Goal: Task Accomplishment & Management: Manage account settings

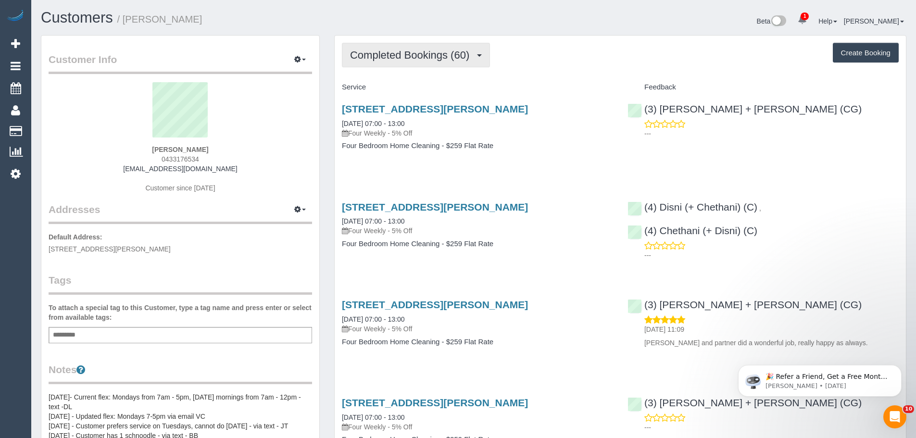
click at [399, 58] on span "Completed Bookings (60)" at bounding box center [412, 55] width 124 height 12
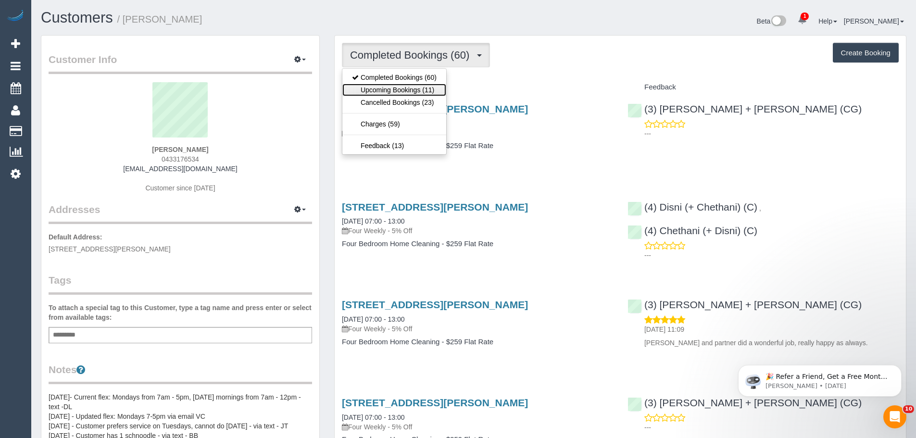
click at [403, 93] on link "Upcoming Bookings (11)" at bounding box center [394, 90] width 104 height 13
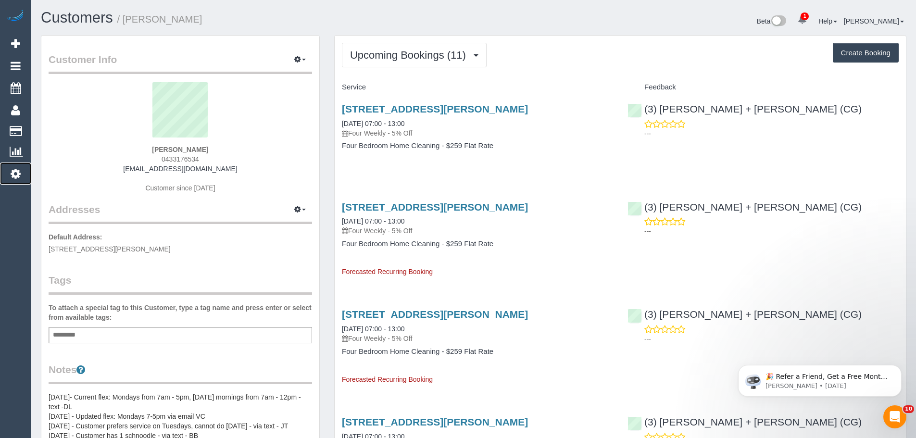
click at [16, 172] on icon at bounding box center [16, 174] width 10 height 12
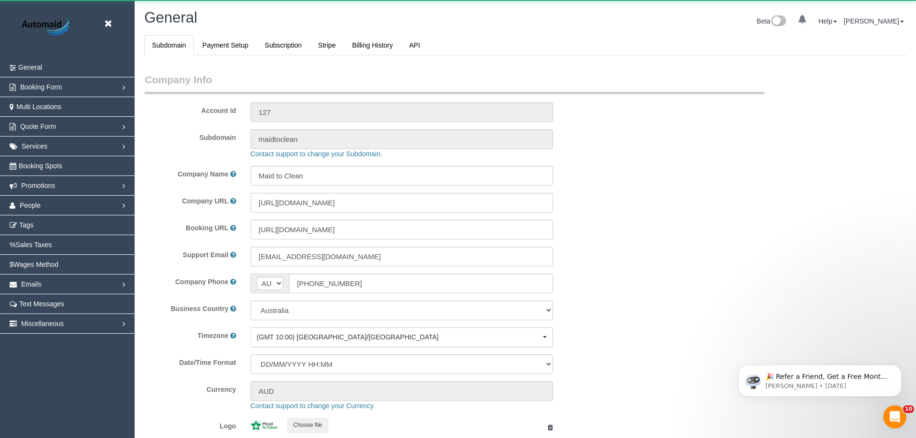
select select "string:AU"
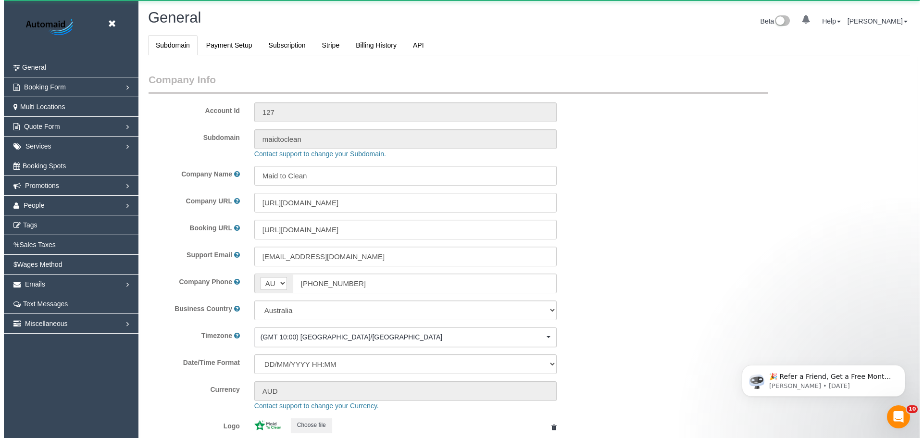
scroll to position [2179, 916]
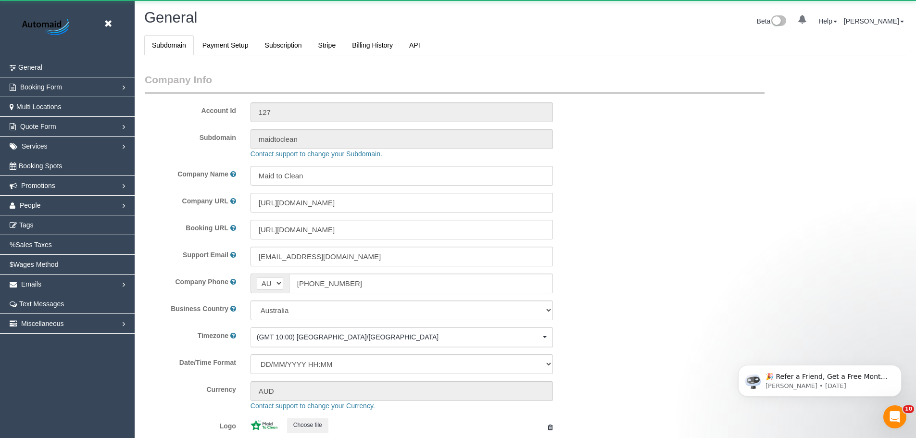
select select "1"
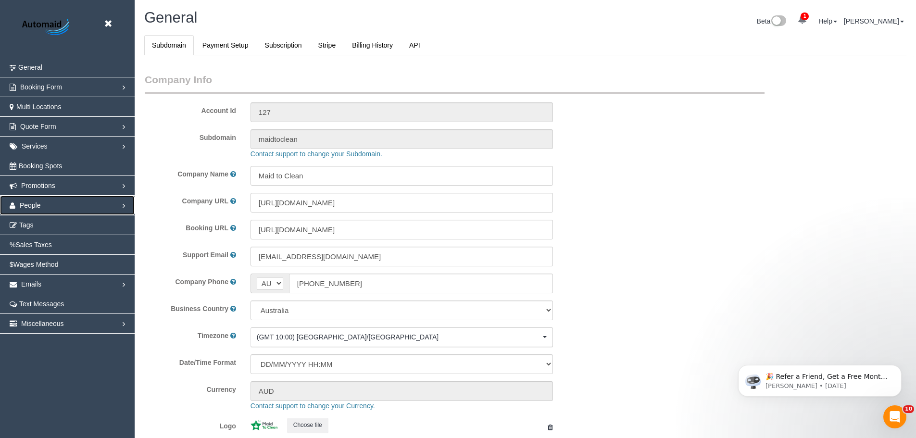
click at [41, 203] on link "People" at bounding box center [67, 205] width 135 height 19
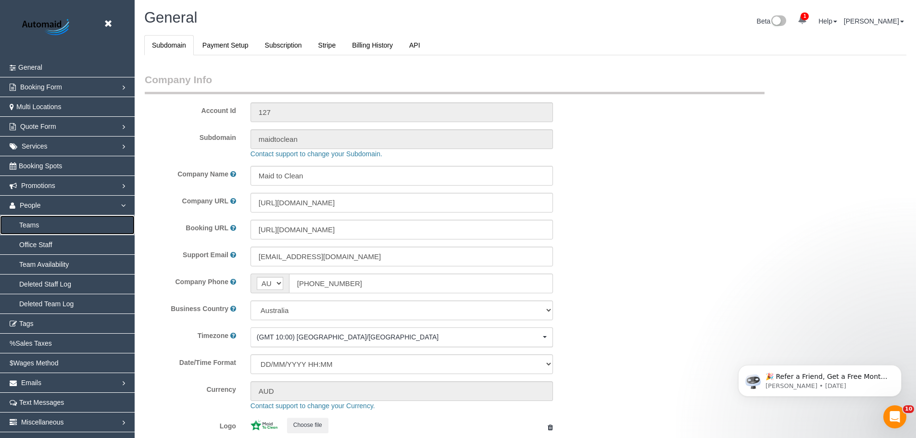
click at [33, 226] on link "Teams" at bounding box center [67, 224] width 135 height 19
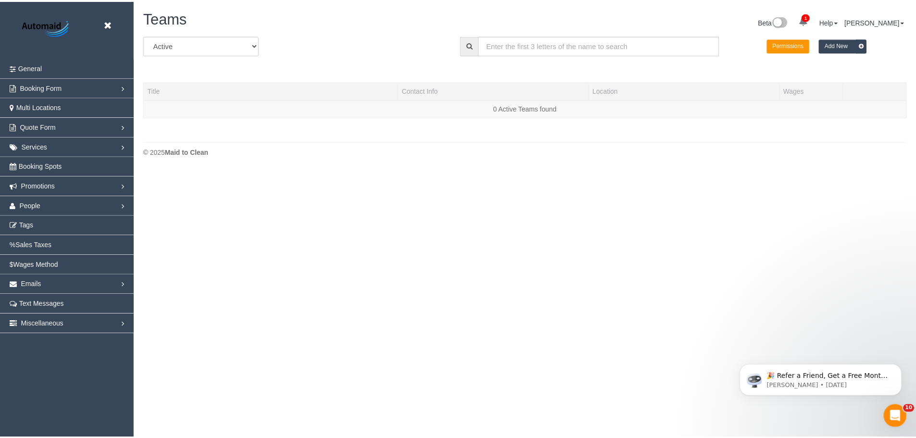
scroll to position [202, 923]
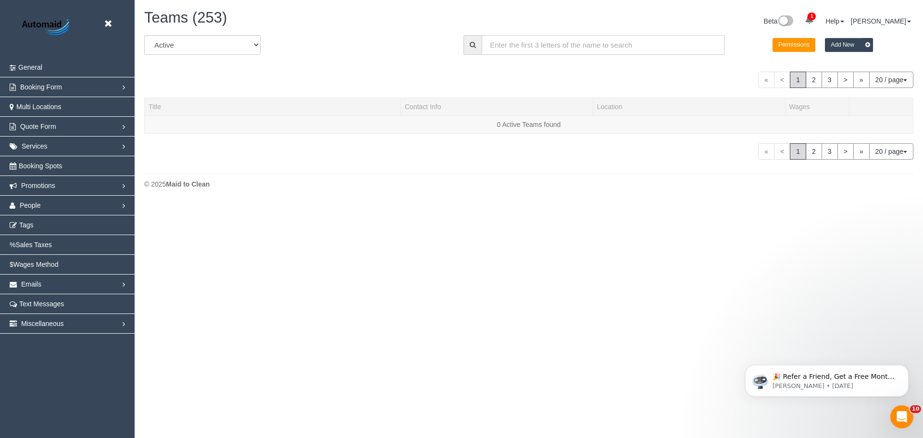
click at [504, 43] on input "text" at bounding box center [603, 45] width 243 height 20
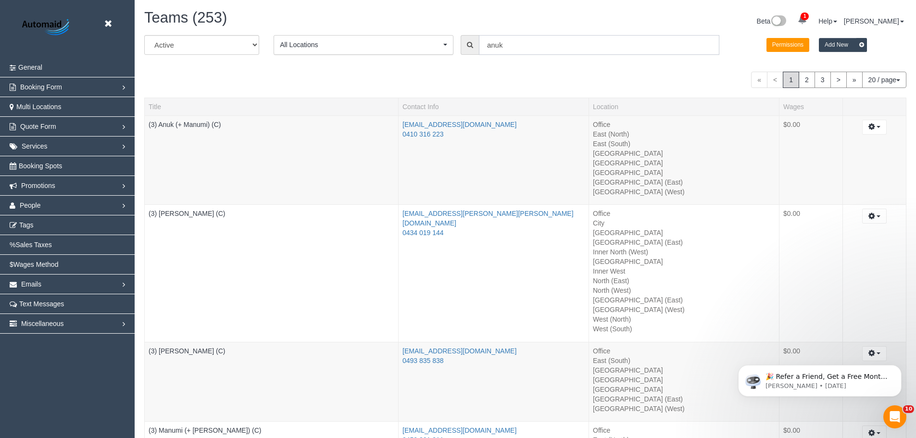
scroll to position [47723, 47173]
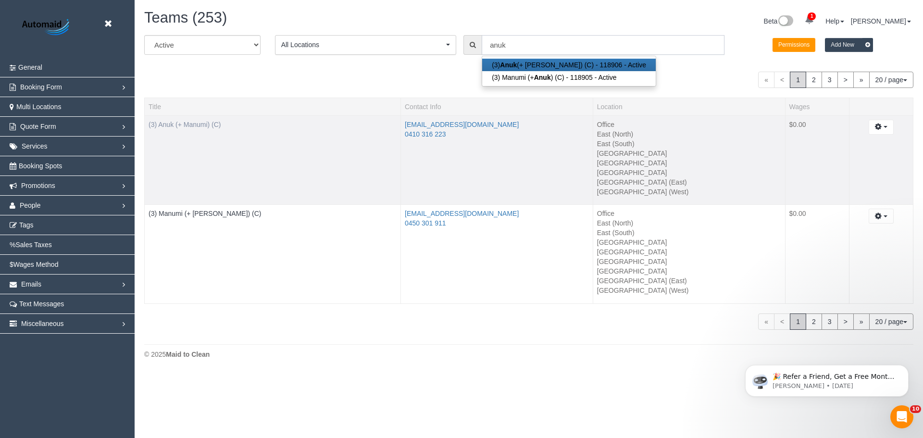
type input "anuk"
click at [202, 127] on link "(3) Anuk (+ Manumi) (C)" at bounding box center [185, 125] width 73 height 8
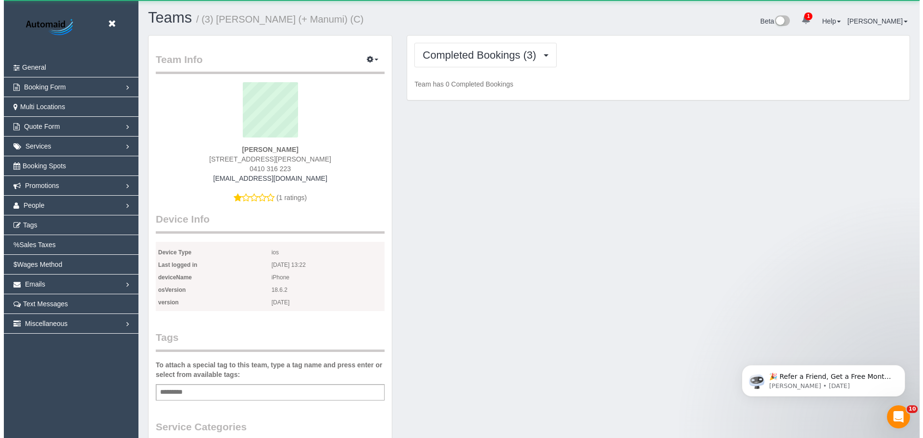
scroll to position [830, 916]
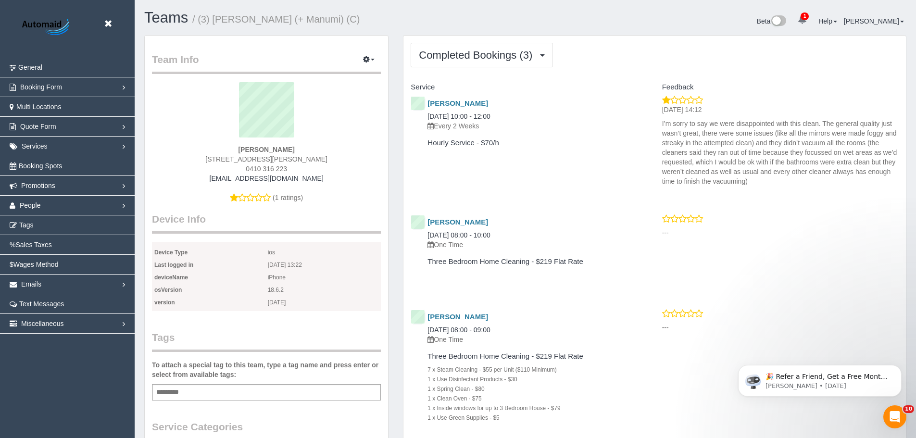
drag, startPoint x: 662, startPoint y: 125, endPoint x: 862, endPoint y: 180, distance: 207.3
click at [862, 180] on p "I’m sorry to say we were disappointed with this clean. The general quality just…" at bounding box center [780, 152] width 237 height 67
drag, startPoint x: 488, startPoint y: 221, endPoint x: 427, endPoint y: 216, distance: 61.3
click at [427, 216] on div "Reza Maghsoud 06/09/2025 08:00 - 10:00 One Time" at bounding box center [522, 233] width 237 height 39
copy link "Reza Maghsoud"
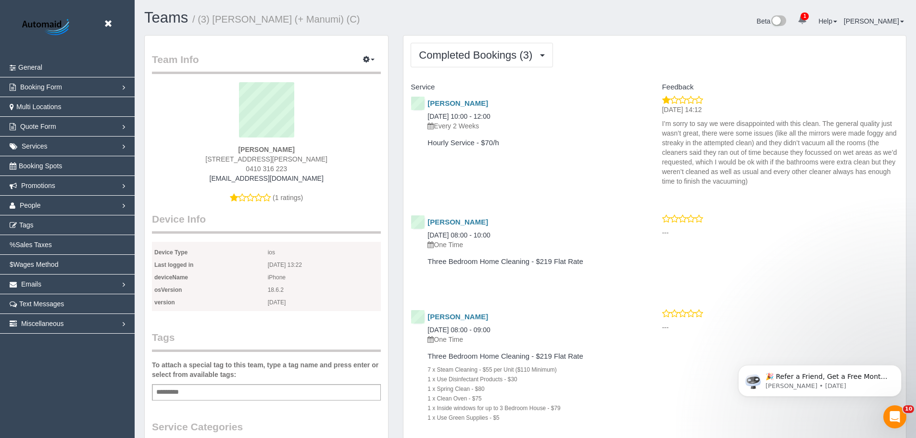
drag, startPoint x: 519, startPoint y: 114, endPoint x: 427, endPoint y: 113, distance: 92.8
click at [427, 113] on div "Katherine Gregor 06/09/2025 10:00 - 12:00 Every 2 Weeks" at bounding box center [522, 115] width 222 height 31
drag, startPoint x: 500, startPoint y: 101, endPoint x: 426, endPoint y: 101, distance: 74.1
click at [426, 101] on div "Katherine Gregor 06/09/2025 10:00 - 12:00 Every 2 Weeks" at bounding box center [522, 115] width 222 height 31
copy link "Katherine Gregor"
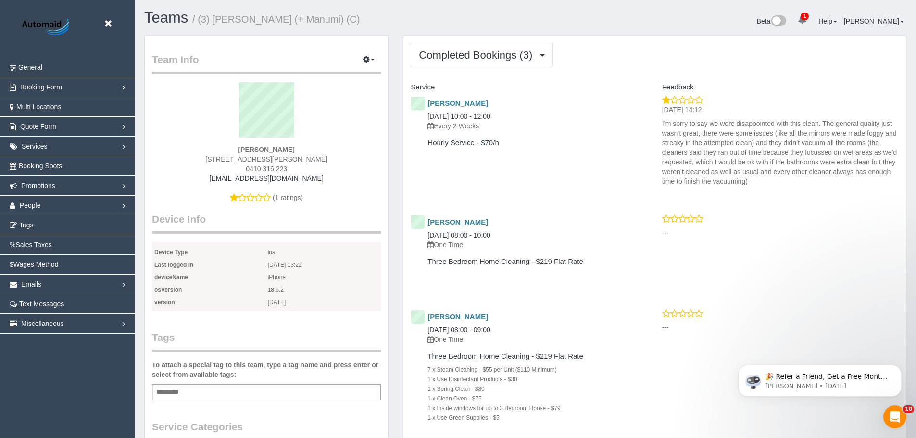
drag, startPoint x: 444, startPoint y: 91, endPoint x: 430, endPoint y: 96, distance: 15.1
click at [444, 91] on div "Service" at bounding box center [529, 87] width 251 height 16
drag, startPoint x: 519, startPoint y: 238, endPoint x: 429, endPoint y: 220, distance: 92.2
click at [429, 220] on div "Reza Maghsoud 06/09/2025 08:00 - 10:00 One Time" at bounding box center [522, 233] width 222 height 31
copy div "Reza Maghsoud 06/09/2025 08:00 - 10:00"
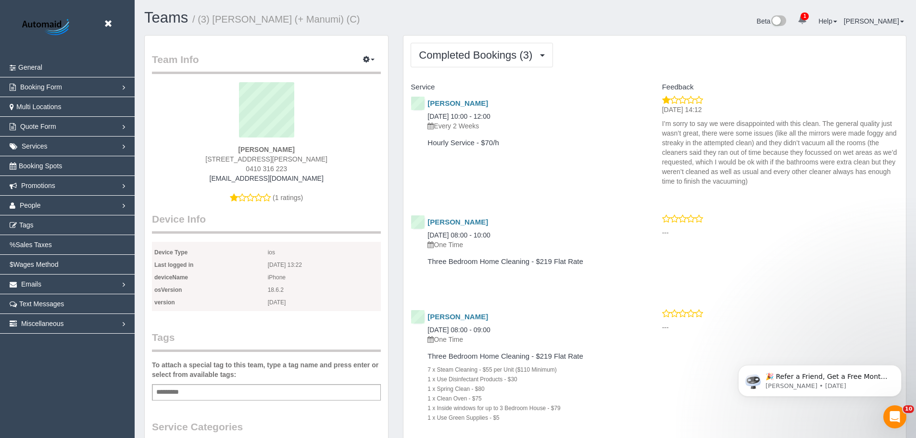
click at [424, 106] on div "Katherine Gregor 06/09/2025 10:00 - 12:00 Every 2 Weeks" at bounding box center [522, 114] width 237 height 39
copy div "Katherine Gregor 06/09/2025 10:00 - 12:00"
click at [51, 201] on link "People" at bounding box center [67, 205] width 135 height 19
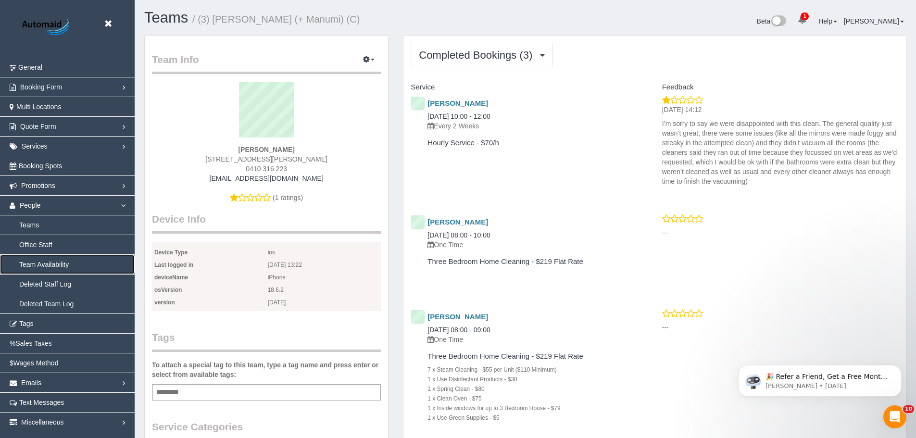
click at [43, 264] on link "Team Availability" at bounding box center [67, 264] width 135 height 19
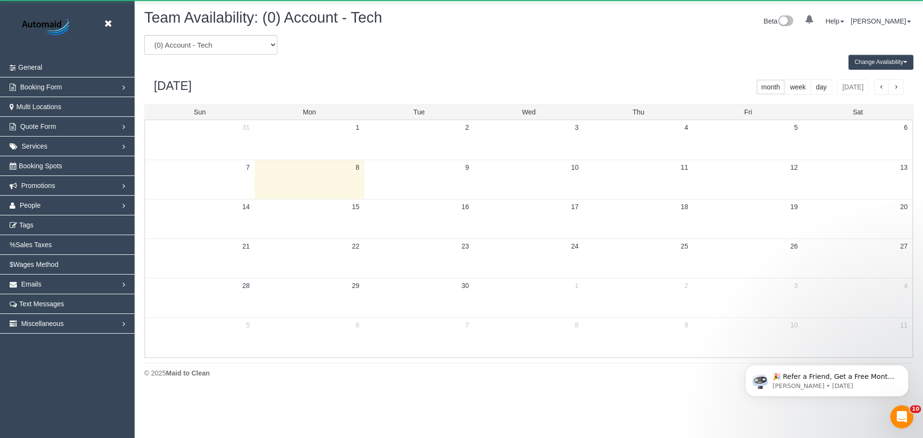
scroll to position [392, 923]
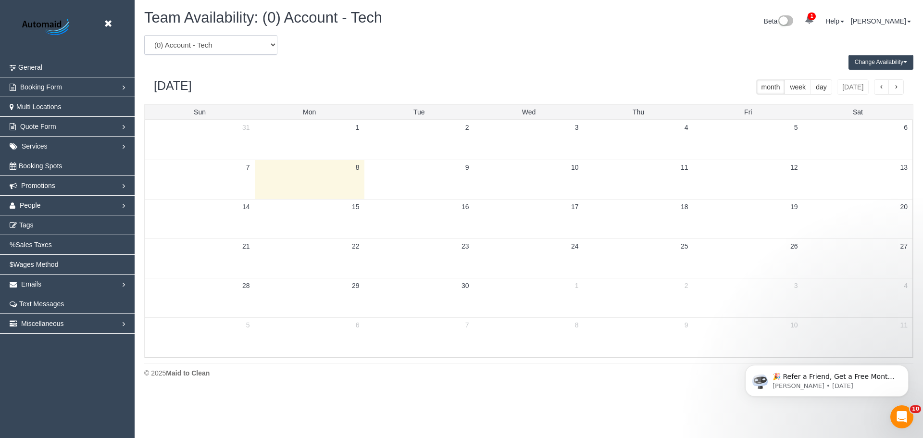
click at [200, 40] on select "(0) Account - Tech (0) Office (0) Raunak Test Account (1) Debbie Brodjanac (FT)…" at bounding box center [210, 45] width 133 height 20
select select "number:57337"
click at [144, 35] on select "(0) Account - Tech (0) Office (0) Raunak Test Account (1) Debbie Brodjanac (FT)…" at bounding box center [210, 45] width 133 height 20
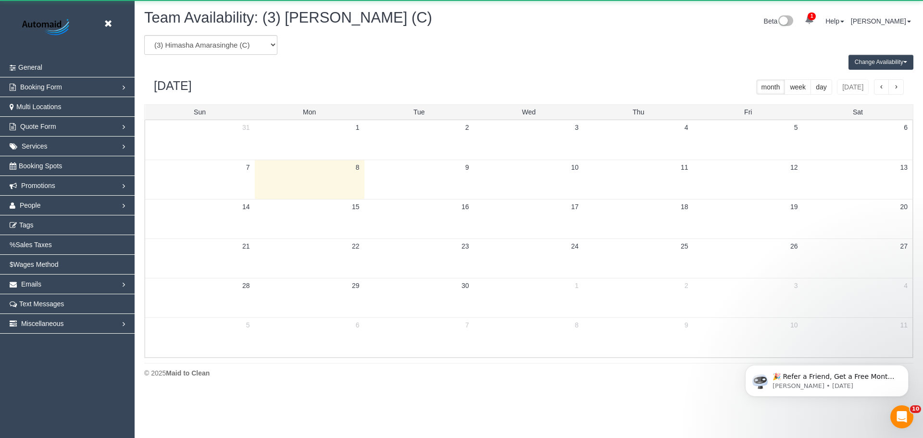
scroll to position [47705, 47173]
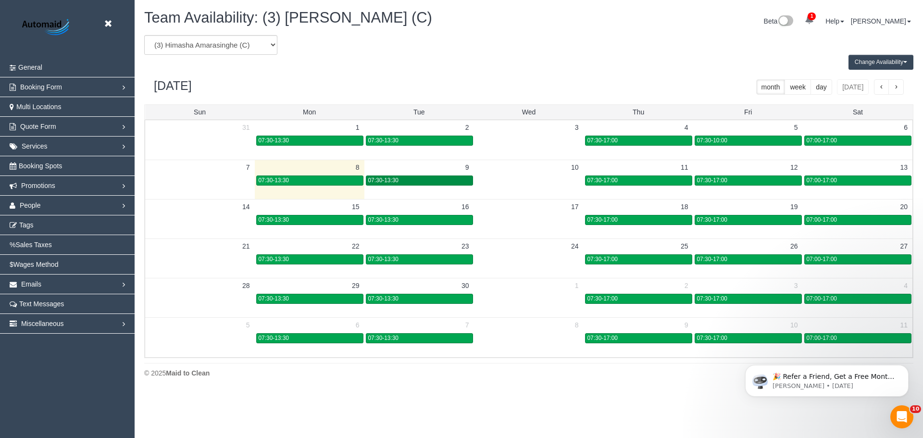
click at [390, 177] on span "07:30-13:30" at bounding box center [383, 180] width 30 height 7
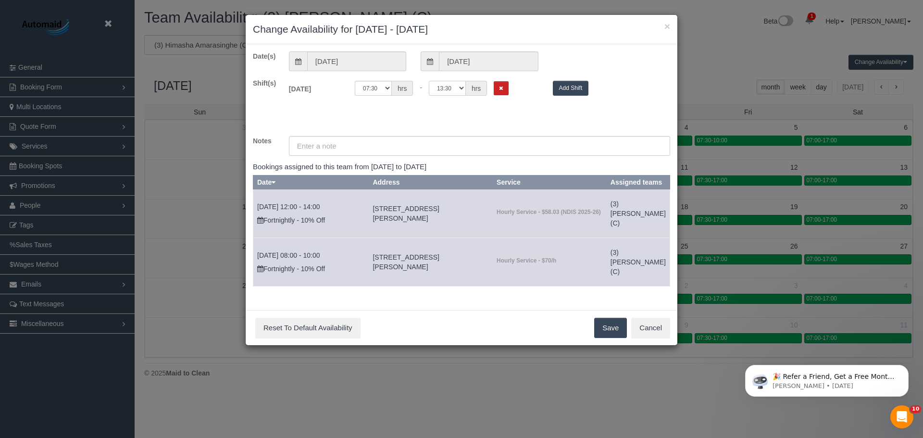
click at [451, 92] on select "00:00 00:05 00:10 00:15 00:20 00:25 00:30 00:35 00:40 00:45 00:50 00:55 01:00 0…" at bounding box center [447, 88] width 37 height 15
select select "string:17:00"
click at [429, 81] on select "00:00 00:05 00:10 00:15 00:20 00:25 00:30 00:35 00:40 00:45 00:50 00:55 01:00 0…" at bounding box center [447, 88] width 37 height 15
click at [615, 338] on button "Save" at bounding box center [610, 328] width 33 height 20
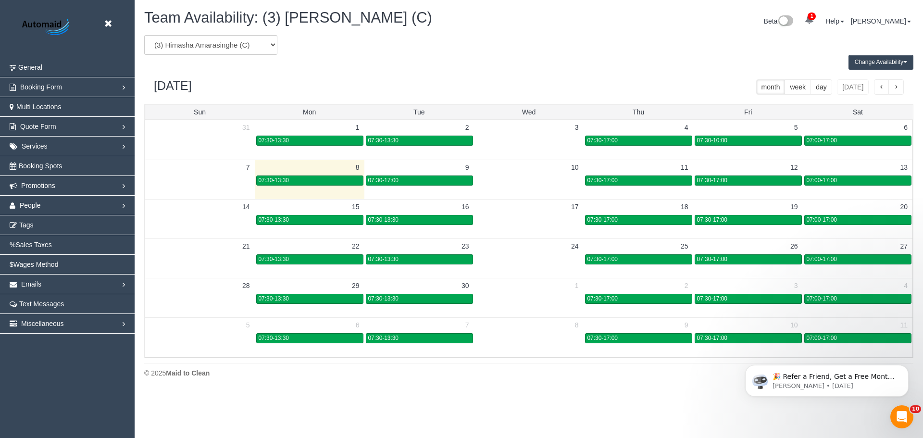
drag, startPoint x: 471, startPoint y: 16, endPoint x: 261, endPoint y: 21, distance: 210.7
click at [261, 21] on h1 "Team Availability: (3) Himasha Amarasinghe (C)" at bounding box center [333, 18] width 378 height 16
copy span "(3) [PERSON_NAME] (C)"
click at [110, 25] on icon at bounding box center [108, 24] width 12 height 12
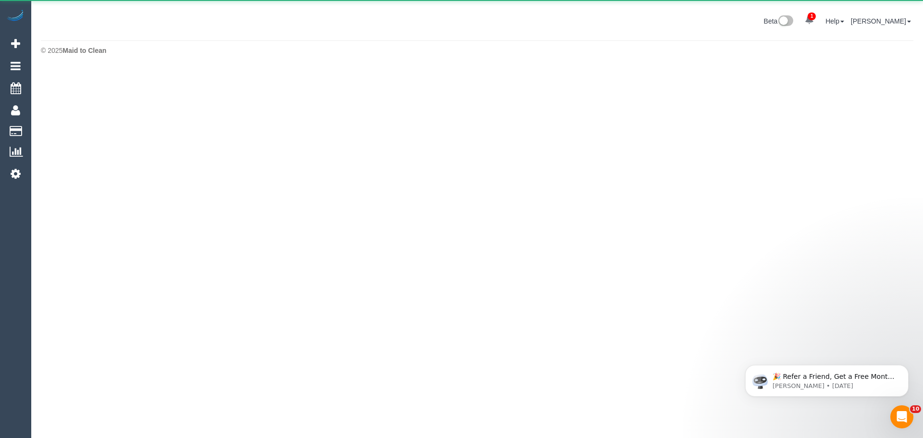
scroll to position [48027, 47173]
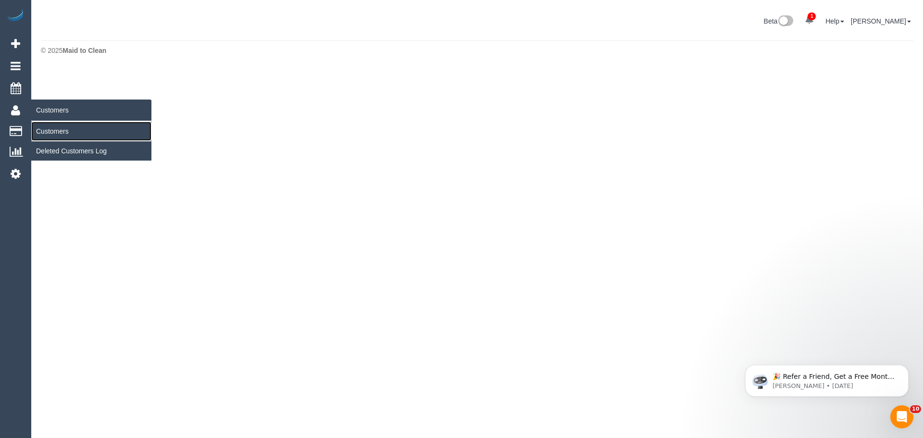
click at [55, 132] on link "Customers" at bounding box center [91, 131] width 120 height 19
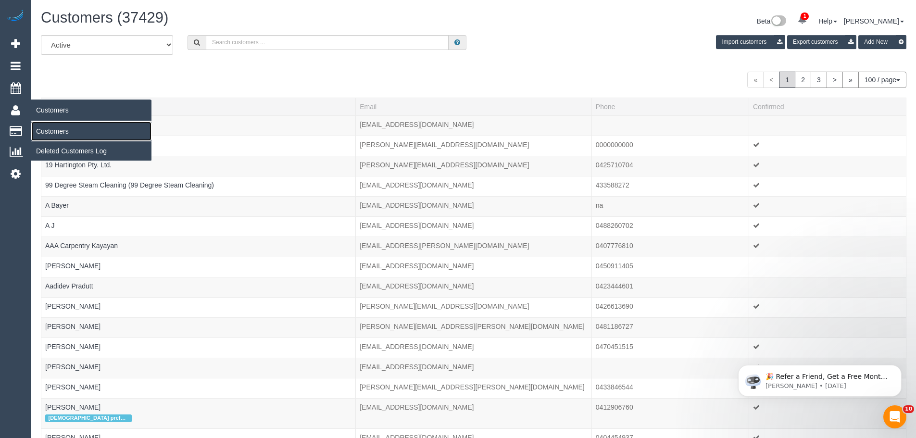
scroll to position [2329, 916]
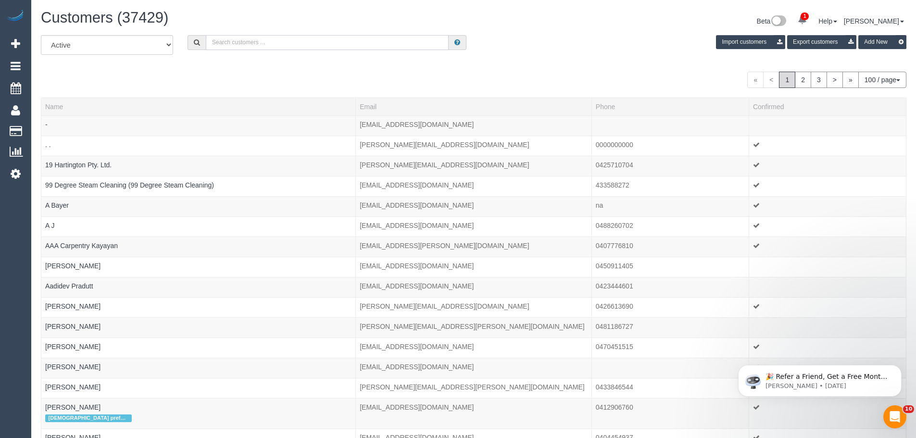
click at [235, 47] on input "text" at bounding box center [327, 42] width 243 height 15
click at [245, 38] on input "text" at bounding box center [327, 42] width 243 height 15
click at [13, 173] on icon at bounding box center [16, 174] width 10 height 12
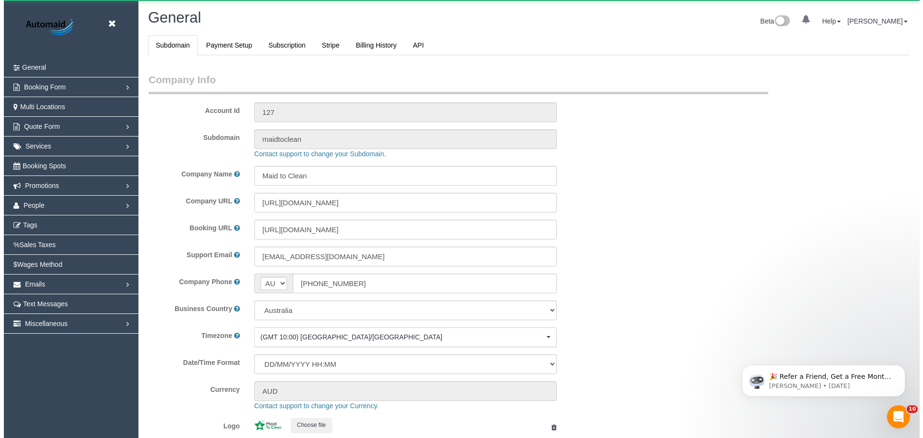
scroll to position [2179, 916]
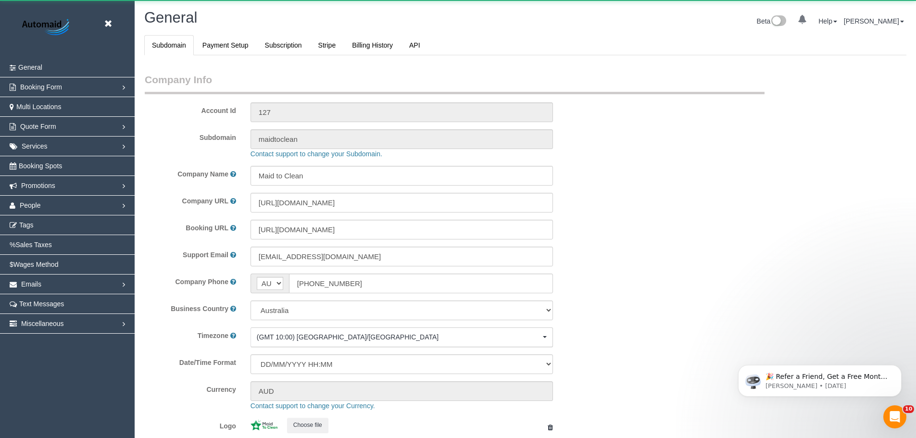
select select "1"
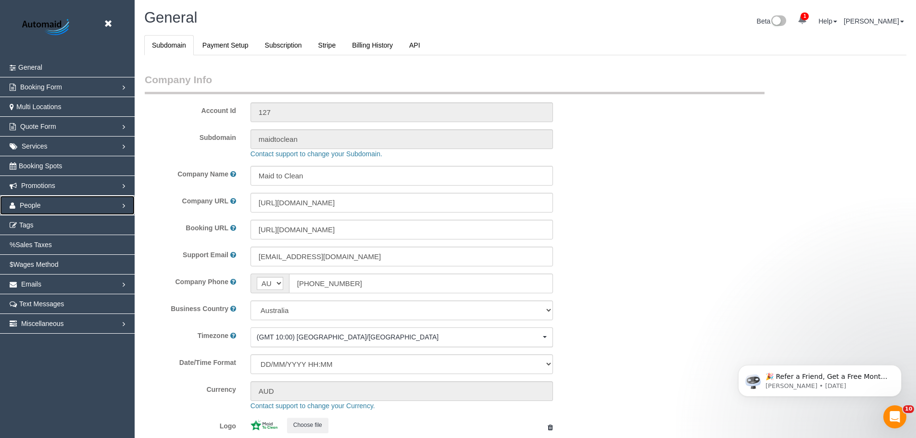
click at [29, 201] on link "People" at bounding box center [67, 205] width 135 height 19
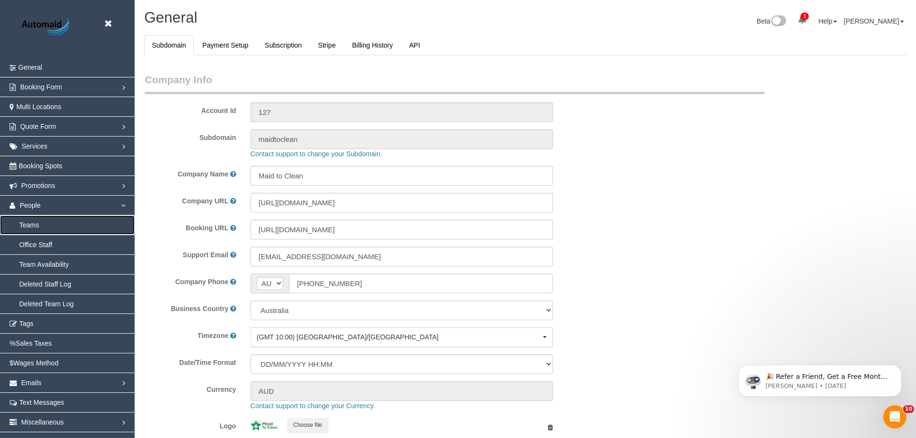
click at [35, 226] on link "Teams" at bounding box center [67, 224] width 135 height 19
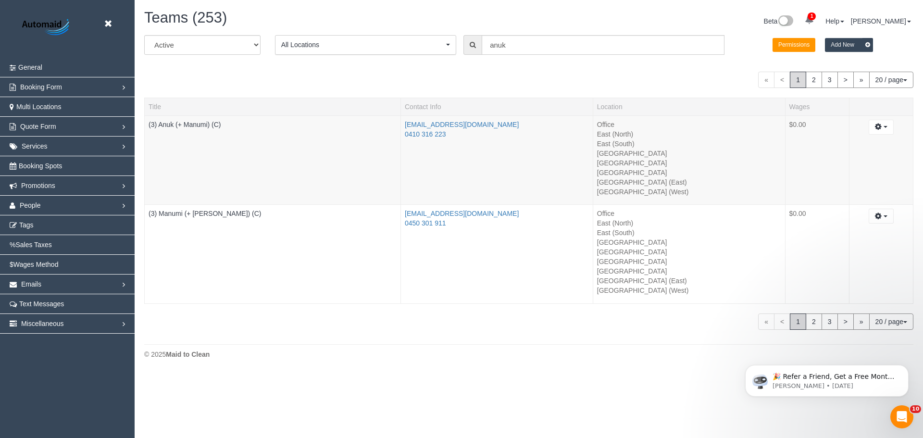
scroll to position [373, 923]
click at [533, 45] on input "anuk" at bounding box center [603, 45] width 243 height 20
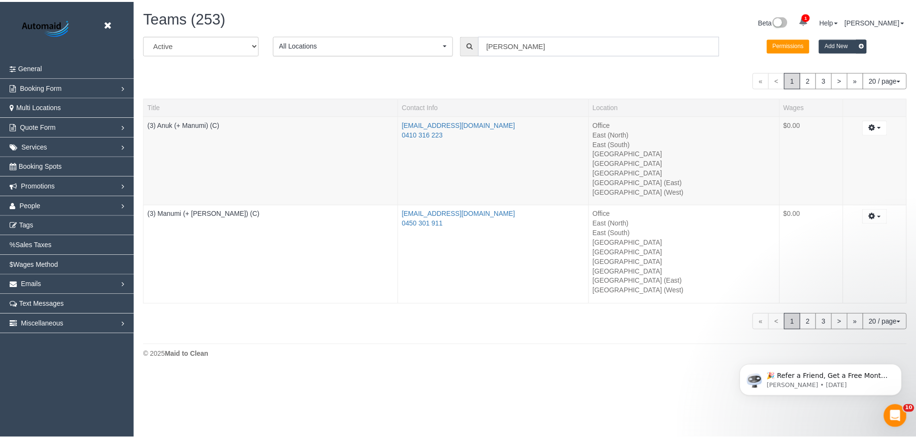
scroll to position [47813, 47173]
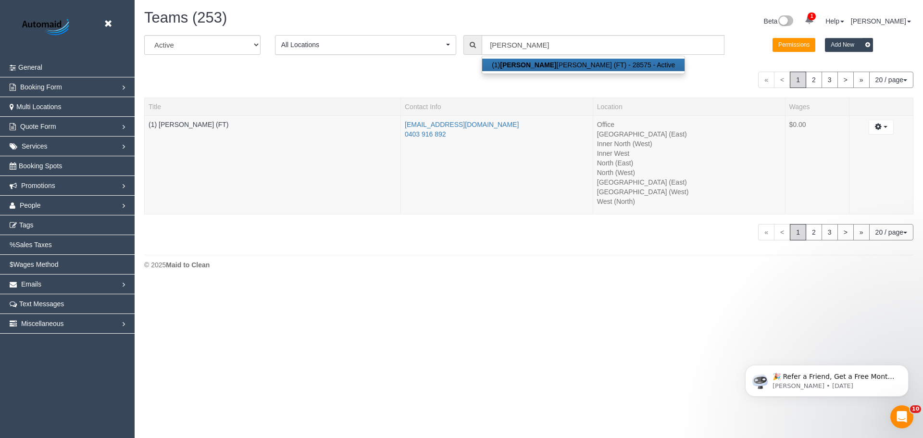
click at [556, 62] on link "(1) Sarah Slattery (FT) - 28575 - Active" at bounding box center [583, 65] width 202 height 13
type input "(1) Sarah Slattery (FT)"
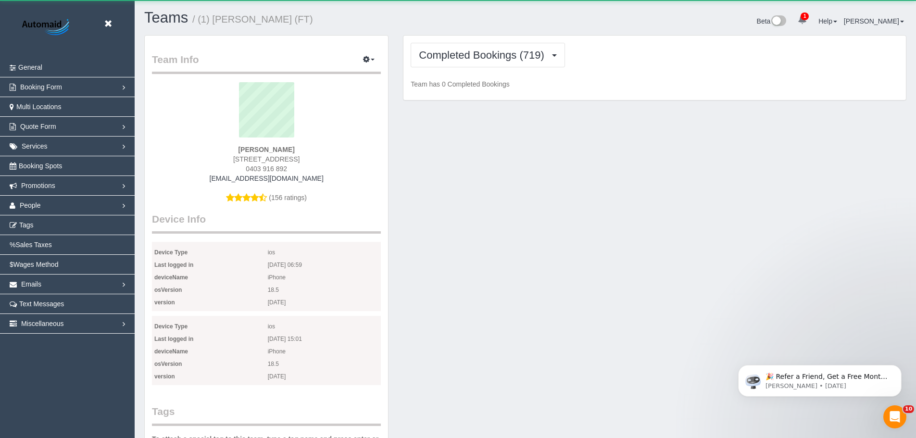
scroll to position [904, 916]
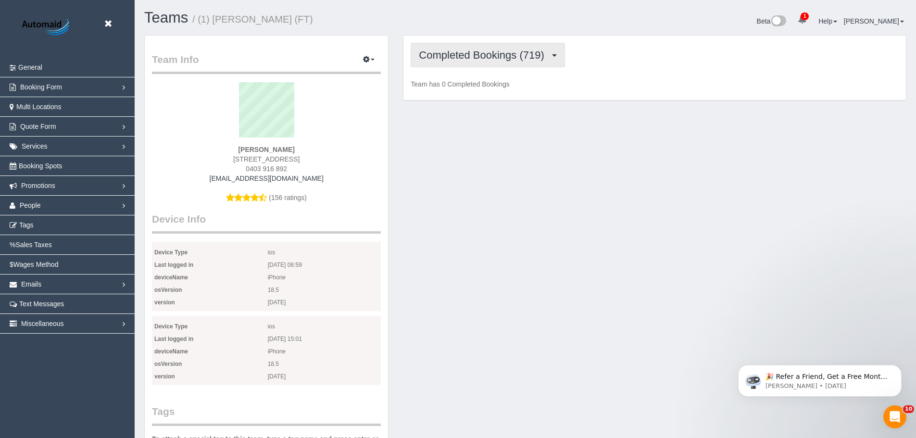
click at [473, 50] on span "Completed Bookings (719)" at bounding box center [484, 55] width 130 height 12
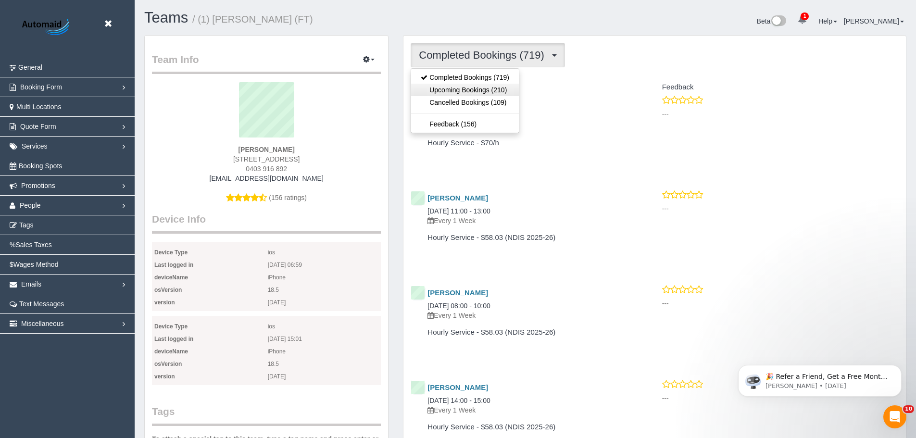
scroll to position [2515, 916]
click at [463, 96] on link "Cancelled Bookings (109)" at bounding box center [465, 102] width 108 height 13
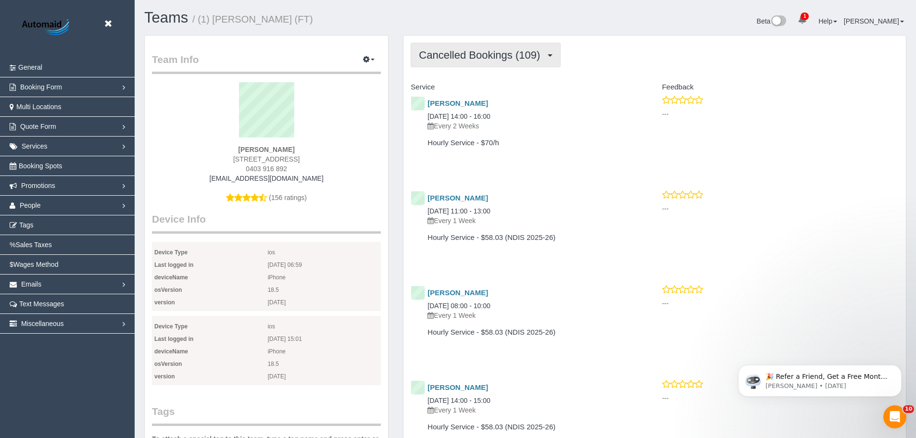
click at [485, 51] on span "Cancelled Bookings (109)" at bounding box center [482, 55] width 126 height 12
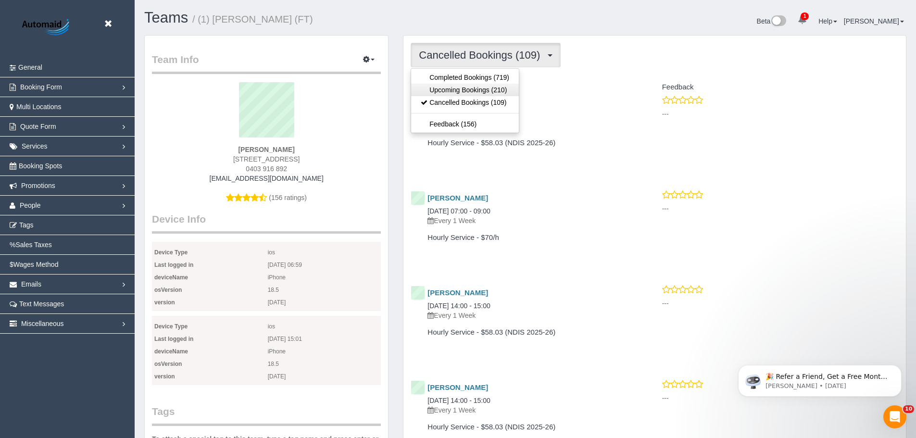
click at [469, 88] on link "Upcoming Bookings (210)" at bounding box center [465, 90] width 108 height 13
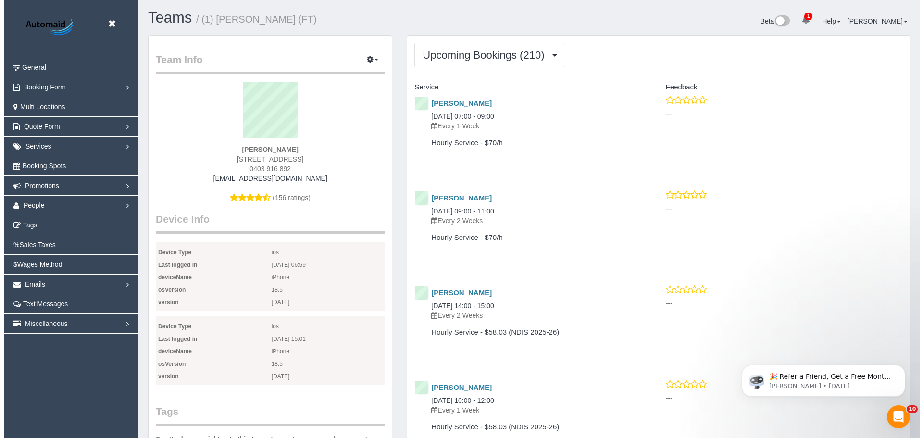
scroll to position [2573, 916]
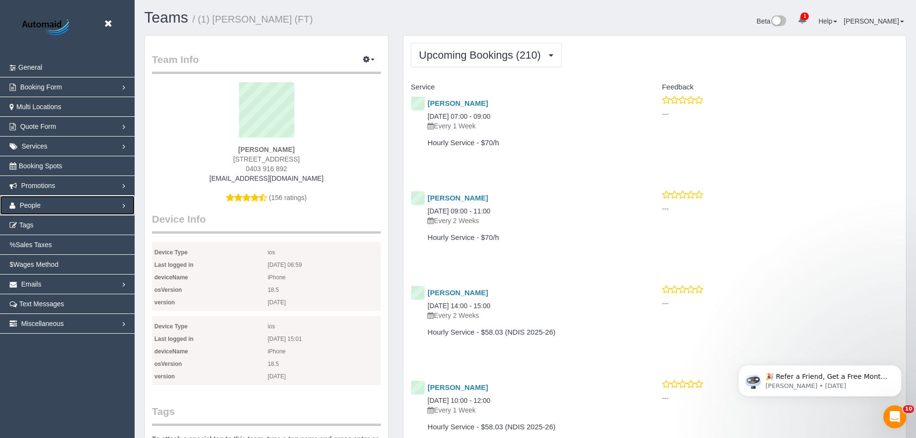
click at [53, 206] on link "People" at bounding box center [67, 205] width 135 height 19
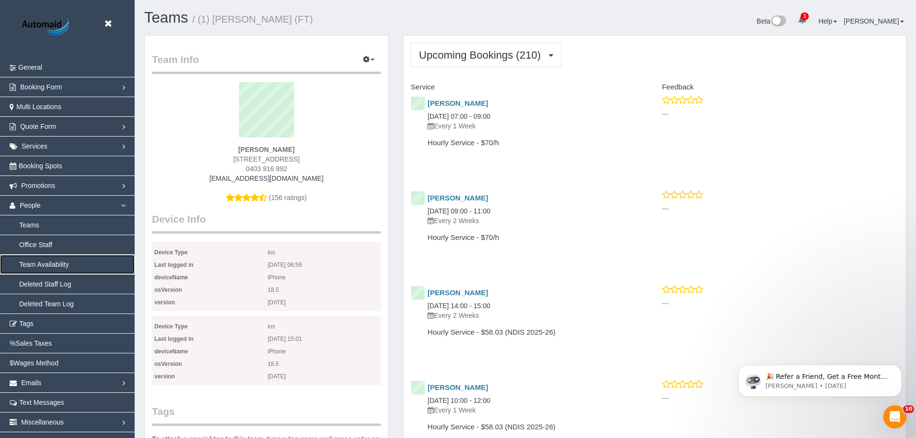
click at [39, 262] on link "Team Availability" at bounding box center [67, 264] width 135 height 19
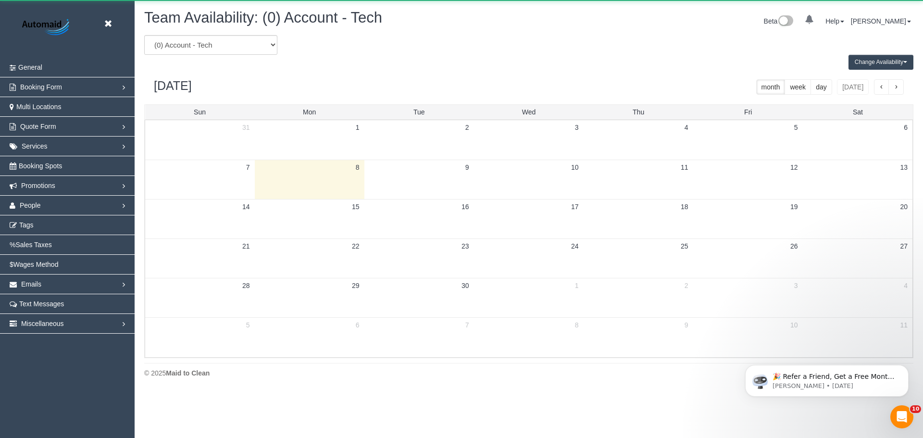
scroll to position [392, 923]
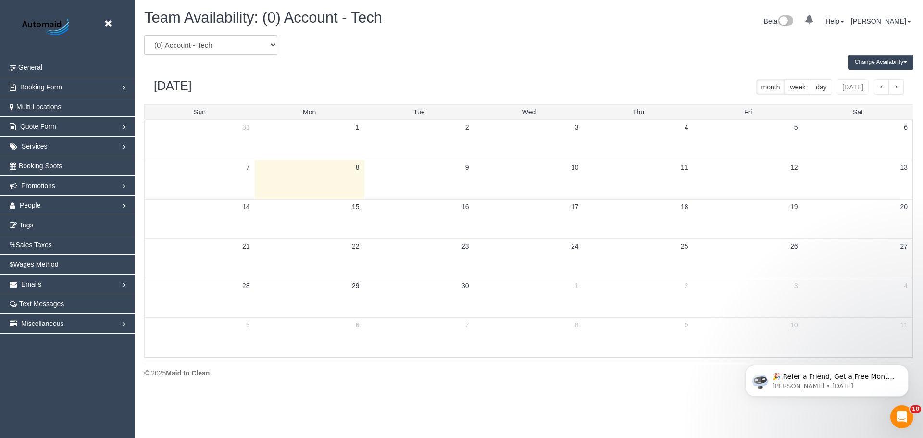
click at [227, 47] on select "(0) Account - Tech (0) Office (0) Raunak Test Account (1) Debbie Brodjanac (FT)…" at bounding box center [210, 45] width 133 height 20
select select "number:113719"
click at [144, 35] on select "(0) Account - Tech (0) Office (0) Raunak Test Account (1) Debbie Brodjanac (FT)…" at bounding box center [210, 45] width 133 height 20
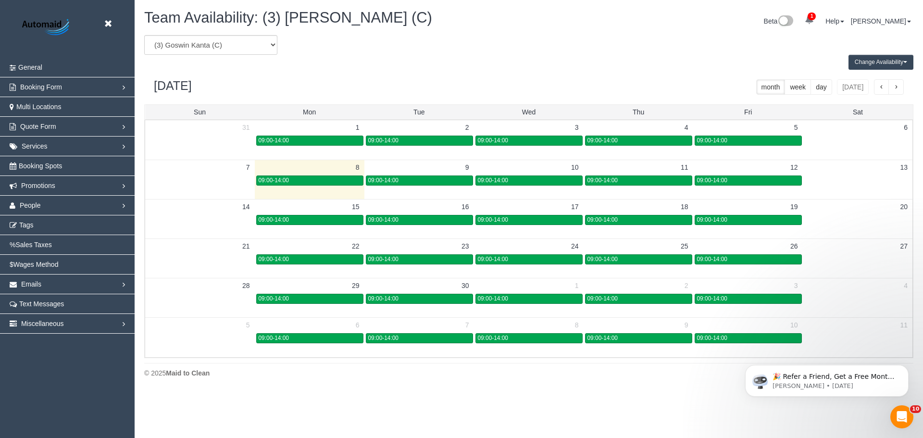
scroll to position [47705, 47173]
click at [296, 177] on div "09:00-14:00" at bounding box center [310, 180] width 102 height 7
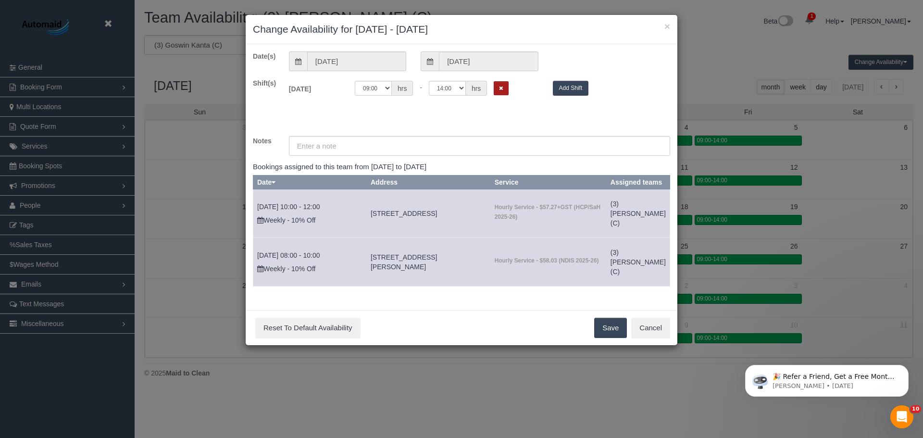
click at [495, 86] on button "Remove Shift" at bounding box center [501, 88] width 15 height 14
click at [607, 329] on button "Save" at bounding box center [610, 328] width 33 height 20
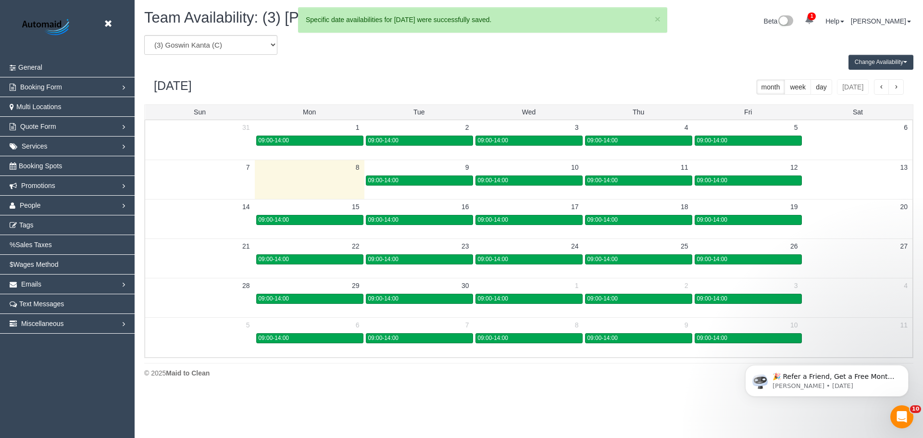
click at [405, 183] on div "09:00-14:00" at bounding box center [419, 180] width 102 height 7
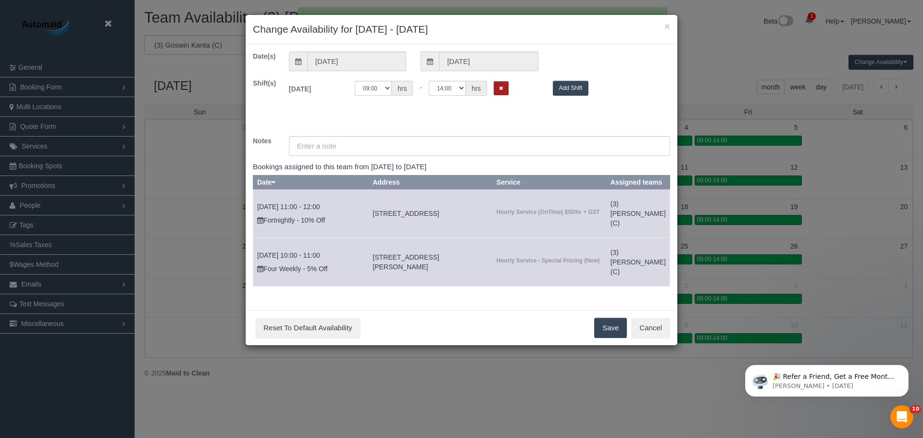
click at [501, 88] on icon "Remove Shift" at bounding box center [501, 88] width 4 height 5
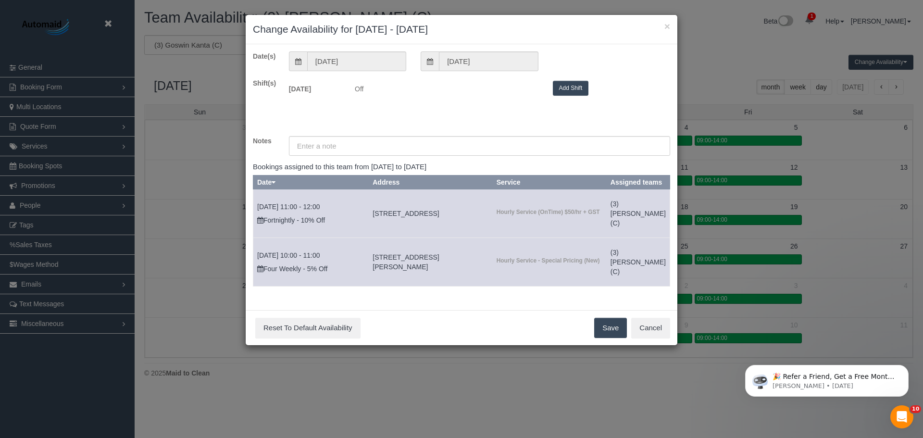
click at [611, 338] on button "Save" at bounding box center [610, 328] width 33 height 20
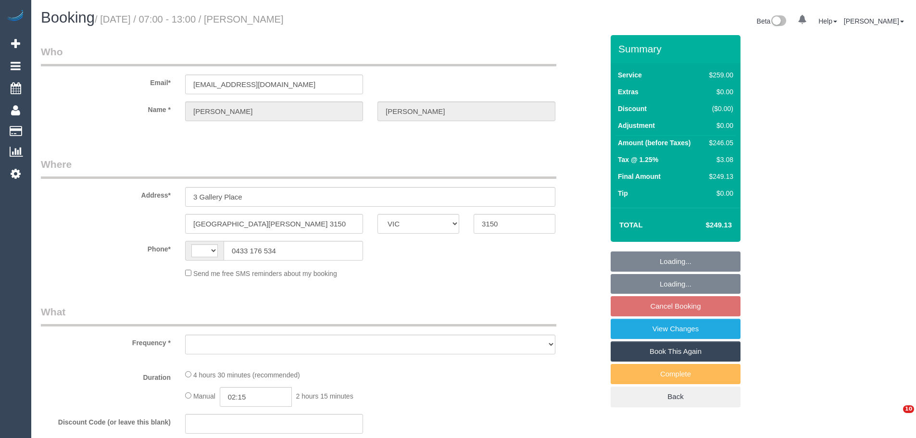
select select "VIC"
select select "string:AU"
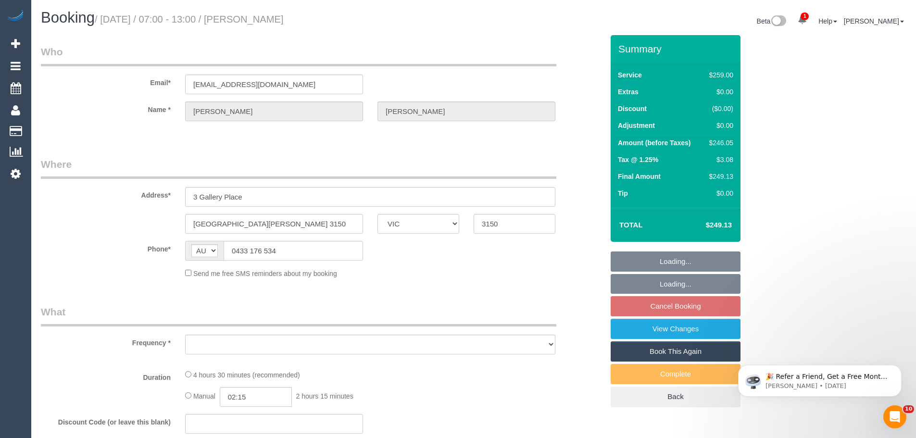
select select "object:537"
select select "string:stripe-card_1DQpC02GScqysDRVMgr5sM1i"
select select "number:27"
select select "number:14"
select select "number:18"
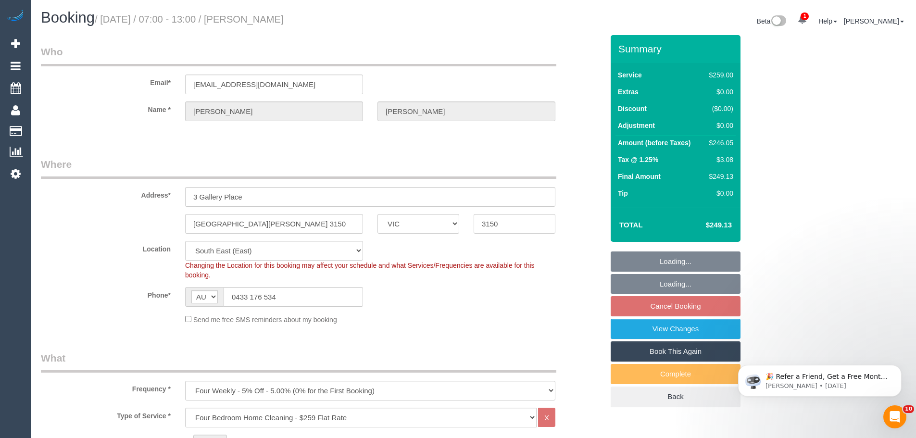
select select "object:1294"
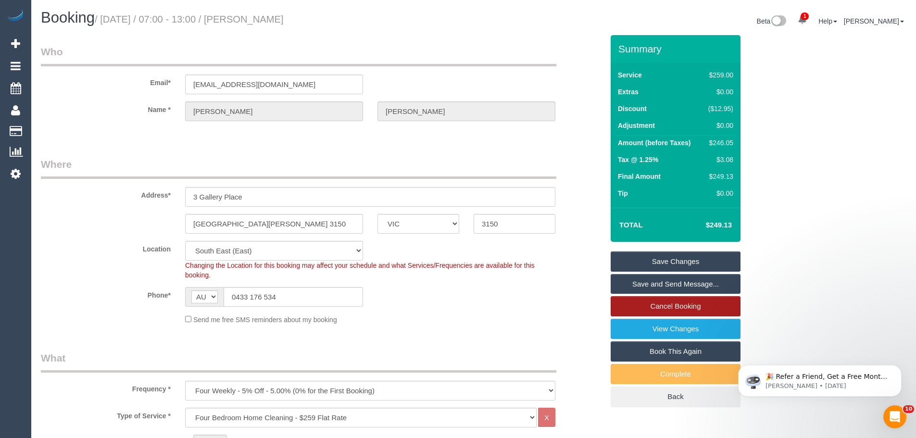
click at [695, 312] on link "Cancel Booking" at bounding box center [676, 306] width 130 height 20
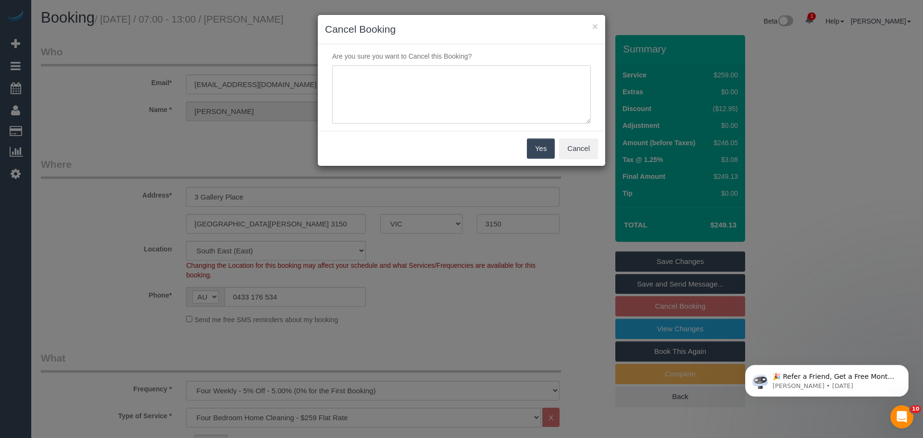
click at [442, 69] on textarea at bounding box center [461, 94] width 259 height 59
type textarea "customer will be away. skipping this service and resuming as normal on 13th of …"
click at [533, 146] on button "Yes" at bounding box center [541, 149] width 28 height 20
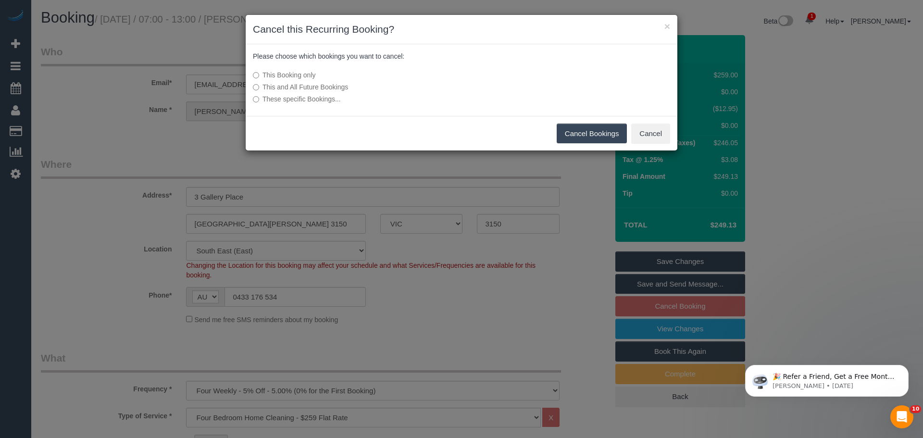
click at [583, 130] on button "Cancel Bookings" at bounding box center [592, 134] width 71 height 20
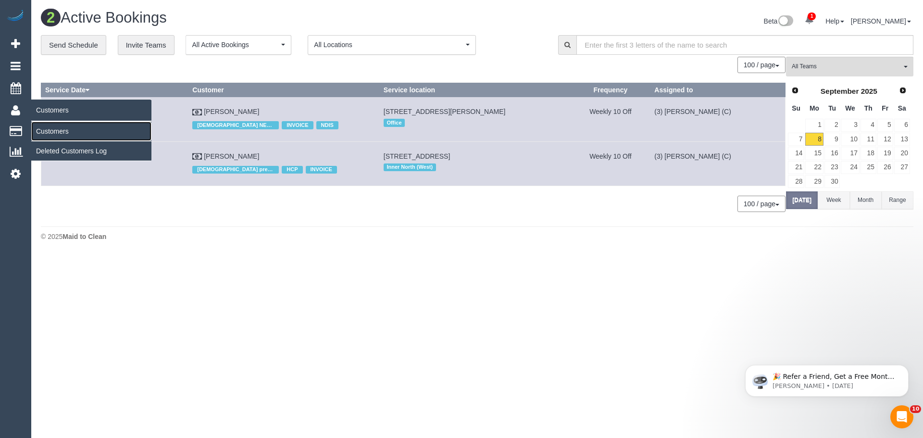
click at [53, 130] on link "Customers" at bounding box center [91, 131] width 120 height 19
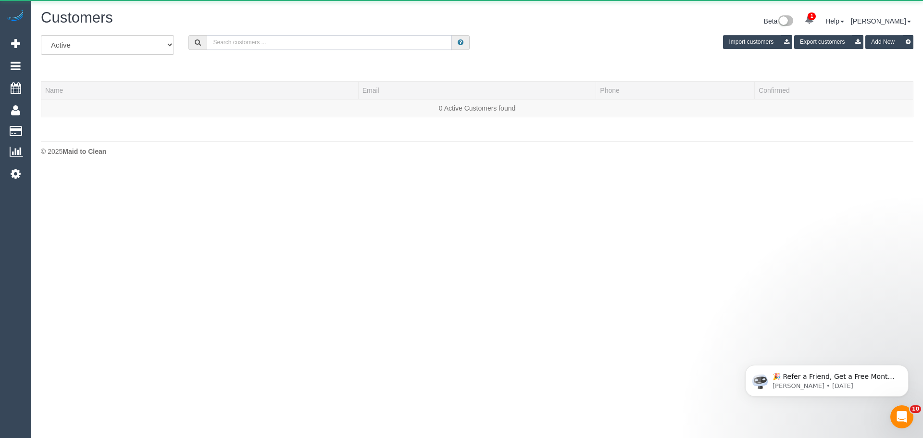
drag, startPoint x: 214, startPoint y: 54, endPoint x: 221, endPoint y: 46, distance: 10.9
click at [221, 46] on input "text" at bounding box center [329, 42] width 245 height 15
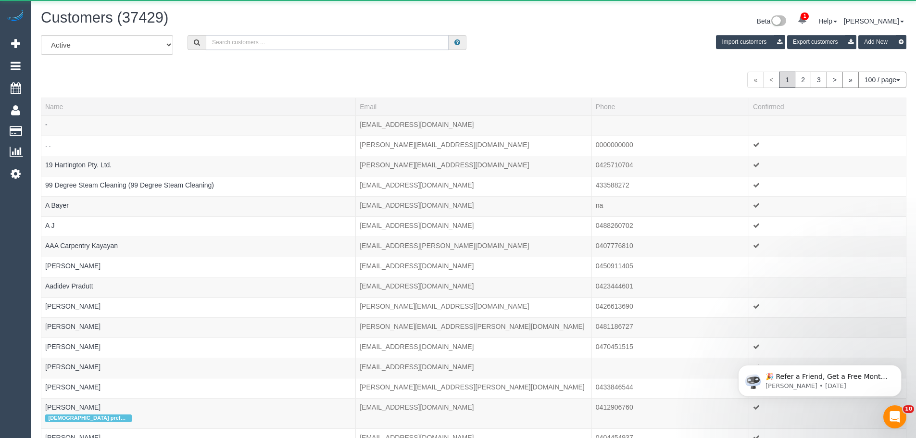
paste input "+61422770749"
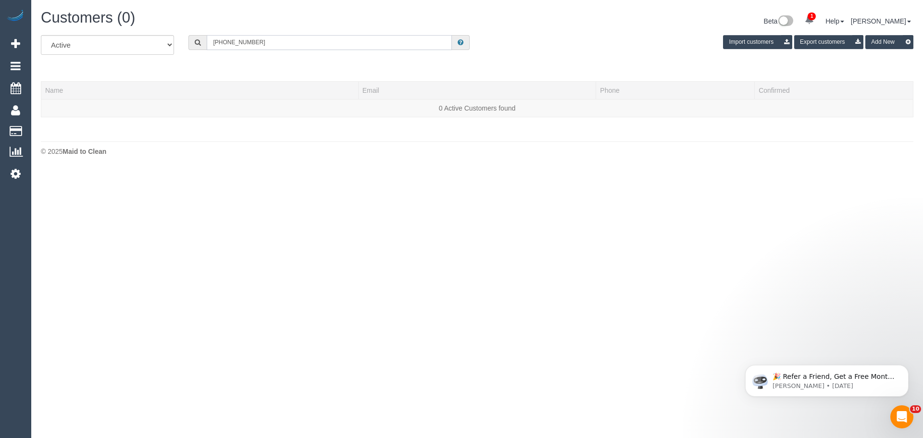
drag, startPoint x: 224, startPoint y: 45, endPoint x: 195, endPoint y: 45, distance: 28.9
click at [195, 45] on div "+61422770749" at bounding box center [329, 42] width 281 height 15
click at [226, 41] on input "0422770749" at bounding box center [329, 42] width 245 height 15
click at [237, 41] on input "0422 770749" at bounding box center [329, 42] width 245 height 15
click at [277, 42] on input "0422 770 749" at bounding box center [329, 42] width 245 height 15
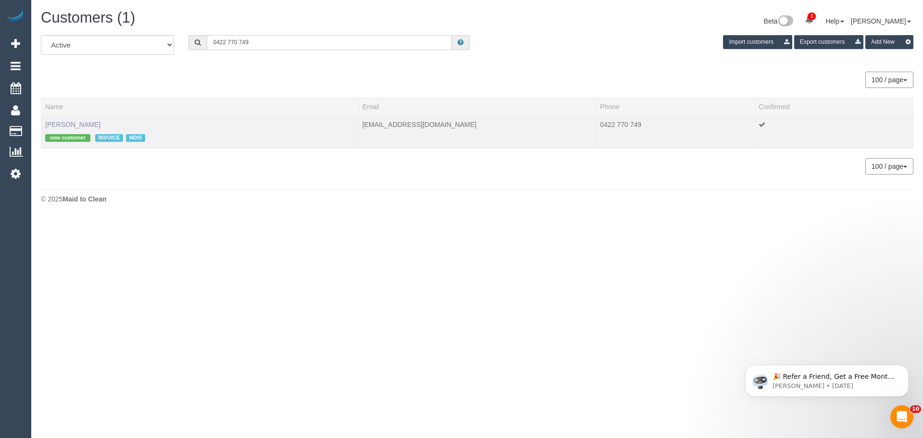
type input "0422 770 749"
click at [77, 127] on link "Amanda Brock" at bounding box center [72, 125] width 55 height 8
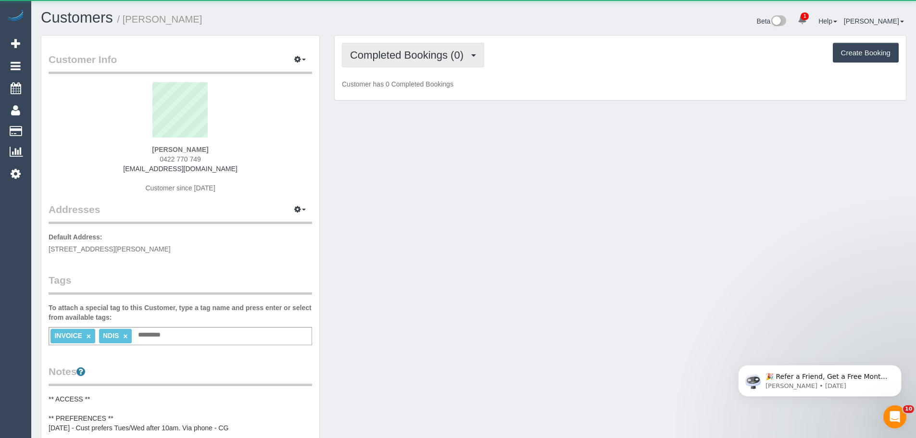
click at [416, 49] on span "Completed Bookings (0)" at bounding box center [409, 55] width 118 height 12
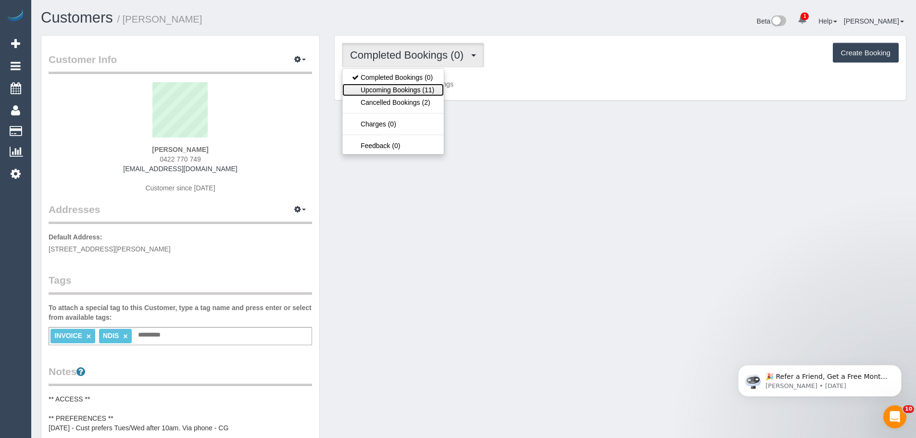
click at [406, 92] on link "Upcoming Bookings (11)" at bounding box center [392, 90] width 101 height 13
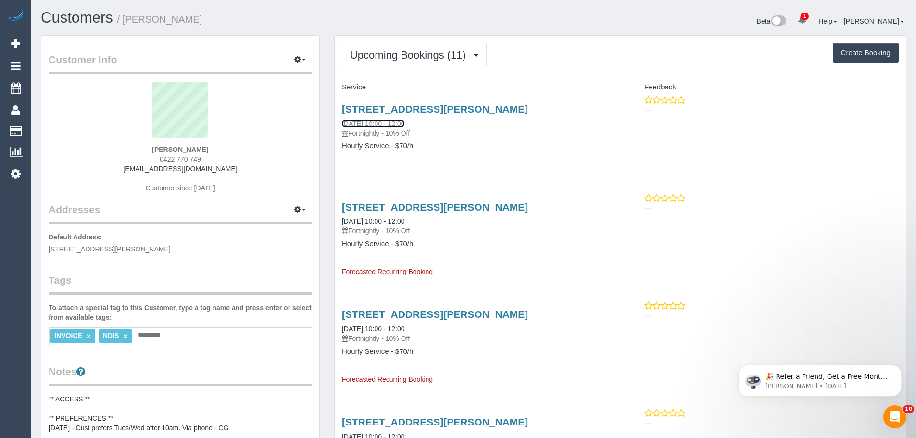
click at [388, 124] on link "[DATE] 10:00 - 12:00" at bounding box center [373, 124] width 63 height 8
drag, startPoint x: 417, startPoint y: 78, endPoint x: 414, endPoint y: 60, distance: 18.4
click at [414, 60] on span "Upcoming Bookings (11)" at bounding box center [410, 55] width 121 height 12
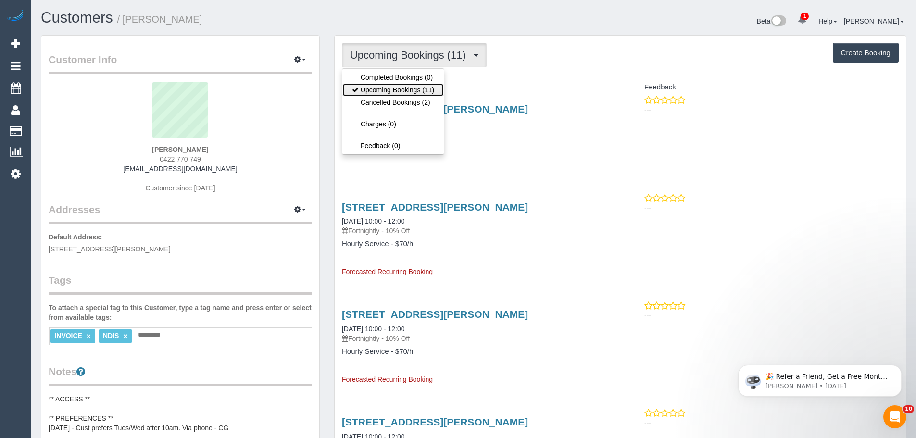
click at [411, 88] on link "Upcoming Bookings (11)" at bounding box center [392, 90] width 101 height 13
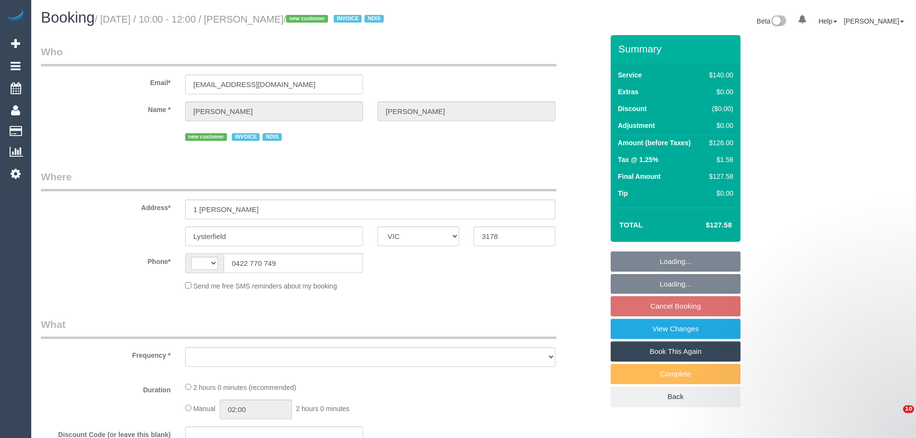
select select "VIC"
select select "string:AU"
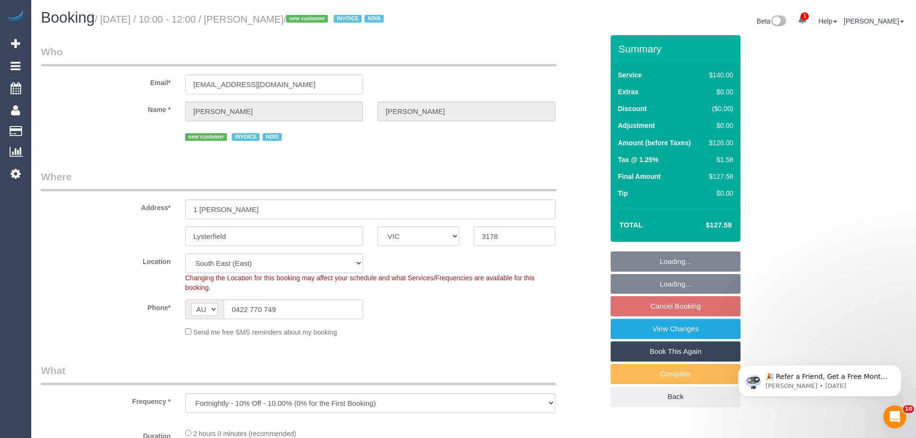
select select "object:560"
select select "number:29"
select select "number:14"
select select "number:19"
select select "number:25"
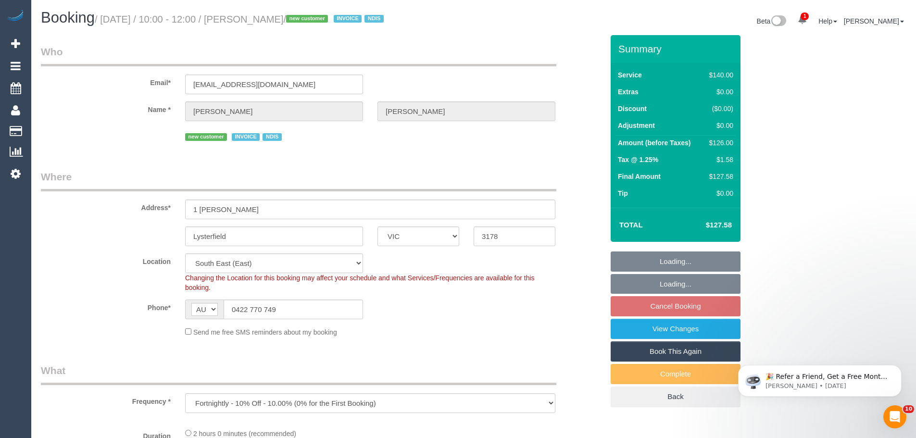
select select "number:34"
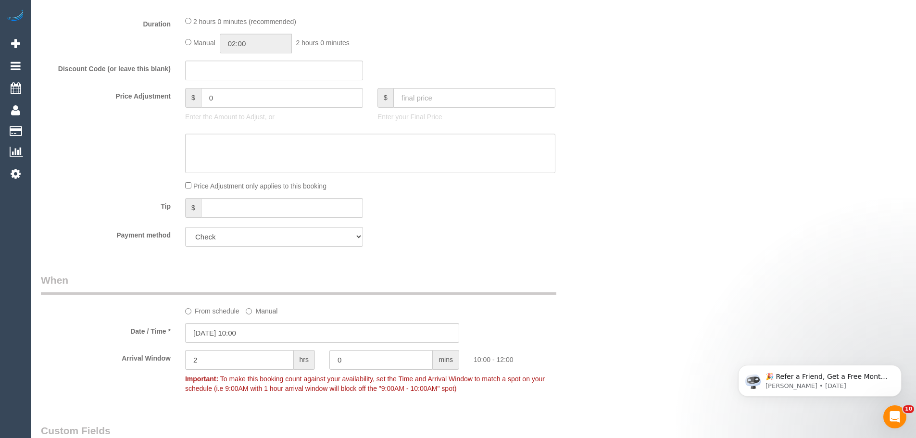
scroll to position [962, 0]
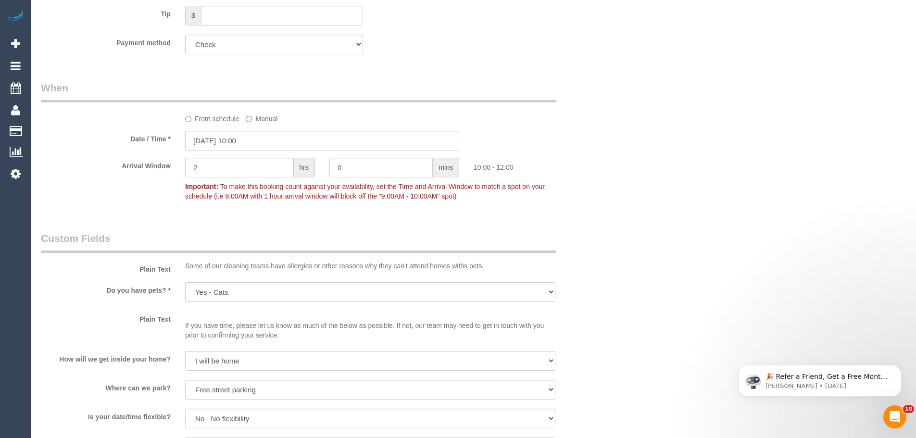
click at [219, 119] on label "From schedule" at bounding box center [212, 117] width 54 height 13
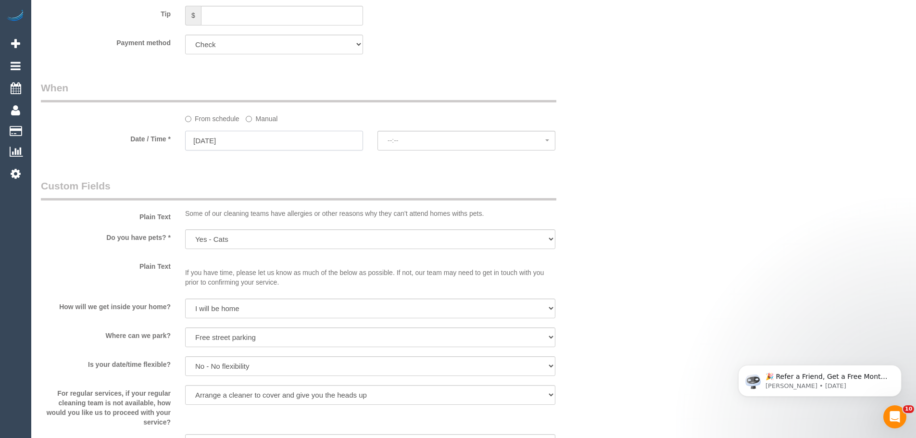
click at [218, 140] on input "10/09/2025" at bounding box center [274, 141] width 178 height 20
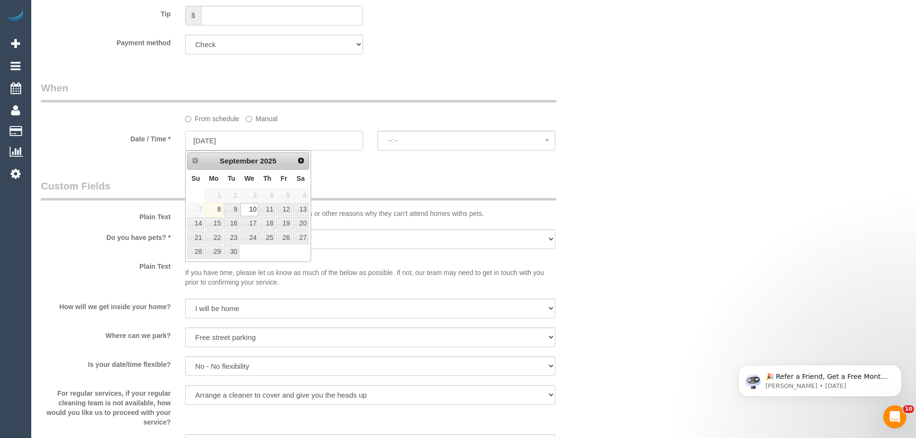
select select "spot13"
click at [214, 226] on link "15" at bounding box center [214, 223] width 18 height 13
type input "15/09/2025"
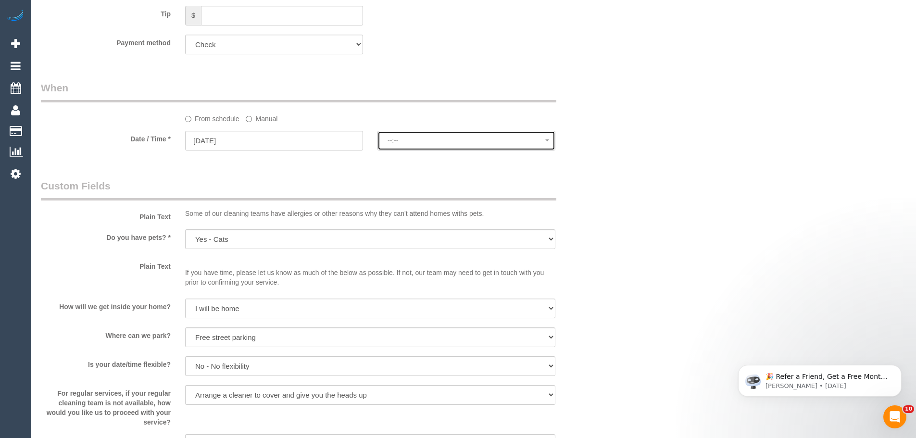
click at [431, 137] on span "--:--" at bounding box center [467, 141] width 158 height 8
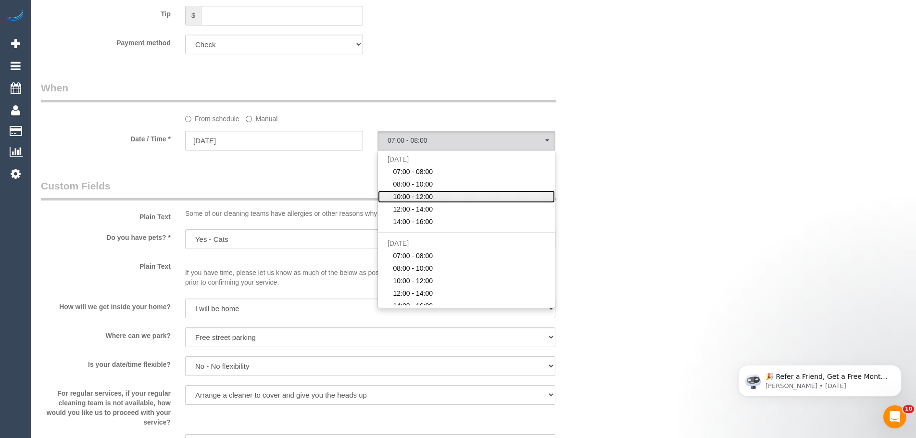
click at [417, 198] on span "10:00 - 12:00" at bounding box center [413, 197] width 40 height 10
select select "spot27"
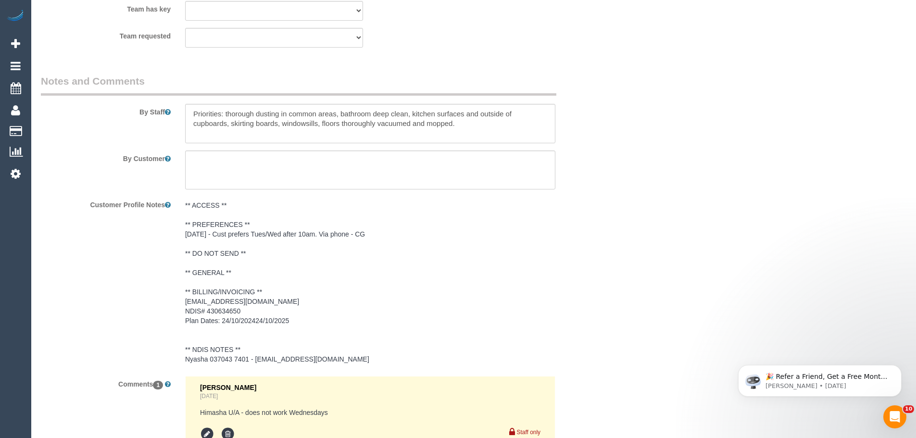
scroll to position [1627, 0]
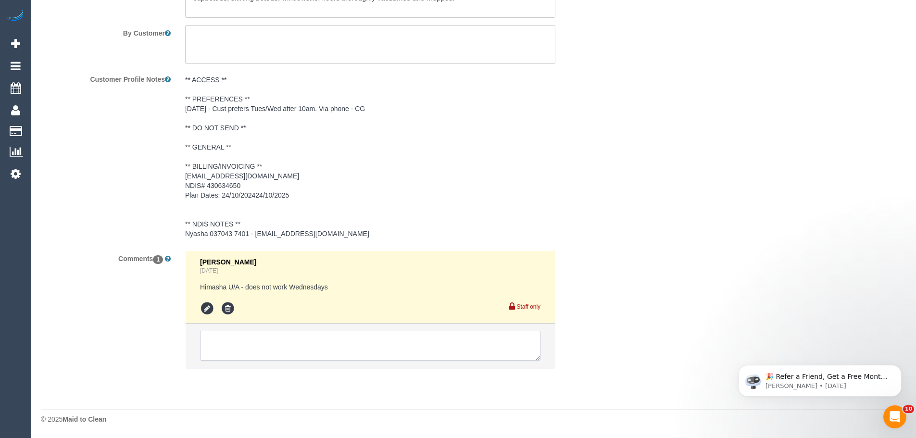
click at [289, 348] on textarea at bounding box center [370, 346] width 341 height 30
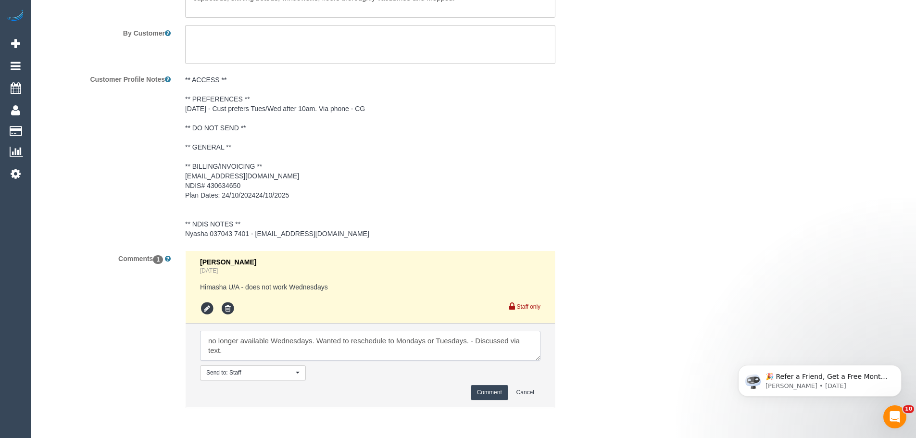
type textarea "no longer available Wednesdays. Wanted to reschedule to Mondays or Tuesdays. - …"
click at [491, 395] on button "Comment" at bounding box center [490, 392] width 38 height 15
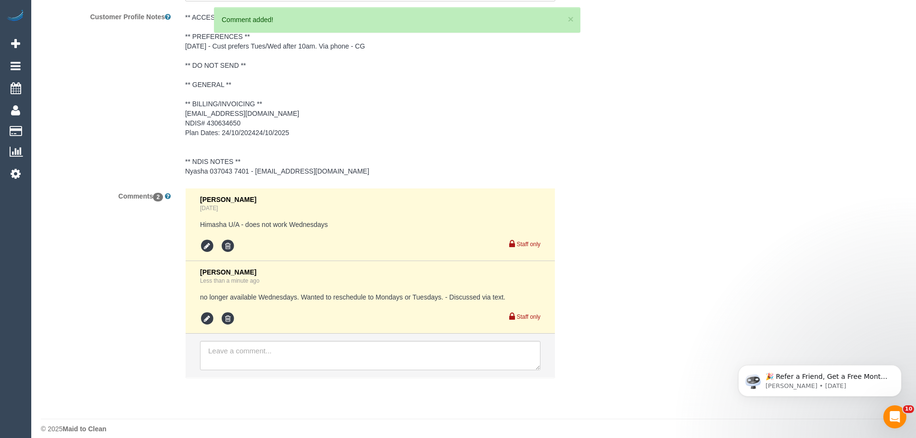
scroll to position [1699, 0]
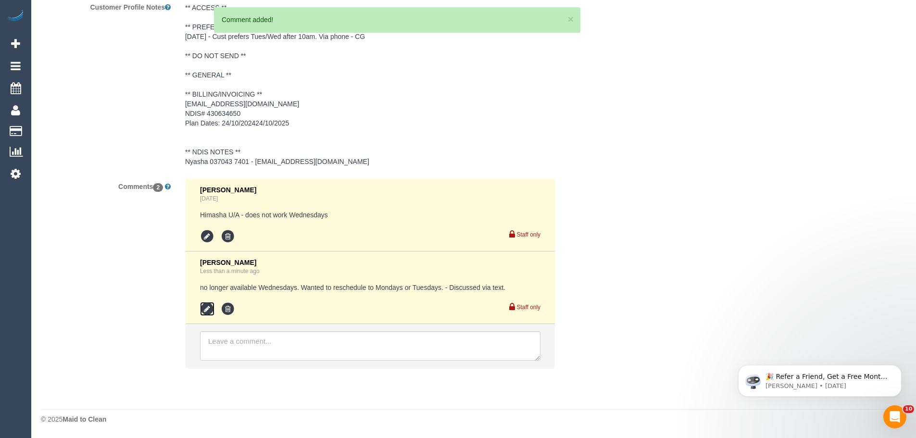
click at [201, 309] on icon at bounding box center [207, 309] width 14 height 14
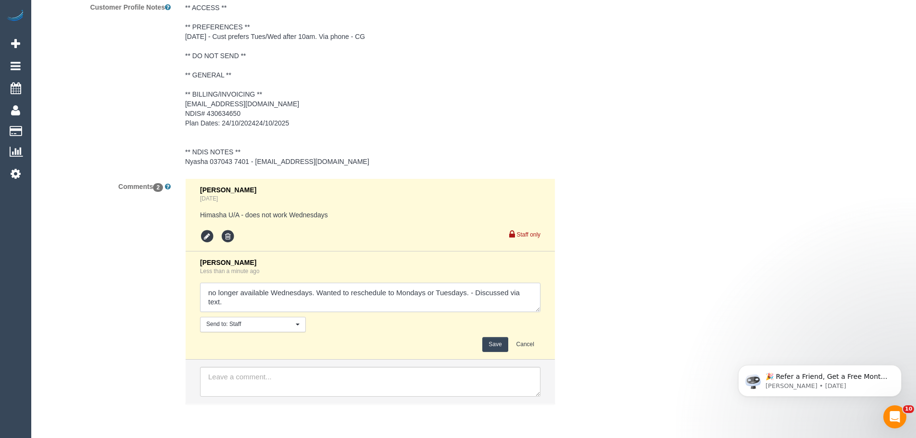
click at [206, 294] on textarea at bounding box center [370, 298] width 341 height 30
type textarea "Rescheduled - no longer available Wednesdays. Wanted to reschedule to Mondays o…"
click at [495, 341] on button "Save" at bounding box center [494, 344] width 25 height 15
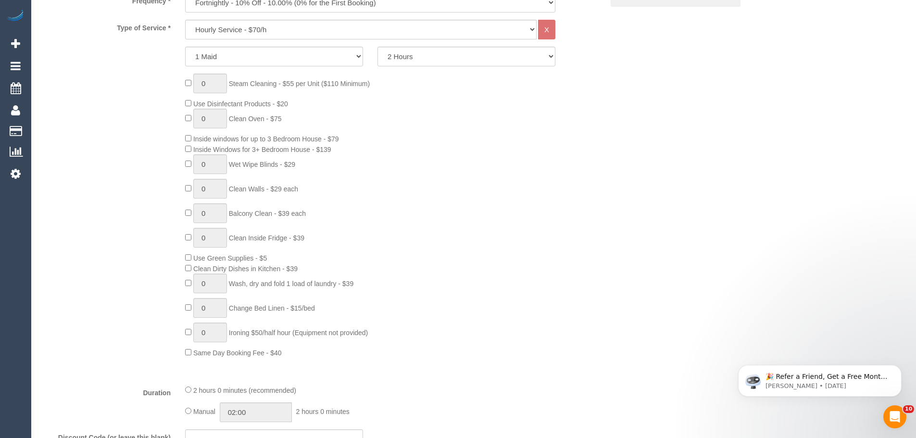
scroll to position [112, 0]
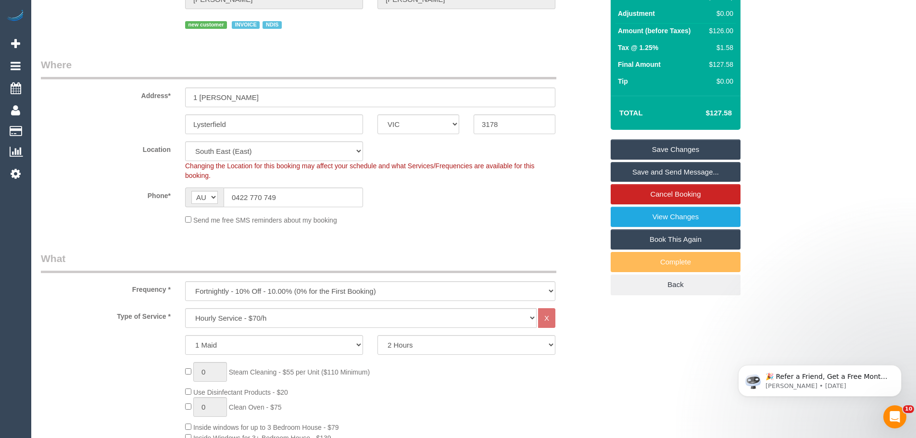
click at [678, 148] on link "Save Changes" at bounding box center [676, 149] width 130 height 20
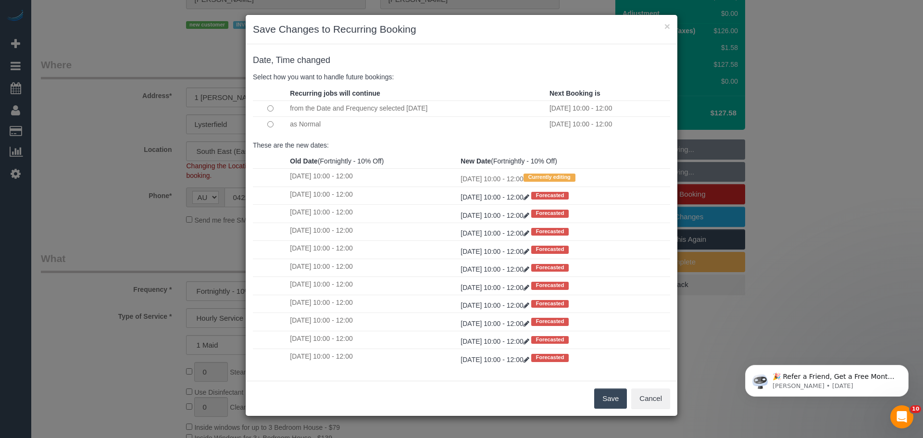
click at [612, 399] on button "Save" at bounding box center [610, 399] width 33 height 20
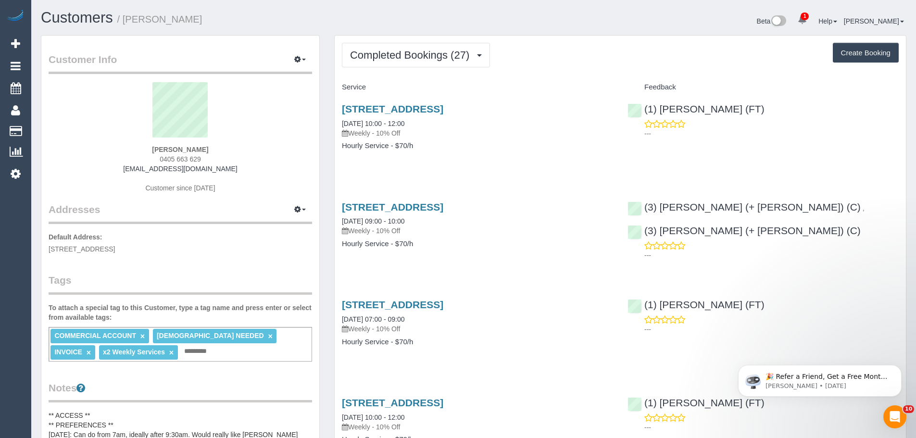
drag, startPoint x: 220, startPoint y: 160, endPoint x: 154, endPoint y: 155, distance: 66.1
click at [154, 155] on div "Rhonda Portelli 0405 663 629 rportelli@outlook.com Customer since 2025" at bounding box center [181, 142] width 264 height 120
copy span "0405 663 629"
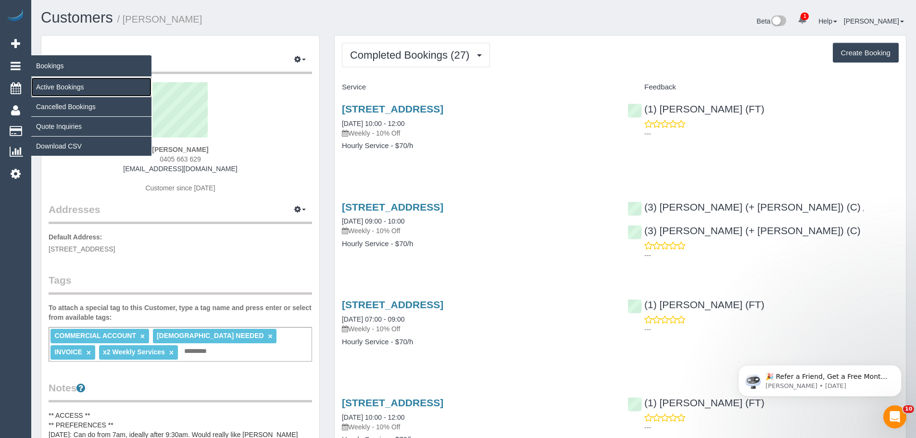
click at [62, 87] on link "Active Bookings" at bounding box center [91, 86] width 120 height 19
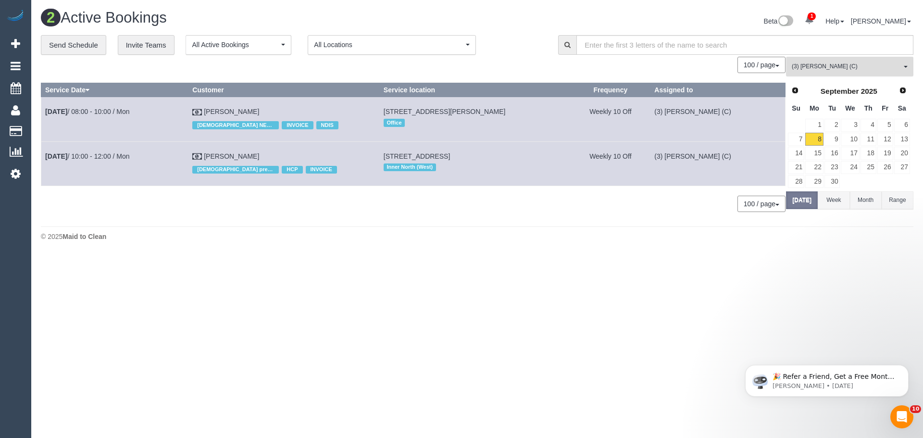
click at [838, 67] on span "(3) [PERSON_NAME] (C)" at bounding box center [847, 67] width 110 height 8
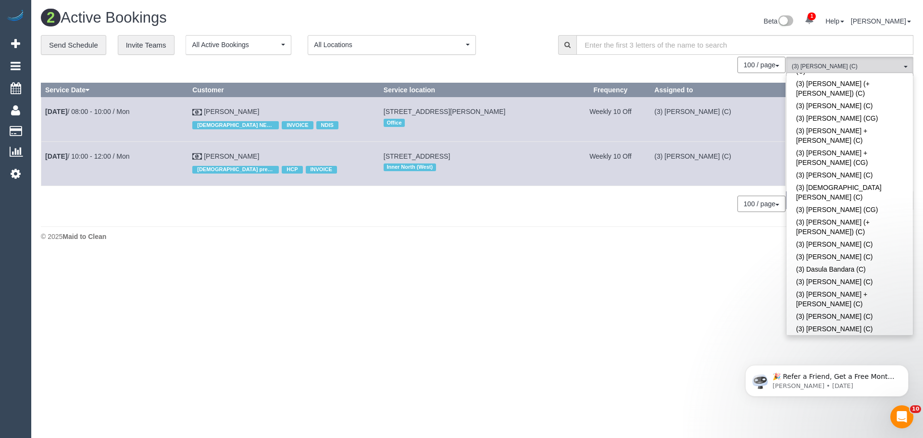
click at [558, 79] on div "0 Bookings found. We couldn't find any bookings that matched your search. Creat…" at bounding box center [413, 139] width 745 height 165
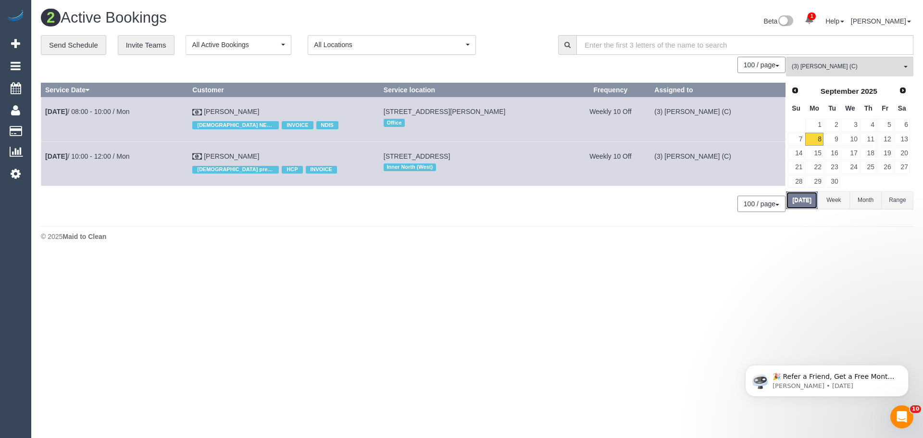
click at [800, 200] on button "[DATE]" at bounding box center [802, 200] width 32 height 18
drag, startPoint x: 267, startPoint y: 104, endPoint x: 47, endPoint y: 114, distance: 220.5
click at [47, 114] on tr "Sep 8th / 08:00 - 10:00 / Mon Maria Matthews FEMALE NEEDED INVOICE NDIS 78 The …" at bounding box center [413, 119] width 745 height 44
copy tr "Sep 8th / 08:00 - 10:00 / Mon Maria Matthews"
drag, startPoint x: 223, startPoint y: 154, endPoint x: 42, endPoint y: 162, distance: 181.0
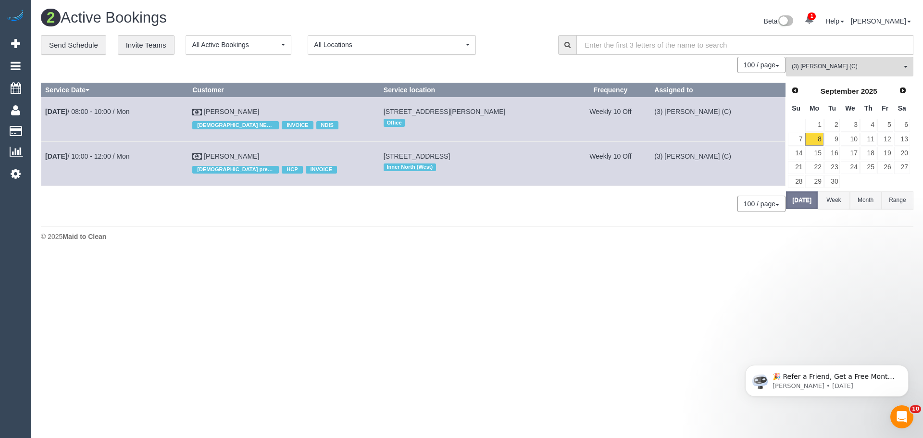
click at [42, 162] on tr "Sep 8th / 10:00 - 12:00 / Mon Antonia Tripepi Female preferred HCP INVOICE 18 G…" at bounding box center [413, 163] width 745 height 44
copy tr "Sep 8th / 10:00 - 12:00 / Mon Antonia Tripepi"
click at [817, 140] on link "8" at bounding box center [815, 139] width 18 height 13
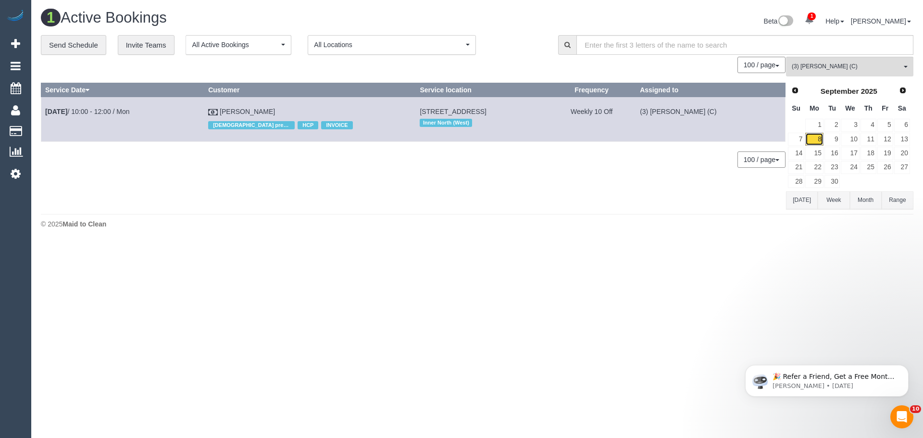
click at [818, 140] on link "8" at bounding box center [815, 139] width 18 height 13
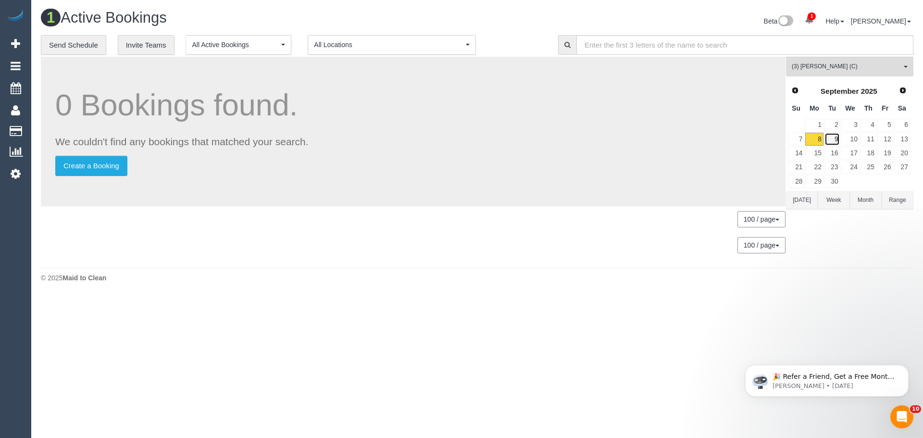
click at [837, 139] on link "9" at bounding box center [833, 139] width 16 height 13
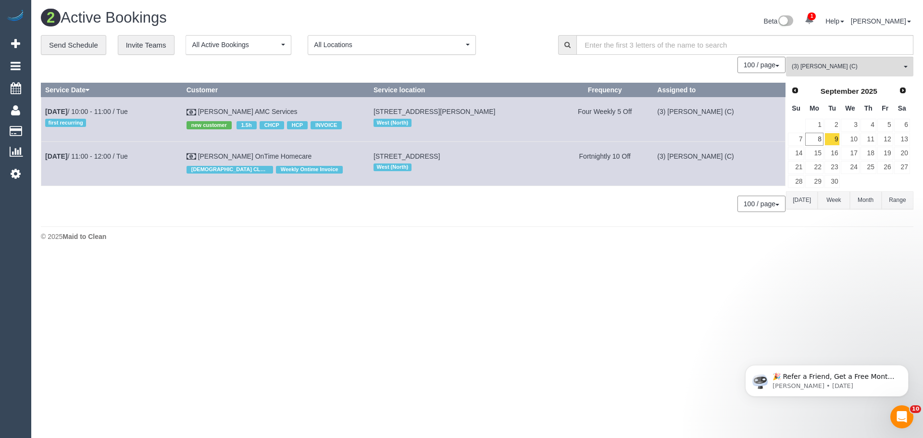
drag, startPoint x: 336, startPoint y: 108, endPoint x: 46, endPoint y: 104, distance: 290.5
click at [46, 104] on tr "Sep 9th / 10:00 - 11:00 / Tue first recurring Joseph MONTEBELLO AMC Services ne…" at bounding box center [413, 119] width 745 height 44
copy tr "Sep 9th / 10:00 - 11:00 / Tue first recurring Joseph MONTEBELLO AMC Services"
drag, startPoint x: 317, startPoint y: 162, endPoint x: 45, endPoint y: 157, distance: 272.3
click at [45, 157] on tr "Sep 9th / 11:00 - 12:00 / Tue Fatima Saleh OnTime Homecare FEMALE CLEANER NEEDE…" at bounding box center [413, 163] width 745 height 44
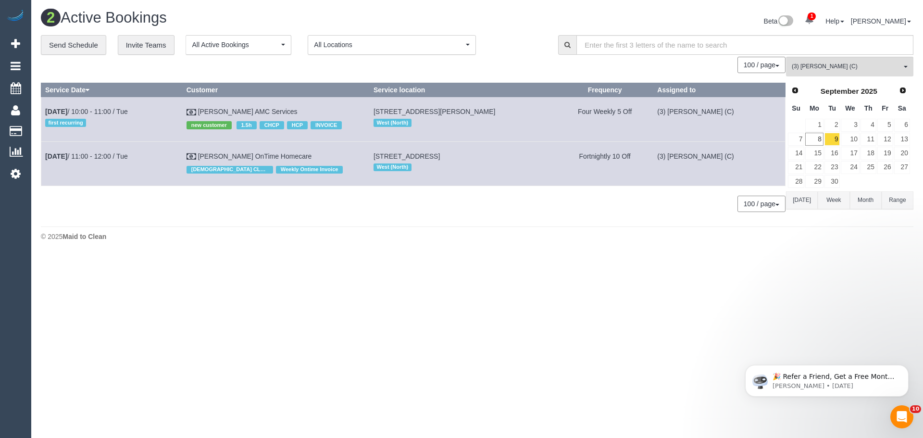
click at [343, 154] on td "Fatima Saleh OnTime Homecare FEMALE CLEANER NEEDED Weekly Ontime Invoice" at bounding box center [275, 163] width 187 height 44
drag, startPoint x: 326, startPoint y: 156, endPoint x: 46, endPoint y: 154, distance: 279.9
click at [46, 154] on tr "Sep 9th / 11:00 - 12:00 / Tue Fatima Saleh OnTime Homecare FEMALE CLEANER NEEDE…" at bounding box center [413, 163] width 745 height 44
copy tr "Sep 9th / 11:00 - 12:00 / Tue Fatima Saleh OnTime Homecare"
click at [834, 143] on link "9" at bounding box center [833, 139] width 16 height 13
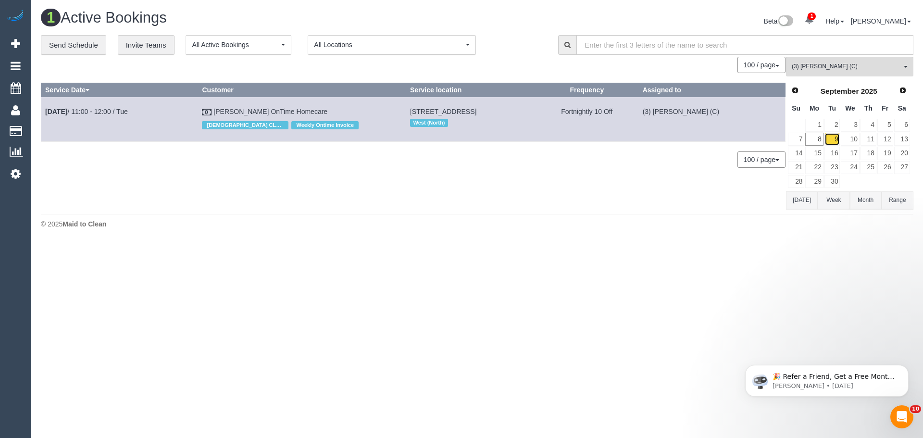
click at [833, 141] on link "9" at bounding box center [833, 139] width 16 height 13
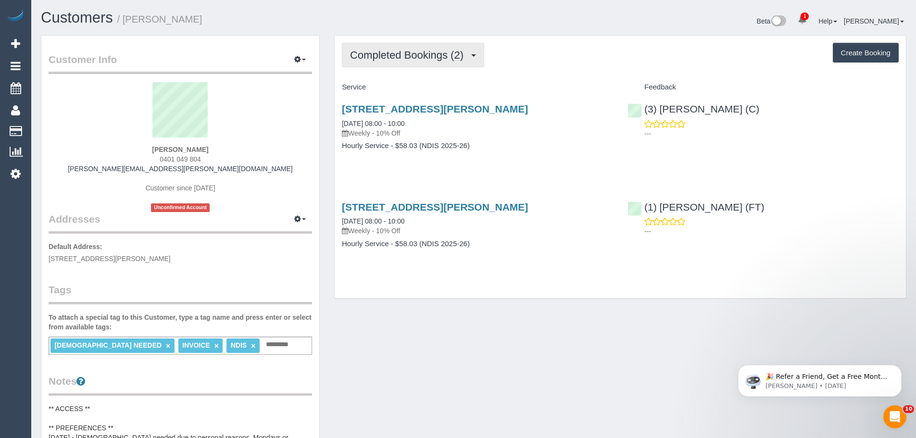
click at [367, 57] on span "Completed Bookings (2)" at bounding box center [409, 55] width 118 height 12
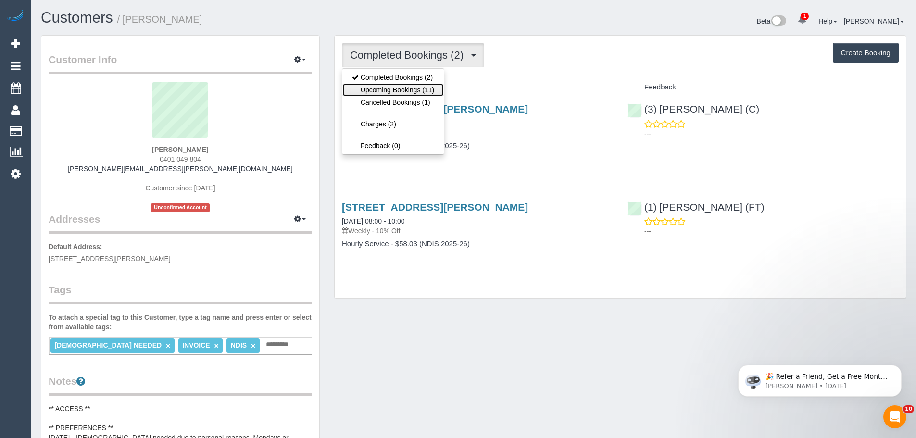
click at [373, 91] on link "Upcoming Bookings (11)" at bounding box center [392, 90] width 101 height 13
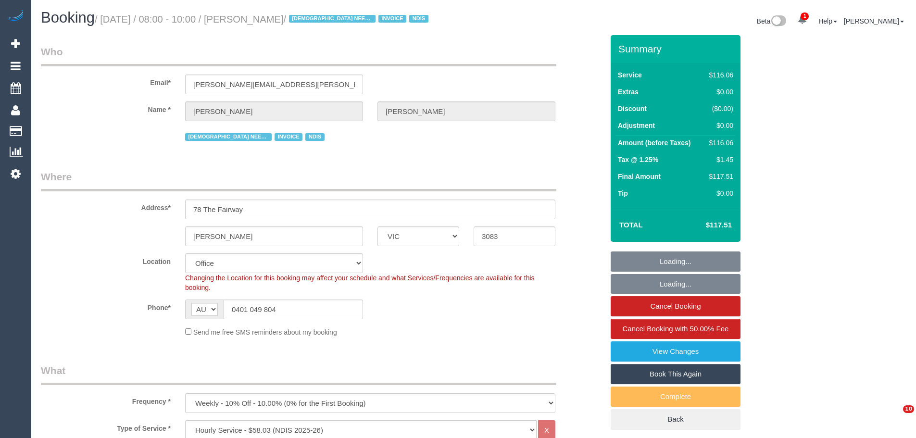
select select "VIC"
select select "number:29"
select select "number:14"
select select "number:18"
select select "number:24"
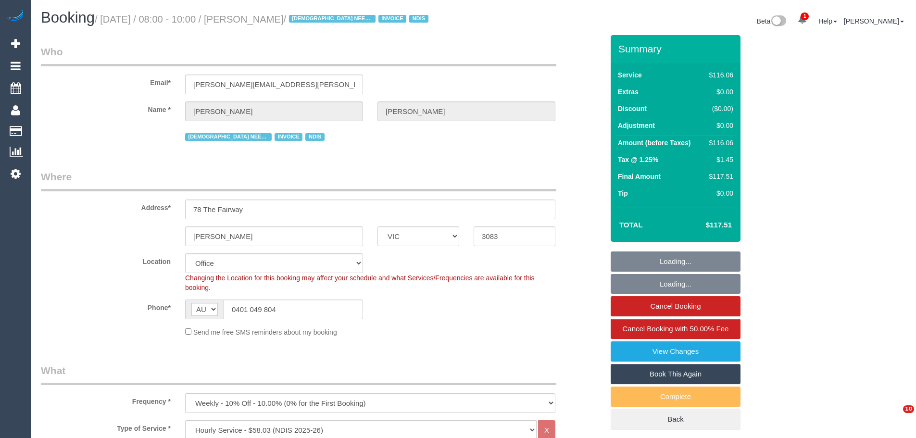
select select "number:35"
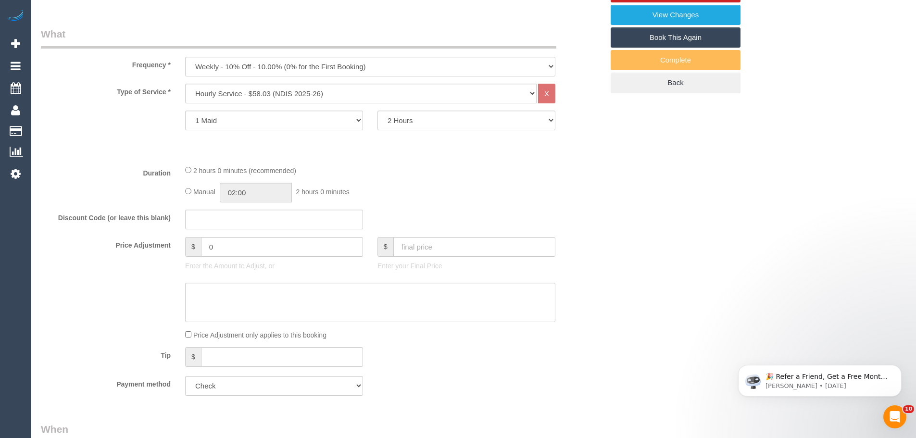
scroll to position [48, 0]
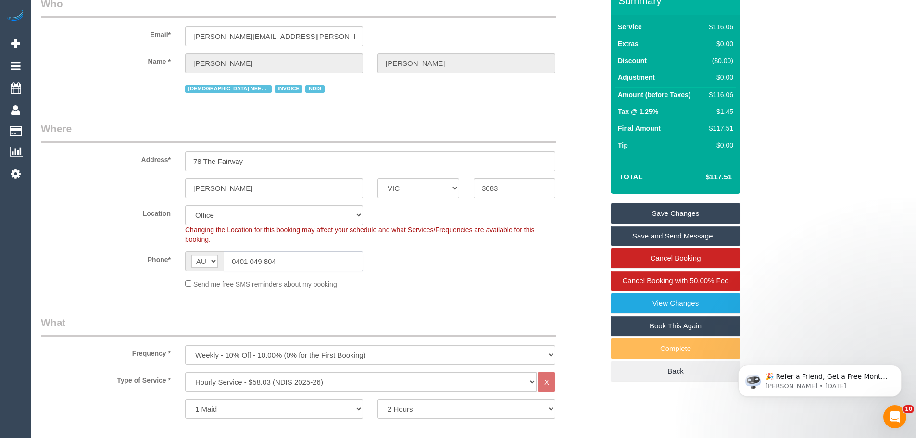
drag, startPoint x: 315, startPoint y: 267, endPoint x: 42, endPoint y: 258, distance: 272.8
click at [89, 259] on div "Phone* AF AL DZ AD AO AI AQ AG AR AM AW AU AT AZ BS BH BD BB BY BE BZ BJ BM BT …" at bounding box center [322, 262] width 577 height 20
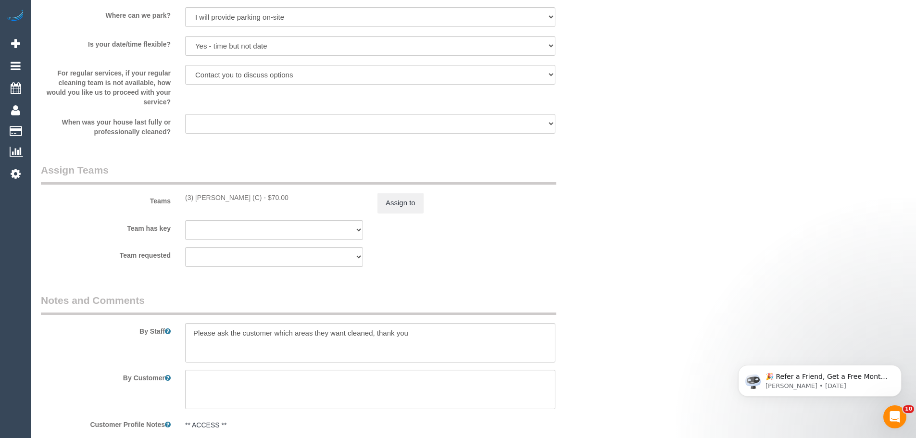
scroll to position [1106, 0]
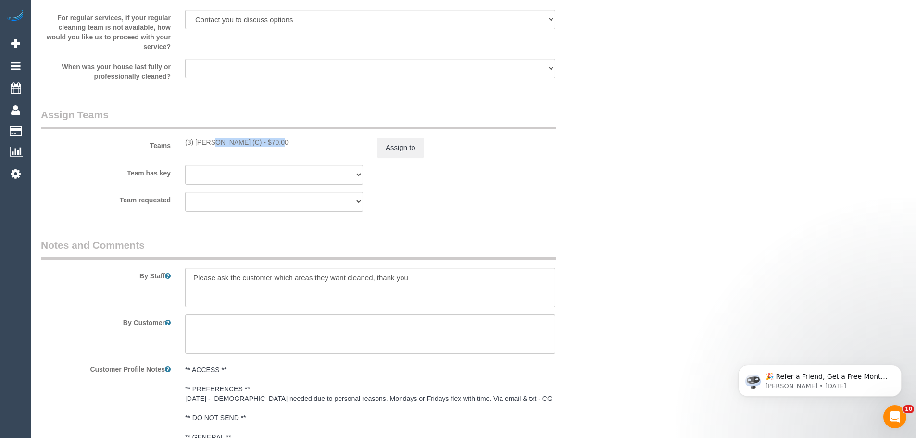
drag, startPoint x: 248, startPoint y: 142, endPoint x: 184, endPoint y: 142, distance: 64.5
click at [184, 142] on div "(3) [PERSON_NAME] (C) - $70.00" at bounding box center [274, 143] width 192 height 10
copy div "(3) [PERSON_NAME] (C)"
click at [386, 149] on button "Assign to" at bounding box center [401, 148] width 46 height 20
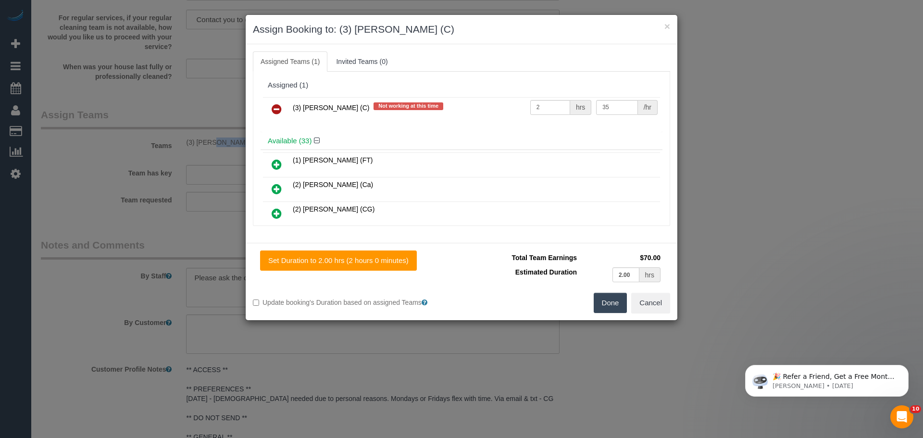
click at [279, 110] on icon at bounding box center [277, 109] width 10 height 12
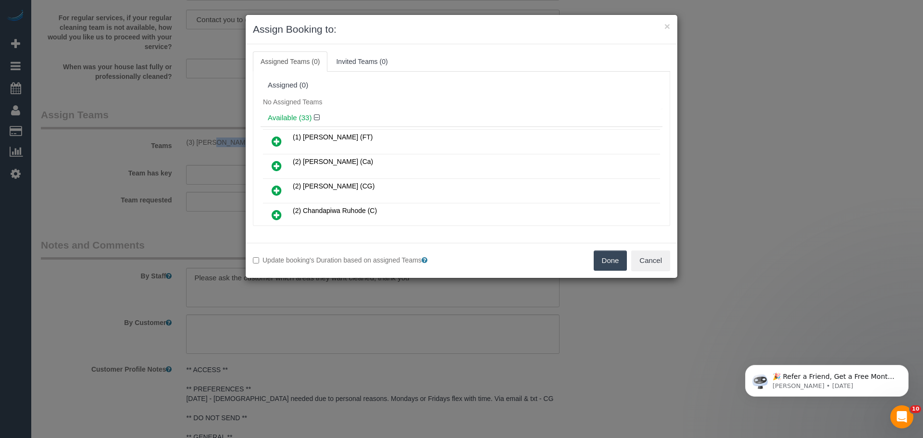
click at [614, 261] on button "Done" at bounding box center [611, 261] width 34 height 20
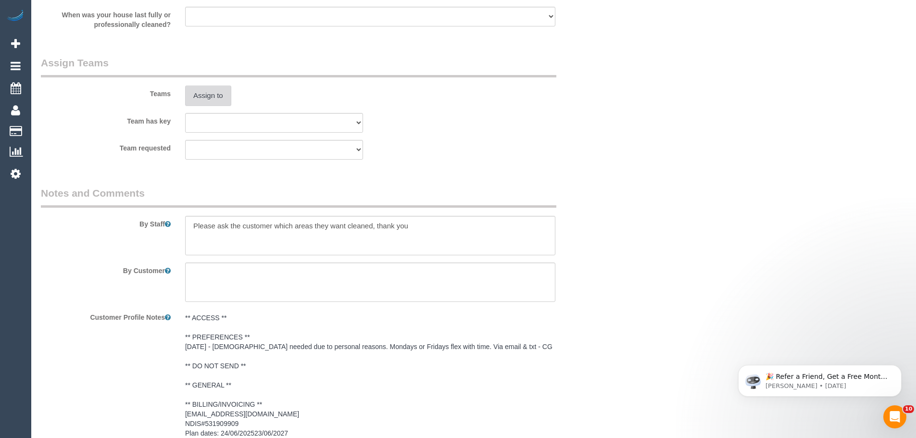
scroll to position [1314, 0]
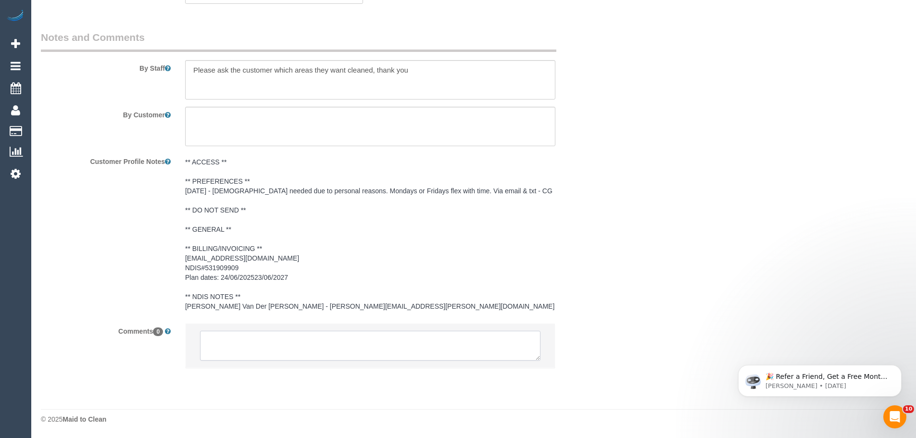
click at [295, 337] on textarea at bounding box center [370, 346] width 341 height 30
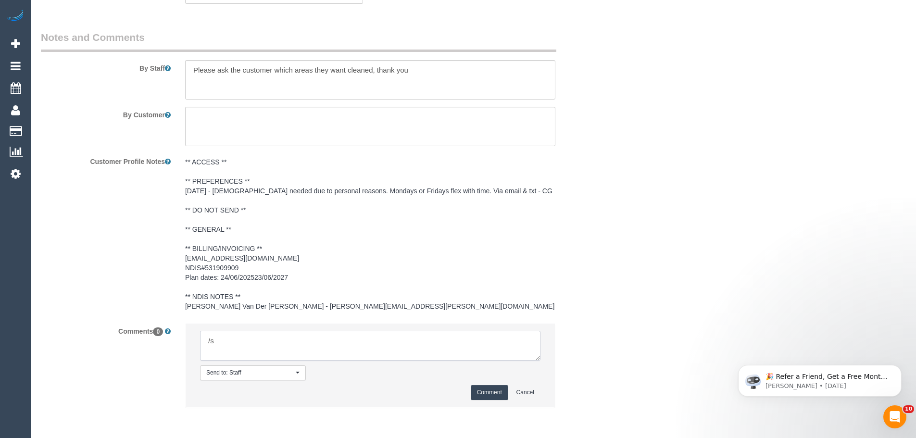
type textarea "/"
paste textarea "Cleaner(s) Unassigned: Reason Unassigned: Contact via: Which message sent: Addi…"
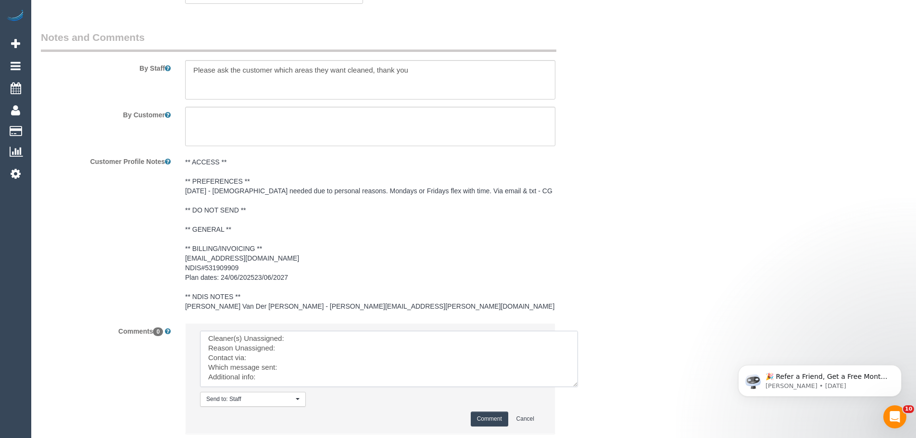
scroll to position [0, 0]
drag, startPoint x: 533, startPoint y: 359, endPoint x: 629, endPoint y: 424, distance: 115.7
click at [578, 387] on textarea at bounding box center [389, 359] width 378 height 56
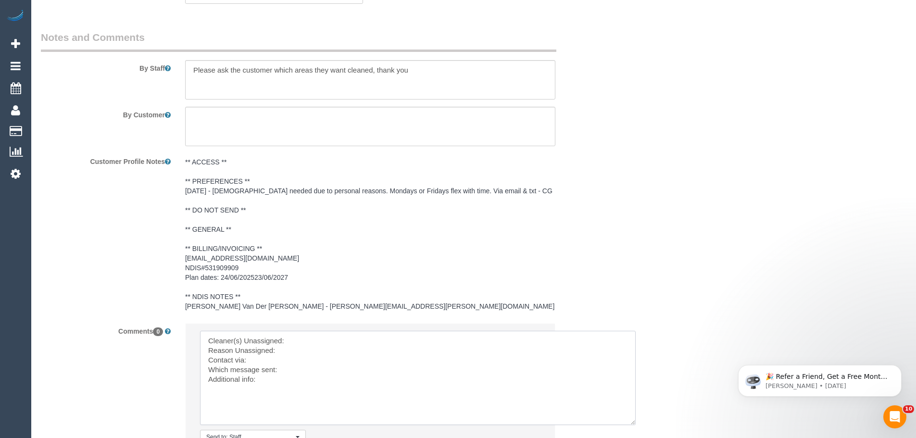
click at [305, 341] on textarea at bounding box center [418, 378] width 436 height 94
paste textarea "(3) [PERSON_NAME] (C)"
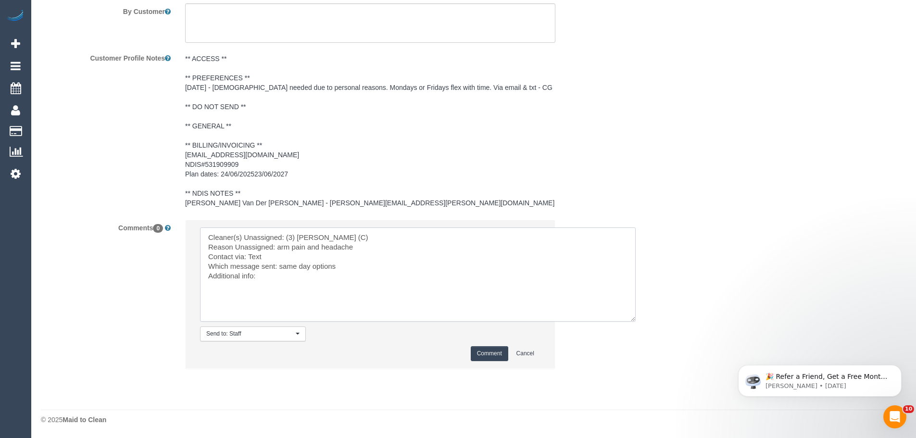
scroll to position [1418, 0]
type textarea "Cleaner(s) Unassigned: (3) Goswin Kanta (C) Reason Unassigned: arm pain and hea…"
click at [489, 353] on button "Comment" at bounding box center [490, 353] width 38 height 15
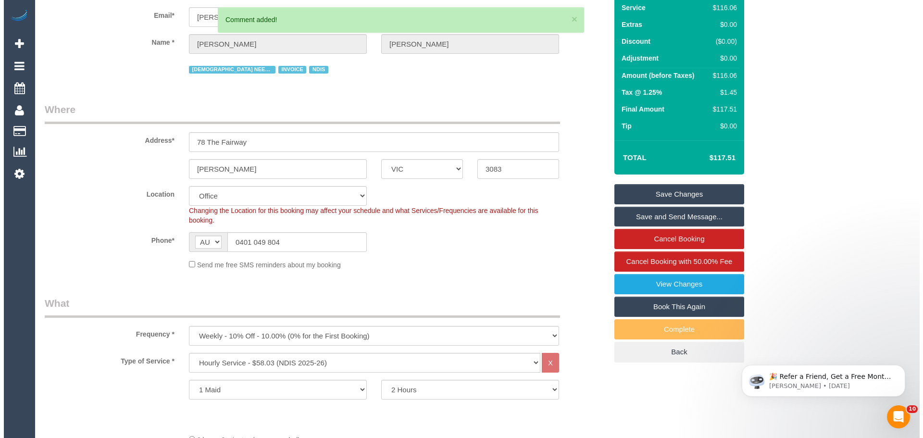
scroll to position [0, 0]
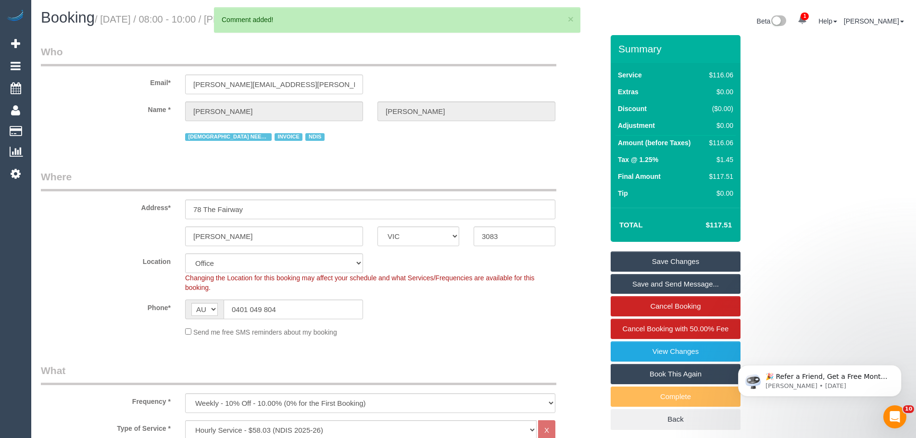
click at [694, 259] on link "Save Changes" at bounding box center [676, 262] width 130 height 20
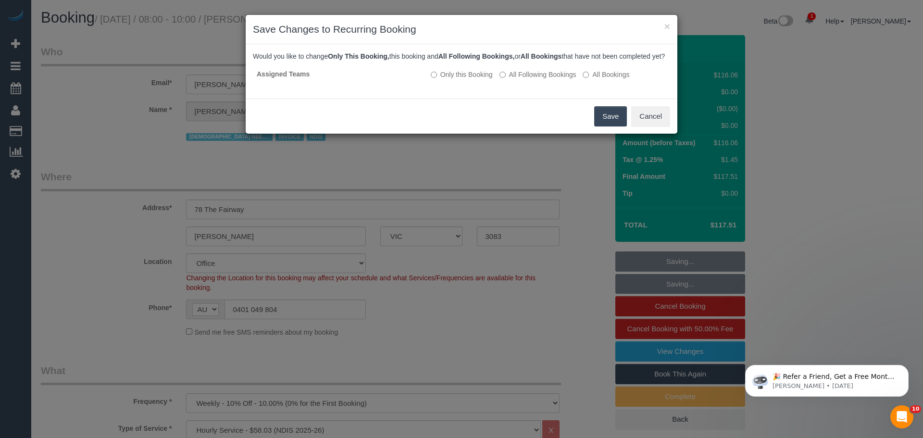
click at [613, 126] on button "Save" at bounding box center [610, 116] width 33 height 20
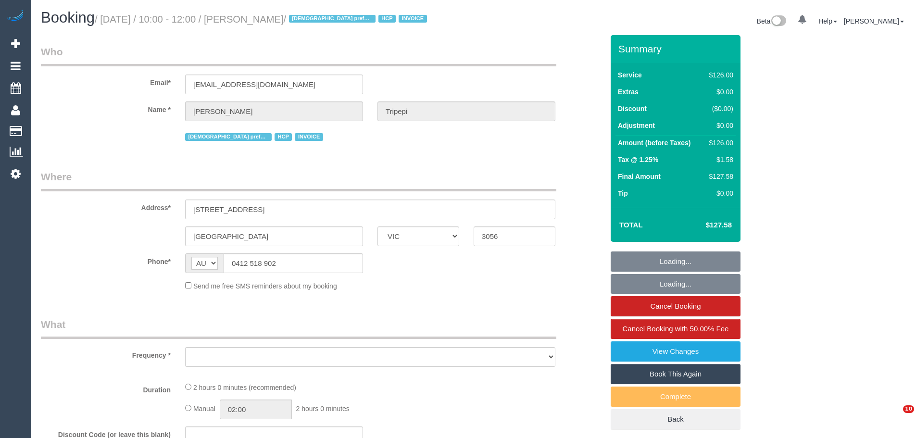
select select "VIC"
select select "object:542"
select select "120"
select select "number:28"
select select "number:14"
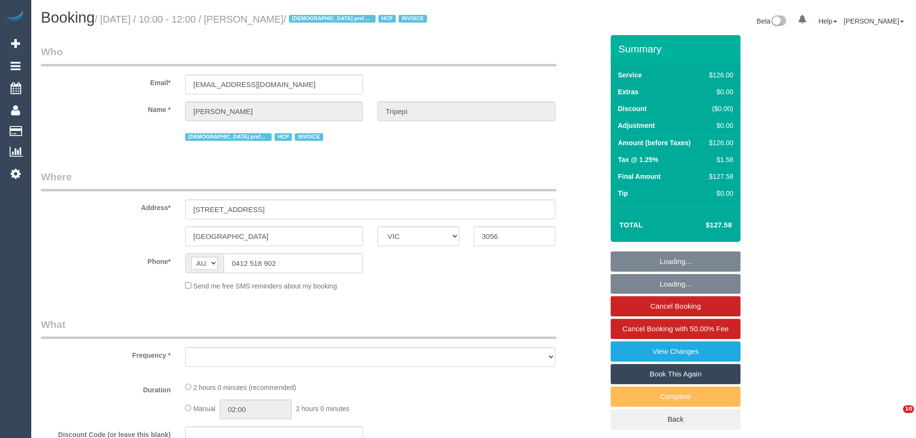
select select "number:19"
select select "number:25"
select select "number:34"
select select "number:26"
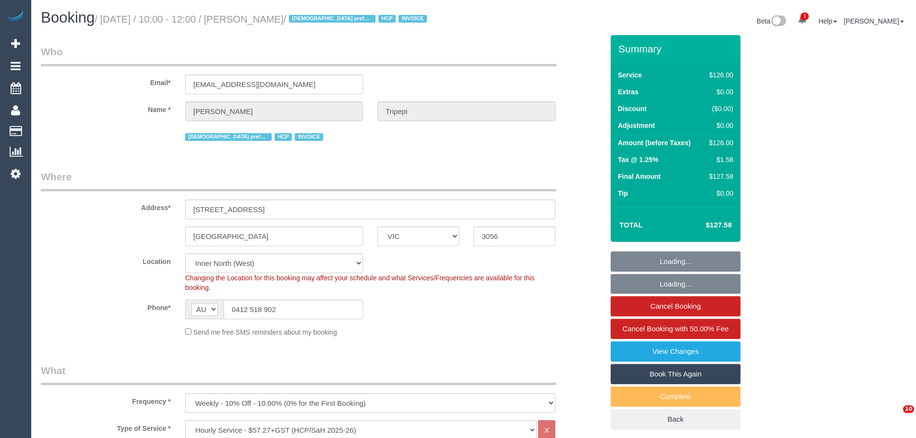
select select "object:1635"
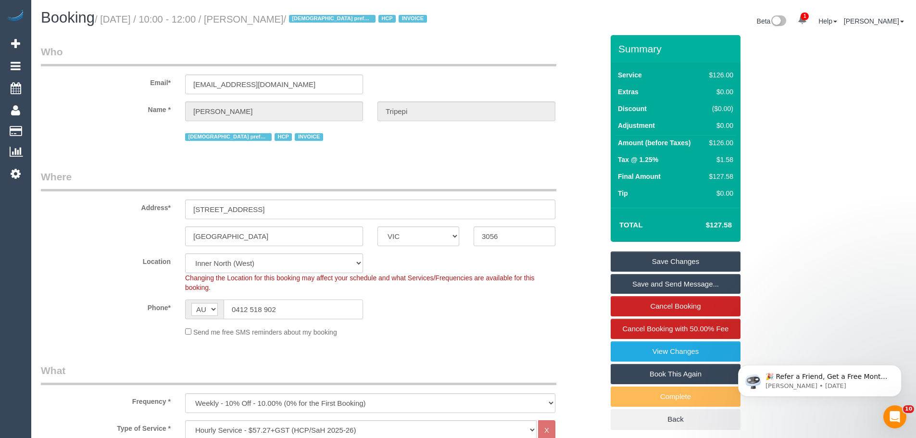
drag, startPoint x: 319, startPoint y: 312, endPoint x: 119, endPoint y: 291, distance: 201.1
click at [153, 293] on sui-booking-location "Location [GEOGRAPHIC_DATA] (North) East (South) [GEOGRAPHIC_DATA] (East) [GEOGR…" at bounding box center [322, 295] width 563 height 84
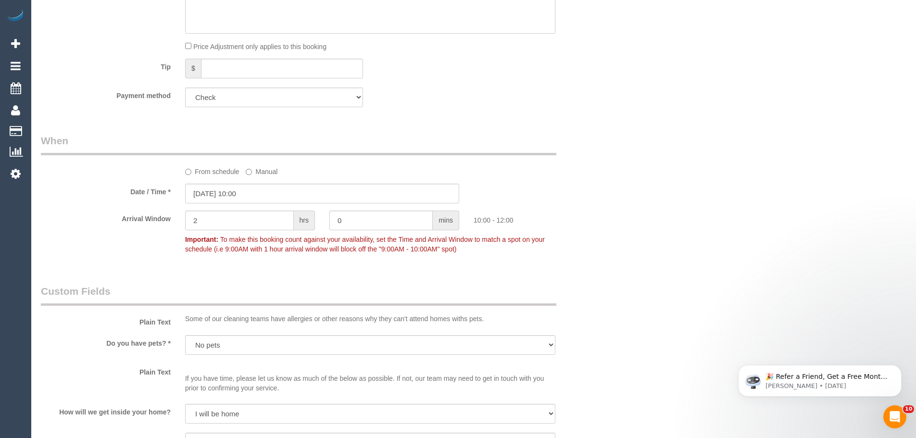
scroll to position [962, 0]
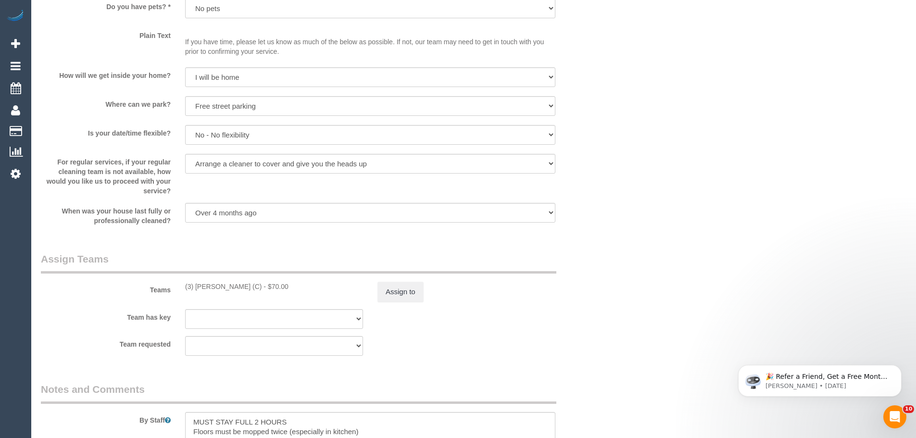
click at [247, 289] on div "(3) Goswin Kanta (C) - $70.00" at bounding box center [274, 287] width 178 height 10
drag, startPoint x: 248, startPoint y: 289, endPoint x: 177, endPoint y: 287, distance: 70.7
click at [178, 287] on div "(3) Goswin Kanta (C) - $70.00" at bounding box center [274, 287] width 192 height 10
copy div "(3) [PERSON_NAME] (C)"
click at [408, 289] on button "Assign to" at bounding box center [401, 292] width 46 height 20
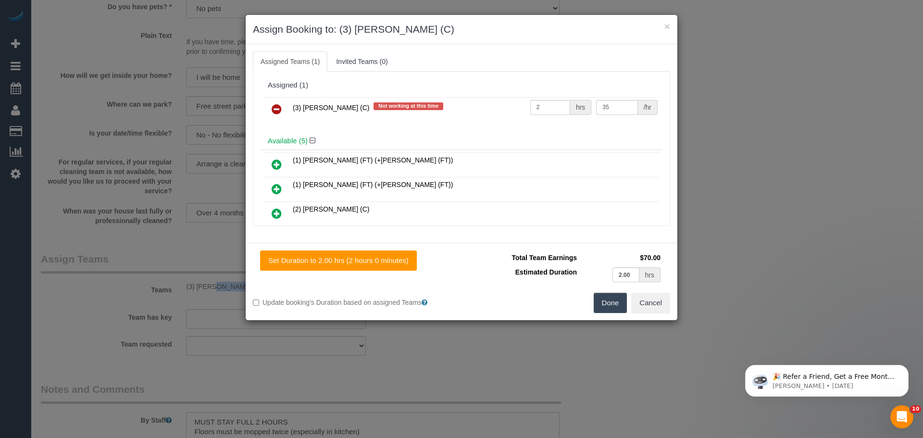
drag, startPoint x: 277, startPoint y: 111, endPoint x: 448, endPoint y: 206, distance: 195.9
click at [277, 111] on icon at bounding box center [277, 109] width 10 height 12
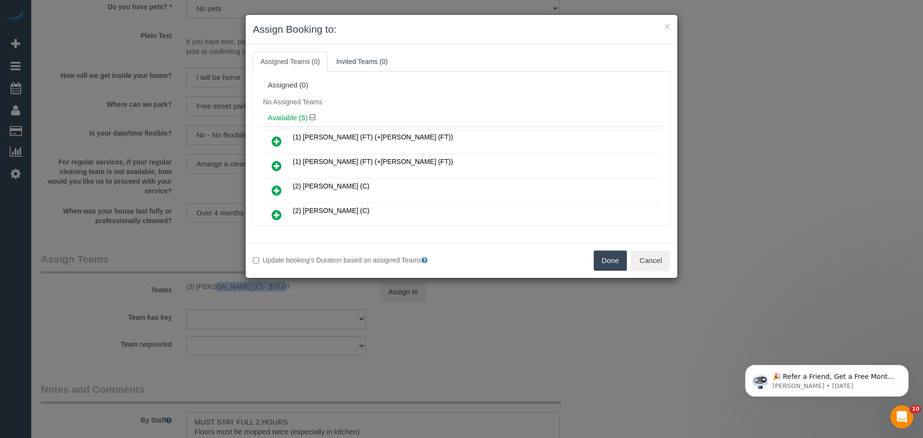
click at [600, 260] on button "Done" at bounding box center [611, 261] width 34 height 20
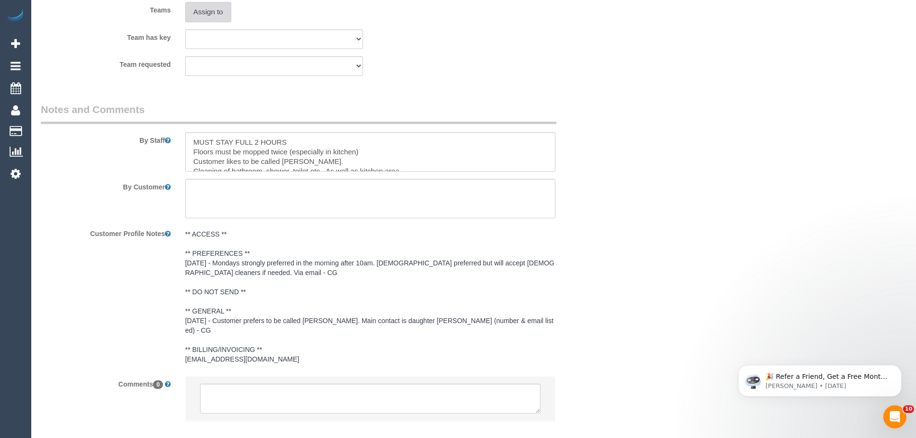
scroll to position [1285, 0]
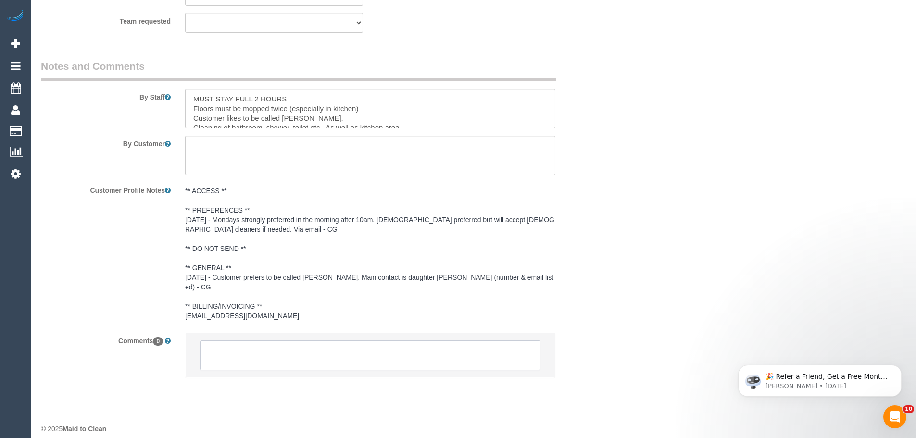
click at [305, 355] on textarea at bounding box center [370, 356] width 341 height 30
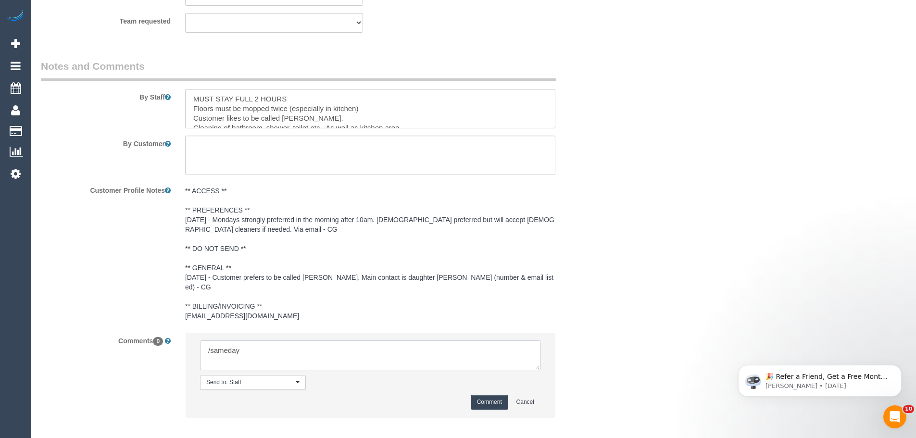
drag, startPoint x: 272, startPoint y: 341, endPoint x: 62, endPoint y: 338, distance: 210.2
click at [62, 338] on div "Comments 0 Send to: Staff Nothing selected Send to: Staff Send to: Customer Sen…" at bounding box center [322, 380] width 577 height 94
type textarea "/"
paste textarea "Cleaner(s) Unassigned: Reason Unassigned: Contact via: Which message sent: Addi…"
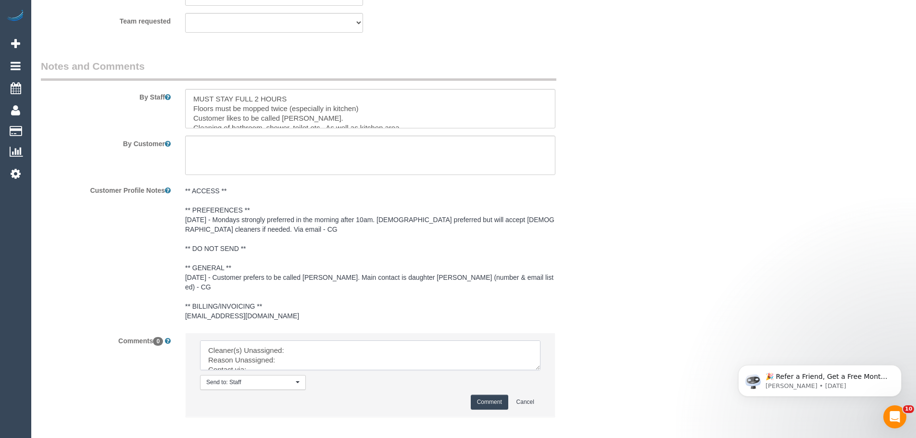
drag, startPoint x: 534, startPoint y: 357, endPoint x: 600, endPoint y: 421, distance: 91.8
click at [541, 370] on textarea at bounding box center [370, 356] width 341 height 30
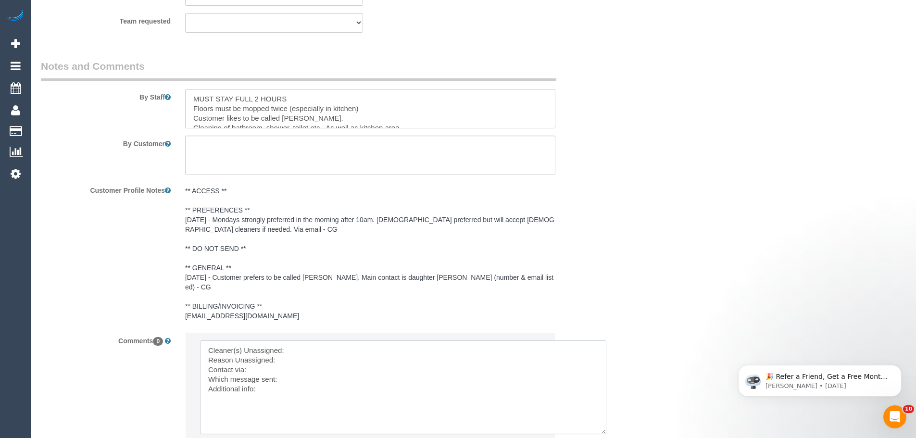
click at [299, 341] on textarea at bounding box center [403, 388] width 406 height 94
paste textarea "(3) [PERSON_NAME] (C)"
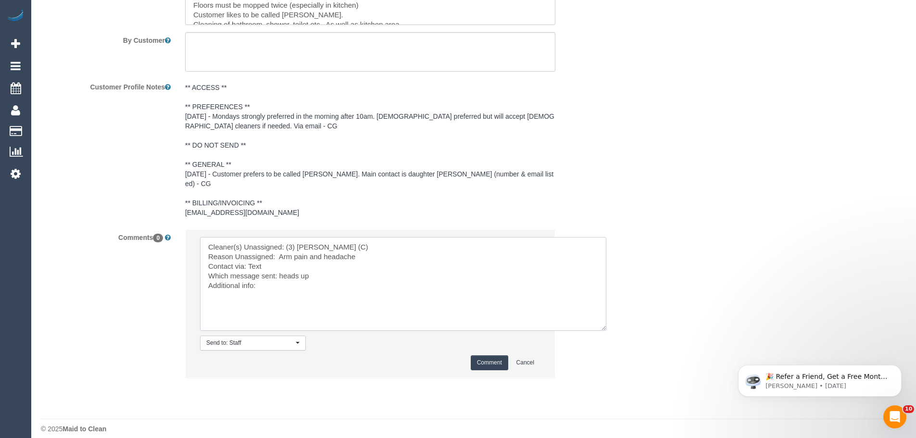
type textarea "Cleaner(s) Unassigned: (3) Goswin Kanta (C) Reason Unassigned: Arm pain and hea…"
click at [480, 355] on button "Comment" at bounding box center [490, 362] width 38 height 15
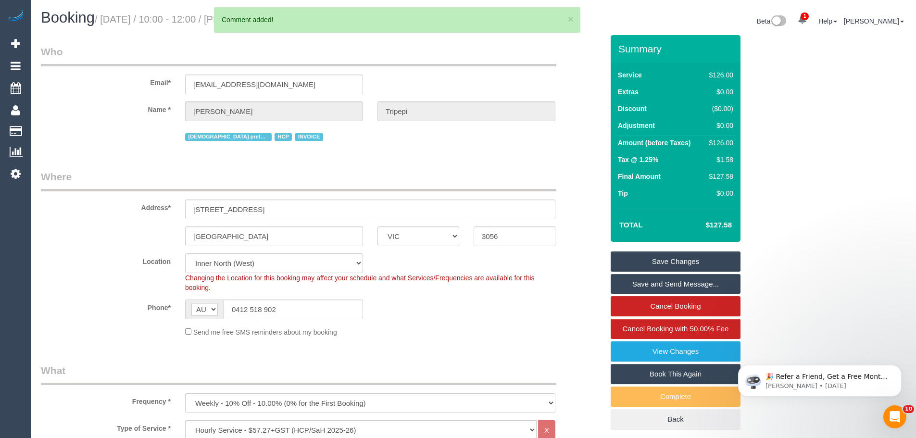
click at [672, 264] on link "Save Changes" at bounding box center [676, 262] width 130 height 20
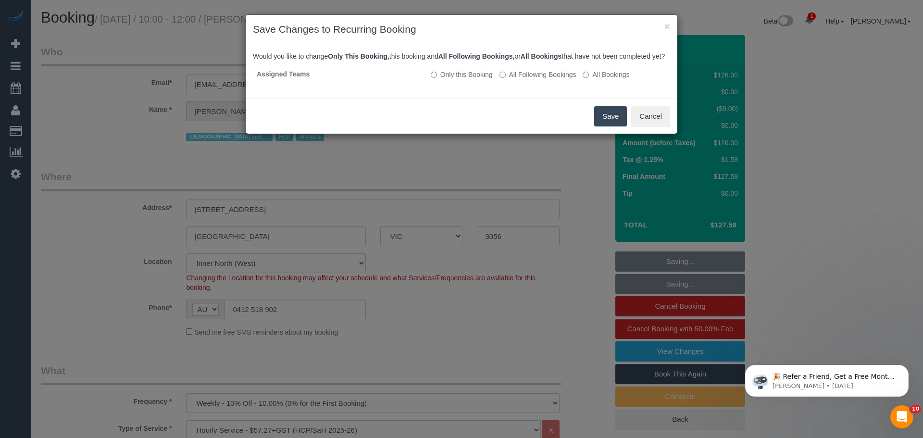
click at [599, 125] on button "Save" at bounding box center [610, 116] width 33 height 20
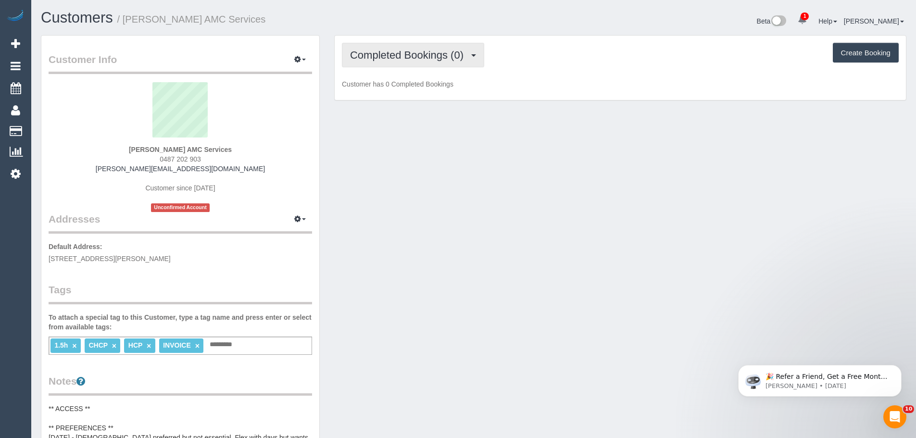
click at [401, 51] on span "Completed Bookings (0)" at bounding box center [409, 55] width 118 height 12
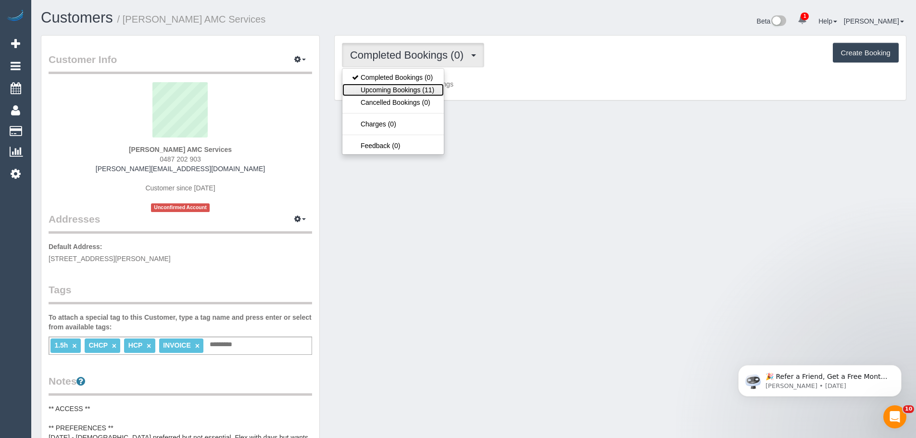
click at [400, 86] on link "Upcoming Bookings (11)" at bounding box center [392, 90] width 101 height 13
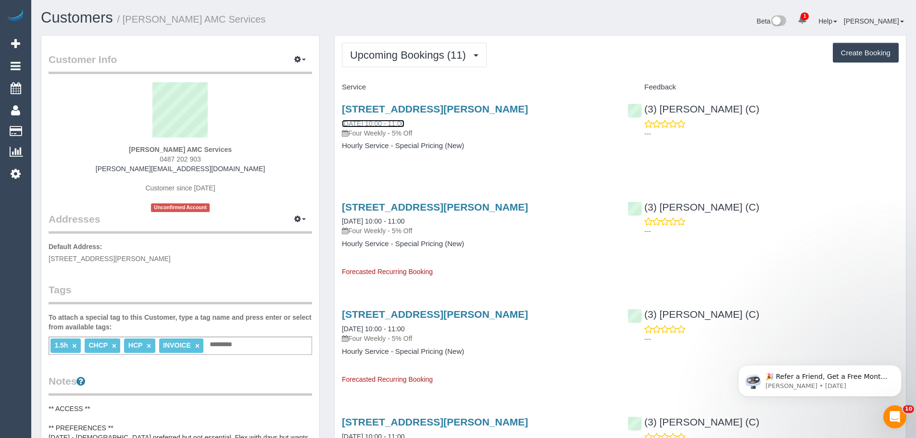
click at [392, 121] on link "[DATE] 10:00 - 11:00" at bounding box center [373, 124] width 63 height 8
click at [416, 52] on span "Upcoming Bookings (11)" at bounding box center [410, 55] width 121 height 12
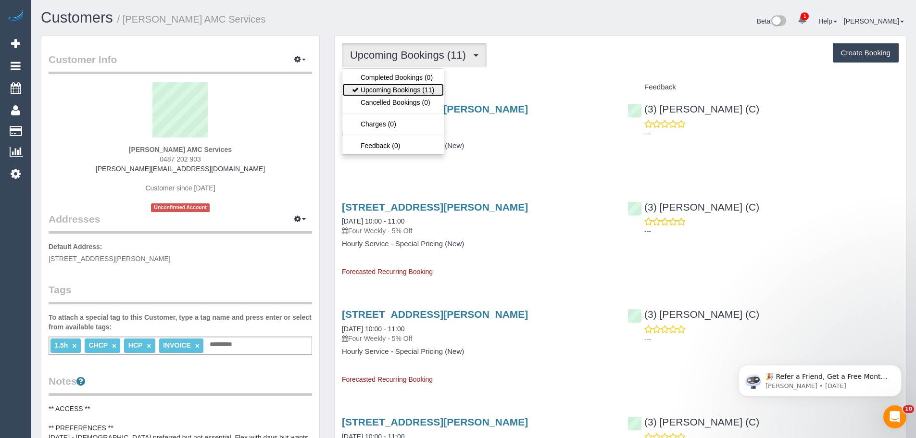
click at [402, 89] on link "Upcoming Bookings (11)" at bounding box center [392, 90] width 101 height 13
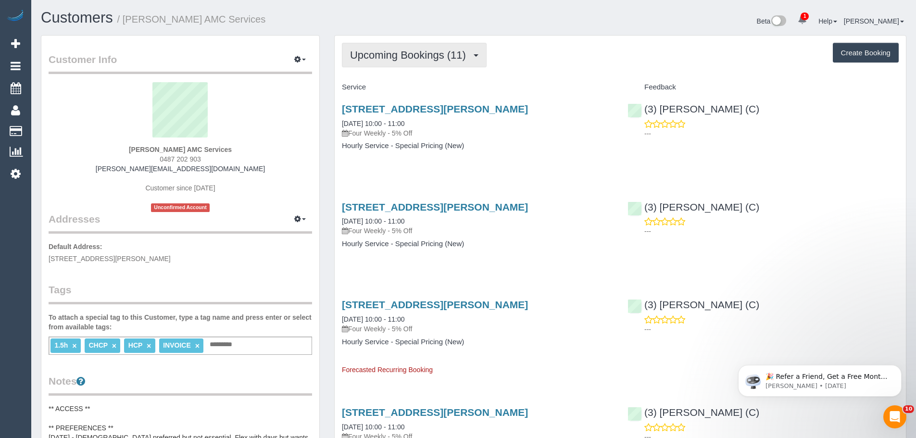
click at [438, 51] on span "Upcoming Bookings (11)" at bounding box center [410, 55] width 121 height 12
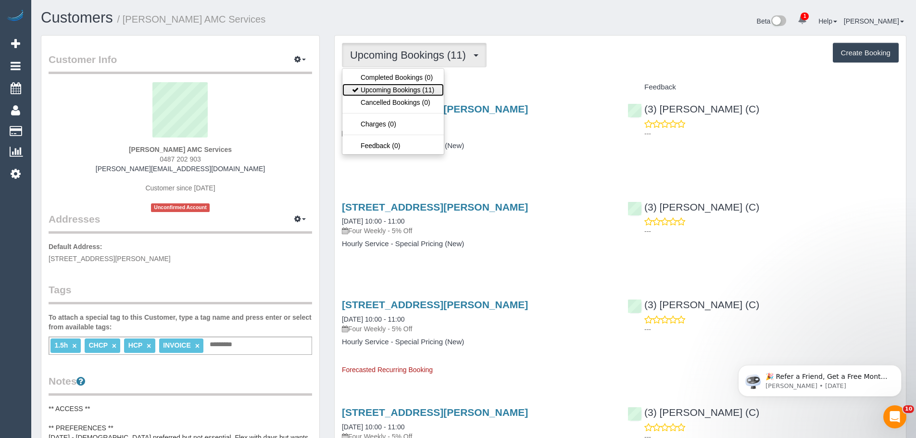
click at [402, 86] on link "Upcoming Bookings (11)" at bounding box center [392, 90] width 101 height 13
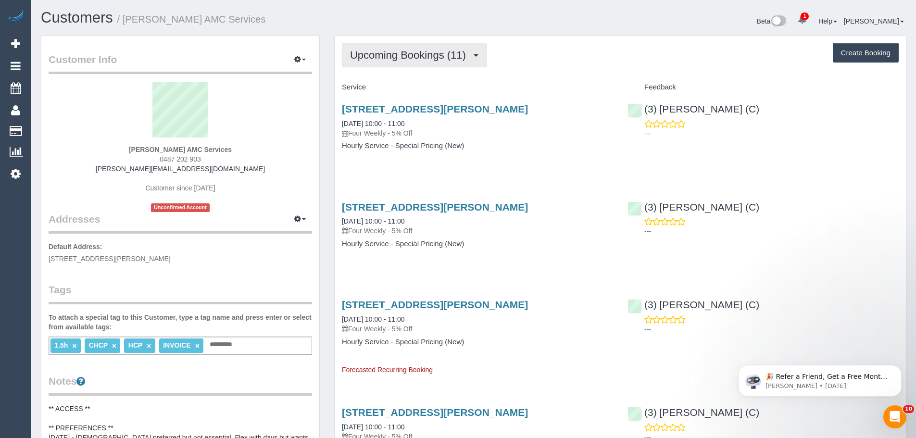
click at [440, 49] on span "Upcoming Bookings (11)" at bounding box center [410, 55] width 121 height 12
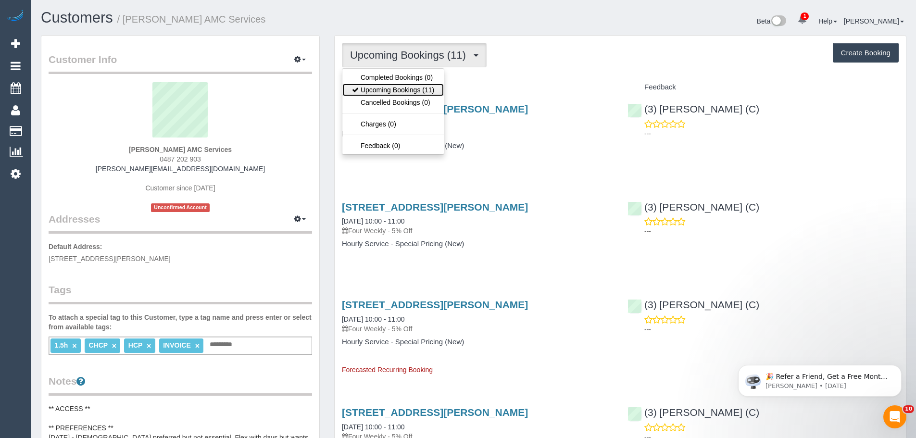
click at [405, 89] on link "Upcoming Bookings (11)" at bounding box center [392, 90] width 101 height 13
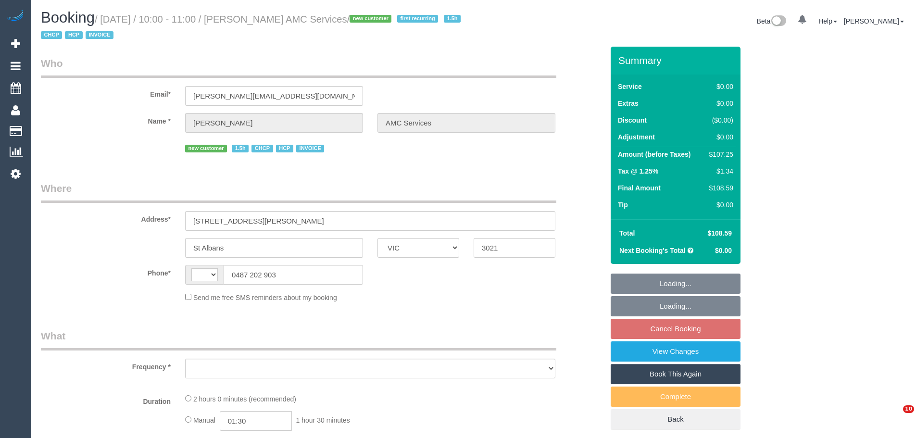
select select "VIC"
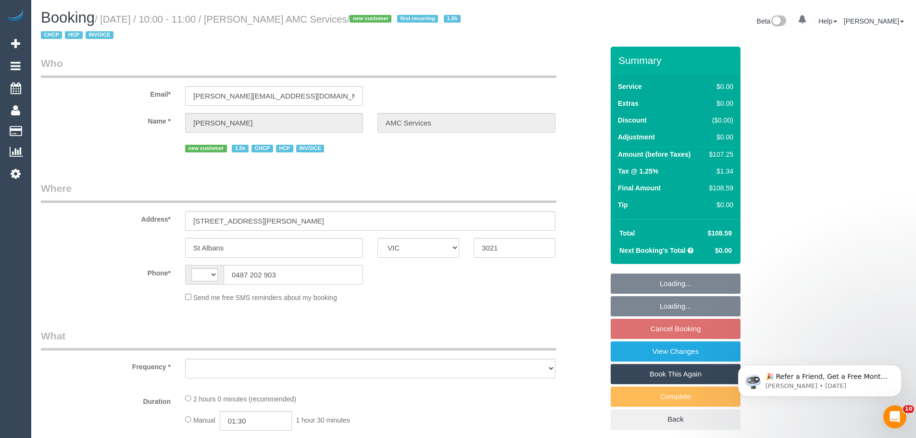
select select "string:AU"
select select "object:590"
select select "120"
select select "number:28"
select select "number:14"
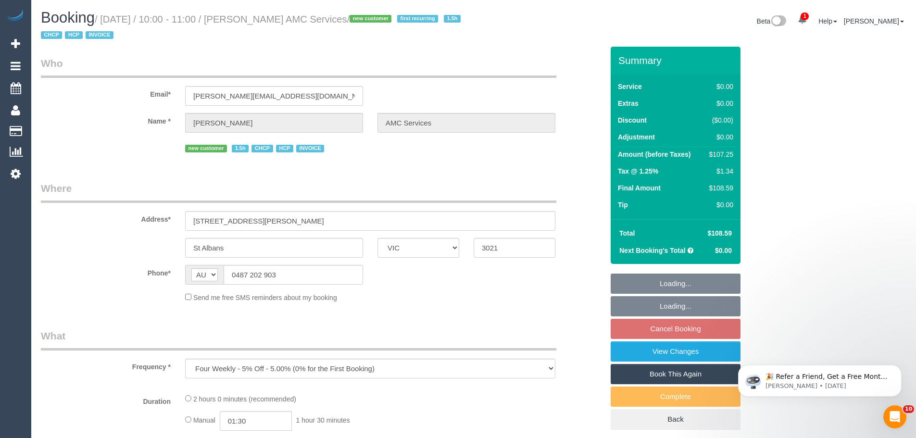
select select "number:19"
select select "number:25"
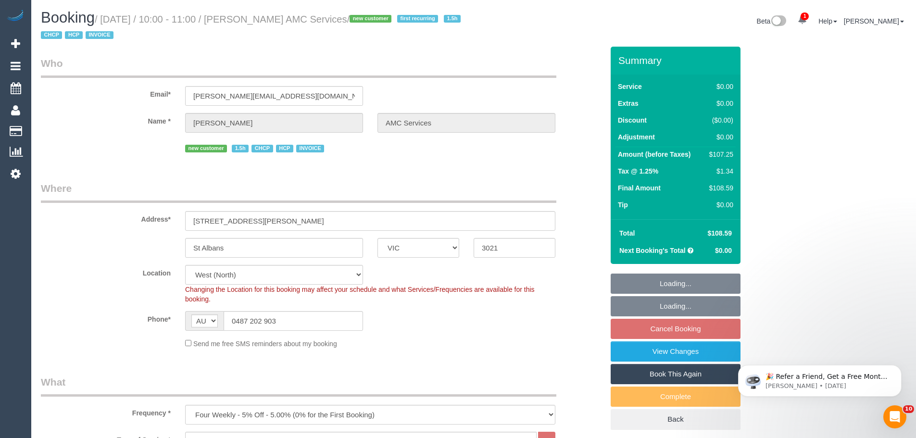
select select "object:1429"
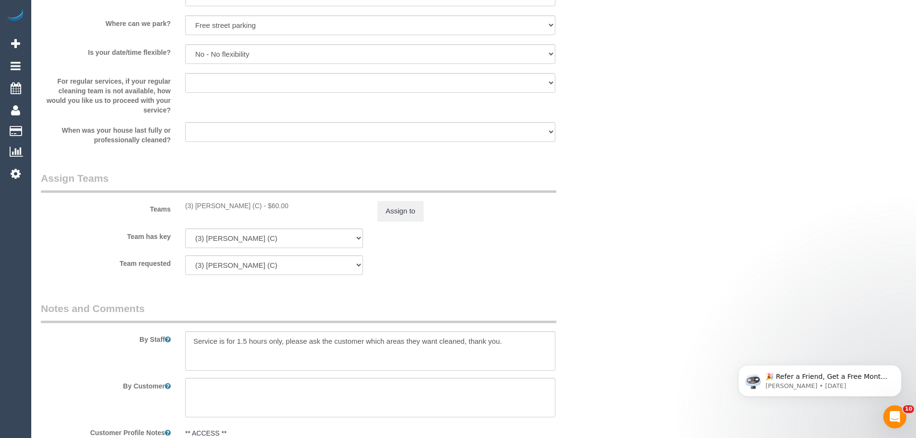
scroll to position [1058, 0]
drag, startPoint x: 249, startPoint y: 202, endPoint x: 183, endPoint y: 205, distance: 65.9
click at [183, 205] on div "(3) [PERSON_NAME] (C) - $60.00" at bounding box center [274, 202] width 192 height 10
copy div "(3) [PERSON_NAME] (C)"
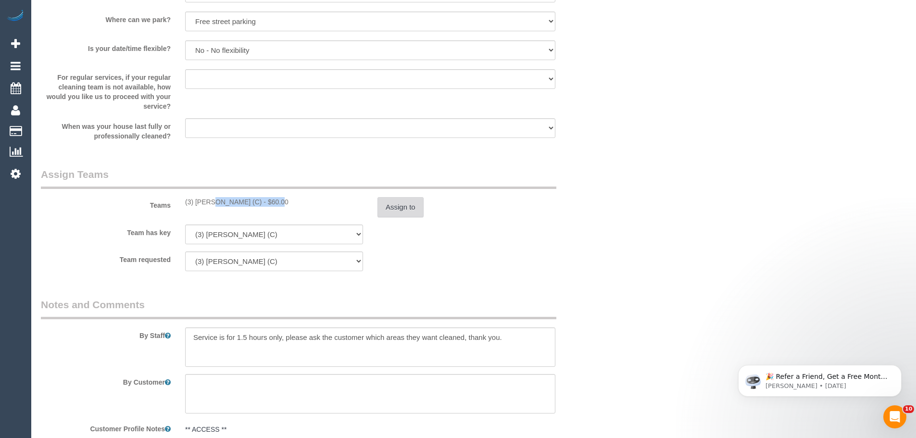
click at [379, 202] on button "Assign to" at bounding box center [401, 207] width 46 height 20
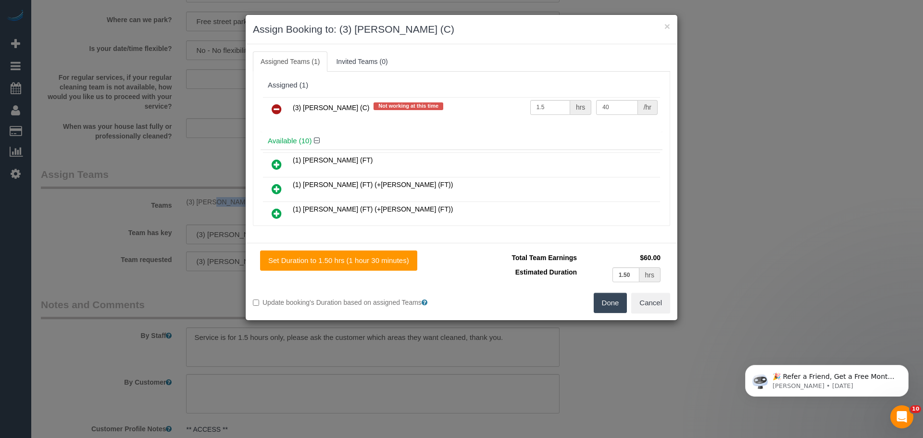
click at [279, 107] on icon at bounding box center [277, 109] width 10 height 12
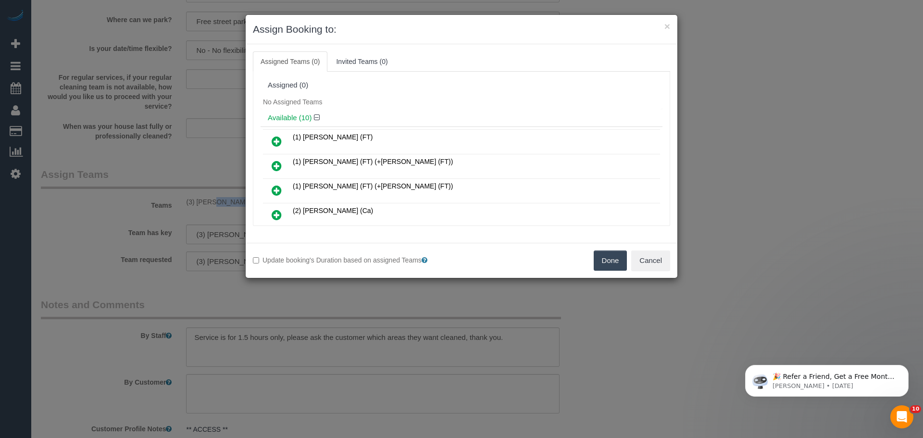
click at [614, 261] on button "Done" at bounding box center [611, 261] width 34 height 20
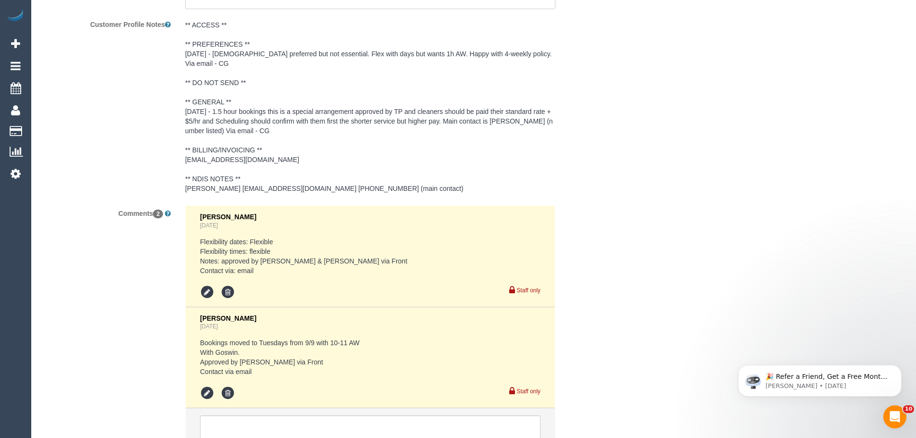
scroll to position [1538, 0]
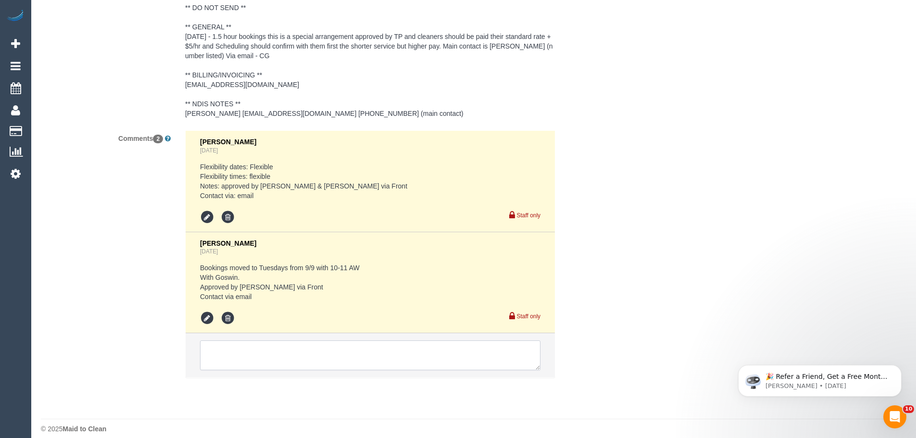
click at [270, 345] on textarea at bounding box center [370, 356] width 341 height 30
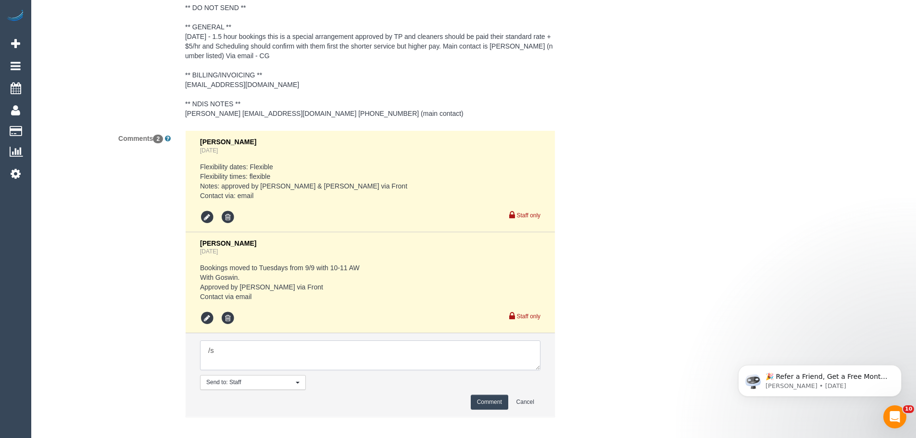
type textarea "/"
paste textarea "Cleaner(s) Unassigned: Reason Unassigned: Contact via: Which message sent: Addi…"
drag, startPoint x: 535, startPoint y: 355, endPoint x: 590, endPoint y: 414, distance: 79.6
click at [541, 370] on textarea at bounding box center [370, 356] width 341 height 30
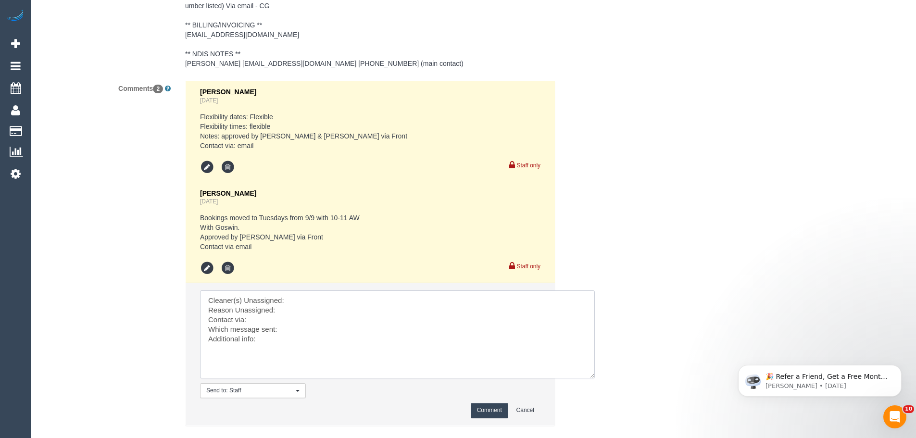
scroll to position [1634, 0]
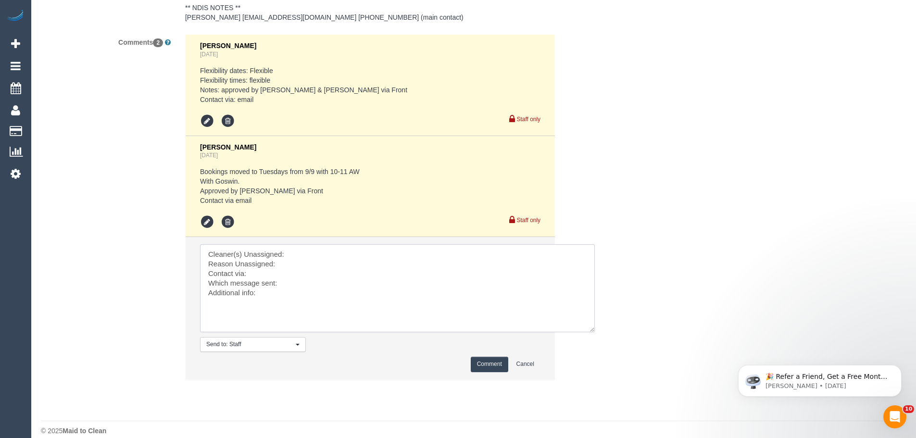
click at [305, 244] on textarea at bounding box center [397, 288] width 395 height 88
paste textarea "(3) [PERSON_NAME] (C)"
type textarea "Cleaner(s) Unassigned: (3) Goswin Kanta (C) Reason Unassigned: Arm pain and hea…"
click at [490, 358] on button "Comment" at bounding box center [490, 364] width 38 height 15
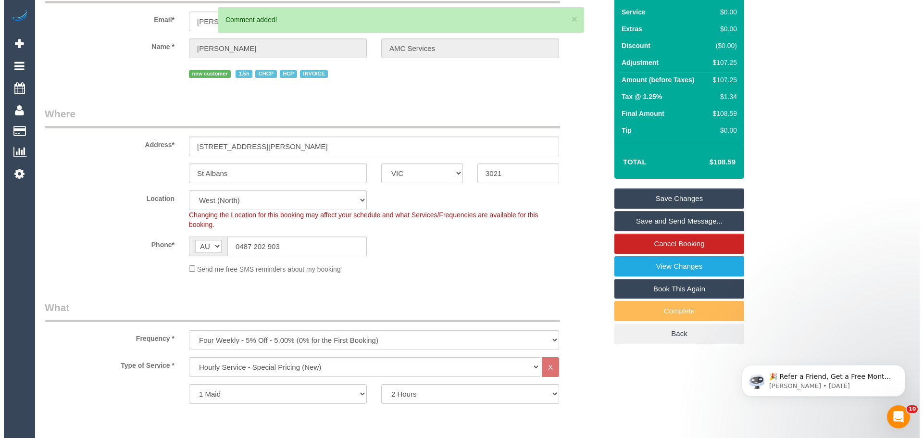
scroll to position [0, 0]
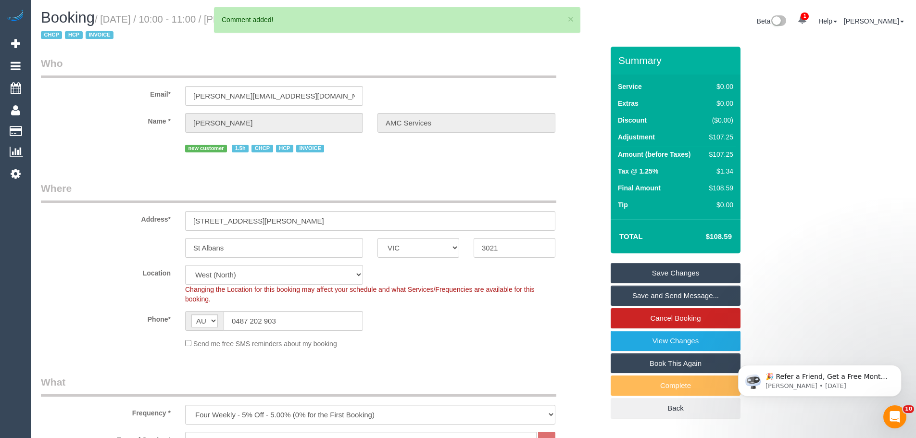
click at [713, 268] on link "Save Changes" at bounding box center [676, 273] width 130 height 20
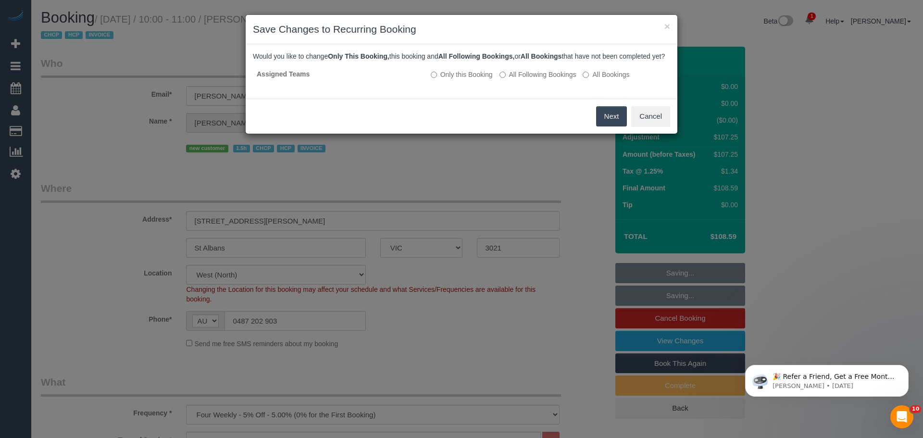
click at [625, 126] on button "Next" at bounding box center [611, 116] width 31 height 20
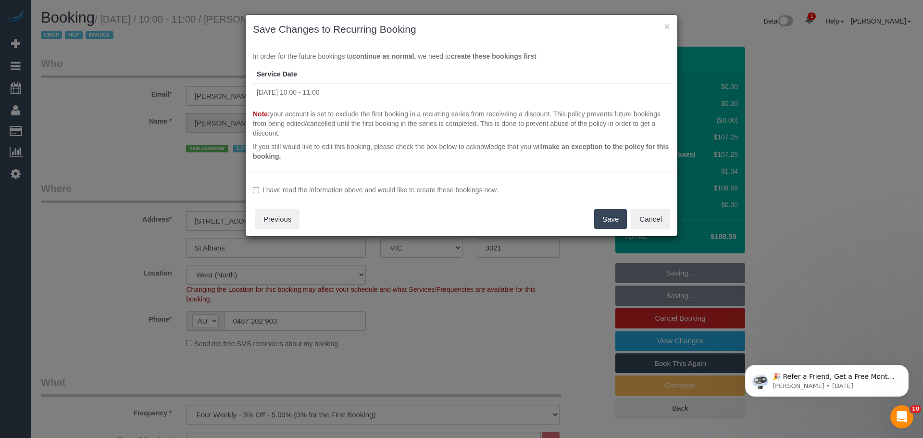
click at [316, 191] on label "I have read the information above and would like to create these bookings now." at bounding box center [461, 190] width 417 height 10
click at [609, 219] on button "Save" at bounding box center [610, 219] width 33 height 20
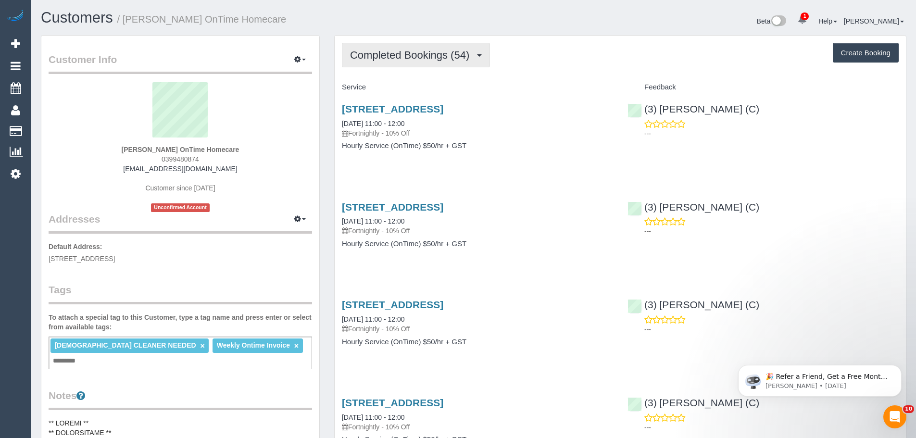
click at [392, 61] on span "Completed Bookings (54)" at bounding box center [412, 55] width 124 height 12
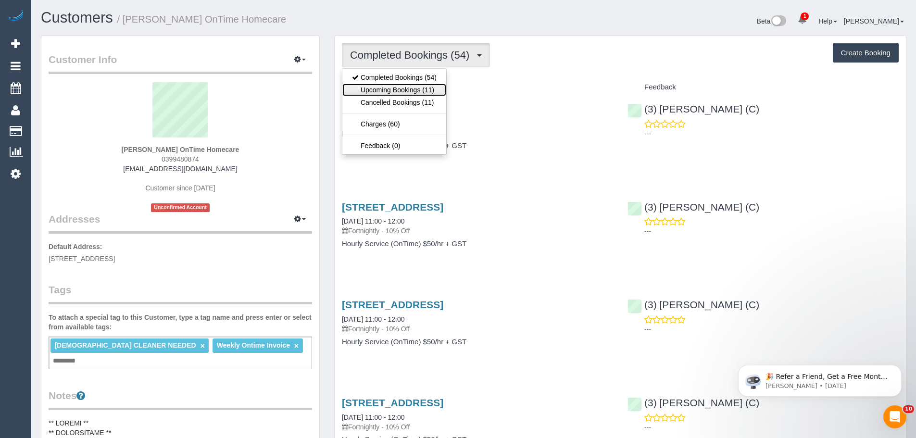
click at [390, 85] on link "Upcoming Bookings (11)" at bounding box center [394, 90] width 104 height 13
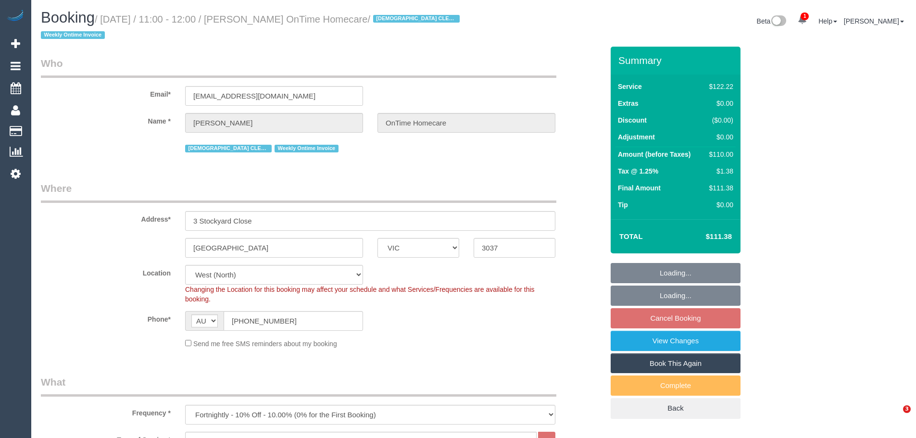
select select "VIC"
select select "number:28"
select select "number:14"
select select "number:19"
select select "number:25"
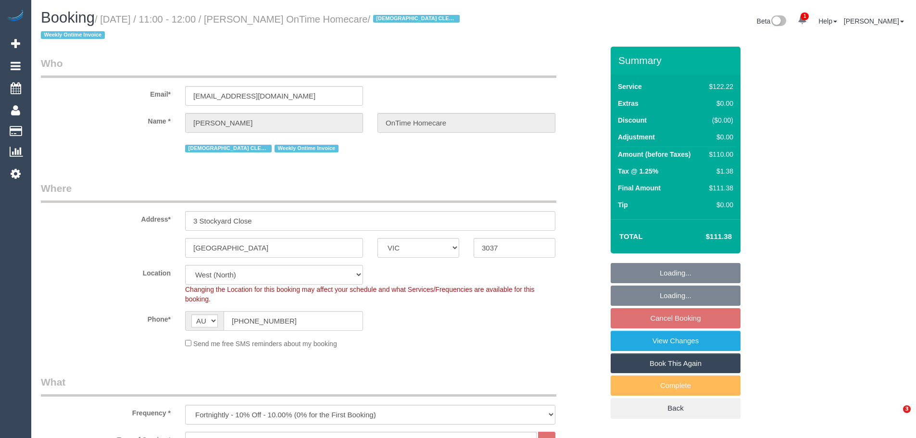
select select "number:35"
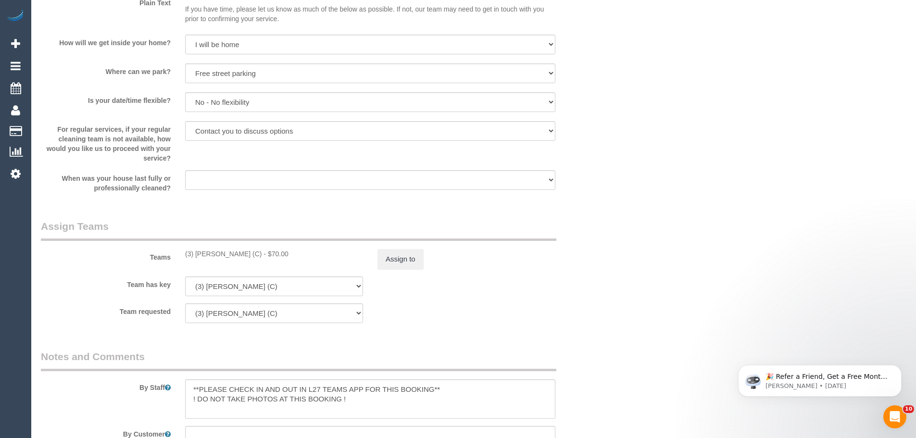
scroll to position [1010, 0]
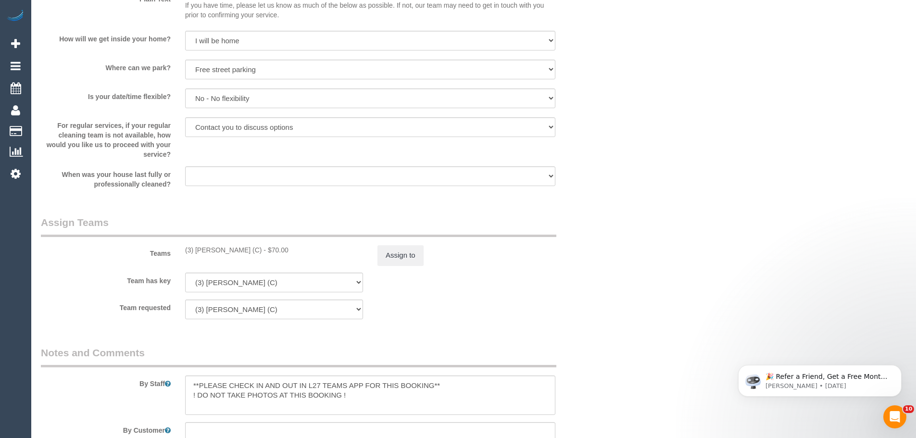
drag, startPoint x: 249, startPoint y: 250, endPoint x: 175, endPoint y: 254, distance: 74.2
click at [175, 254] on div "Teams (3) [PERSON_NAME] (C) - $70.00 Assign to" at bounding box center [322, 240] width 577 height 50
copy div "(3) [PERSON_NAME] (C)"
click at [407, 247] on button "Assign to" at bounding box center [401, 255] width 46 height 20
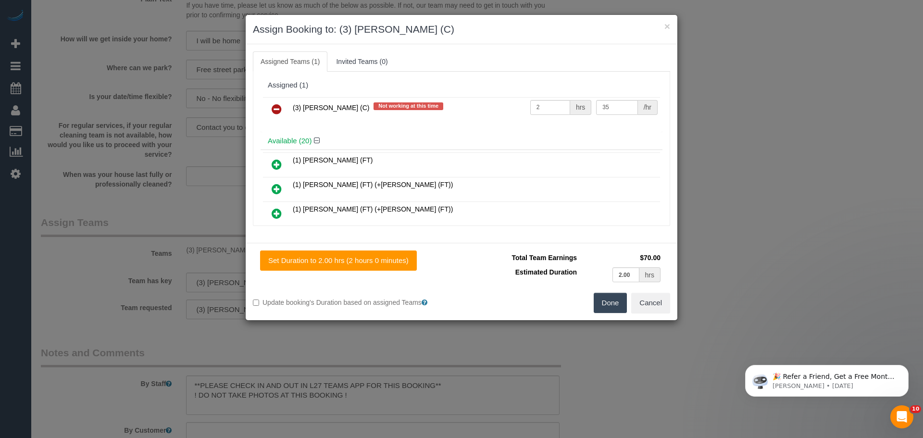
drag, startPoint x: 277, startPoint y: 106, endPoint x: 392, endPoint y: 152, distance: 124.0
click at [277, 106] on icon at bounding box center [277, 109] width 10 height 12
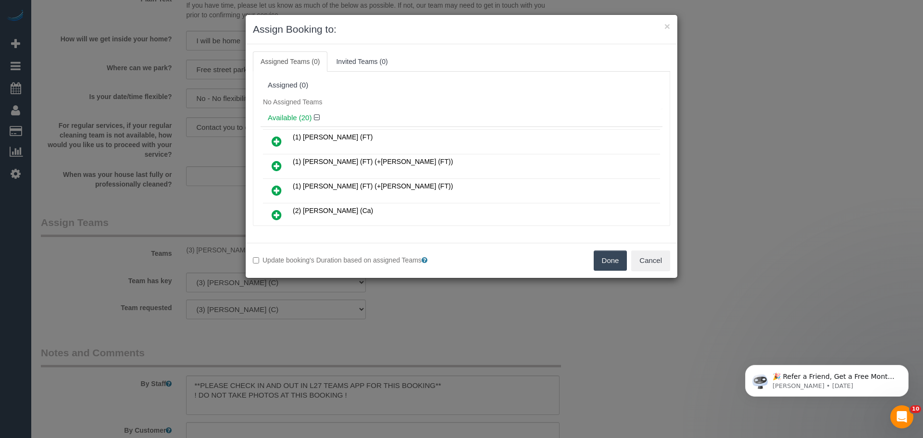
click at [605, 253] on button "Done" at bounding box center [611, 261] width 34 height 20
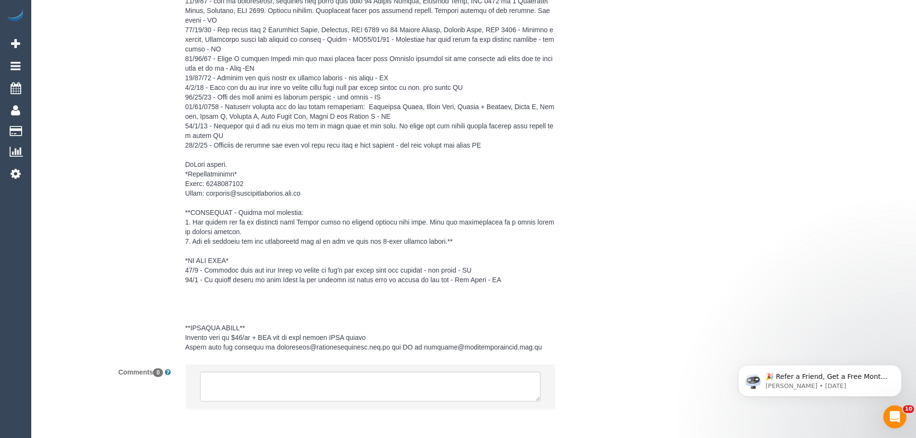
scroll to position [1653, 0]
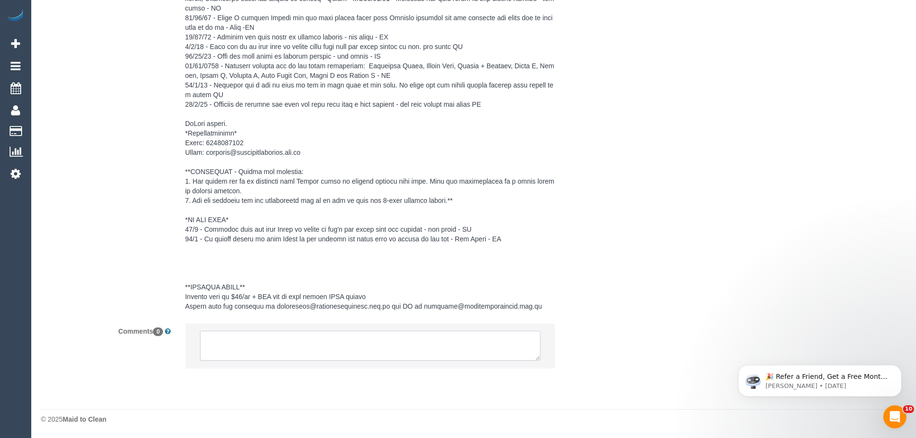
click at [253, 347] on textarea at bounding box center [370, 346] width 341 height 30
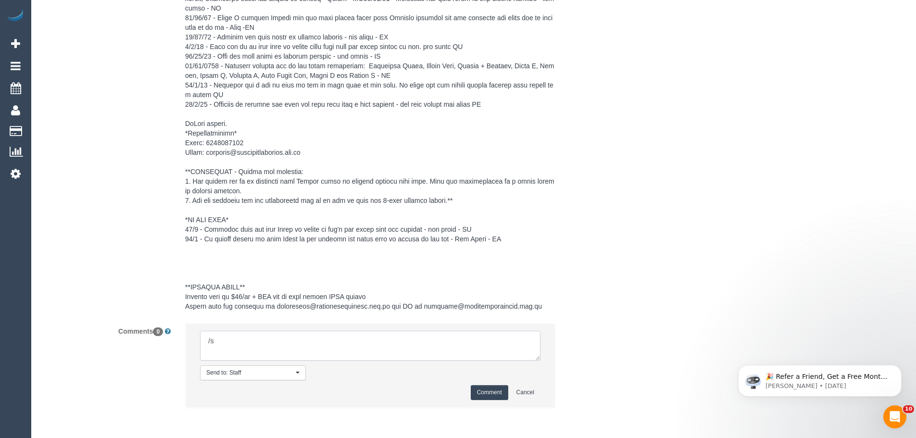
type textarea "/"
paste textarea "Cleaner(s) Unassigned: Reason Unassigned: Contact via: Which message sent: Addi…"
drag, startPoint x: 538, startPoint y: 358, endPoint x: 600, endPoint y: 418, distance: 86.7
click at [541, 361] on textarea at bounding box center [370, 346] width 341 height 30
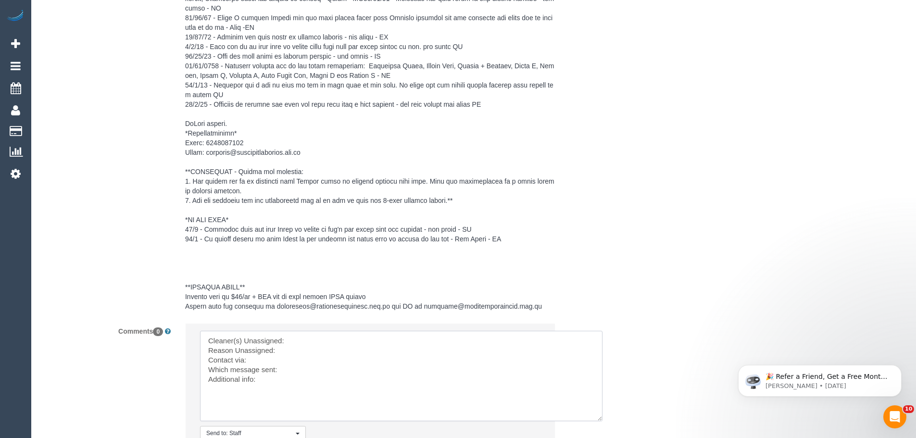
click at [342, 339] on textarea at bounding box center [401, 376] width 403 height 90
paste textarea "(3) [PERSON_NAME] (C)"
click at [310, 353] on textarea at bounding box center [401, 376] width 403 height 90
click at [315, 345] on textarea at bounding box center [401, 376] width 403 height 90
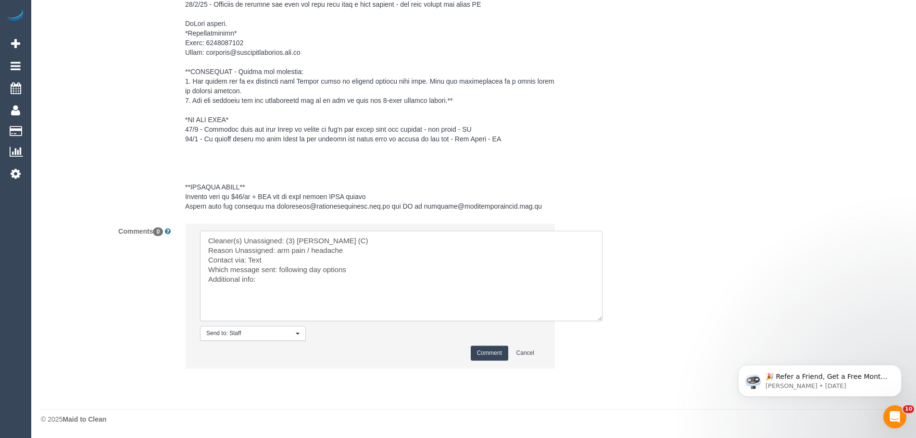
type textarea "Cleaner(s) Unassigned: (3) Goswin Kanta (C) Reason Unassigned: arm pain / heada…"
click at [487, 352] on button "Comment" at bounding box center [490, 353] width 38 height 15
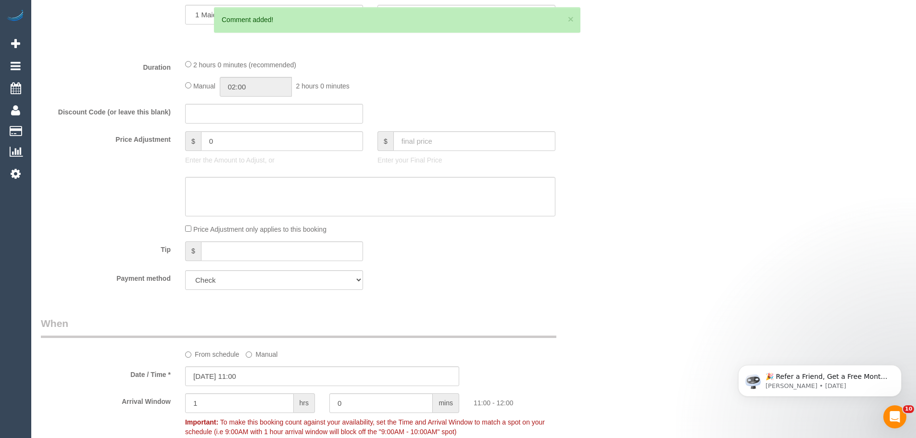
scroll to position [214, 0]
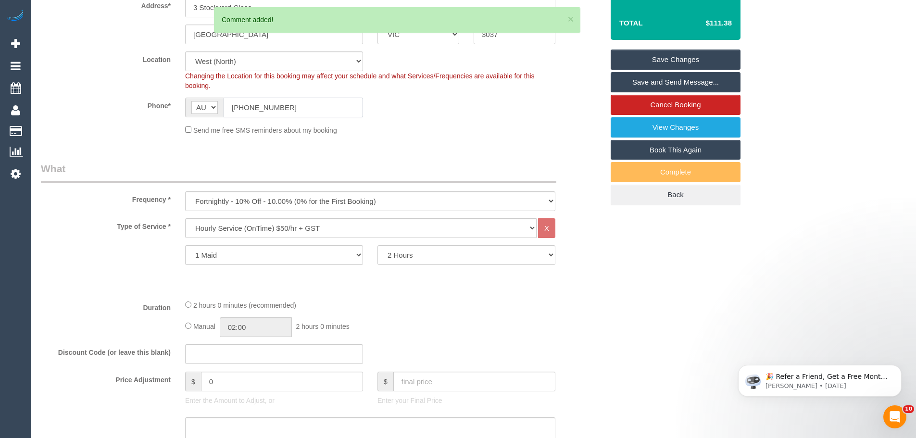
drag, startPoint x: 295, startPoint y: 105, endPoint x: 209, endPoint y: 101, distance: 86.6
click at [209, 101] on div "AF AL DZ AD AO AI AQ AG AR AM AW AU AT AZ BS BH BD BB BY BE BZ BJ BM BT BO BA B…" at bounding box center [274, 108] width 178 height 20
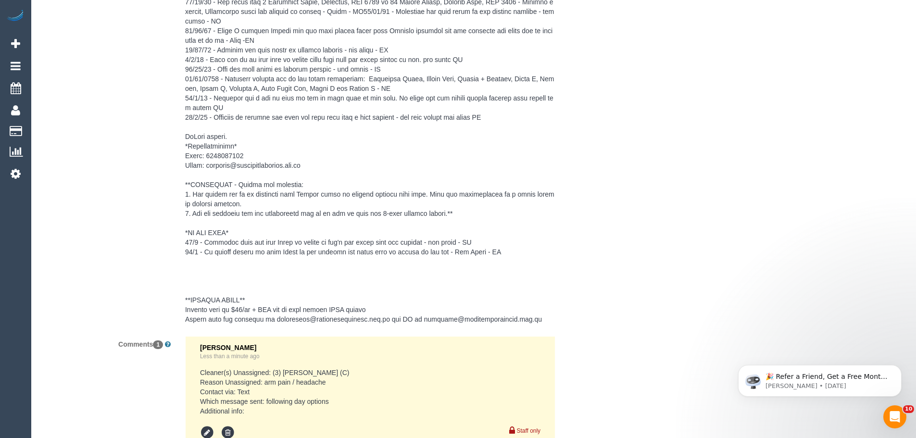
scroll to position [1656, 0]
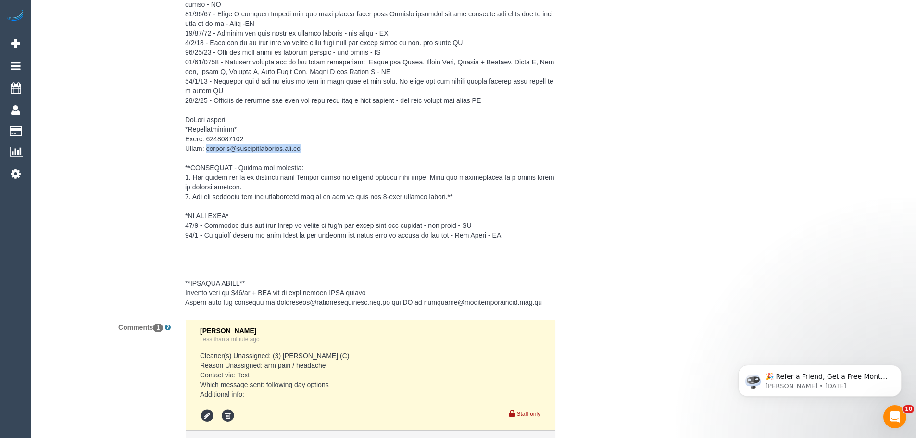
drag, startPoint x: 326, startPoint y: 146, endPoint x: 206, endPoint y: 146, distance: 119.3
click at [206, 146] on pre at bounding box center [370, 66] width 370 height 481
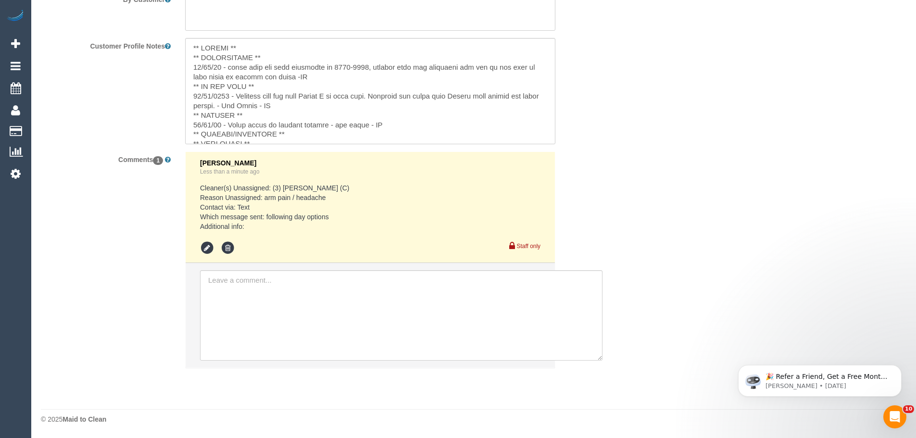
scroll to position [1441, 0]
copy pre "homecare@ontimehealthcare.com.au"
click at [274, 96] on textarea at bounding box center [370, 91] width 370 height 106
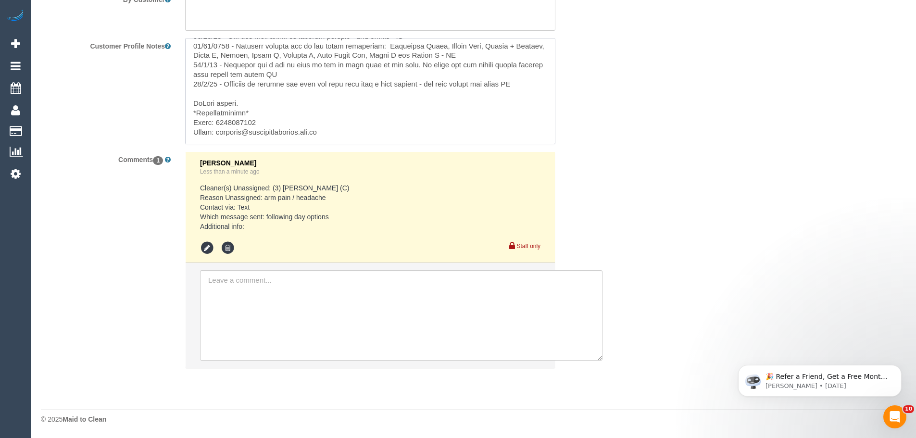
scroll to position [249, 0]
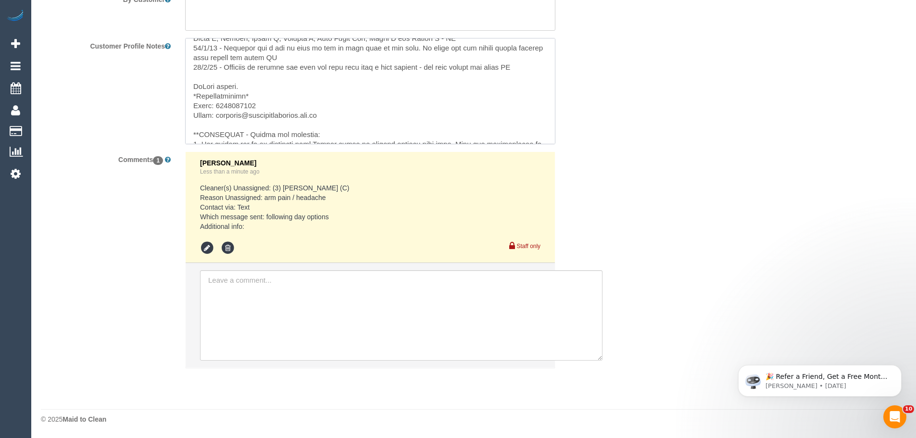
drag, startPoint x: 215, startPoint y: 116, endPoint x: 343, endPoint y: 116, distance: 127.9
click at [342, 116] on textarea at bounding box center [370, 91] width 370 height 106
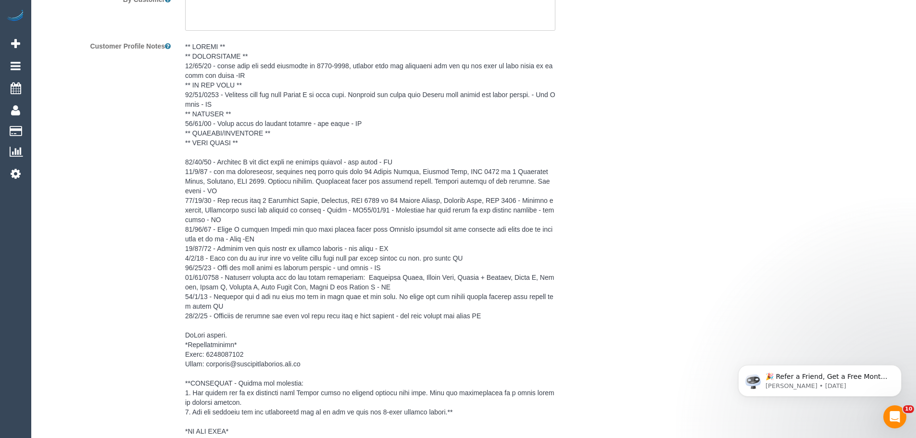
click at [204, 247] on sui-booking-comments "By Staff By Customer Customer Profile Notes Comments 1 Chellsea Espinosa Less t…" at bounding box center [322, 338] width 563 height 846
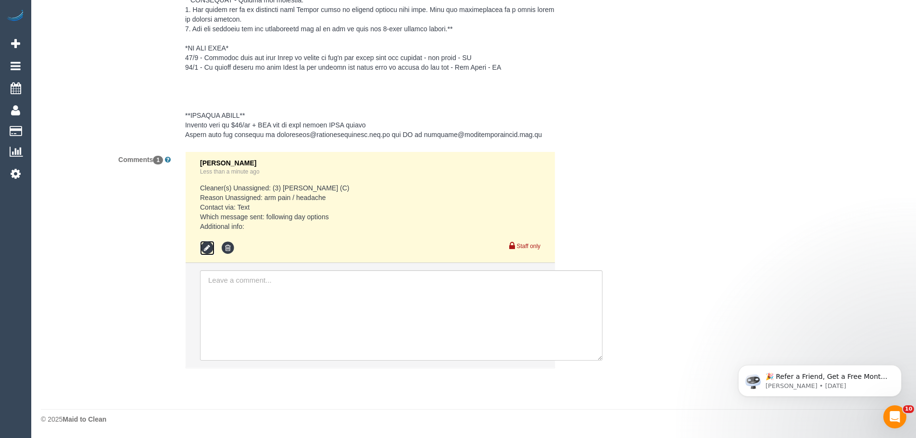
click at [209, 247] on icon at bounding box center [207, 248] width 14 height 14
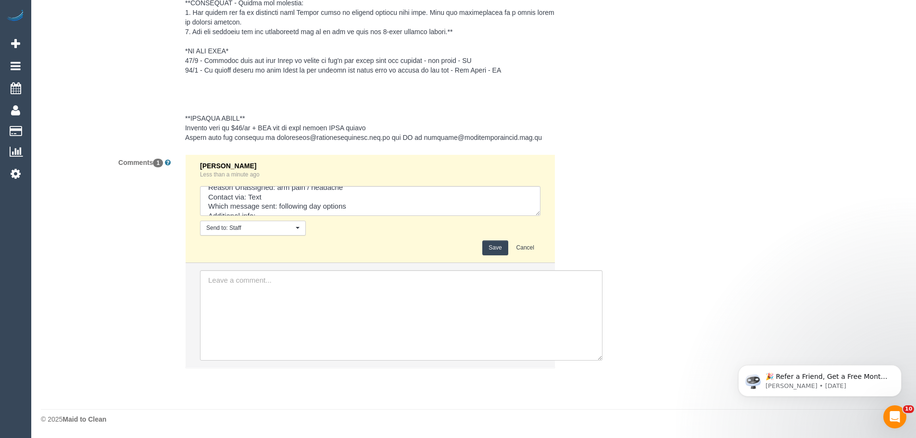
scroll to position [28, 0]
click at [272, 193] on textarea at bounding box center [370, 201] width 341 height 30
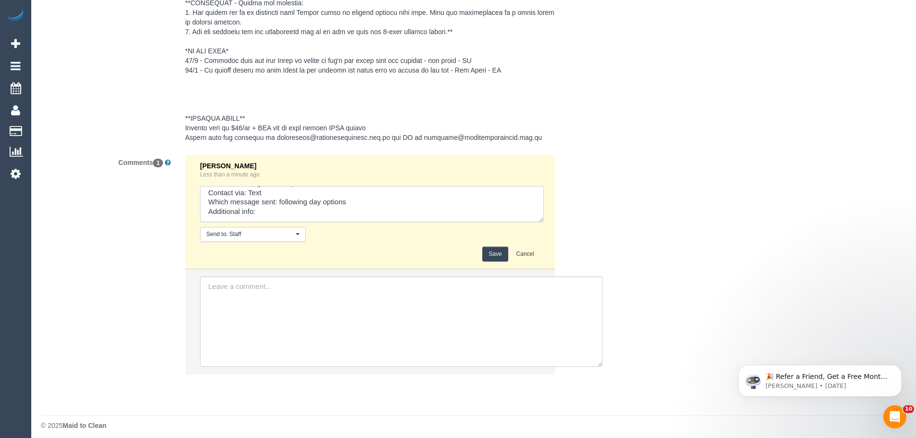
scroll to position [0, 0]
drag, startPoint x: 537, startPoint y: 212, endPoint x: 428, endPoint y: 228, distance: 110.9
click at [544, 222] on textarea at bounding box center [372, 204] width 344 height 36
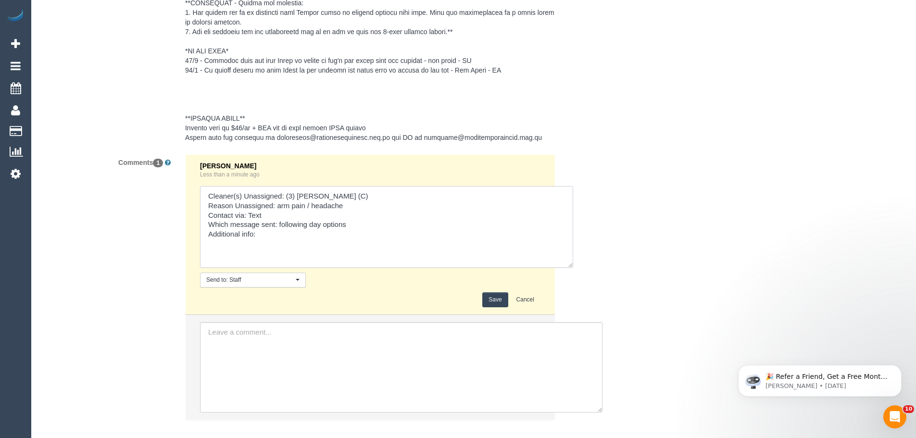
click at [254, 214] on textarea at bounding box center [386, 227] width 373 height 82
drag, startPoint x: 249, startPoint y: 212, endPoint x: 264, endPoint y: 212, distance: 14.9
click at [264, 212] on textarea at bounding box center [386, 227] width 373 height 82
type textarea "Cleaner(s) Unassigned: (3) Goswin Kanta (C) Reason Unassigned: arm pain / heada…"
click at [497, 301] on button "Save" at bounding box center [494, 299] width 25 height 15
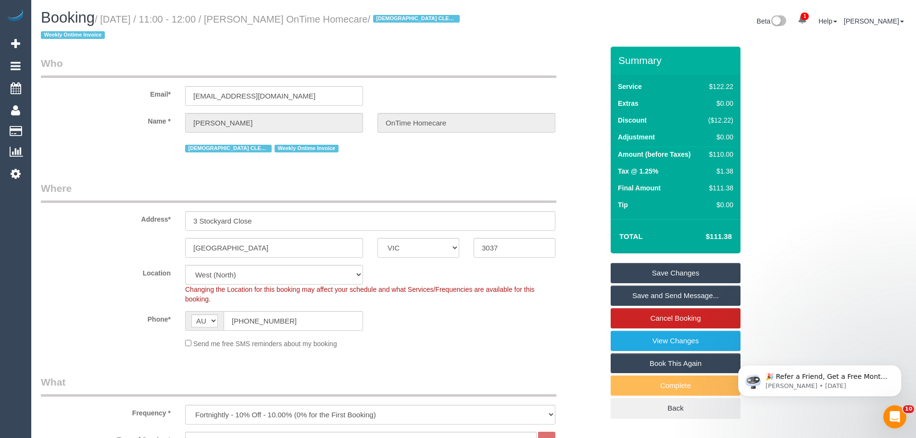
click at [110, 119] on div "Name * Fatima Saleh OnTime Homecare" at bounding box center [322, 123] width 577 height 20
drag, startPoint x: 229, startPoint y: 247, endPoint x: 116, endPoint y: 249, distance: 113.5
click at [118, 249] on div "Sydenham ACT NSW NT QLD SA TAS VIC WA 3037" at bounding box center [322, 248] width 577 height 20
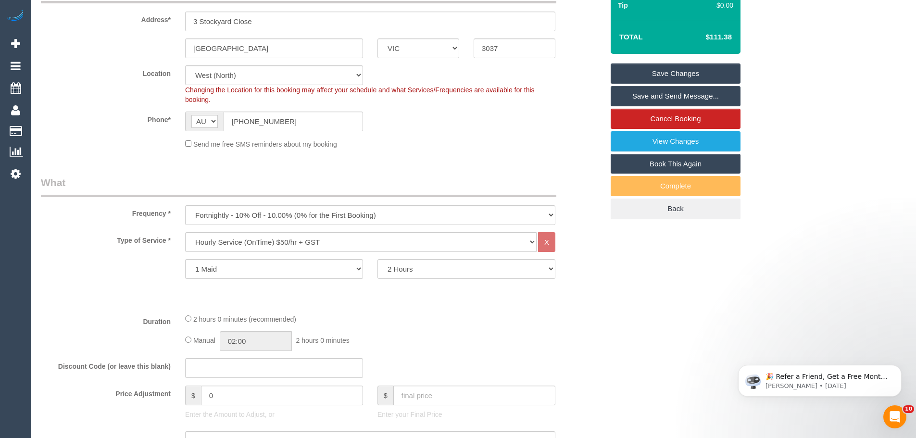
scroll to position [96, 0]
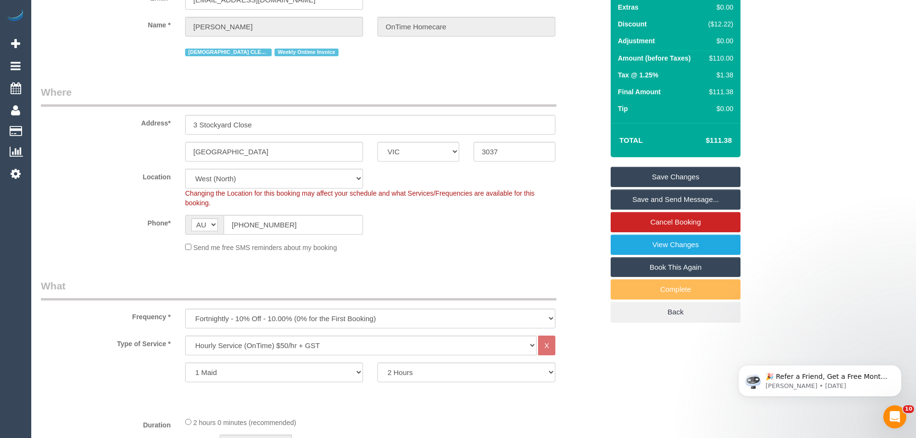
click at [670, 175] on link "Save Changes" at bounding box center [676, 177] width 130 height 20
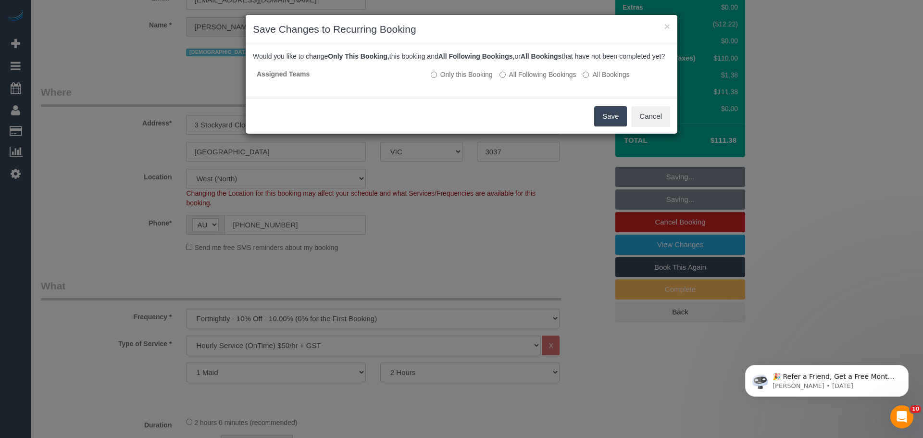
click at [620, 126] on button "Save" at bounding box center [610, 116] width 33 height 20
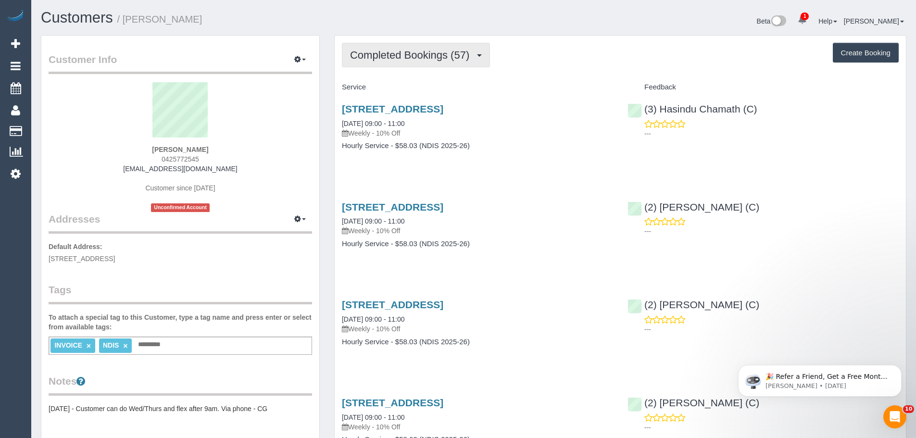
click at [414, 49] on span "Completed Bookings (57)" at bounding box center [412, 55] width 124 height 12
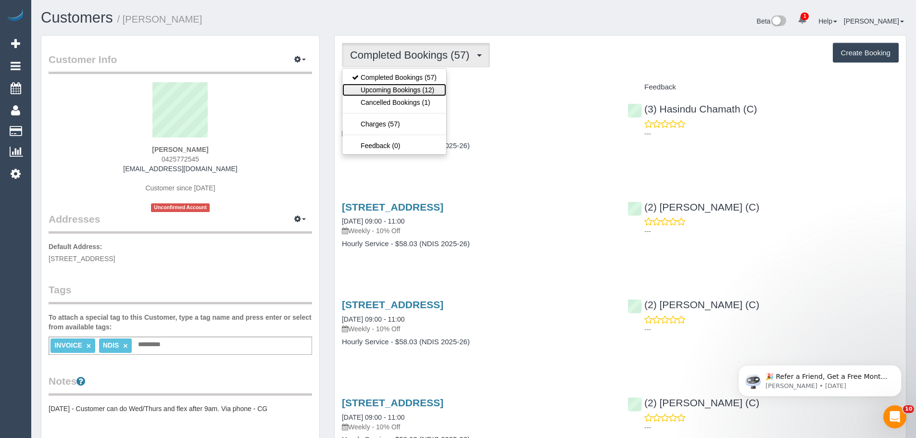
click at [409, 87] on link "Upcoming Bookings (12)" at bounding box center [394, 90] width 104 height 13
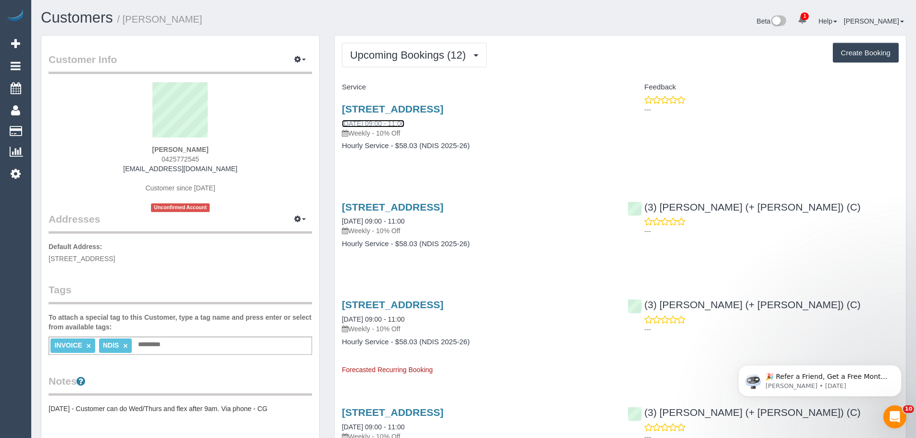
click at [384, 124] on link "[DATE] 09:00 - 11:00" at bounding box center [373, 124] width 63 height 8
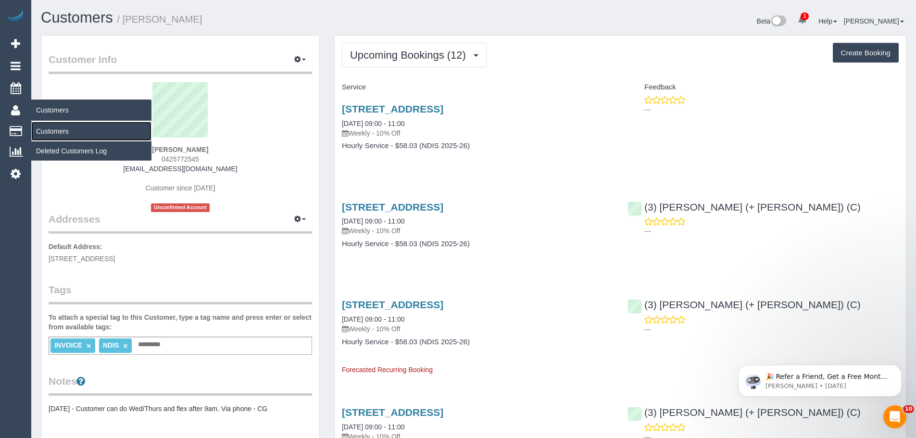
click at [52, 130] on link "Customers" at bounding box center [91, 131] width 120 height 19
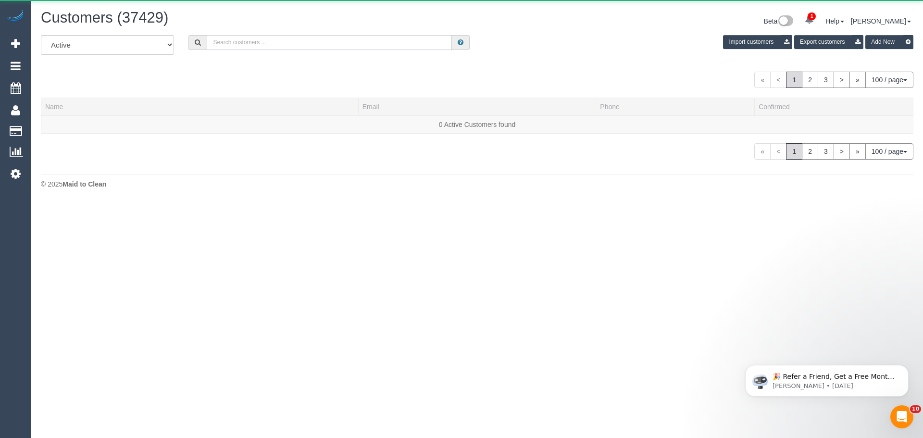
click at [242, 50] on input "text" at bounding box center [329, 42] width 245 height 15
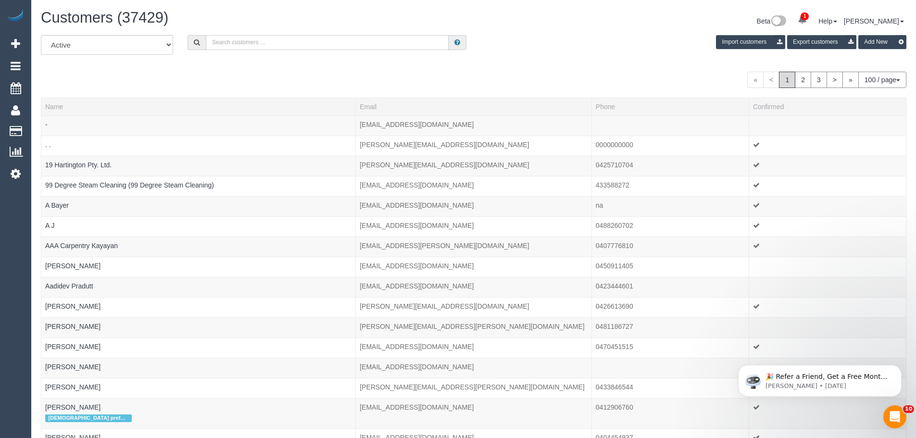
paste input "+61456256051"
drag, startPoint x: 222, startPoint y: 42, endPoint x: 191, endPoint y: 39, distance: 31.0
click at [191, 39] on div "+61456256051" at bounding box center [327, 42] width 279 height 15
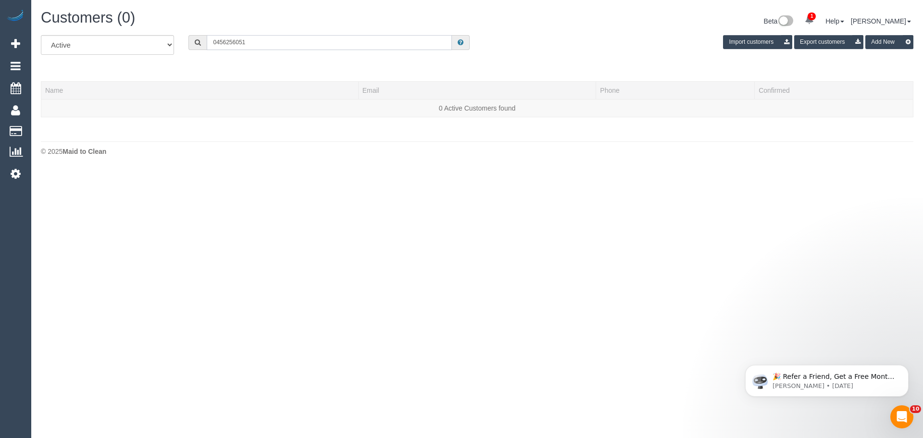
click at [265, 41] on input "0456256051" at bounding box center [329, 42] width 245 height 15
click at [226, 43] on input "0456256051" at bounding box center [329, 42] width 245 height 15
click at [237, 43] on input "0456 256051" at bounding box center [329, 42] width 245 height 15
click at [276, 45] on input "0456 256 051" at bounding box center [329, 42] width 245 height 15
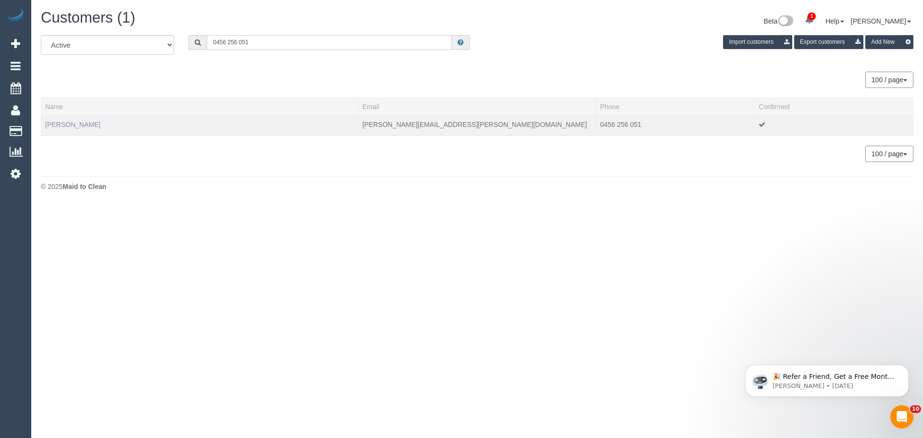
type input "0456 256 051"
click at [65, 121] on link "Erin Lander" at bounding box center [72, 125] width 55 height 8
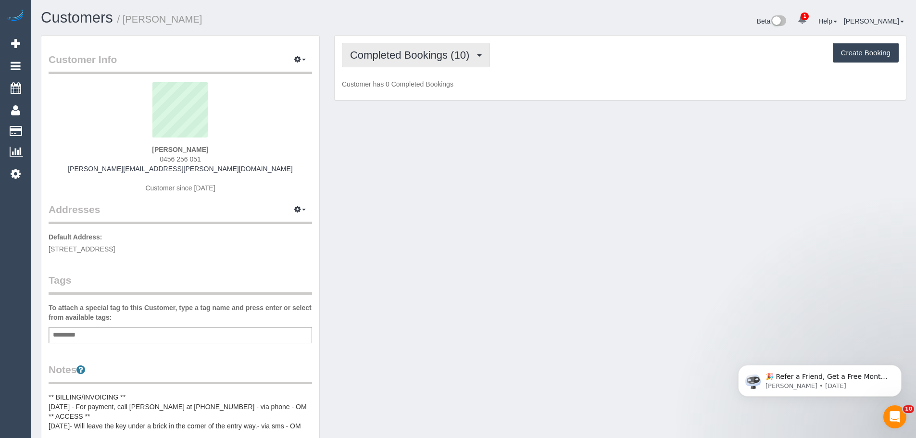
click at [438, 52] on span "Completed Bookings (10)" at bounding box center [412, 55] width 124 height 12
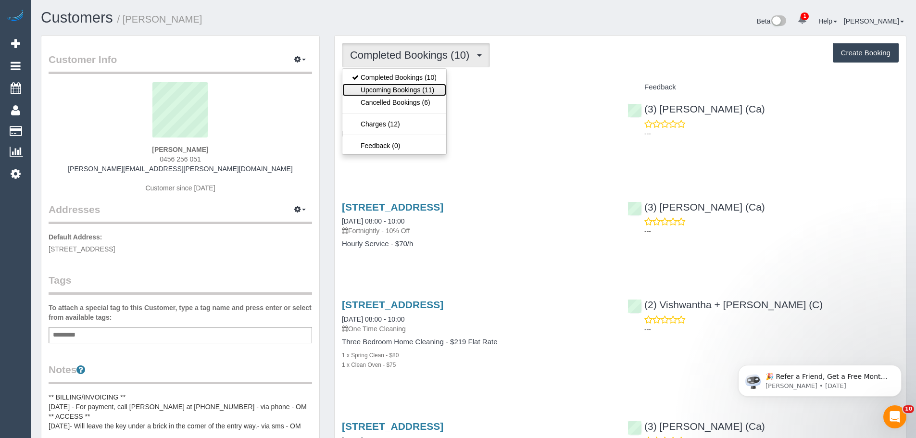
click at [415, 88] on link "Upcoming Bookings (11)" at bounding box center [394, 90] width 104 height 13
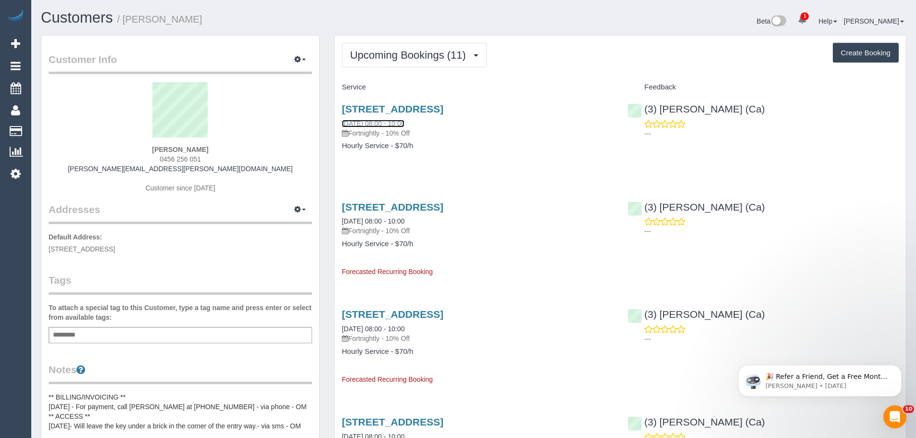
click at [366, 127] on link "09/09/2025 08:00 - 10:00" at bounding box center [373, 124] width 63 height 8
click at [15, 169] on icon at bounding box center [16, 174] width 10 height 12
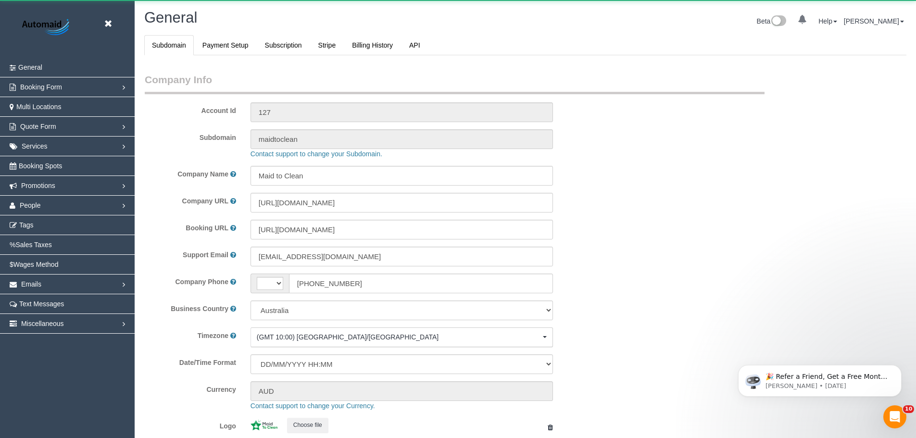
select select "string:AU"
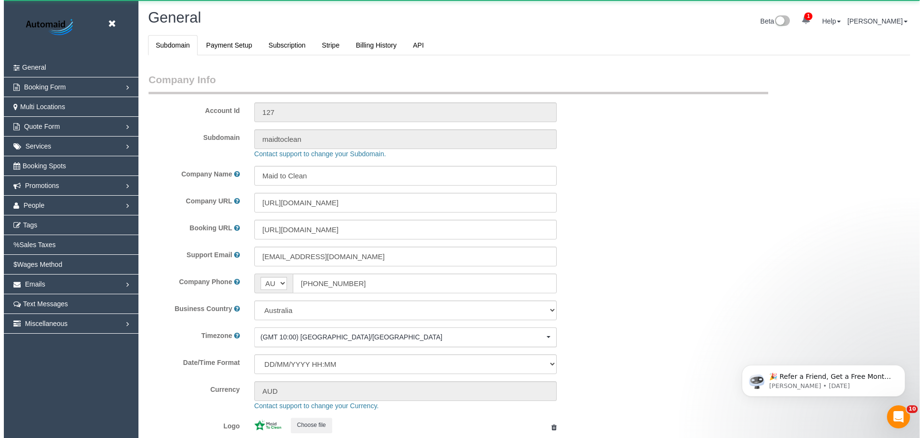
scroll to position [2179, 916]
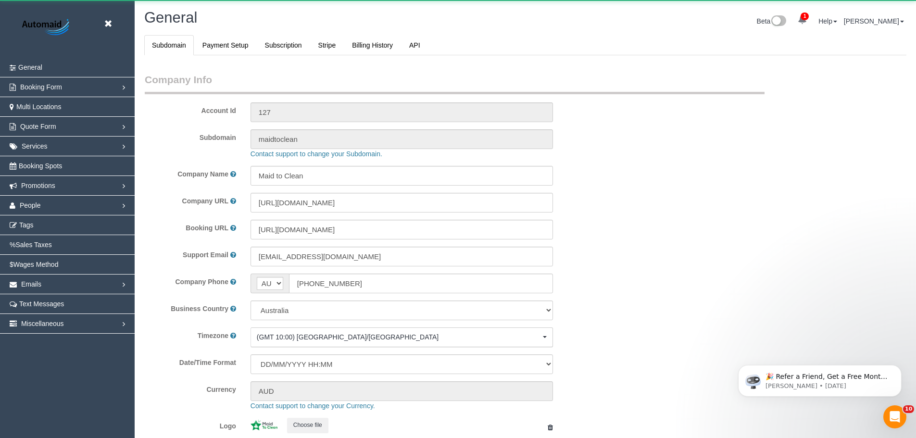
select select "1"
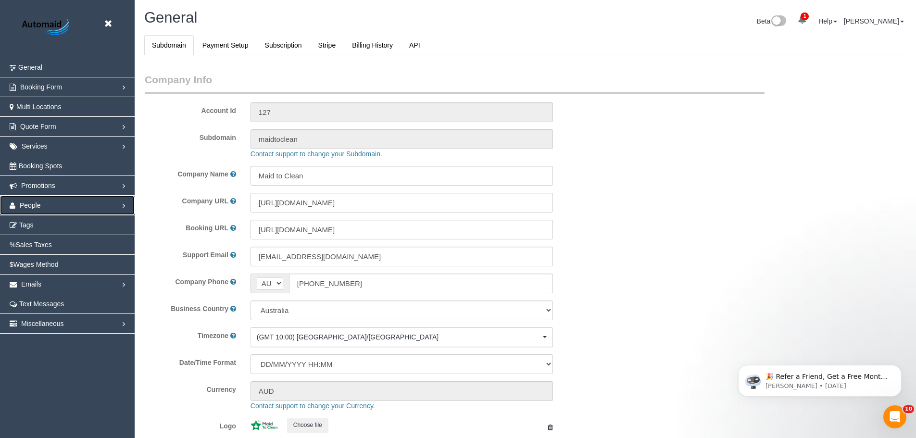
click at [33, 200] on link "People" at bounding box center [67, 205] width 135 height 19
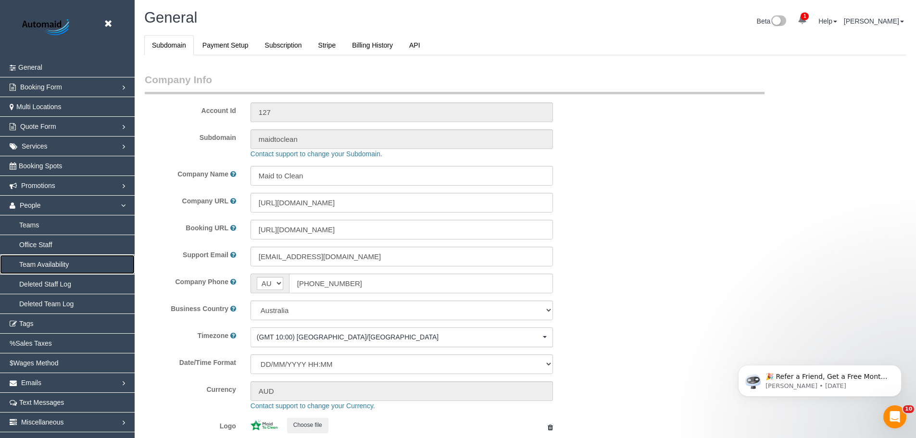
click at [38, 266] on link "Team Availability" at bounding box center [67, 264] width 135 height 19
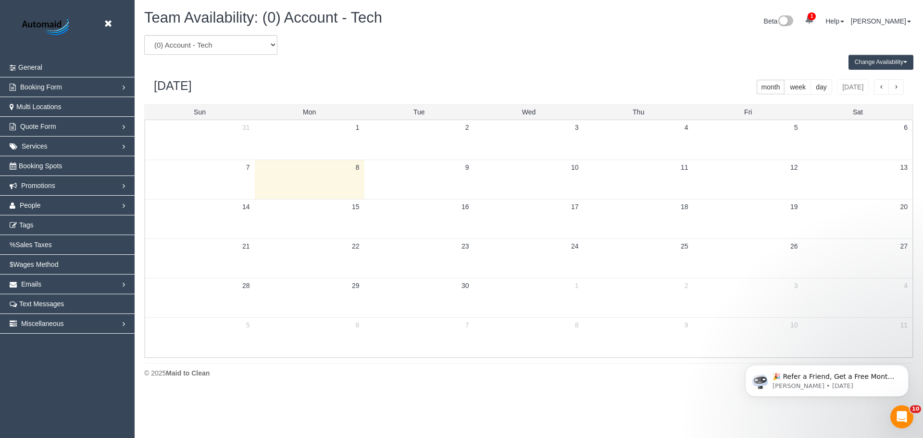
scroll to position [392, 923]
click at [226, 51] on select "(0) Account - Tech (0) Office (0) Raunak Test Account (1) Debbie Brodjanac (FT)…" at bounding box center [210, 45] width 133 height 20
select select "number:31529"
click at [144, 35] on select "(0) Account - Tech (0) Office (0) Raunak Test Account (1) Debbie Brodjanac (FT)…" at bounding box center [210, 45] width 133 height 20
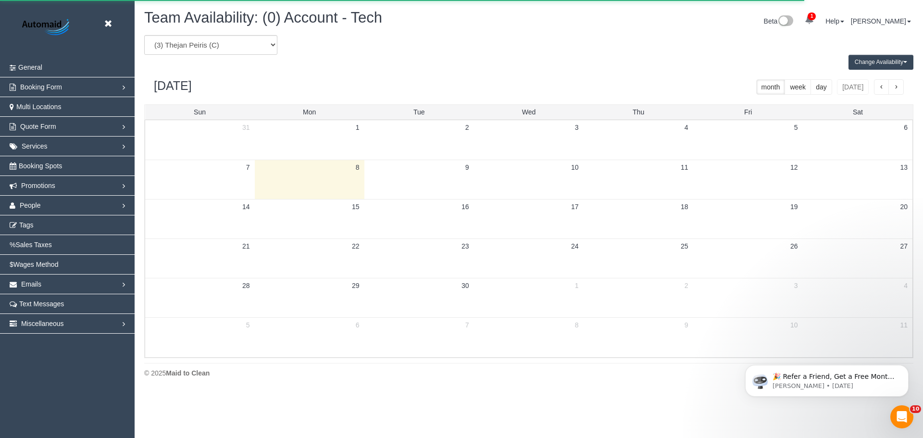
scroll to position [47705, 47173]
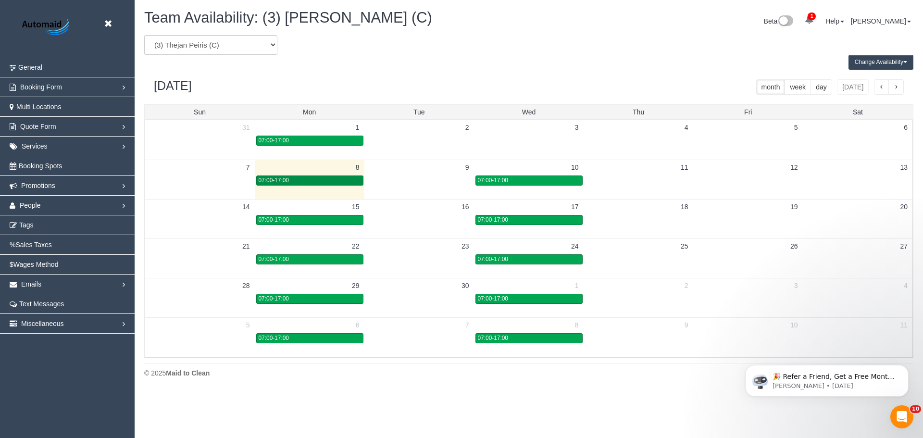
click at [311, 182] on div "07:00-17:00" at bounding box center [310, 180] width 102 height 7
click at [323, 180] on div "07:00-17:00" at bounding box center [310, 180] width 102 height 7
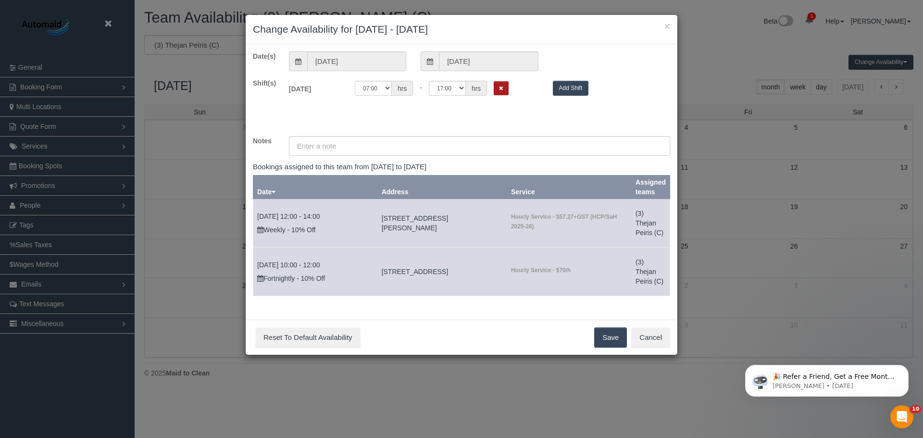
click at [496, 90] on button "Remove Shift" at bounding box center [501, 88] width 15 height 14
click at [614, 340] on button "Save" at bounding box center [610, 338] width 33 height 20
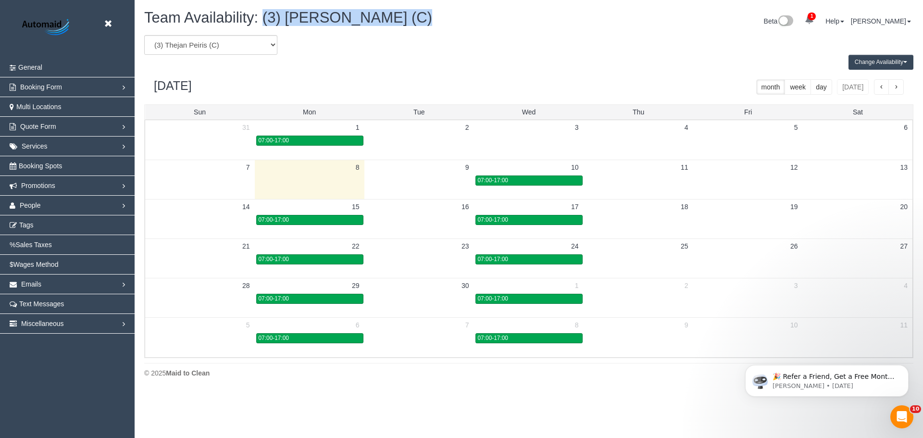
drag, startPoint x: 416, startPoint y: 13, endPoint x: 261, endPoint y: 19, distance: 155.0
click at [261, 19] on h1 "Team Availability: (3) Thejan Peiris (C)" at bounding box center [333, 18] width 378 height 16
copy span "(3) Thejan Peiris (C)"
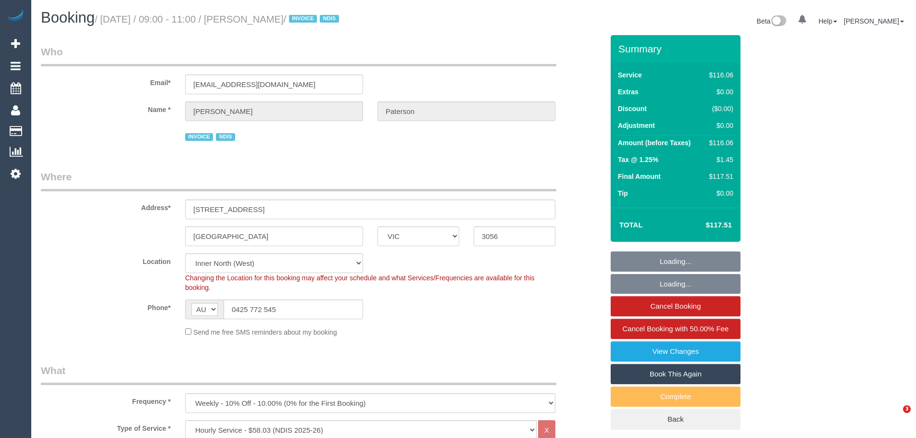
select select "VIC"
select select "number:28"
select select "number:14"
select select "number:19"
select select "number:36"
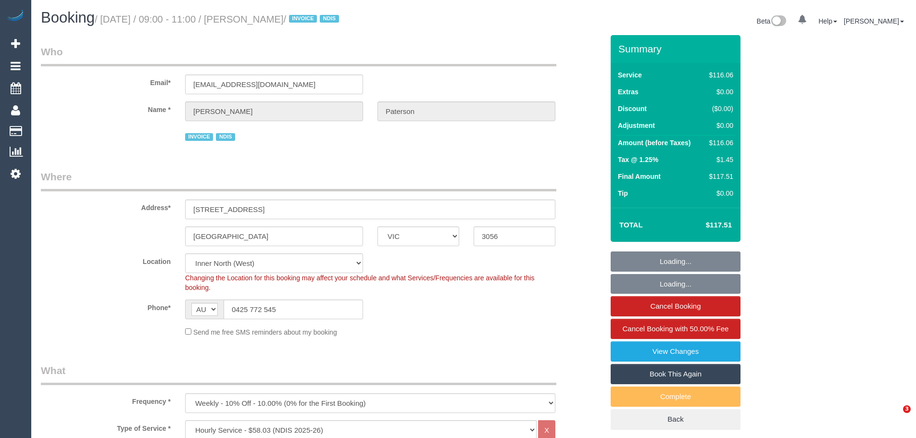
select select "number:35"
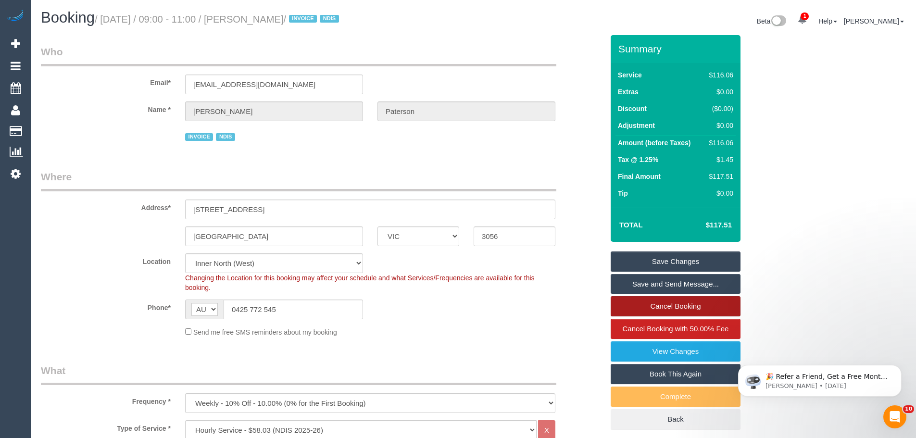
click at [663, 310] on link "Cancel Booking" at bounding box center [676, 306] width 130 height 20
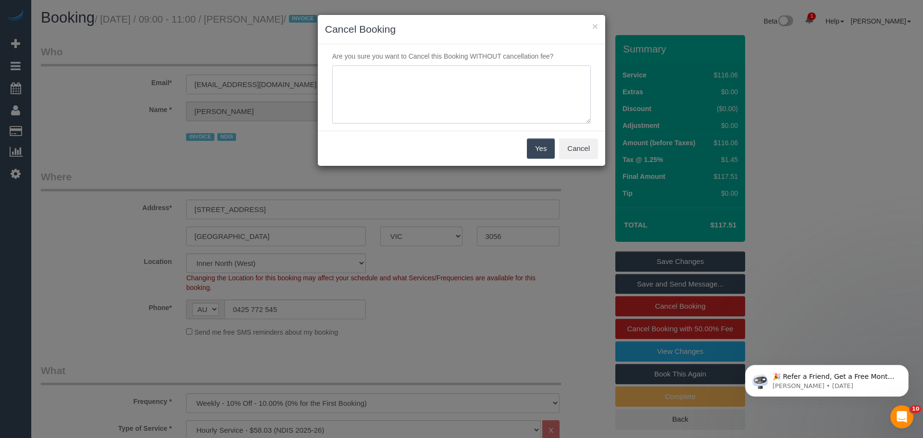
click at [443, 78] on textarea at bounding box center [461, 94] width 259 height 59
type textarea "skipping while regular cleaner is unavailable and resuming as normal next week …"
click at [541, 154] on button "Yes" at bounding box center [541, 149] width 28 height 20
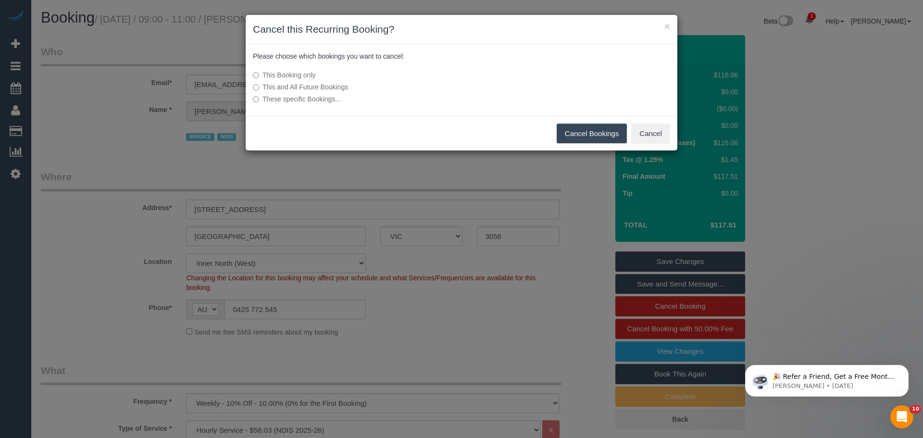
click at [610, 132] on button "Cancel Bookings" at bounding box center [592, 134] width 71 height 20
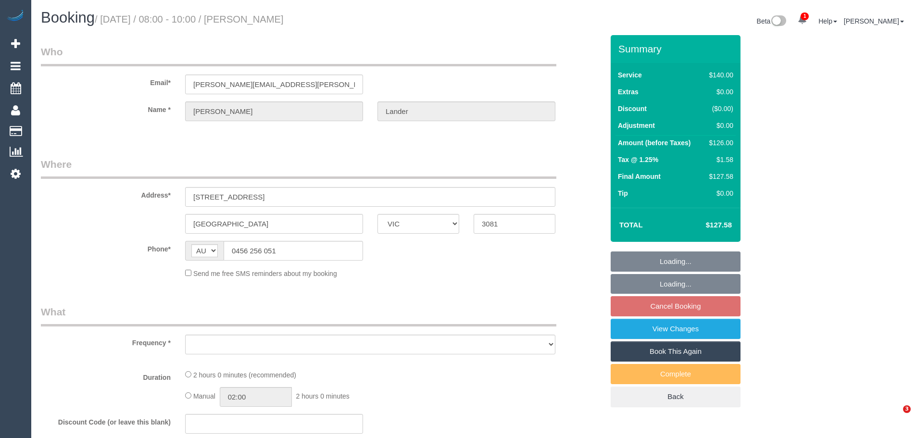
select select "VIC"
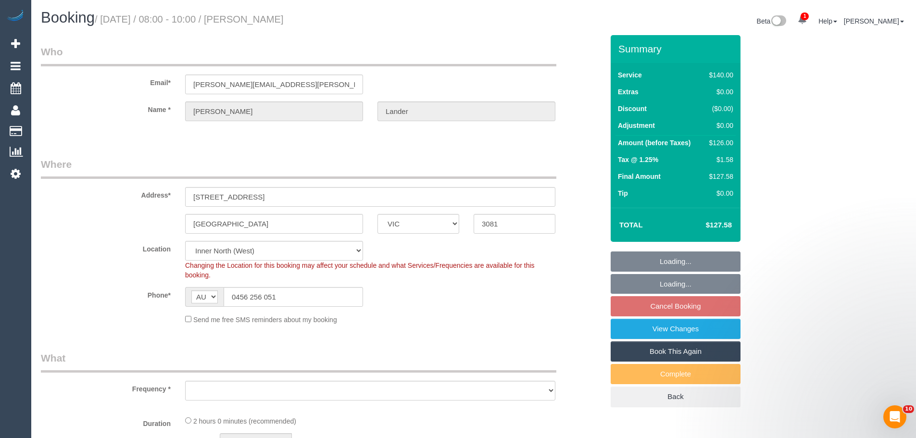
select select "string:stripe-pm_1RU0QO2GScqysDRV3gw4PVG3"
select select "number:30"
select select "number:14"
select select "number:21"
select select "number:22"
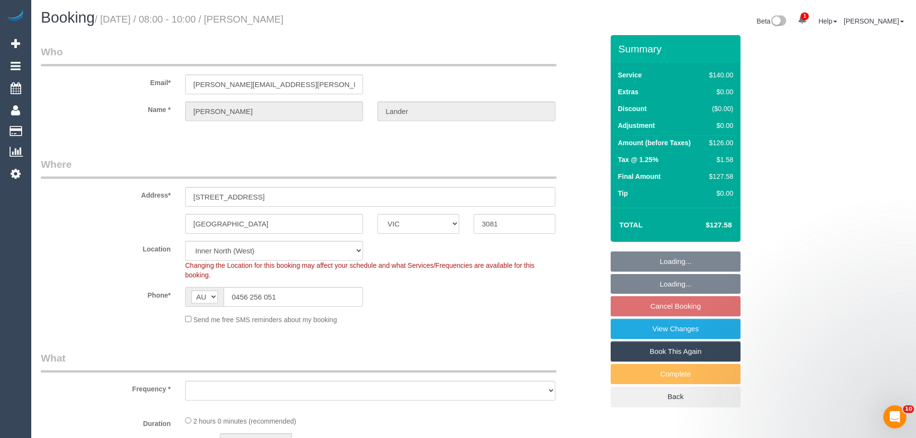
select select "number:34"
select select "number:11"
select select "object:1717"
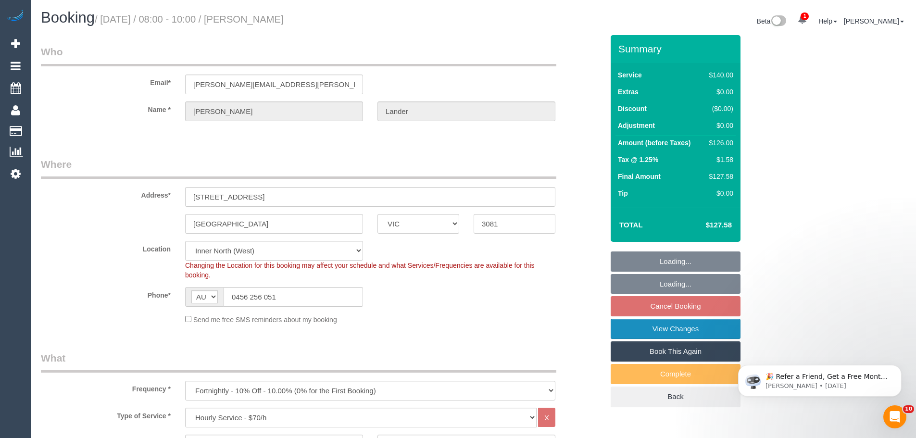
select select "spot1"
click at [667, 309] on link "Cancel Booking" at bounding box center [676, 306] width 130 height 20
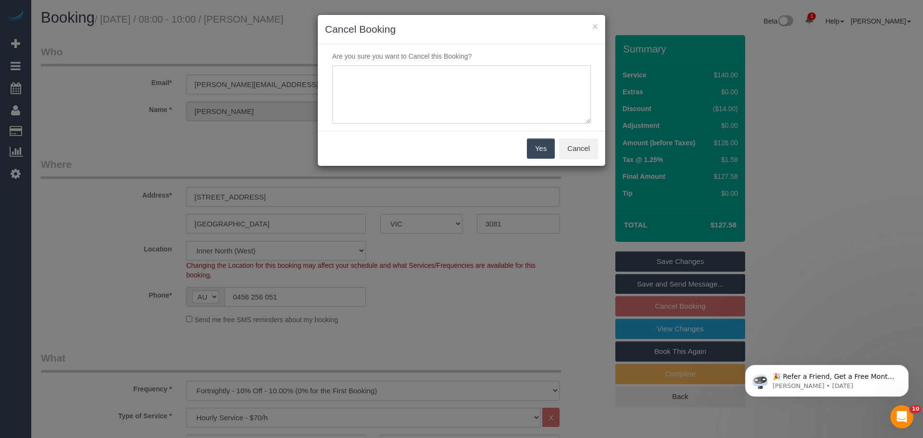
click at [408, 88] on textarea at bounding box center [461, 94] width 259 height 59
type textarea "requested cancellation via text - CE"
click at [537, 146] on button "Yes" at bounding box center [541, 149] width 28 height 20
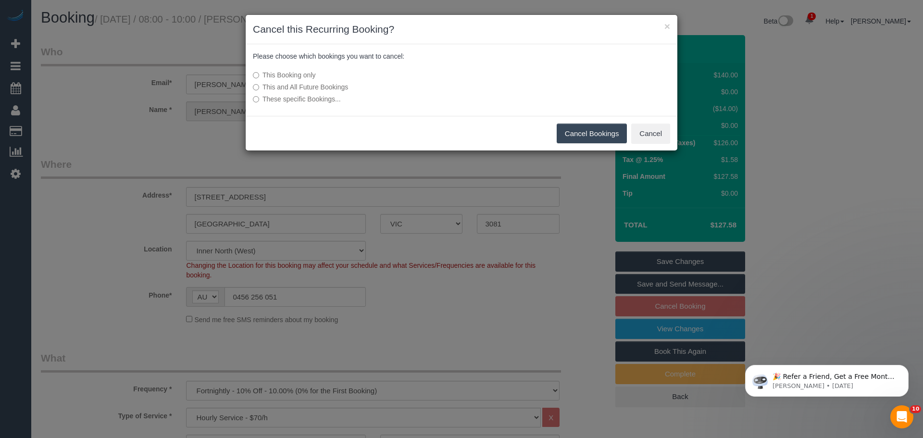
click at [576, 134] on button "Cancel Bookings" at bounding box center [592, 134] width 71 height 20
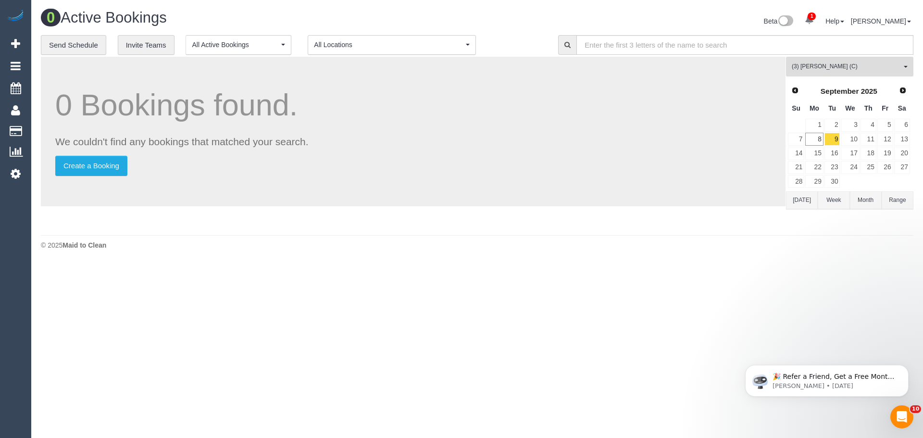
click at [815, 67] on span "(3) [PERSON_NAME] (C)" at bounding box center [847, 67] width 110 height 8
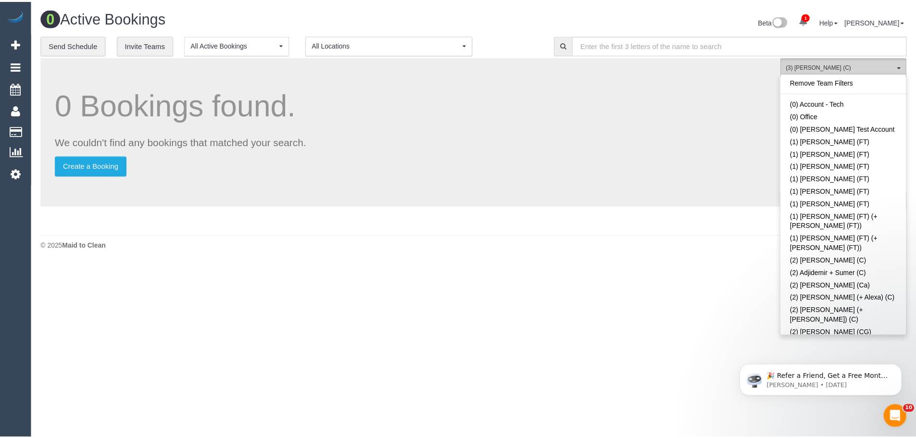
scroll to position [1425, 0]
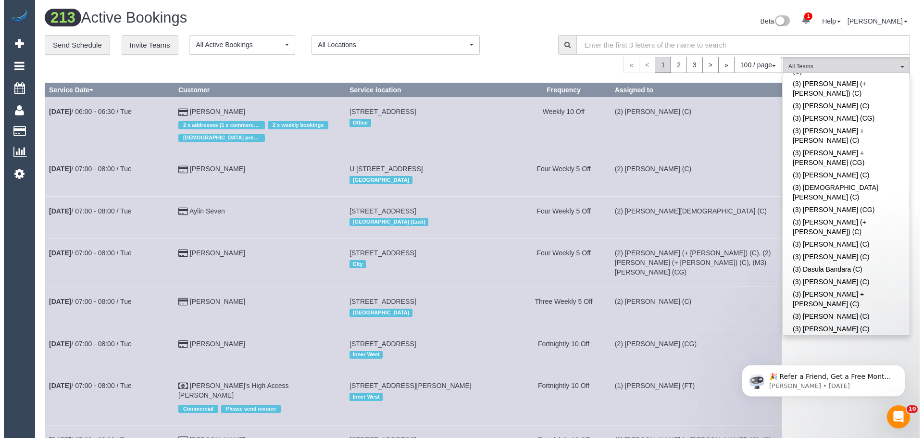
scroll to position [2225, 0]
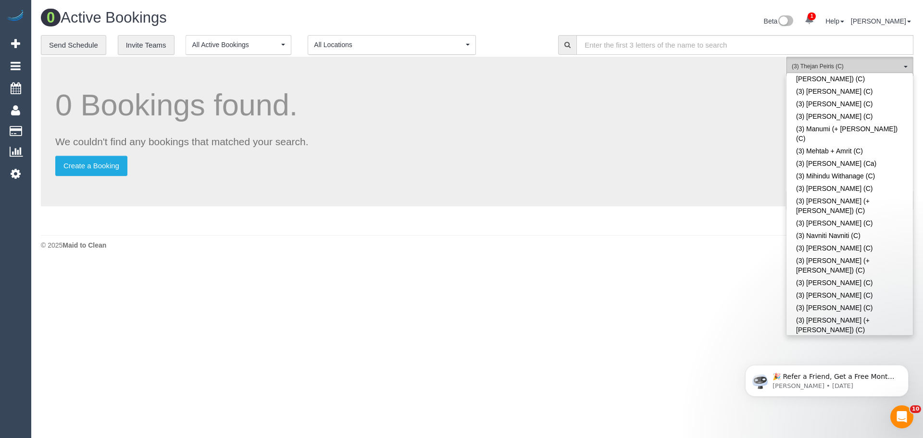
click at [837, 67] on span "(3) Thejan Peiris (C)" at bounding box center [847, 67] width 110 height 8
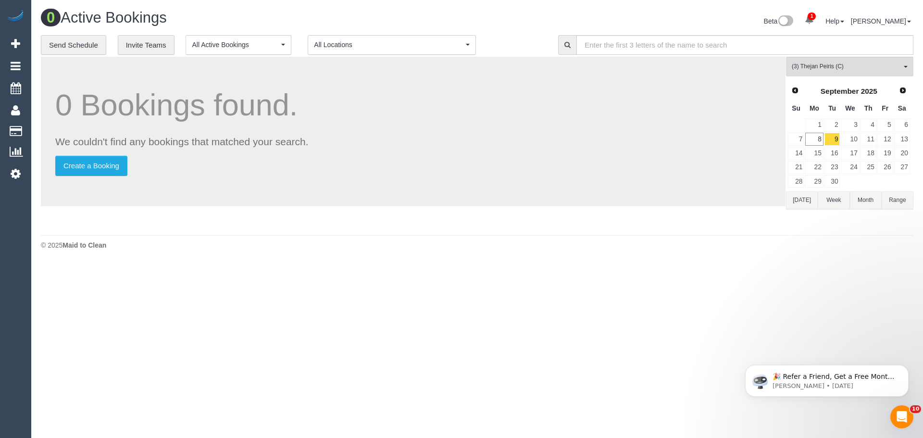
click at [806, 202] on button "[DATE]" at bounding box center [802, 200] width 32 height 18
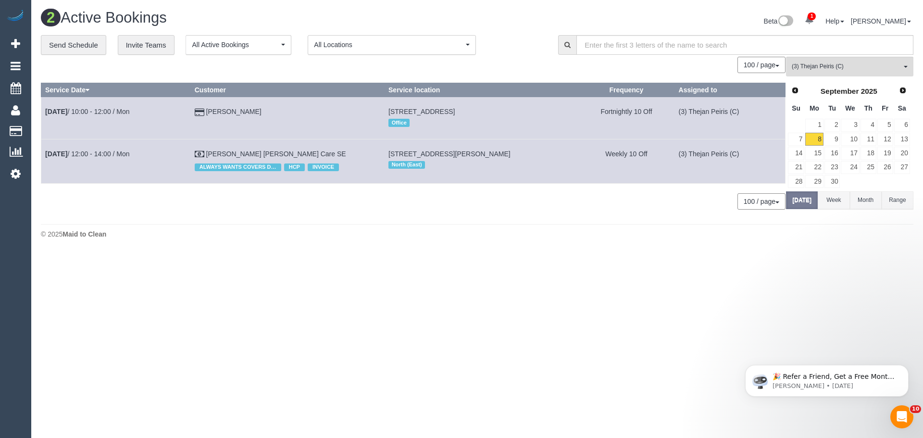
drag, startPoint x: 254, startPoint y: 111, endPoint x: 43, endPoint y: 114, distance: 211.6
click at [43, 114] on tr "[DATE] 10:00 - 12:00 / Mon [PERSON_NAME] [STREET_ADDRESS] Office Fortnightly 10…" at bounding box center [413, 118] width 745 height 42
copy tr "[DATE] 10:00 - 12:00 / [PERSON_NAME]"
drag, startPoint x: 333, startPoint y: 152, endPoint x: 46, endPoint y: 154, distance: 286.7
click at [46, 154] on tr "[DATE] 12:00 - 14:00 / Mon [PERSON_NAME] [PERSON_NAME] Care SE ALWAYS WANTS COV…" at bounding box center [413, 161] width 745 height 44
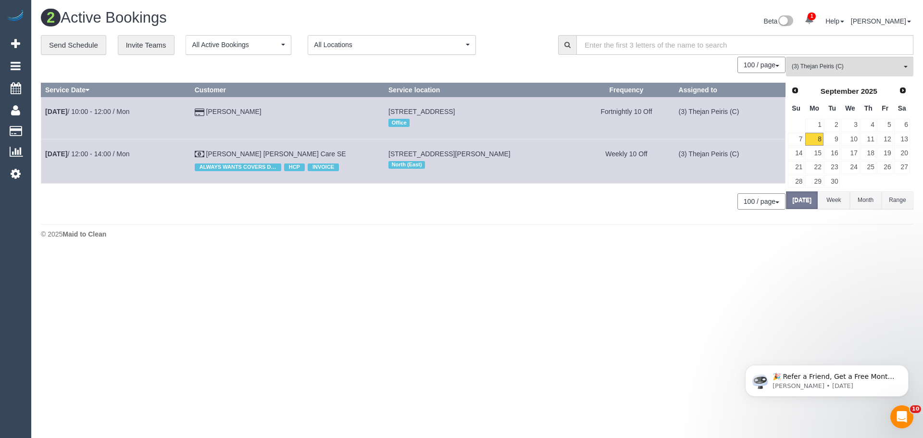
copy tr "[DATE] 12:00 - 14:00 / Mon [PERSON_NAME] [PERSON_NAME] Care SE"
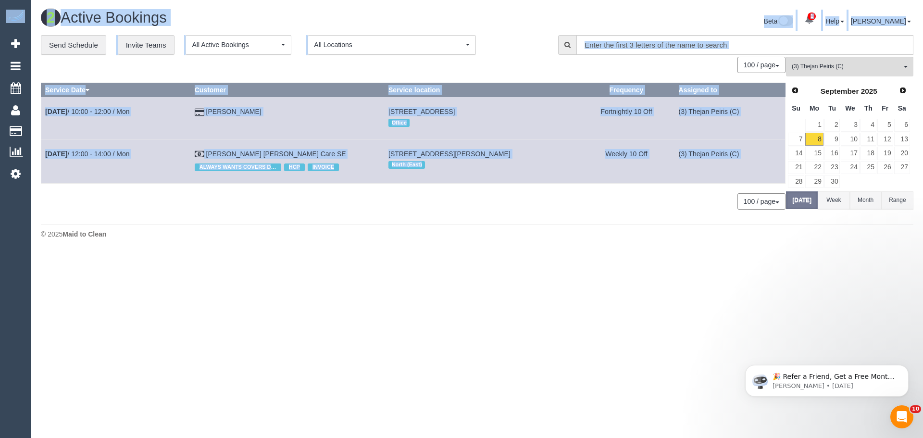
click at [489, 263] on body "1 Beta Your Notifications You have 0 alerts × You have 1 to charge for [DATE] A…" at bounding box center [461, 219] width 923 height 438
click at [329, 215] on div "0 Bookings found. We couldn't find any bookings that matched your search. Creat…" at bounding box center [413, 138] width 745 height 163
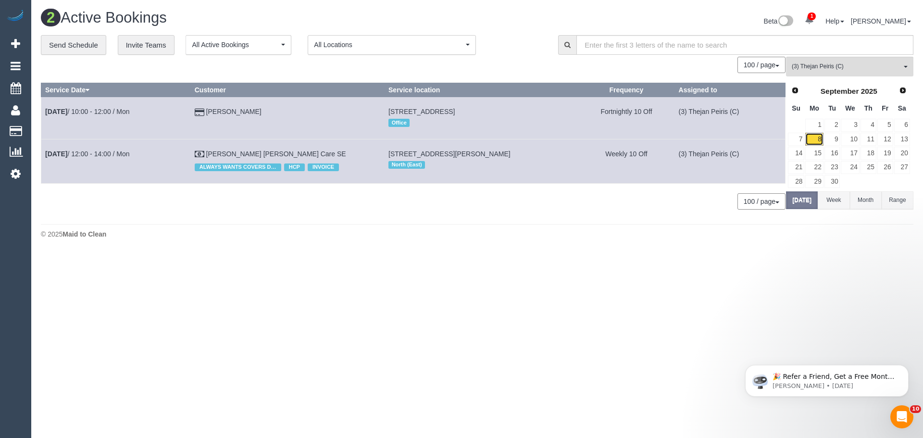
click at [817, 139] on link "8" at bounding box center [815, 139] width 18 height 13
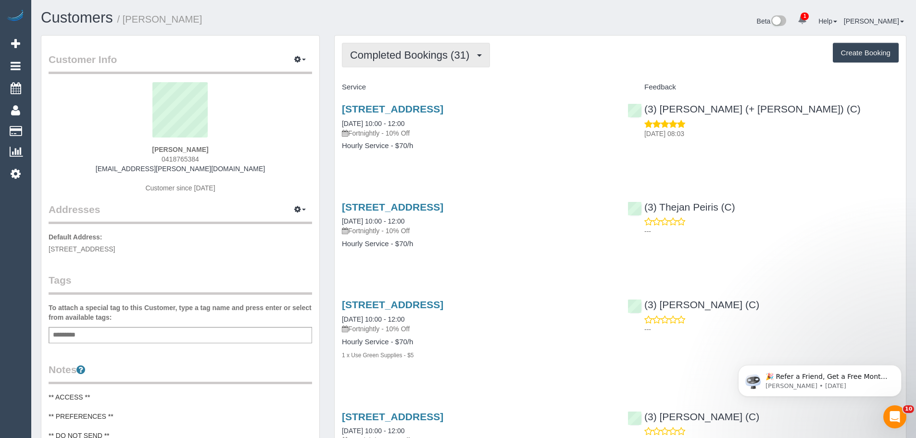
click at [427, 57] on span "Completed Bookings (31)" at bounding box center [412, 55] width 124 height 12
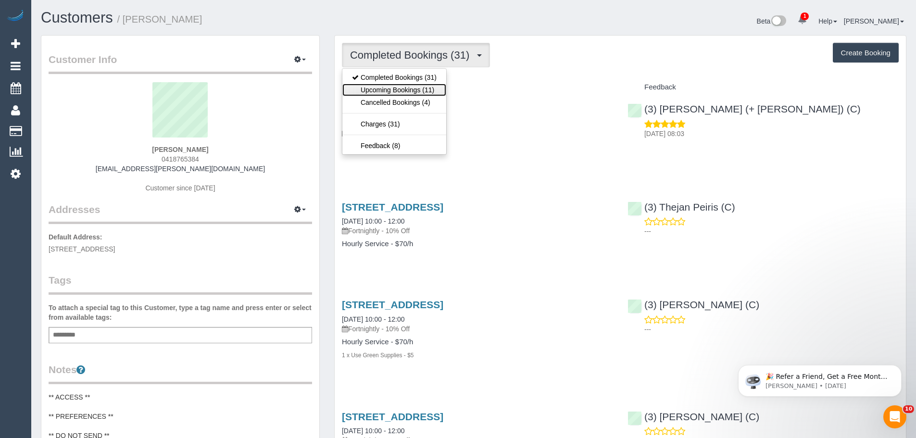
click at [421, 89] on link "Upcoming Bookings (11)" at bounding box center [394, 90] width 104 height 13
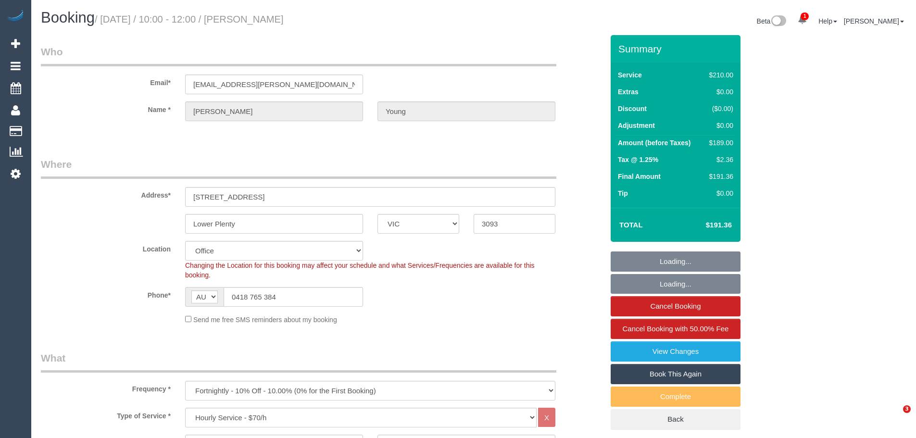
select select "VIC"
select select "180"
select select "number:28"
select select "number:14"
select select "number:18"
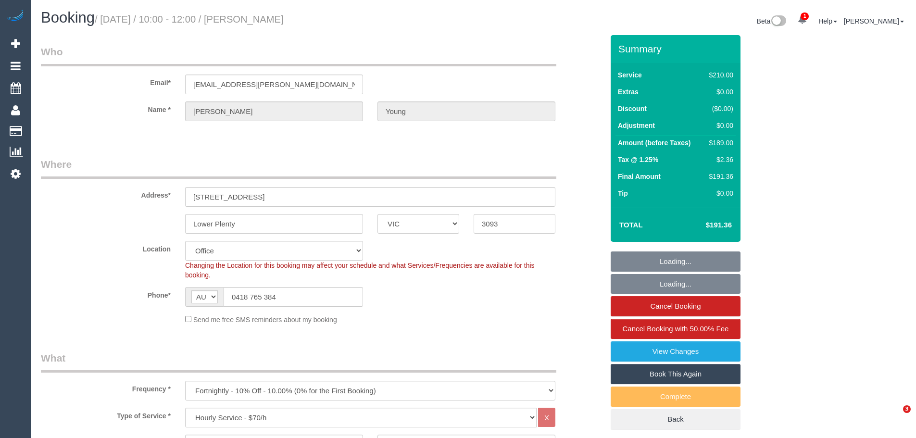
select select "number:22"
select select "number:34"
select select "number:12"
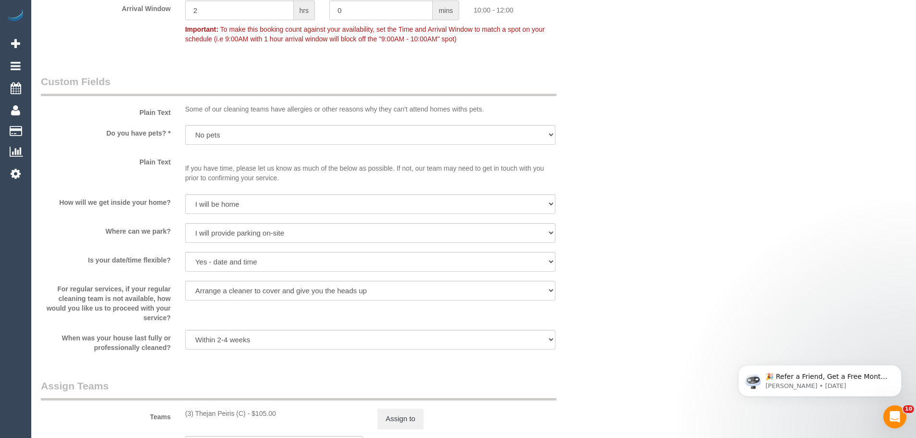
scroll to position [1251, 0]
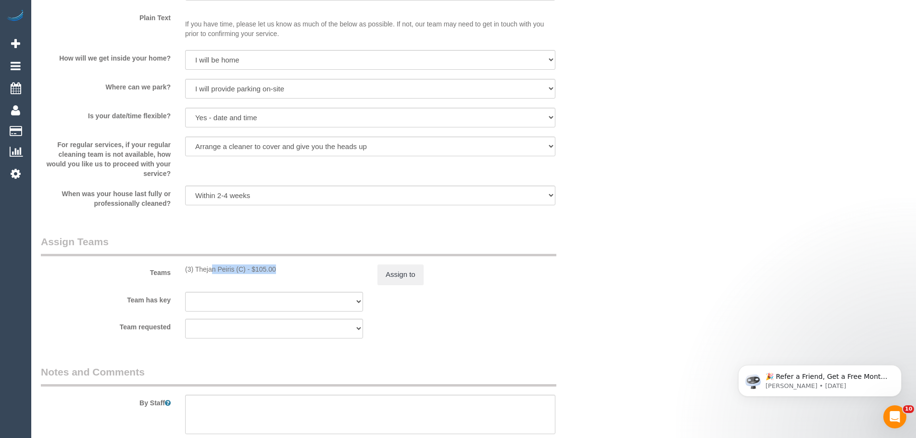
drag, startPoint x: 247, startPoint y: 269, endPoint x: 178, endPoint y: 268, distance: 68.3
click at [178, 268] on div "(3) Thejan Peiris (C) - $105.00" at bounding box center [274, 270] width 192 height 10
copy div "(3) Thejan Peiris (C)"
click at [418, 278] on button "Assign to" at bounding box center [401, 275] width 46 height 20
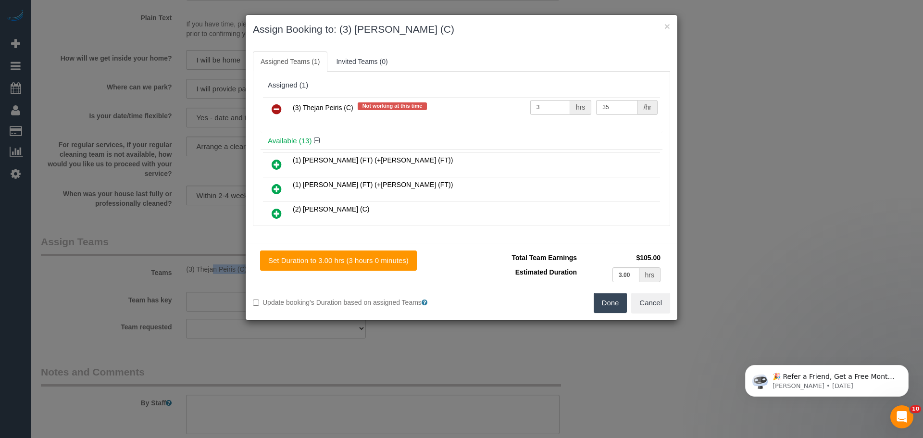
click at [272, 108] on icon at bounding box center [277, 109] width 10 height 12
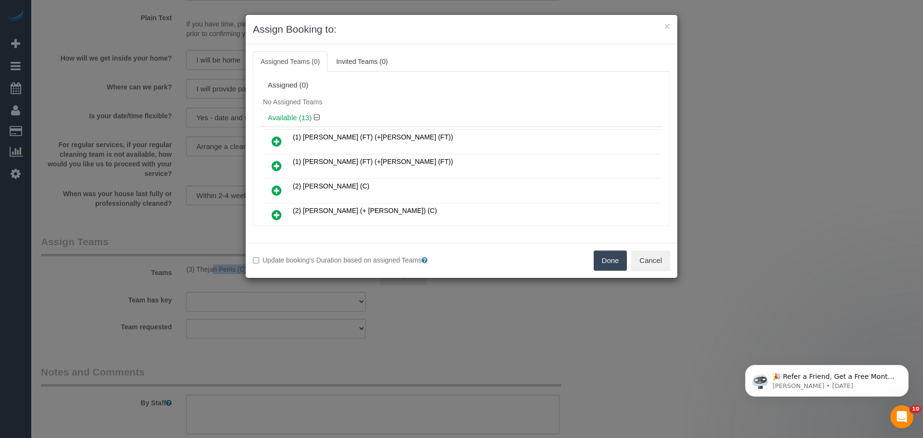
click at [619, 268] on button "Done" at bounding box center [611, 261] width 34 height 20
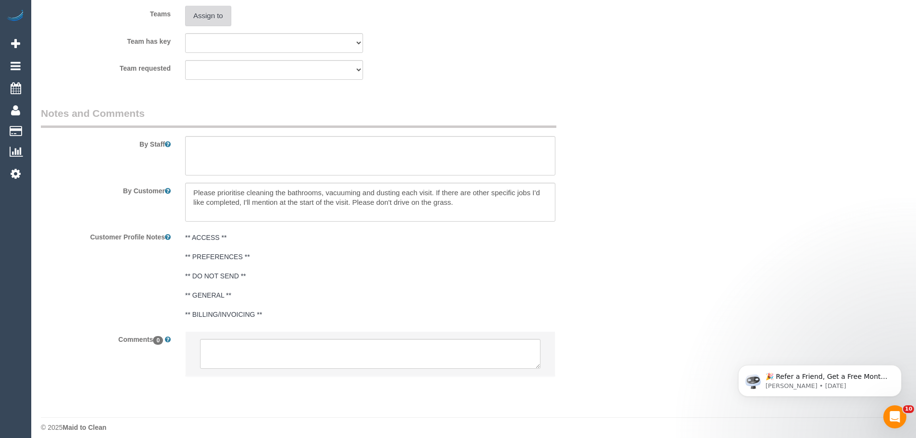
scroll to position [1517, 0]
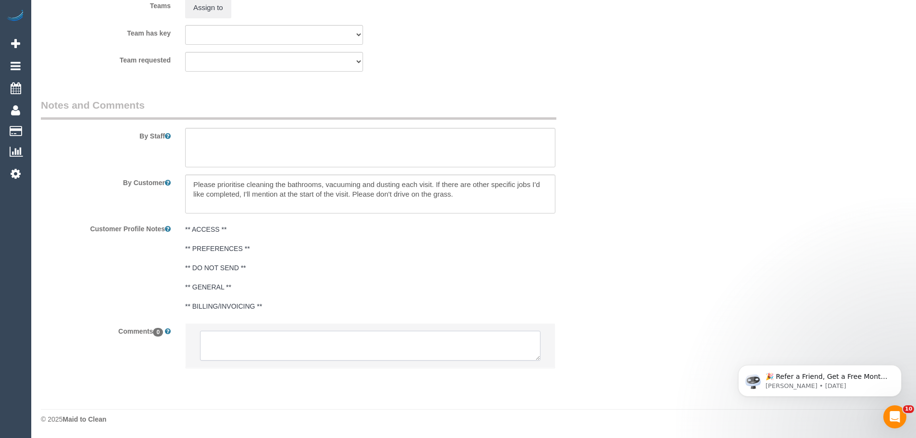
click at [307, 335] on textarea at bounding box center [370, 346] width 341 height 30
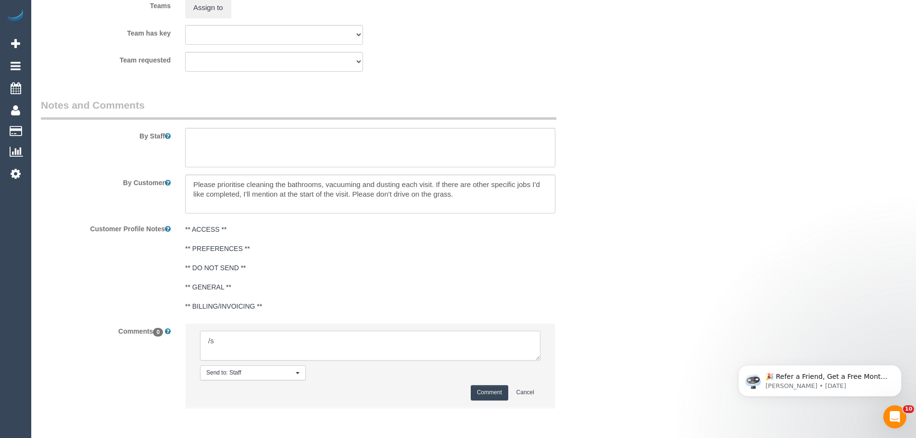
type textarea "/"
paste textarea "Cleaner(s) Unassigned: Reason Unassigned: Contact via: Which message sent: Addi…"
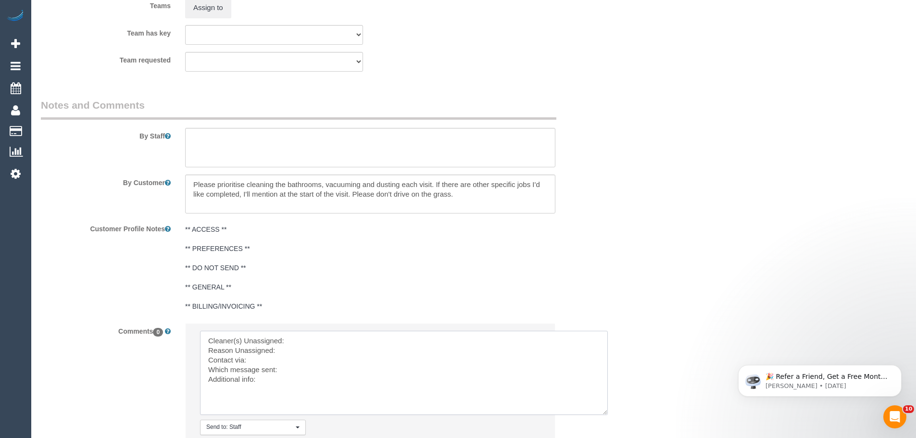
drag, startPoint x: 534, startPoint y: 356, endPoint x: 556, endPoint y: 399, distance: 48.4
click at [606, 413] on textarea at bounding box center [404, 373] width 408 height 84
click at [337, 331] on textarea at bounding box center [406, 374] width 412 height 87
paste textarea "(3) Thejan Peiris (C)"
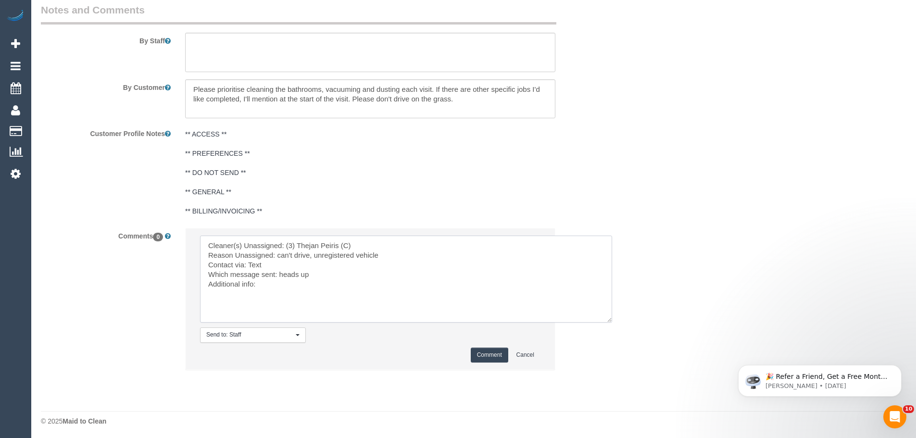
scroll to position [1614, 0]
type textarea "Cleaner(s) Unassigned: (3) Thejan Peiris (C) Reason Unassigned: can't drive, un…"
click at [500, 358] on button "Comment" at bounding box center [490, 354] width 38 height 15
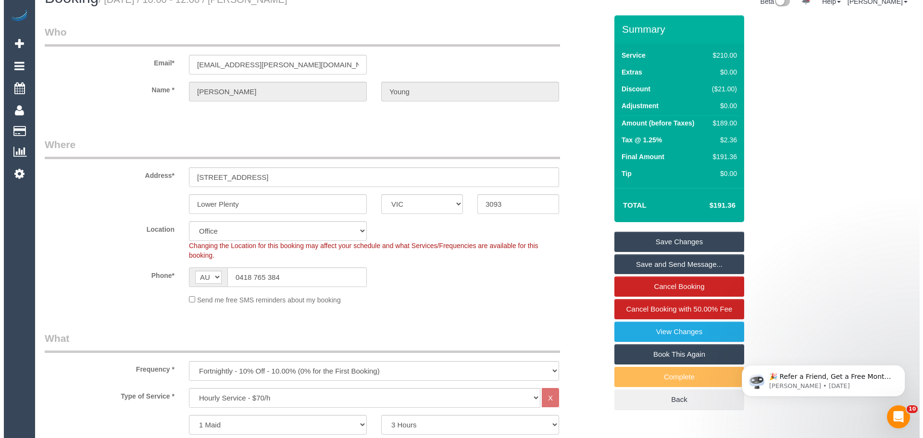
scroll to position [0, 0]
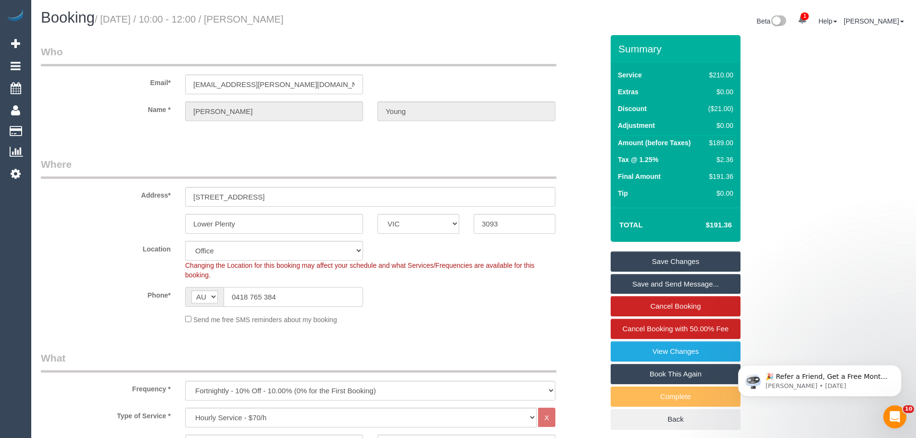
drag, startPoint x: 306, startPoint y: 295, endPoint x: 114, endPoint y: 295, distance: 192.9
click at [124, 295] on div "Phone* AF AL DZ AD AO AI AQ AG AR AM AW AU AT AZ BS BH BD BB BY BE BZ BJ BM BT …" at bounding box center [322, 297] width 577 height 20
click at [651, 258] on link "Save Changes" at bounding box center [676, 262] width 130 height 20
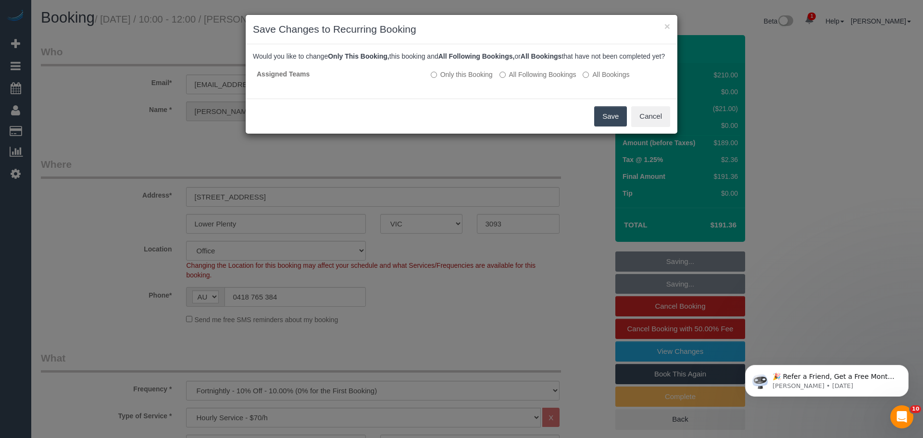
click at [611, 126] on button "Save" at bounding box center [610, 116] width 33 height 20
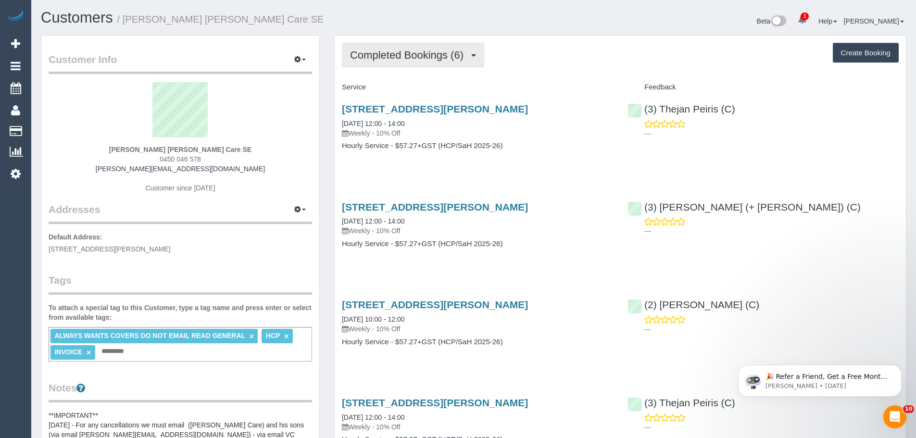
click at [425, 53] on span "Completed Bookings (6)" at bounding box center [409, 55] width 118 height 12
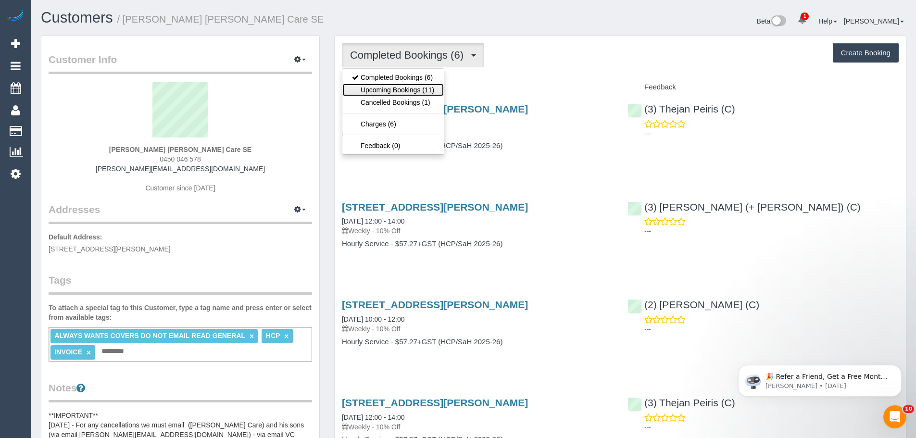
click at [420, 93] on link "Upcoming Bookings (11)" at bounding box center [392, 90] width 101 height 13
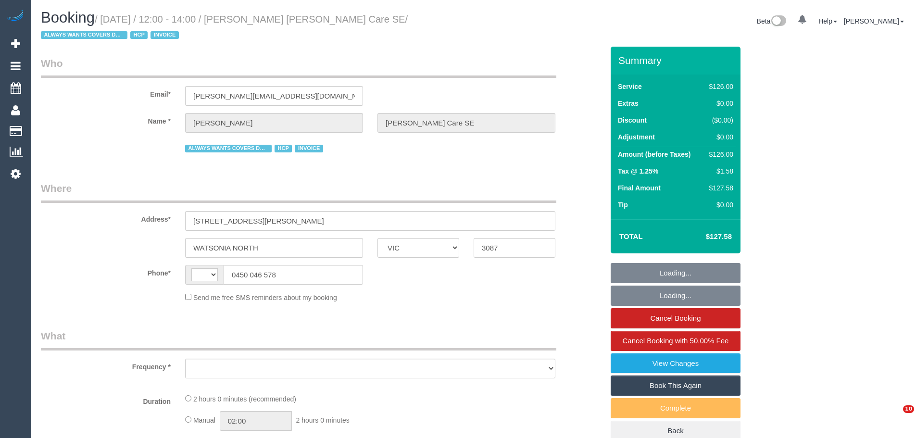
select select "VIC"
select select "number:28"
select select "number:14"
select select "number:19"
select select "number:36"
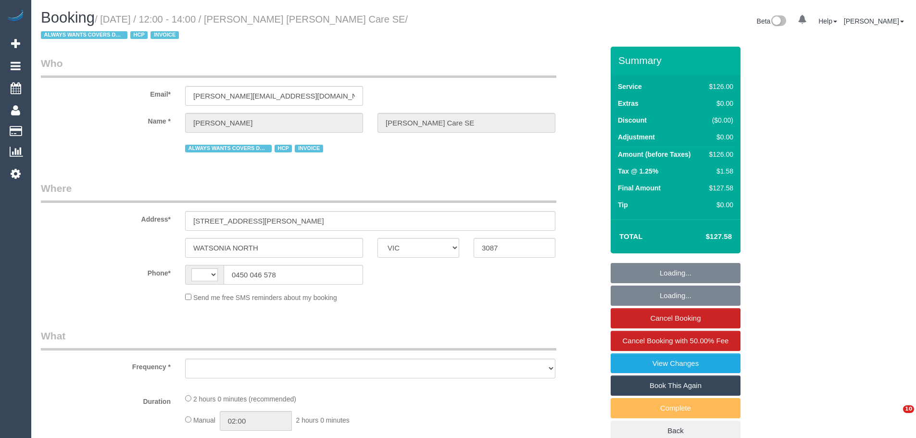
select select "number:34"
select select "string:AU"
select select "object:1381"
select select "120"
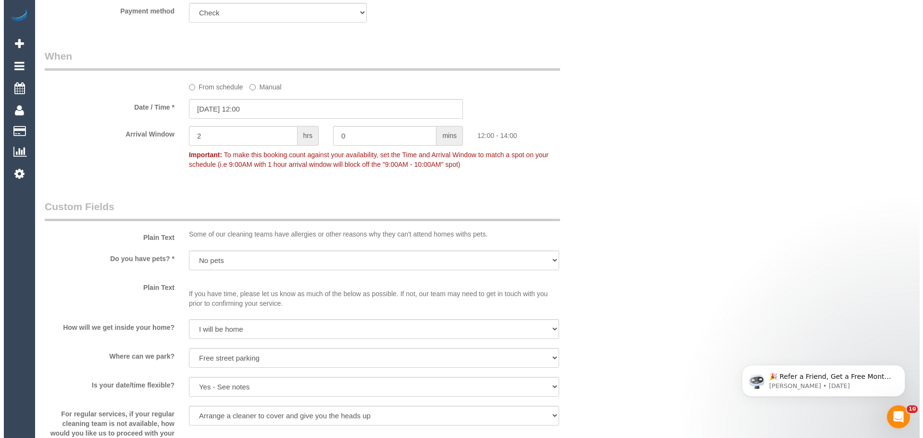
scroll to position [1058, 0]
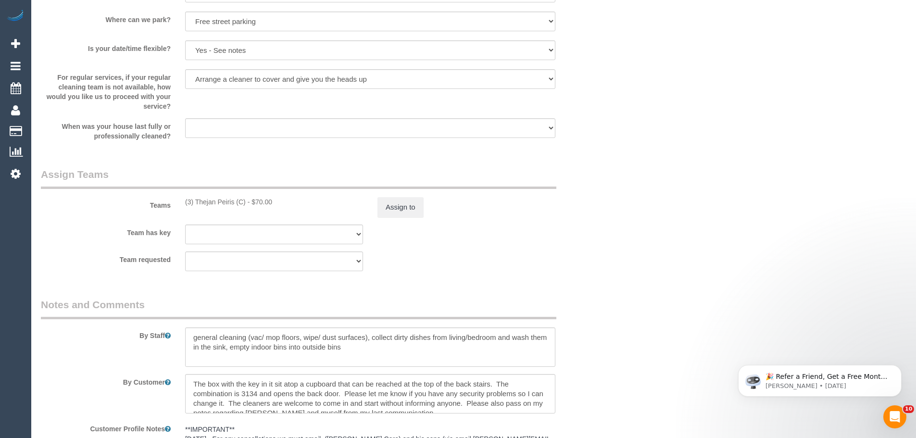
drag, startPoint x: 247, startPoint y: 204, endPoint x: 176, endPoint y: 201, distance: 71.7
click at [176, 201] on div "Teams (3) Thejan Peiris (C) - $70.00 Assign to" at bounding box center [322, 192] width 577 height 50
copy div "(3) Thejan Peiris (C)"
click at [407, 203] on button "Assign to" at bounding box center [401, 207] width 46 height 20
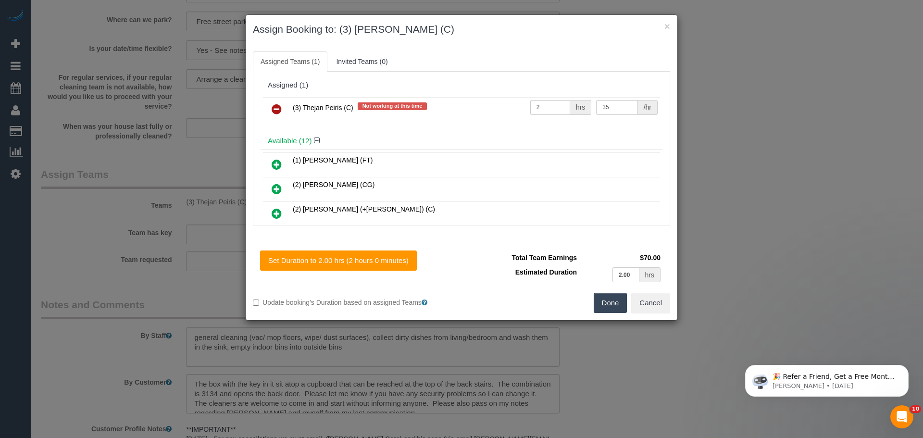
click at [272, 108] on icon at bounding box center [277, 109] width 10 height 12
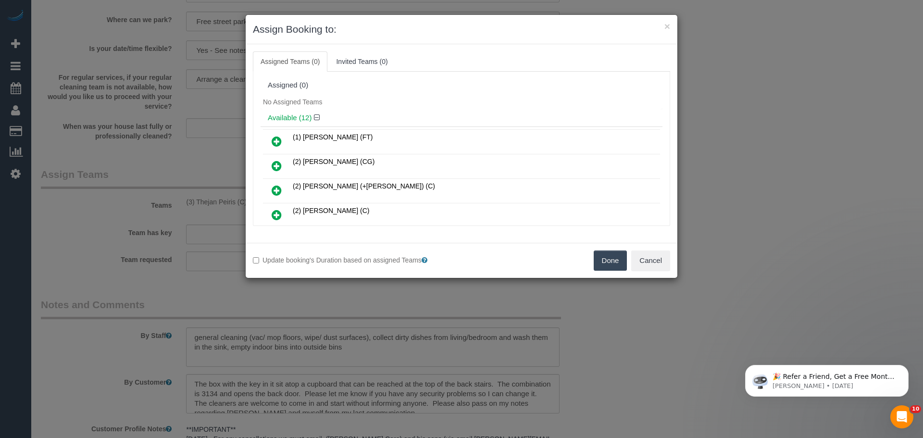
click at [597, 264] on button "Done" at bounding box center [611, 261] width 34 height 20
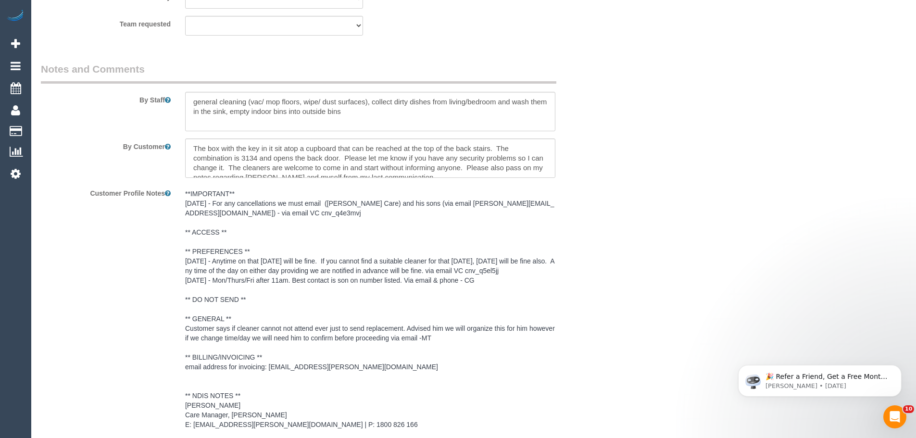
scroll to position [1412, 0]
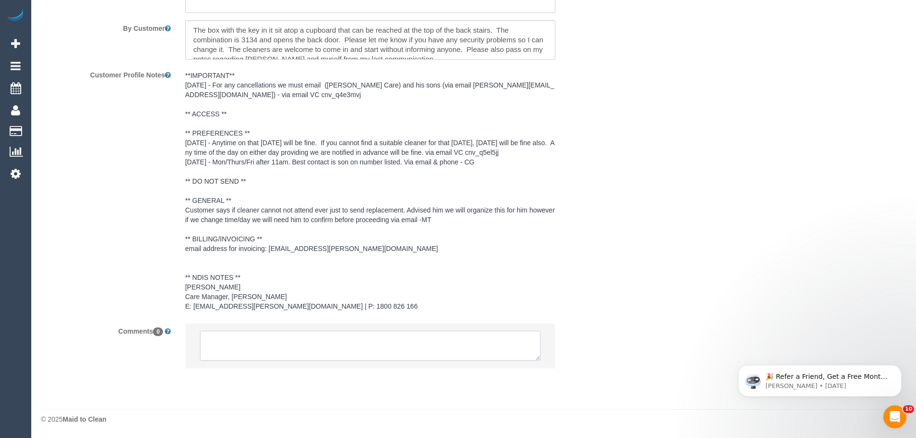
click at [290, 341] on textarea at bounding box center [370, 346] width 341 height 30
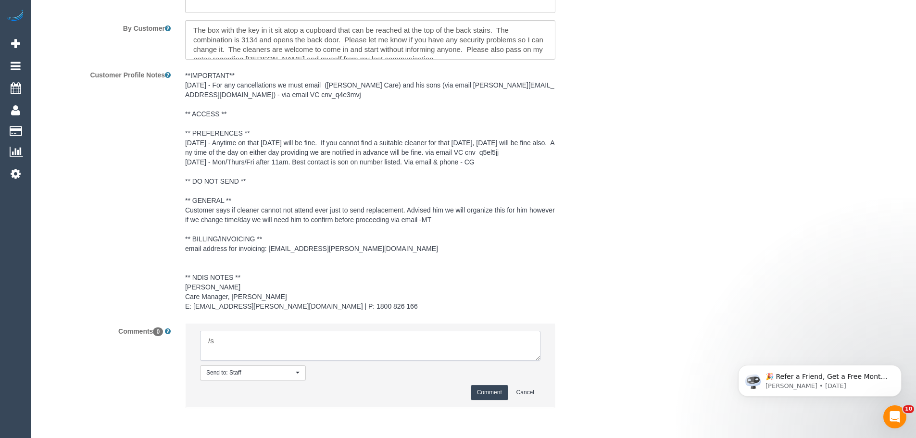
type textarea "/"
paste textarea "Cleaner(s) Unassigned: Reason Unassigned: Contact via: Which message sent: Addi…"
drag, startPoint x: 535, startPoint y: 359, endPoint x: 651, endPoint y: 432, distance: 136.4
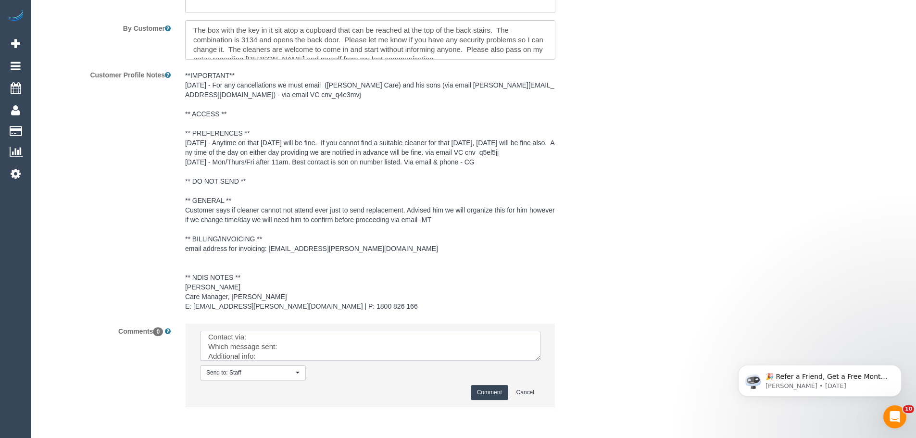
click at [541, 361] on textarea at bounding box center [370, 346] width 341 height 30
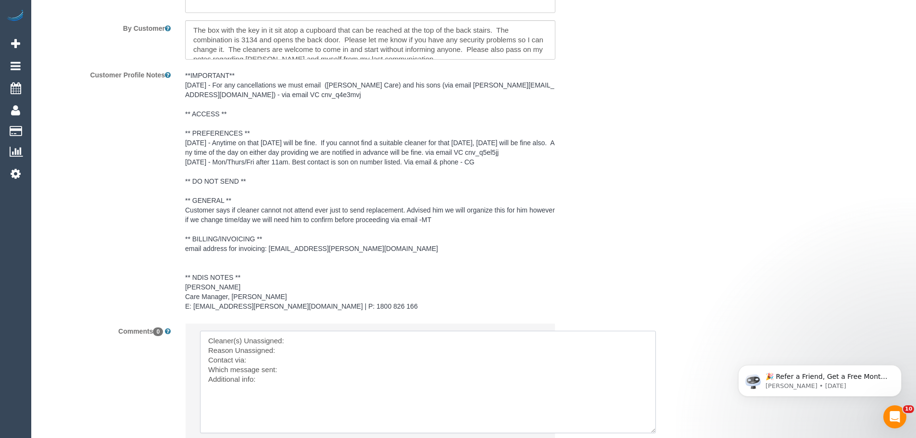
click at [320, 338] on textarea at bounding box center [428, 382] width 456 height 102
paste textarea "(3) Thejan Peiris (C)"
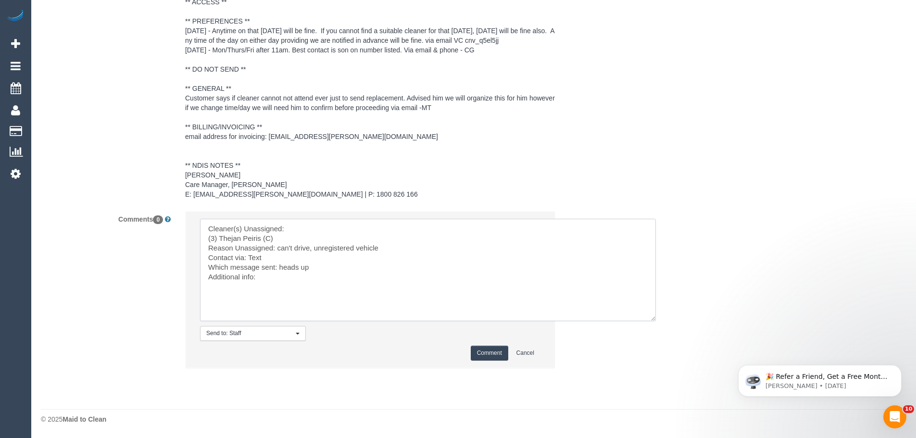
type textarea "Cleaner(s) Unassigned: (3) Thejan Peiris (C) Reason Unassigned: can't drive, un…"
click at [496, 351] on button "Comment" at bounding box center [490, 353] width 38 height 15
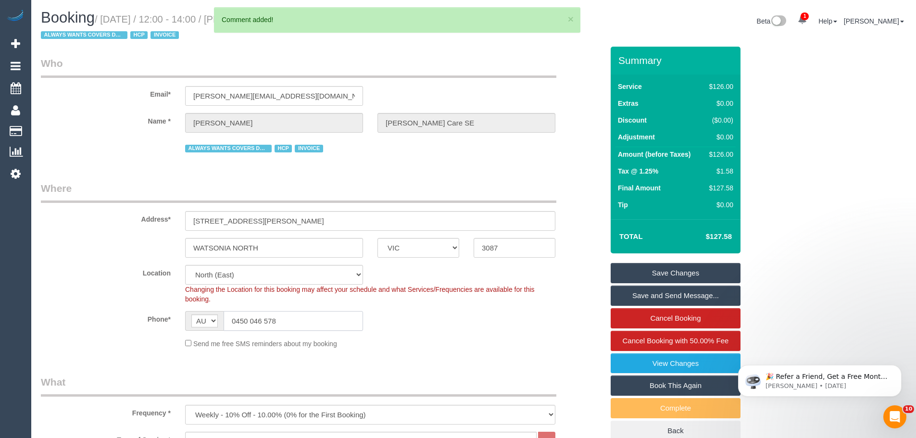
drag, startPoint x: 303, startPoint y: 328, endPoint x: 157, endPoint y: 306, distance: 147.8
click at [200, 308] on sui-booking-location "Location [GEOGRAPHIC_DATA] (North) East (South) [GEOGRAPHIC_DATA] (East) [GEOGR…" at bounding box center [322, 307] width 563 height 84
click at [689, 272] on link "Save Changes" at bounding box center [676, 273] width 130 height 20
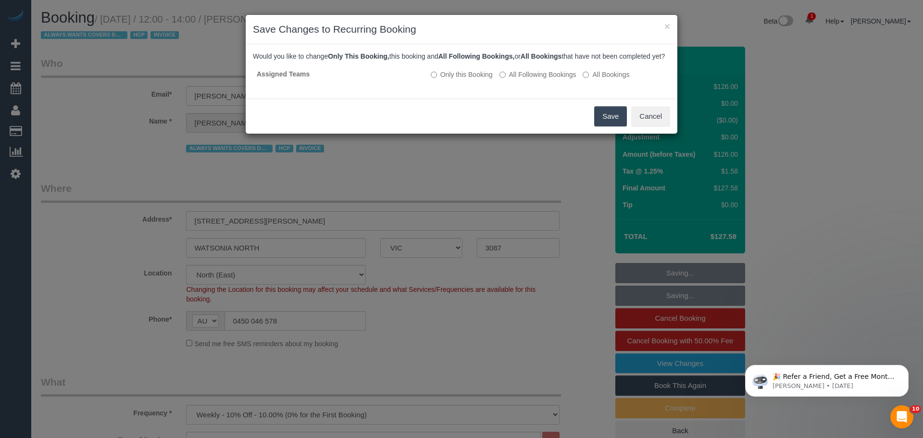
click at [601, 126] on button "Save" at bounding box center [610, 116] width 33 height 20
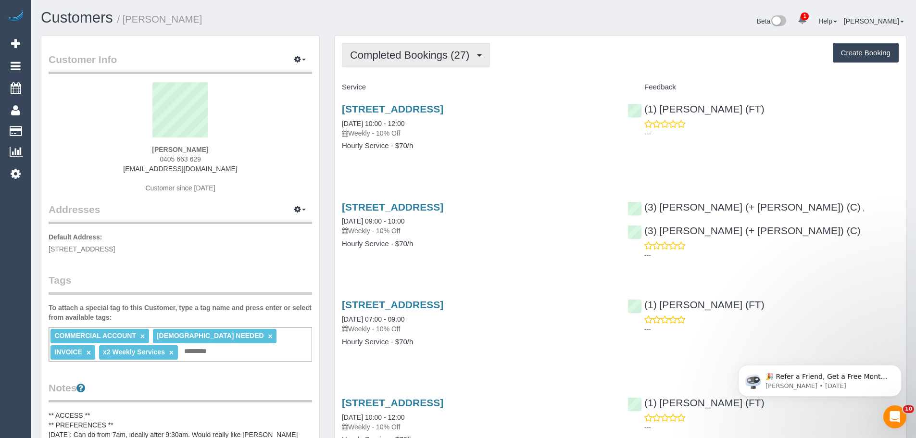
click at [444, 65] on button "Completed Bookings (27)" at bounding box center [416, 55] width 148 height 25
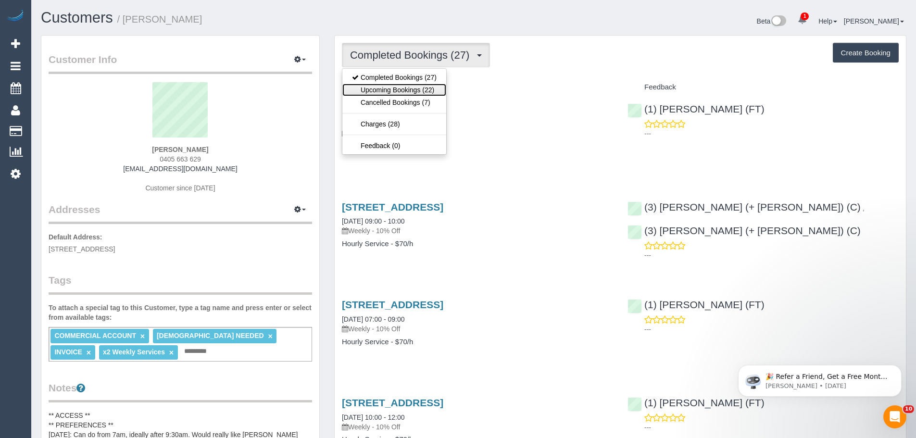
click at [437, 94] on link "Upcoming Bookings (22)" at bounding box center [394, 90] width 104 height 13
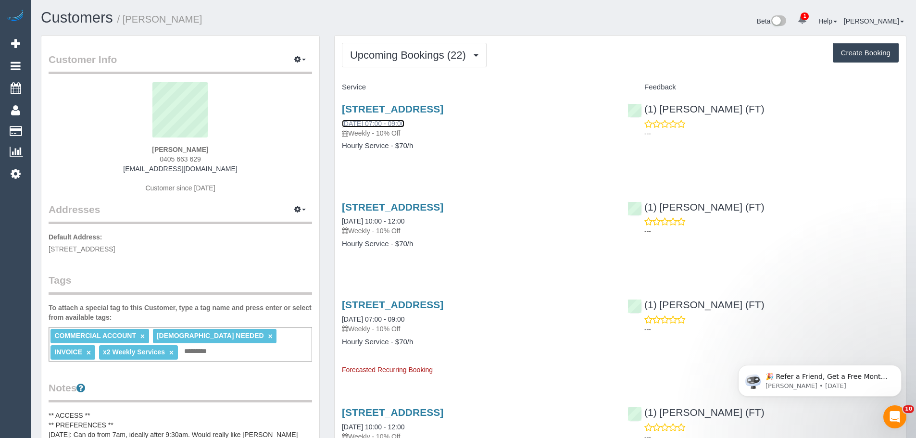
click at [404, 123] on link "08/09/2025 07:00 - 09:00" at bounding box center [373, 124] width 63 height 8
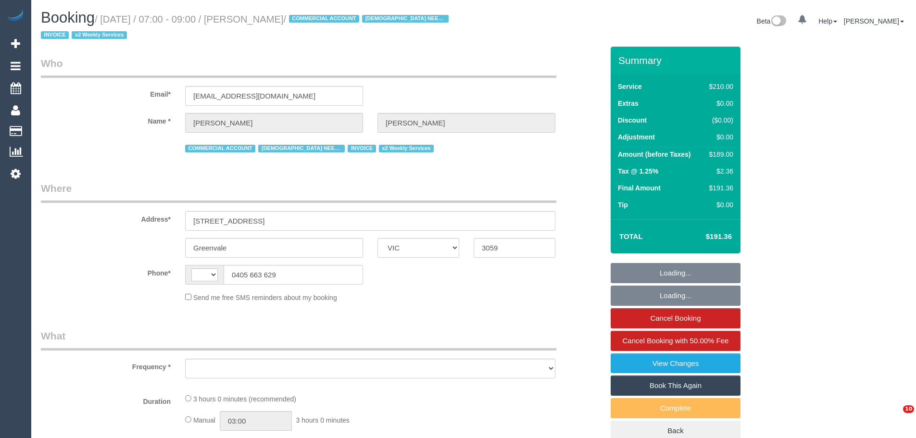
select select "VIC"
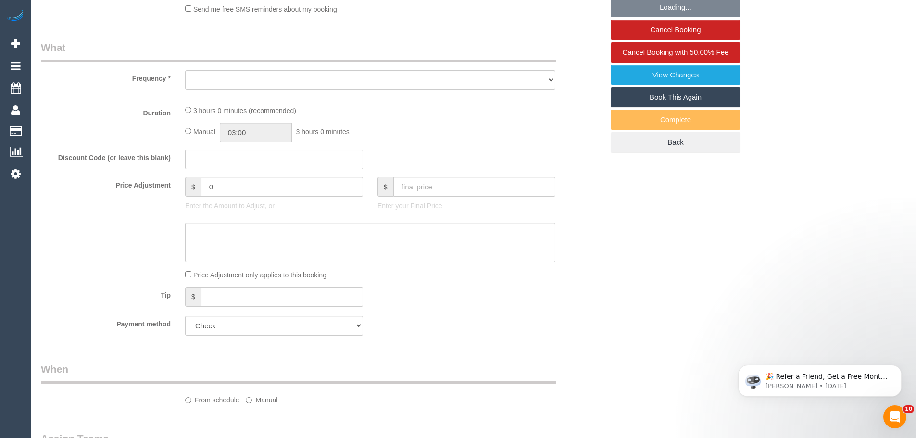
select select "string:AU"
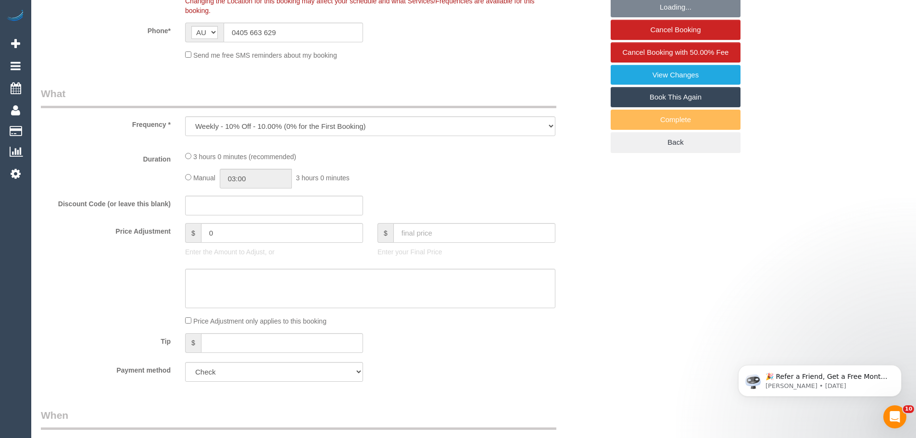
scroll to position [335, 0]
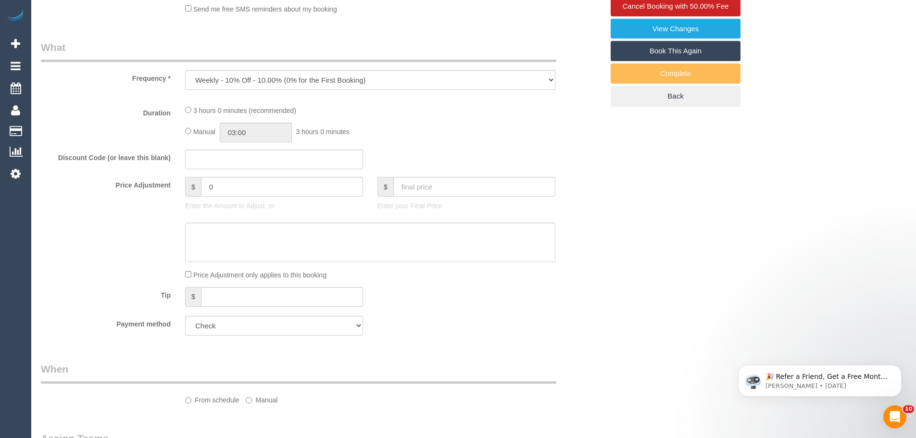
select select "object:863"
select select "180"
select select "number:27"
select select "number:15"
select select "number:19"
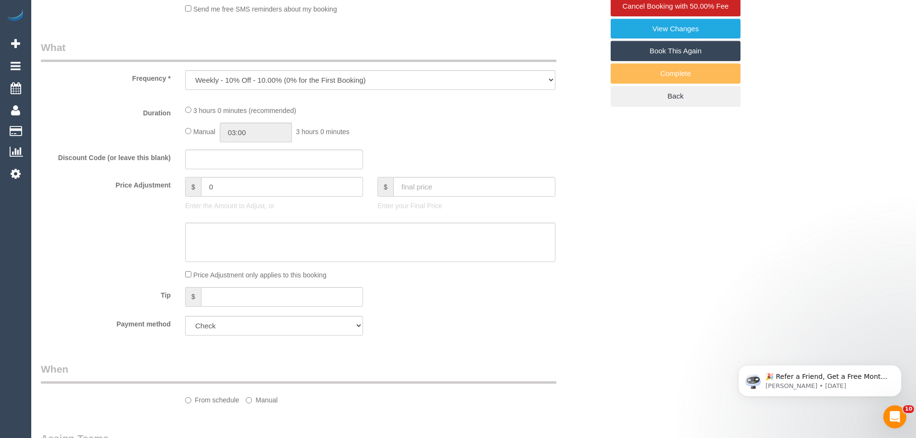
select select "number:36"
select select "number:34"
select select "number:11"
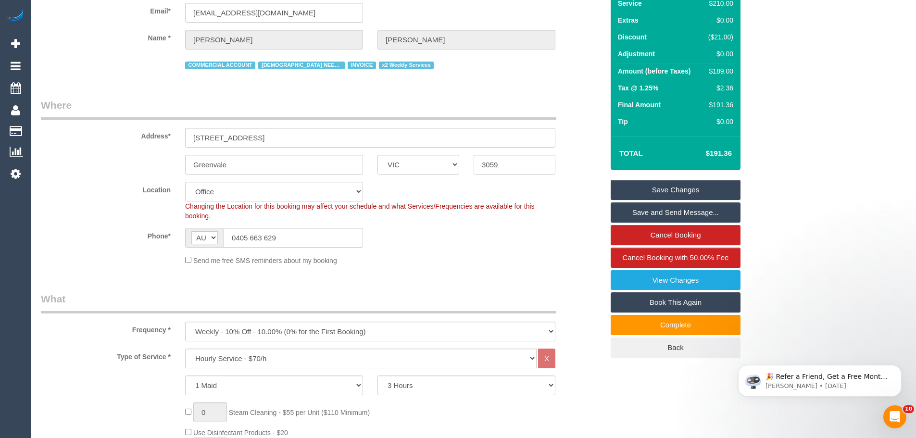
scroll to position [0, 0]
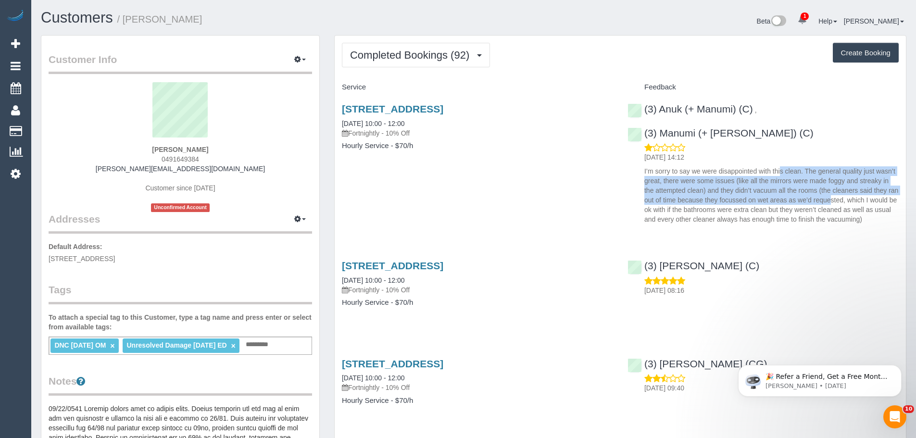
drag, startPoint x: 749, startPoint y: 151, endPoint x: 828, endPoint y: 189, distance: 88.0
click at [807, 185] on p "I’m sorry to say we were disappointed with this clean. The general quality just…" at bounding box center [771, 195] width 254 height 58
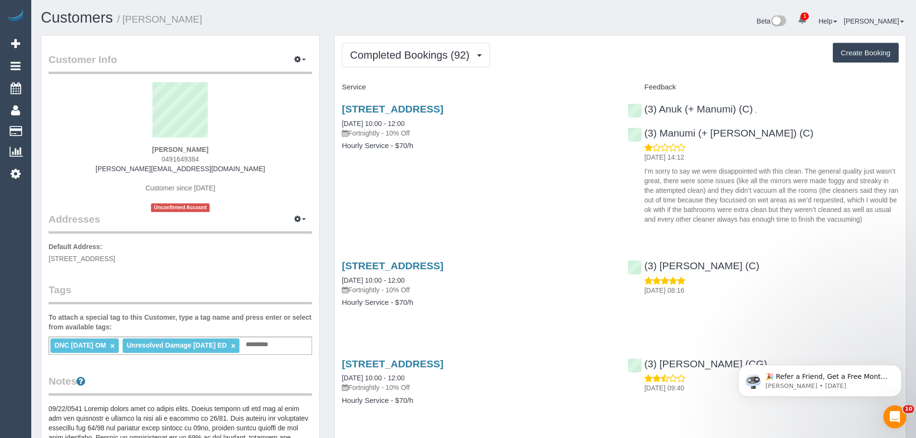
click at [832, 190] on p "I’m sorry to say we were disappointed with this clean. The general quality just…" at bounding box center [771, 195] width 254 height 58
click at [859, 197] on p "I’m sorry to say we were disappointed with this clean. The general quality just…" at bounding box center [771, 195] width 254 height 58
click at [863, 198] on p "I’m sorry to say we were disappointed with this clean. The general quality just…" at bounding box center [771, 195] width 254 height 58
drag, startPoint x: 863, startPoint y: 198, endPoint x: 645, endPoint y: 149, distance: 223.3
click at [645, 166] on p "I’m sorry to say we were disappointed with this clean. The general quality just…" at bounding box center [771, 195] width 254 height 58
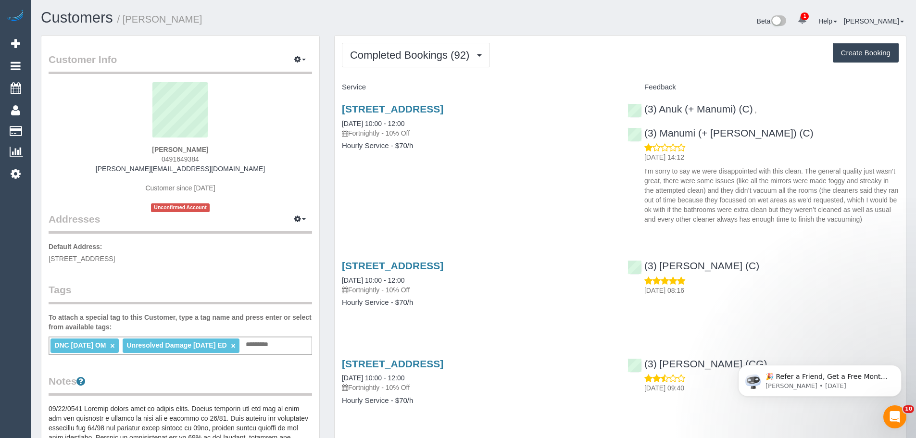
click at [645, 166] on p "I’m sorry to say we were disappointed with this clean. The general quality just…" at bounding box center [771, 195] width 254 height 58
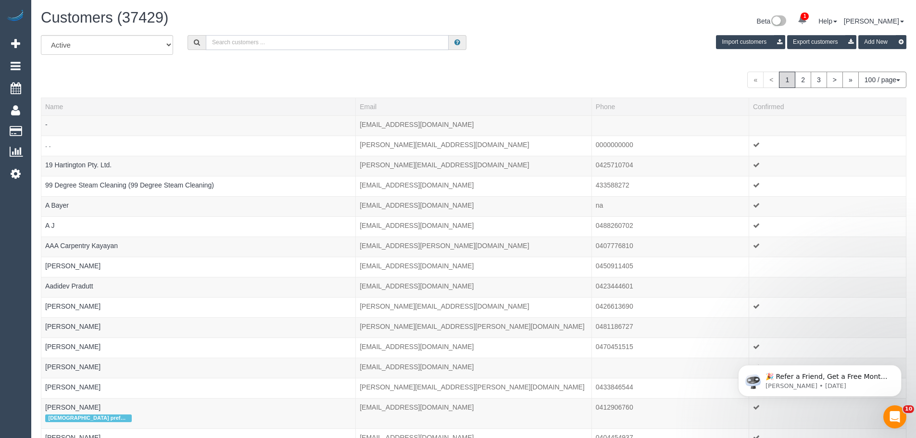
click at [249, 42] on input "text" at bounding box center [327, 42] width 243 height 15
paste input "katherinemariegregor@gmail.com"
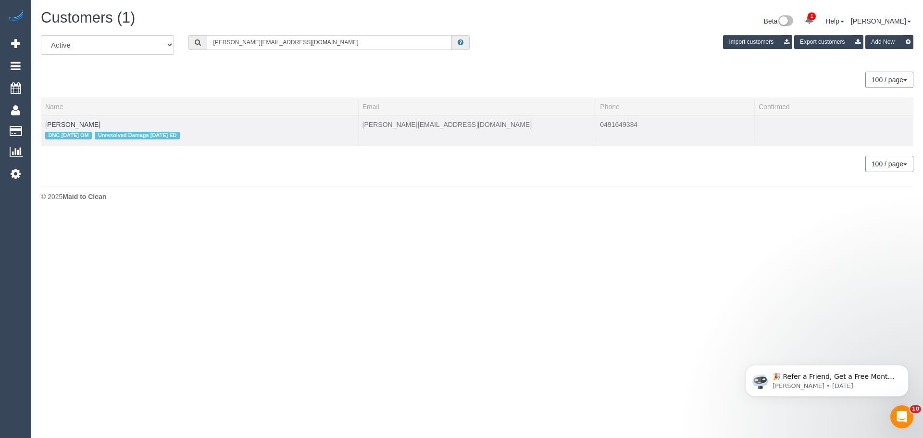
type input "katherinemariegregor@gmail.com"
drag, startPoint x: 114, startPoint y: 122, endPoint x: 45, endPoint y: 120, distance: 69.3
click at [45, 120] on td "Katherine Gregor DNC 06/09/25 OM Unresolved Damage 28/2/25 ED" at bounding box center [199, 130] width 317 height 30
copy link "Katherine Gregor"
click at [81, 121] on link "Katherine Gregor" at bounding box center [72, 125] width 55 height 8
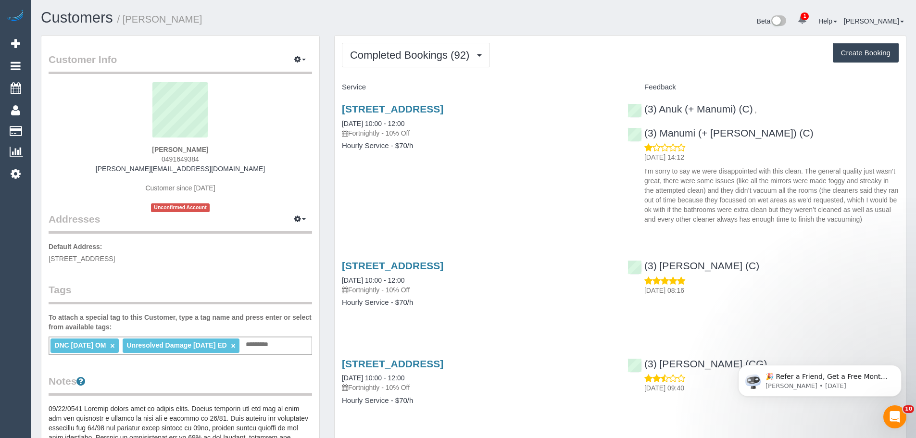
drag, startPoint x: 336, startPoint y: 121, endPoint x: 441, endPoint y: 151, distance: 109.1
click at [441, 151] on div "103 Park Rd, Cheltenham East, VIC 3192 06/09/2025 10:00 - 12:00 Fortnightly - 1…" at bounding box center [478, 132] width 286 height 74
copy div "06/09/2025 10:00 - 12:00 Fortnightly - 10% Off Hourly Service - $70/h"
drag, startPoint x: 202, startPoint y: 161, endPoint x: 137, endPoint y: 157, distance: 65.0
click at [137, 157] on div "Katherine Gregor 0491649384 katherinemariegregor@gmail.com Customer since 2021 …" at bounding box center [181, 147] width 264 height 130
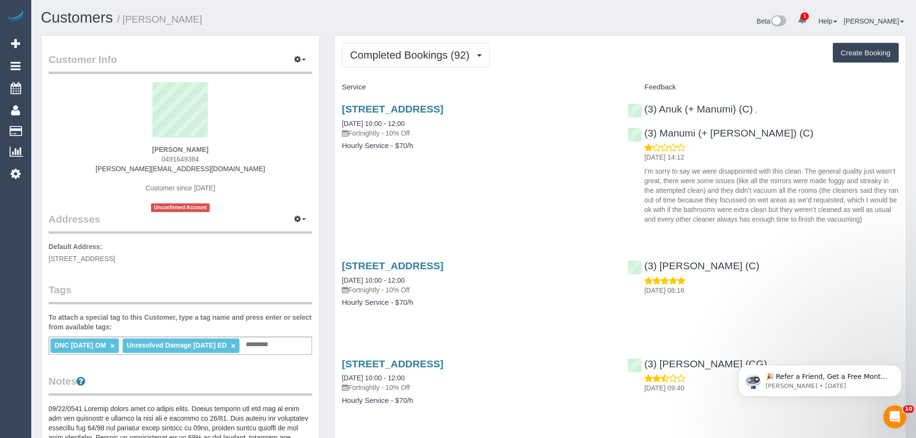
copy span "0491649384"
click at [238, 49] on div "Customer Info Edit Contact Info Send Message Email Preferences Special Sales Ta…" at bounding box center [180, 428] width 278 height 785
click at [404, 59] on span "Completed Bookings (92)" at bounding box center [412, 55] width 124 height 12
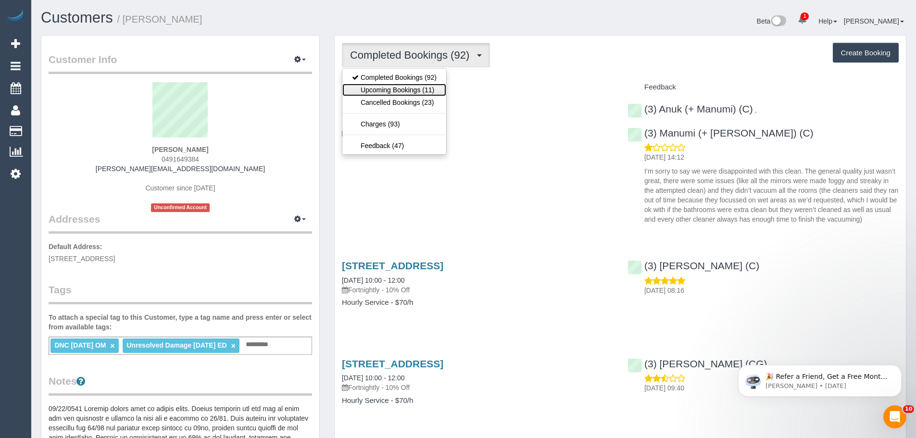
click at [403, 94] on link "Upcoming Bookings (11)" at bounding box center [394, 90] width 104 height 13
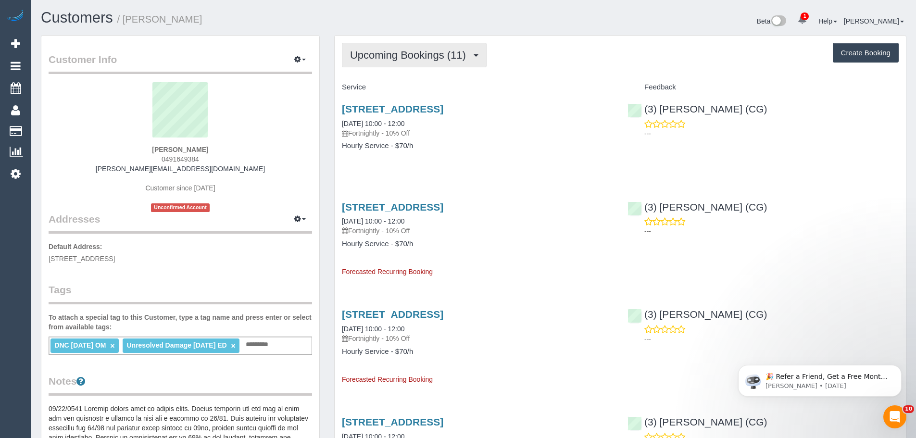
click at [409, 55] on span "Upcoming Bookings (11)" at bounding box center [410, 55] width 121 height 12
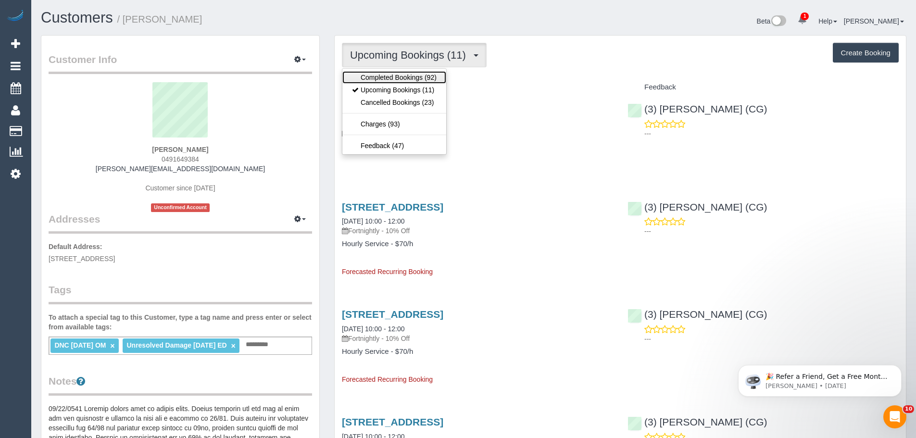
click at [410, 78] on link "Completed Bookings (92)" at bounding box center [394, 77] width 104 height 13
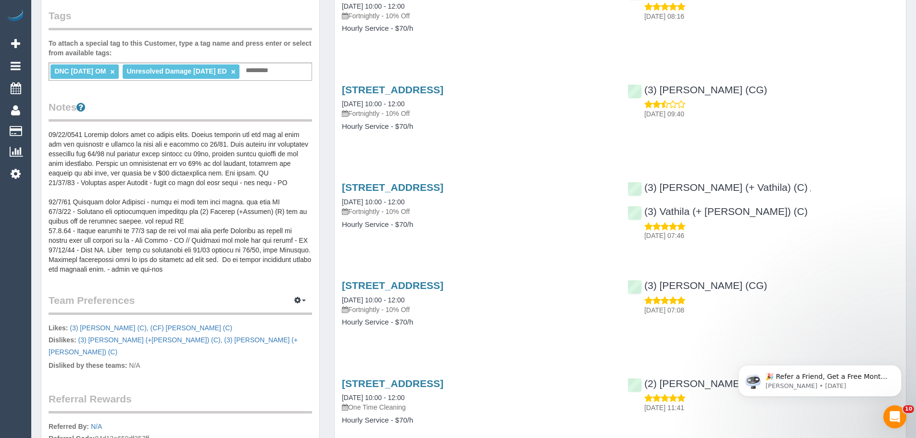
scroll to position [240, 0]
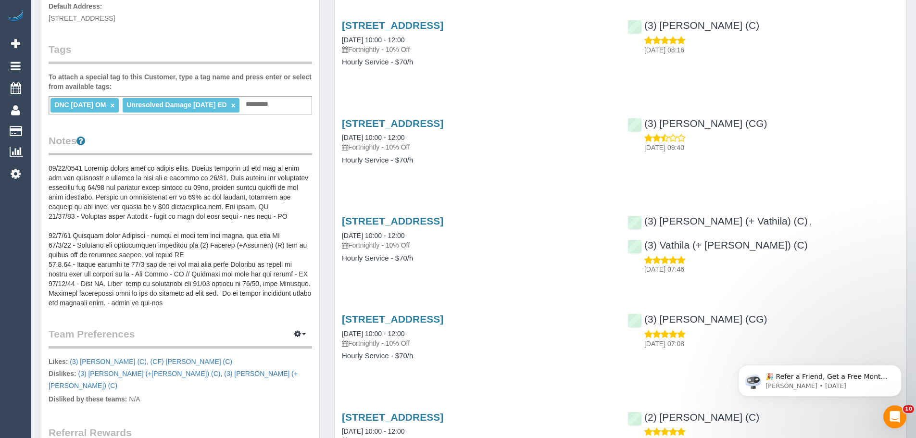
click at [114, 105] on link "×" at bounding box center [112, 105] width 4 height 8
click at [186, 102] on input "text" at bounding box center [187, 104] width 33 height 13
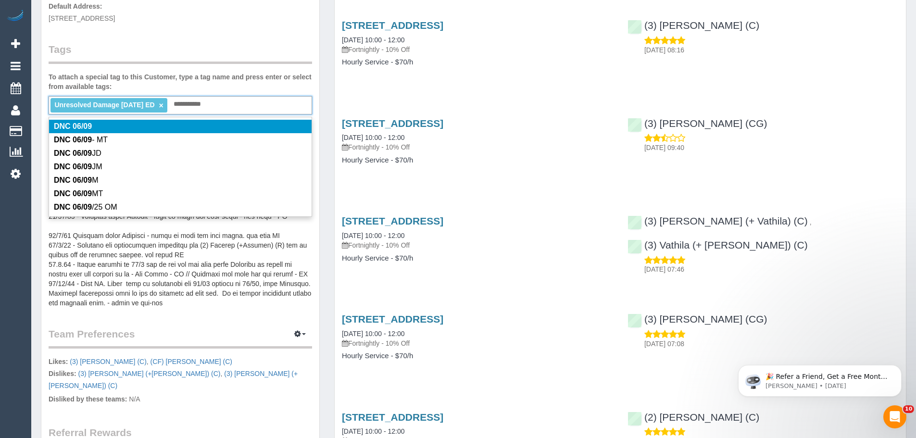
type input "**********"
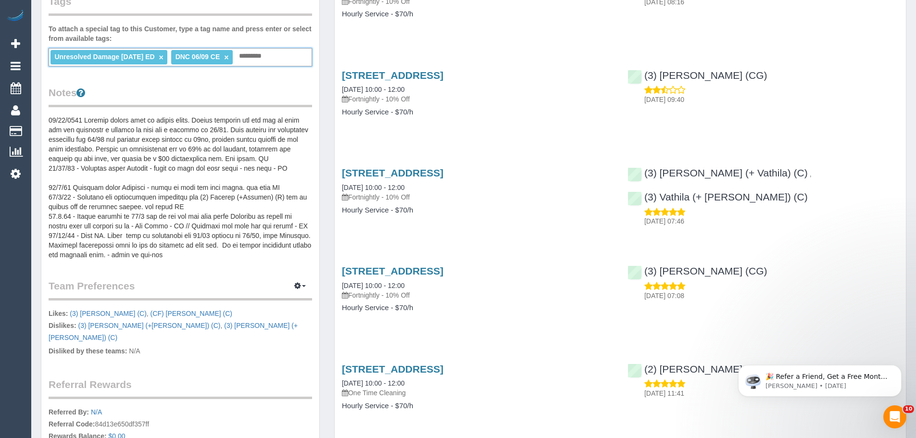
scroll to position [433, 0]
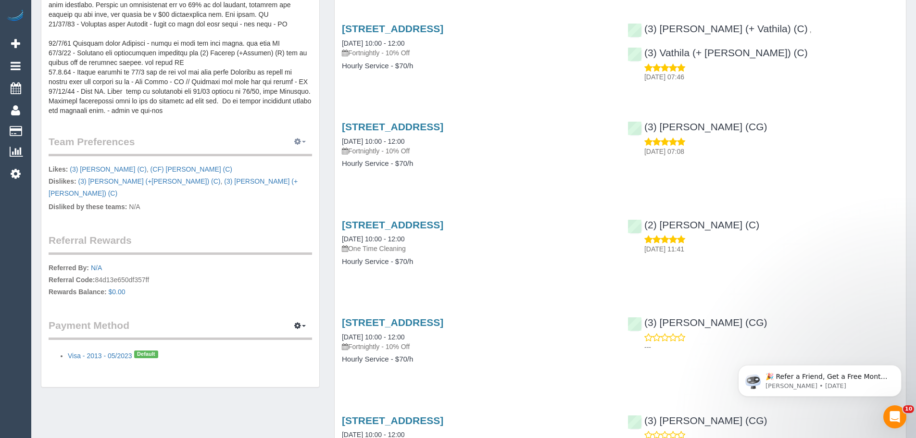
click at [305, 142] on span "button" at bounding box center [304, 142] width 4 height 2
click at [299, 154] on link "Manage Preferences" at bounding box center [271, 159] width 82 height 13
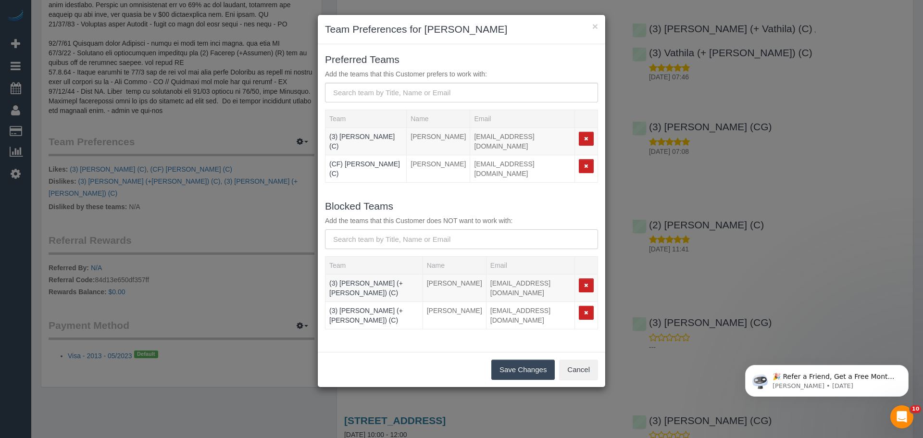
click at [383, 231] on input "text" at bounding box center [461, 239] width 273 height 20
click at [430, 229] on input "text" at bounding box center [461, 239] width 273 height 20
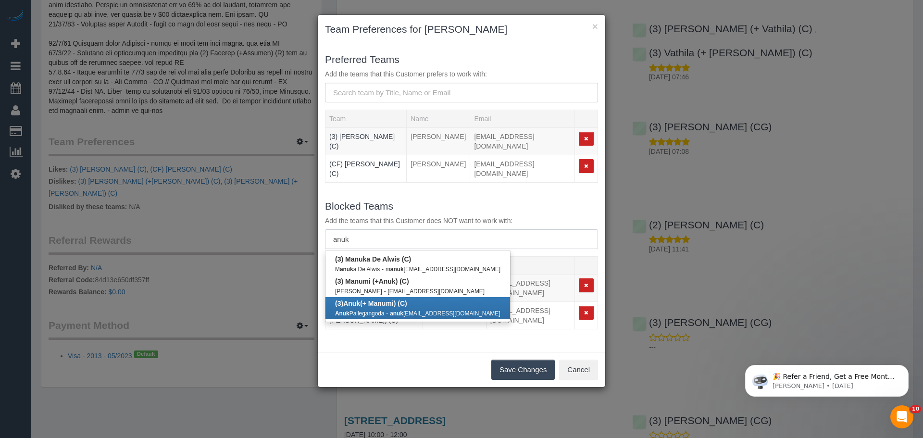
type input "anuk"
click at [375, 300] on b "(3) Anuk (+ Manumi) (C)" at bounding box center [371, 304] width 72 height 8
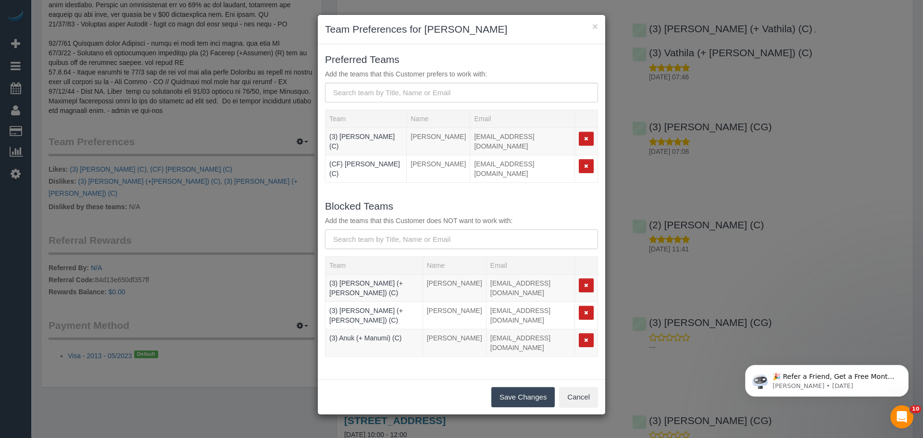
click at [369, 229] on input "text" at bounding box center [461, 239] width 273 height 20
type input ","
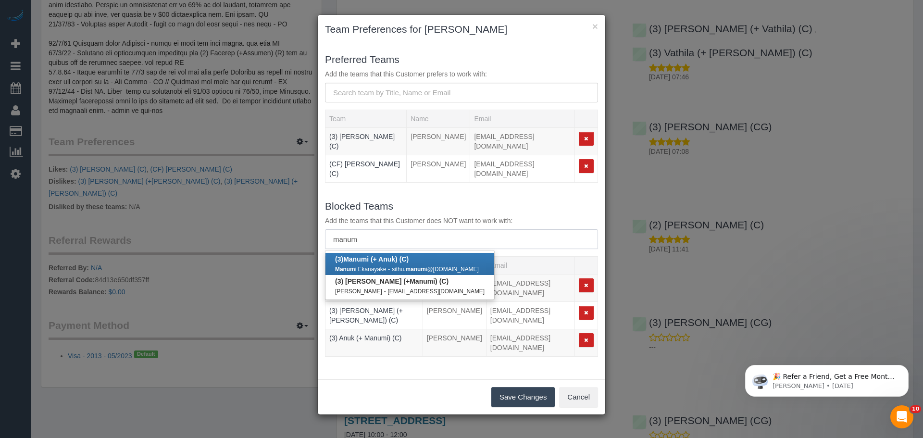
type input "manum"
click at [381, 255] on b "(3) Manum i (+ Anuk) (C)" at bounding box center [372, 259] width 74 height 8
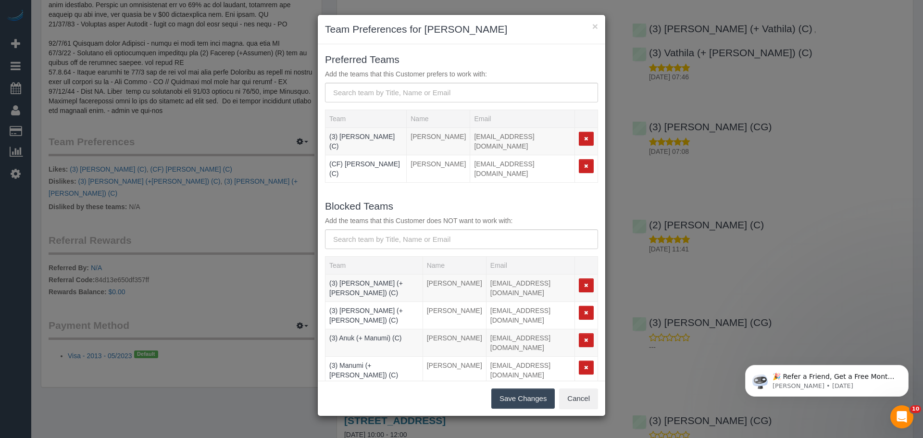
click at [513, 392] on button "Save Changes" at bounding box center [523, 399] width 63 height 20
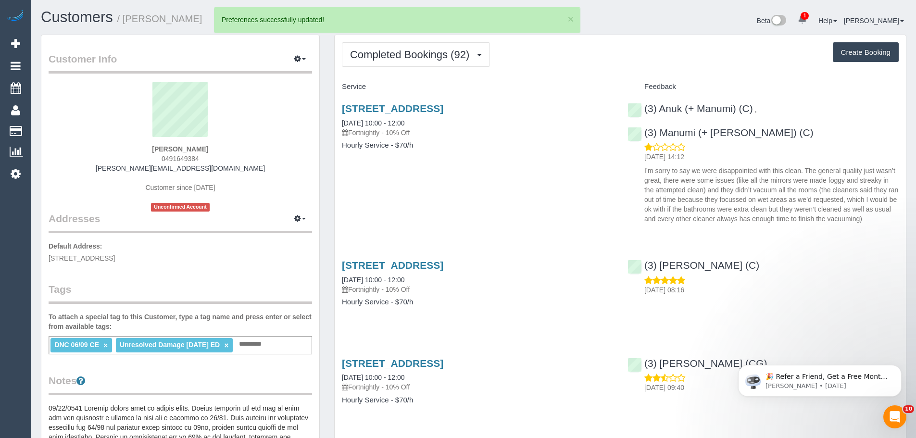
scroll to position [0, 0]
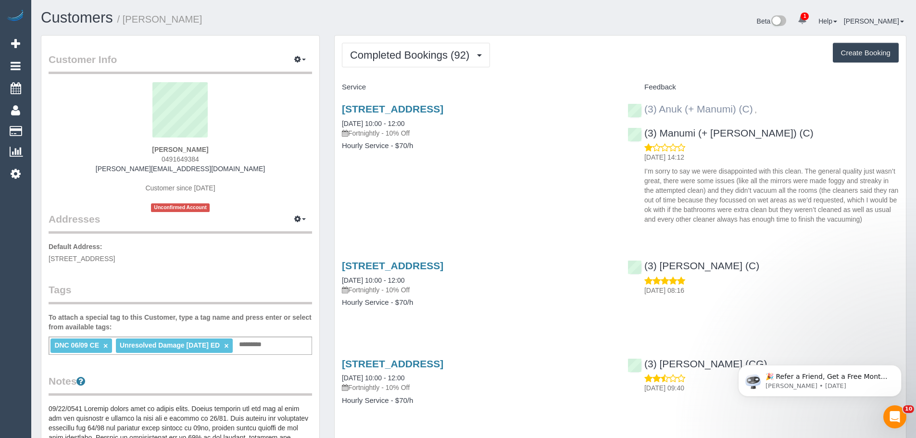
drag, startPoint x: 756, startPoint y: 114, endPoint x: 645, endPoint y: 113, distance: 111.1
click at [645, 113] on div "(3) Anuk (+ Manumi) (C) ," at bounding box center [695, 109] width 134 height 12
copy link "(3) Anuk (+ Manumi) (C)"
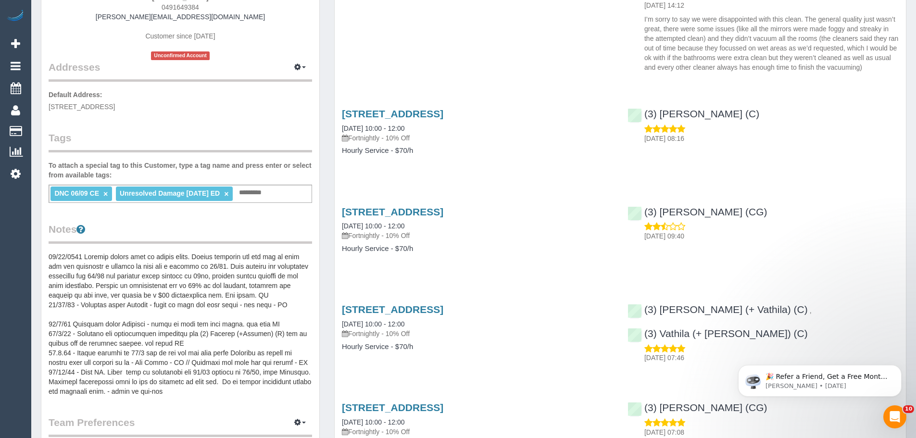
scroll to position [337, 0]
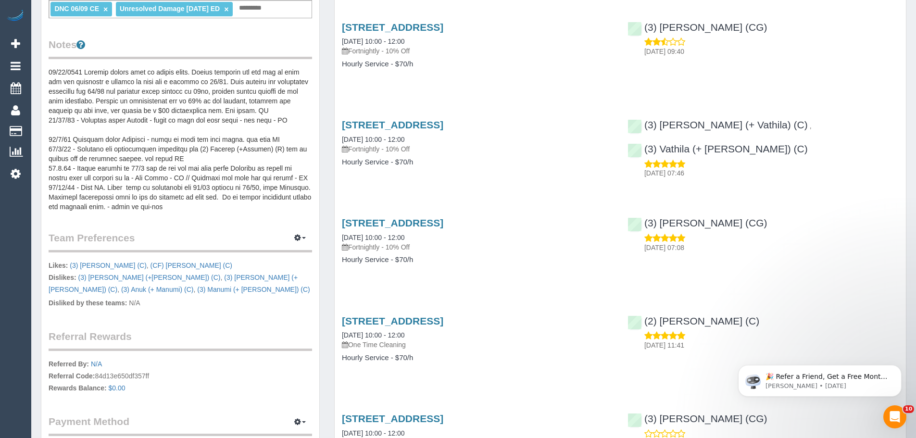
click at [147, 185] on pre at bounding box center [181, 139] width 264 height 144
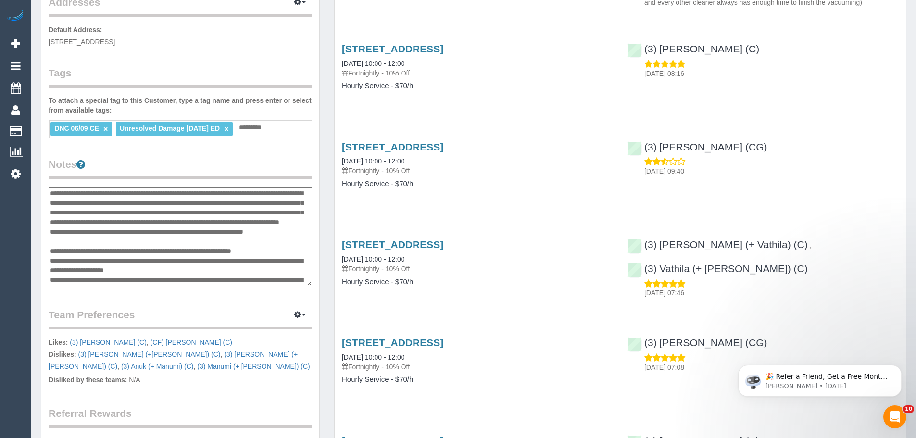
scroll to position [240, 0]
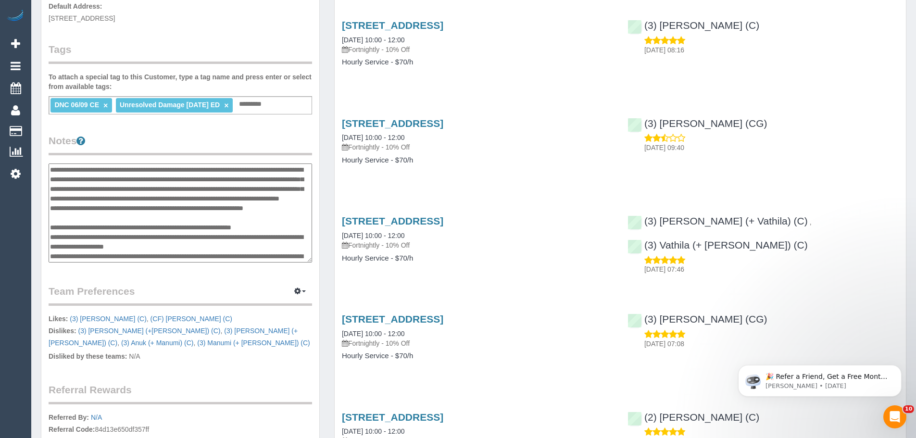
click at [49, 168] on textarea at bounding box center [181, 213] width 264 height 99
drag, startPoint x: 7, startPoint y: 229, endPoint x: 193, endPoint y: 41, distance: 264.3
click at [193, 41] on div "Customer Info Edit Contact Info Send Message Email Preferences Special Sales Ta…" at bounding box center [180, 166] width 278 height 742
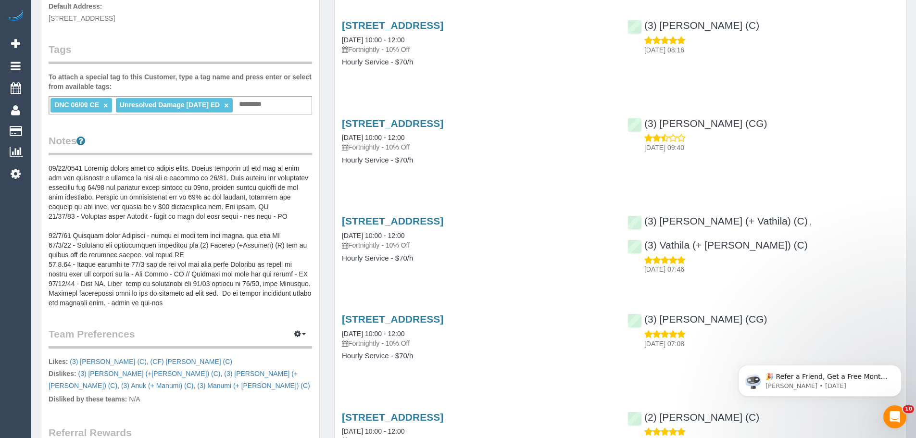
click at [157, 181] on pre at bounding box center [181, 236] width 264 height 144
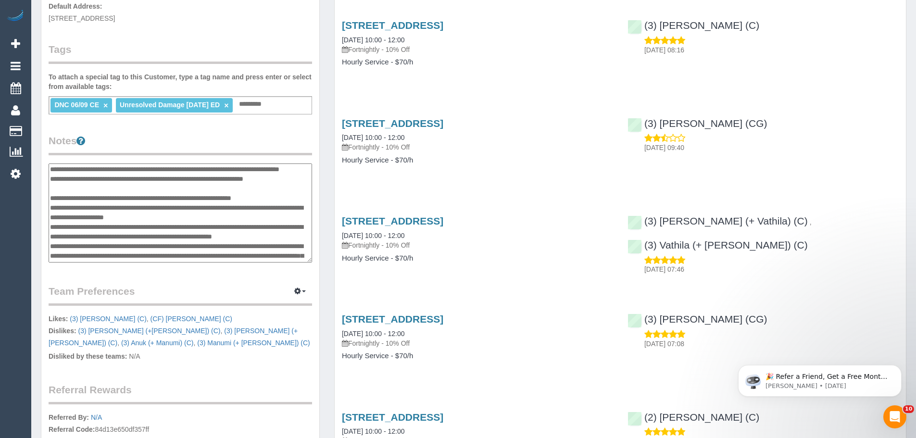
scroll to position [0, 0]
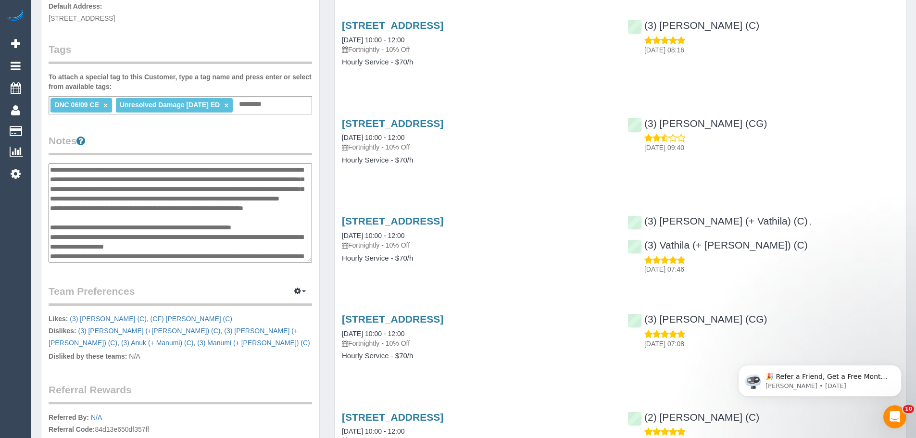
click at [147, 203] on textarea at bounding box center [181, 213] width 264 height 99
click at [49, 167] on textarea at bounding box center [181, 213] width 264 height 99
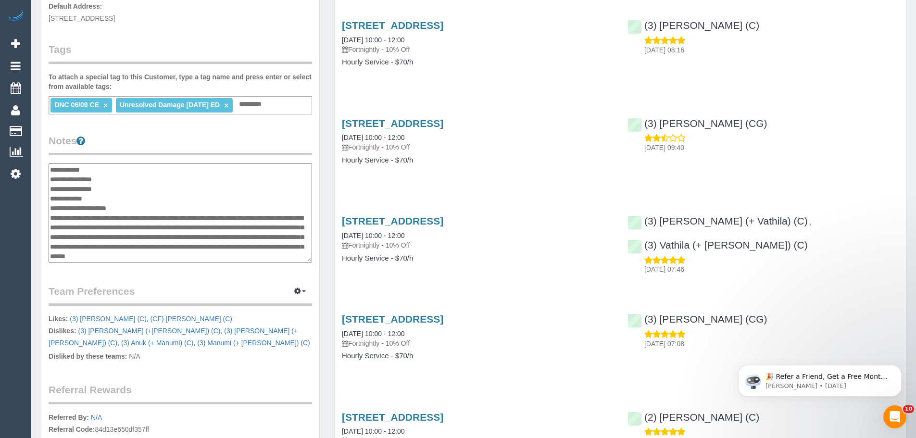
type textarea "**********"
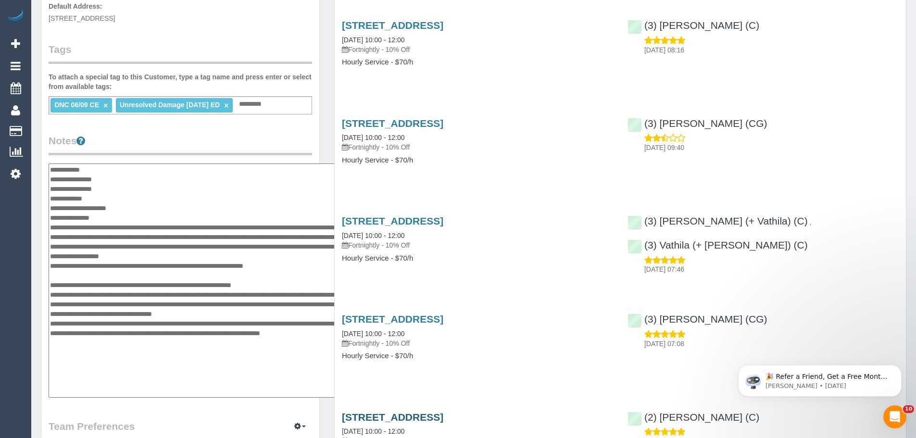
drag, startPoint x: 307, startPoint y: 257, endPoint x: 365, endPoint y: 392, distance: 147.0
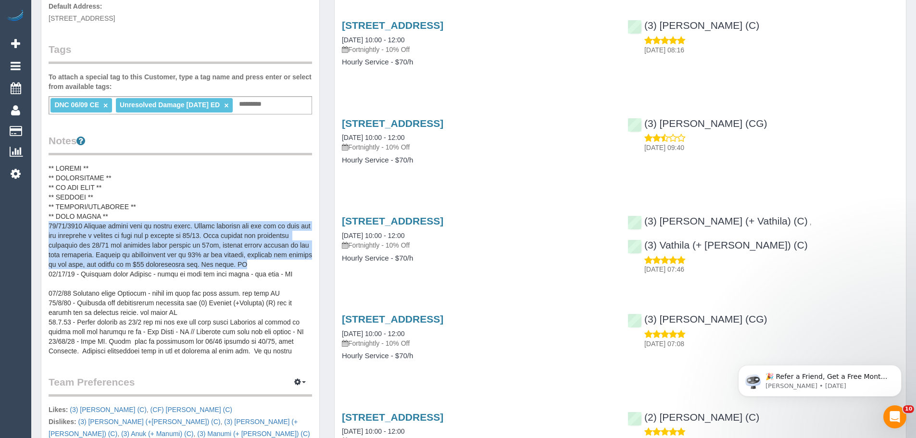
drag, startPoint x: 302, startPoint y: 265, endPoint x: 47, endPoint y: 228, distance: 258.1
click at [47, 228] on div "Customer Info Edit Contact Info Send Message Email Preferences Special Sales Ta…" at bounding box center [180, 211] width 278 height 833
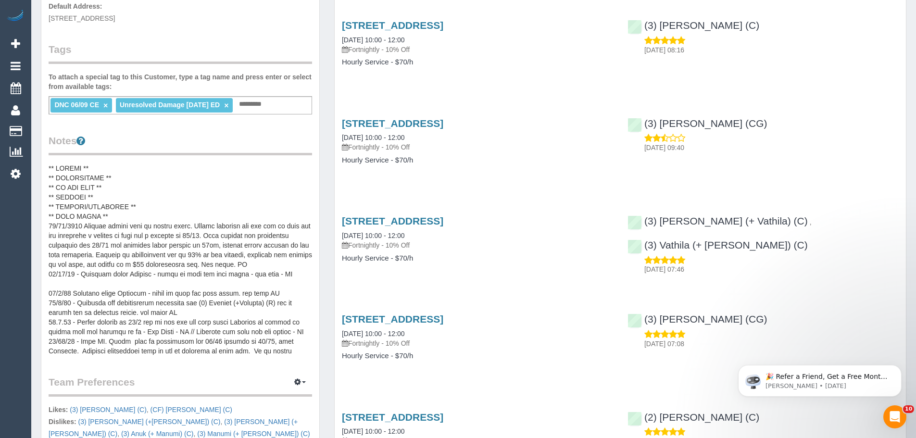
click at [128, 214] on pre at bounding box center [181, 260] width 264 height 192
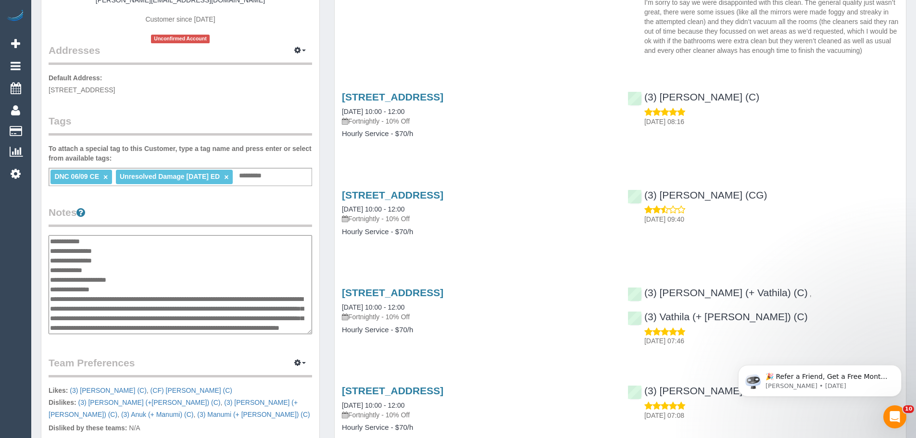
scroll to position [289, 0]
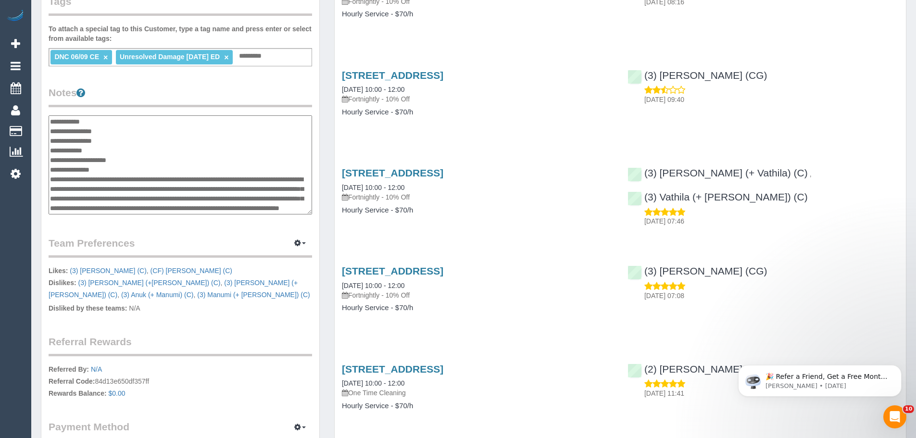
click at [115, 170] on textarea at bounding box center [181, 164] width 264 height 99
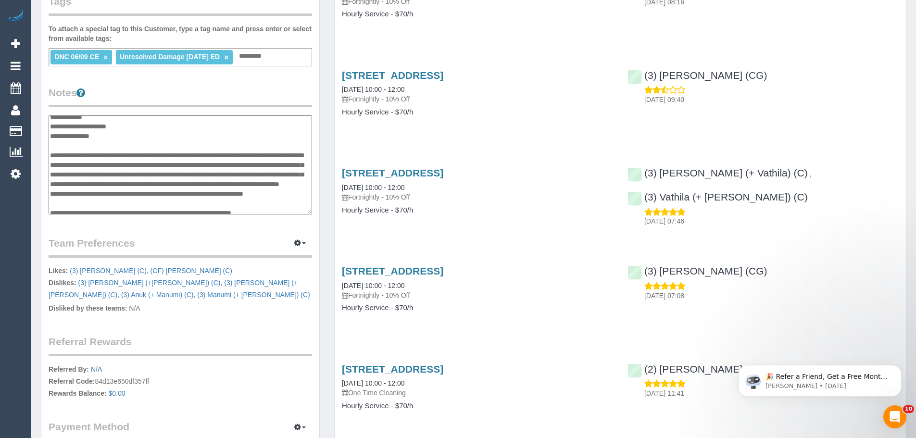
scroll to position [48, 0]
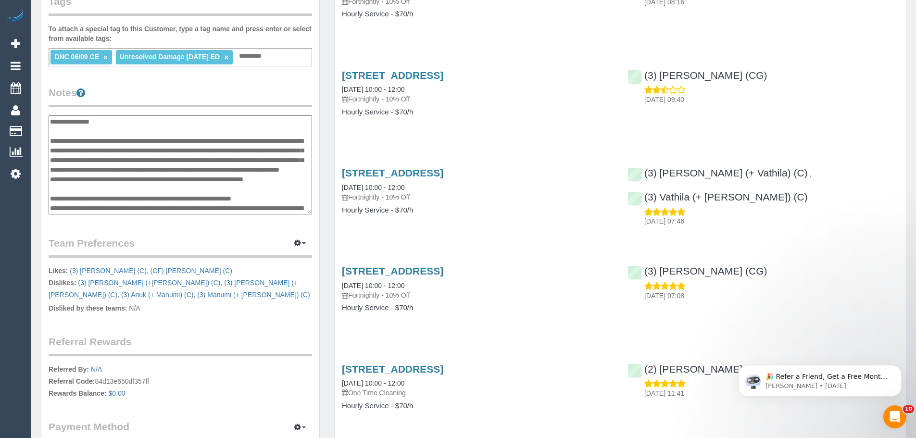
drag, startPoint x: 50, startPoint y: 140, endPoint x: 228, endPoint y: 186, distance: 184.3
click at [228, 186] on textarea at bounding box center [181, 164] width 264 height 99
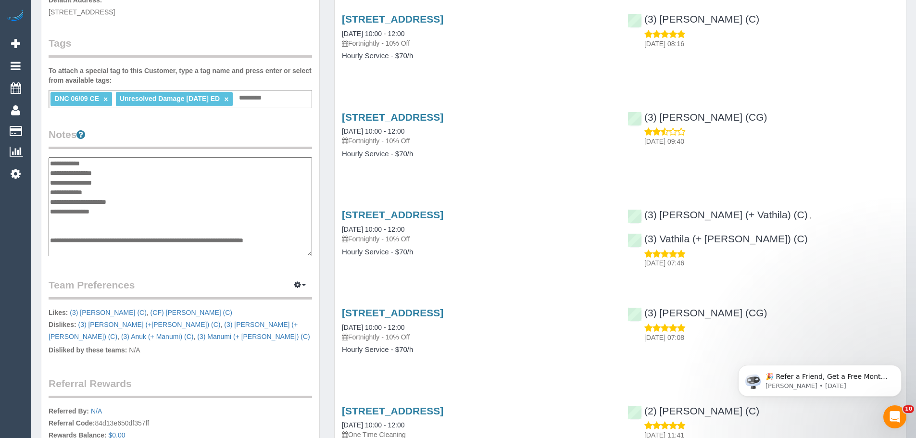
scroll to position [192, 0]
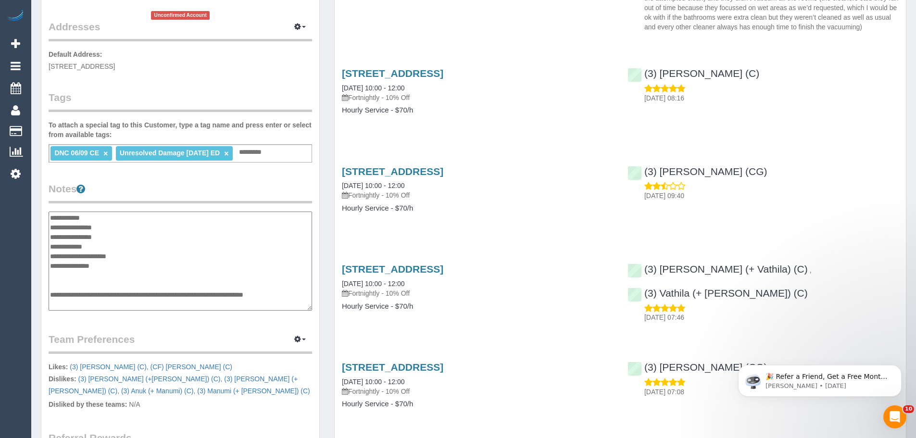
click at [104, 245] on textarea "**********" at bounding box center [181, 261] width 264 height 99
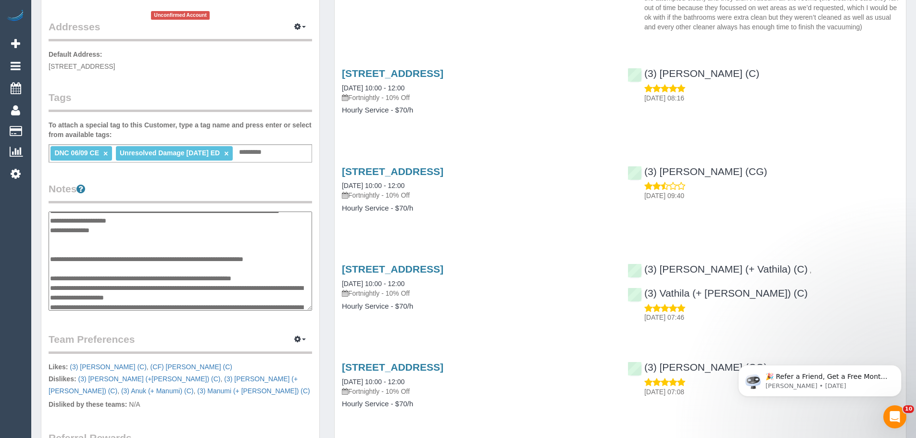
scroll to position [96, 0]
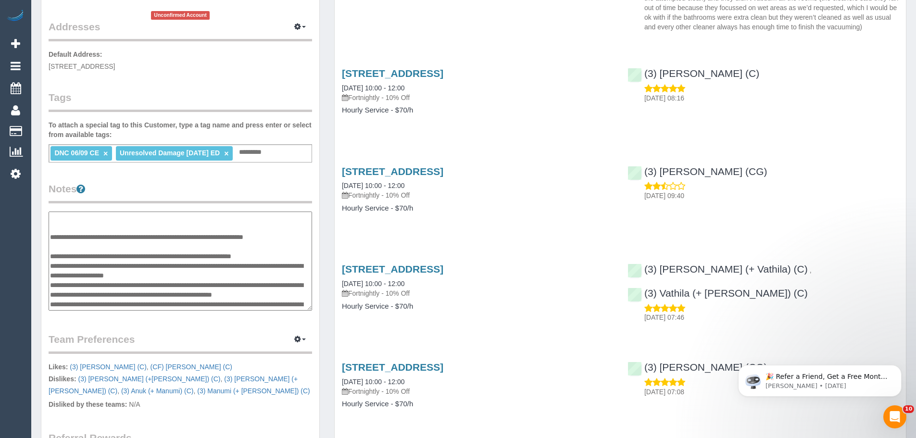
drag, startPoint x: 51, startPoint y: 257, endPoint x: 293, endPoint y: 258, distance: 242.9
click at [293, 258] on textarea at bounding box center [181, 261] width 264 height 99
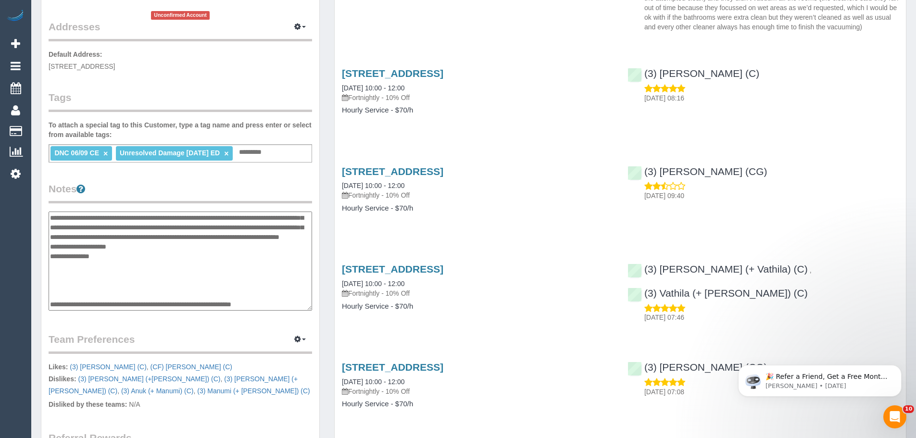
scroll to position [0, 0]
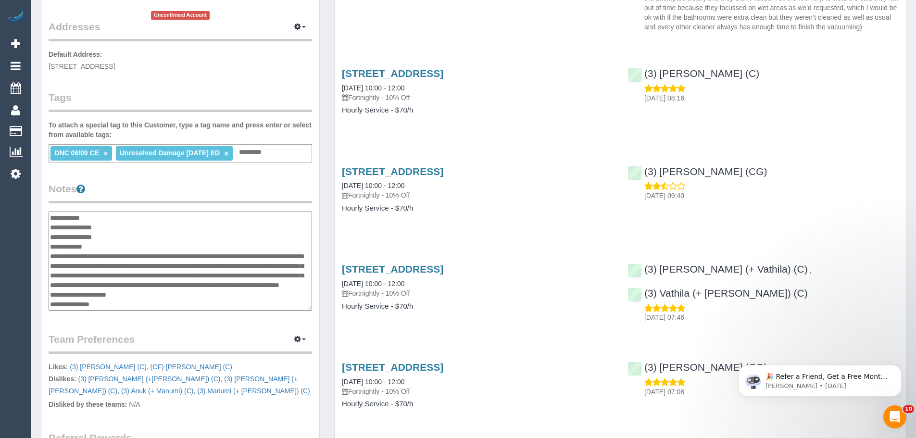
click at [128, 229] on textarea at bounding box center [181, 261] width 264 height 99
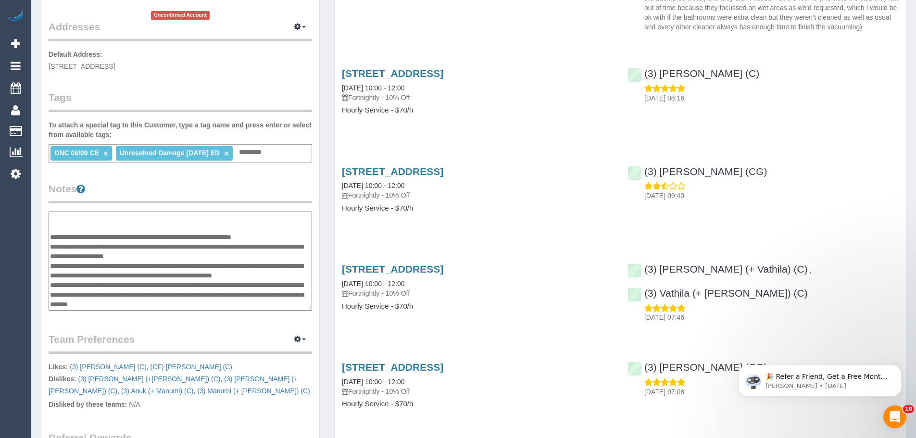
scroll to position [144, 0]
drag, startPoint x: 51, startPoint y: 237, endPoint x: 292, endPoint y: 237, distance: 241.4
click at [292, 237] on textarea at bounding box center [181, 261] width 264 height 99
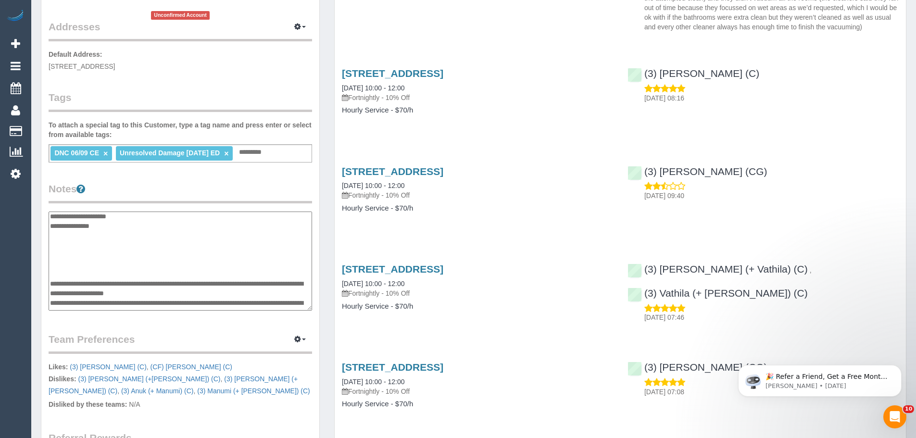
scroll to position [0, 0]
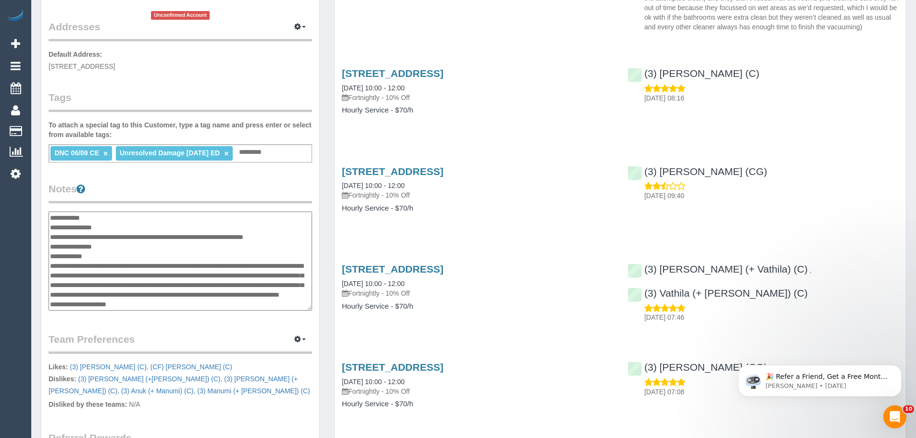
click at [49, 245] on textarea at bounding box center [181, 261] width 264 height 99
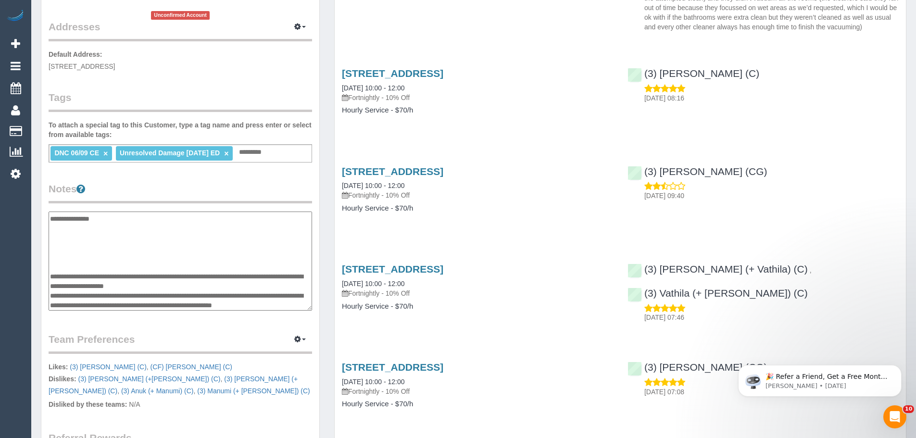
scroll to position [144, 0]
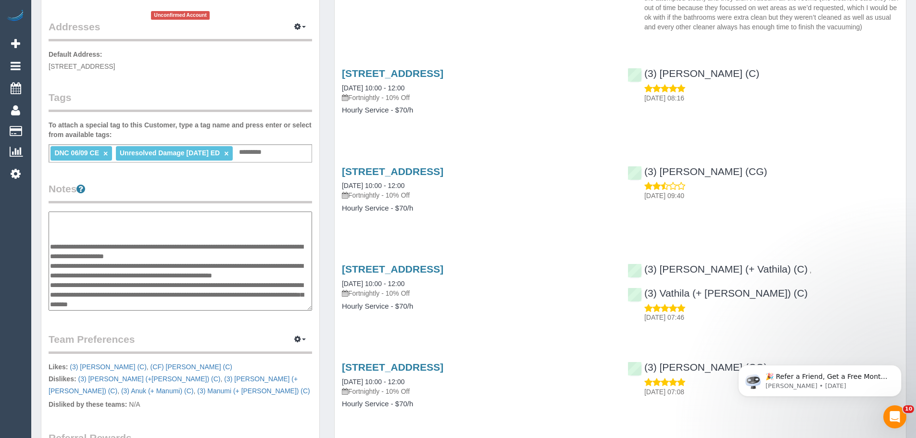
drag, startPoint x: 50, startPoint y: 255, endPoint x: 214, endPoint y: 262, distance: 163.7
click at [214, 262] on textarea at bounding box center [181, 261] width 264 height 99
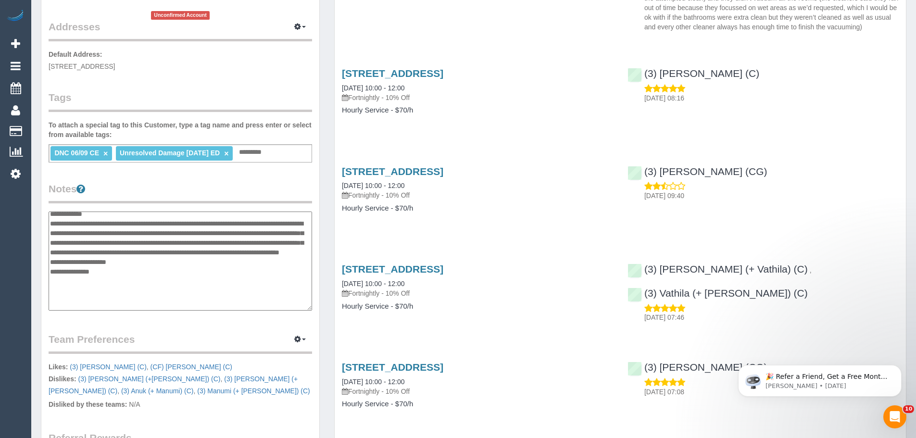
scroll to position [0, 0]
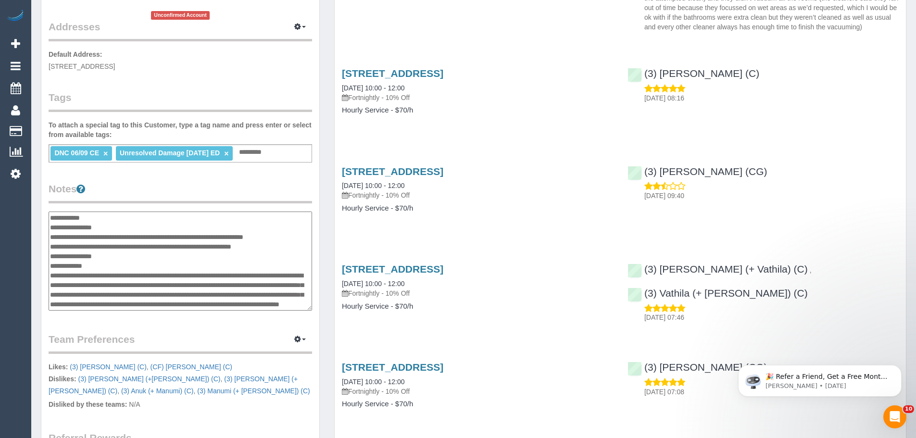
click at [116, 255] on textarea at bounding box center [181, 261] width 264 height 99
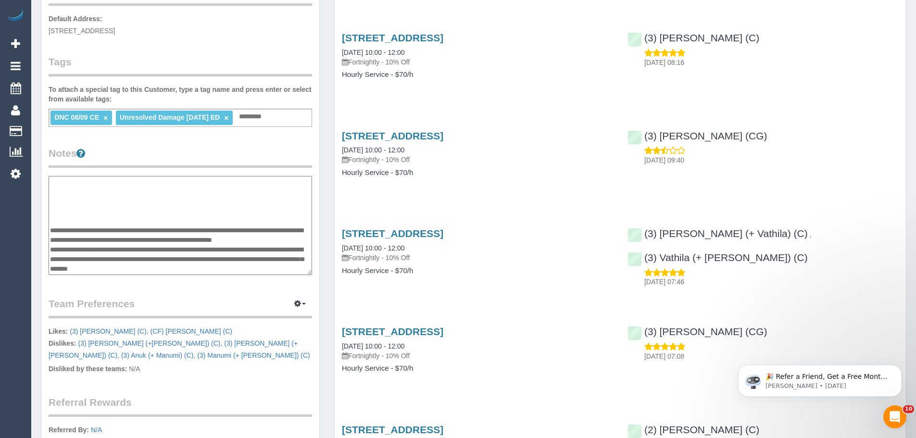
scroll to position [289, 0]
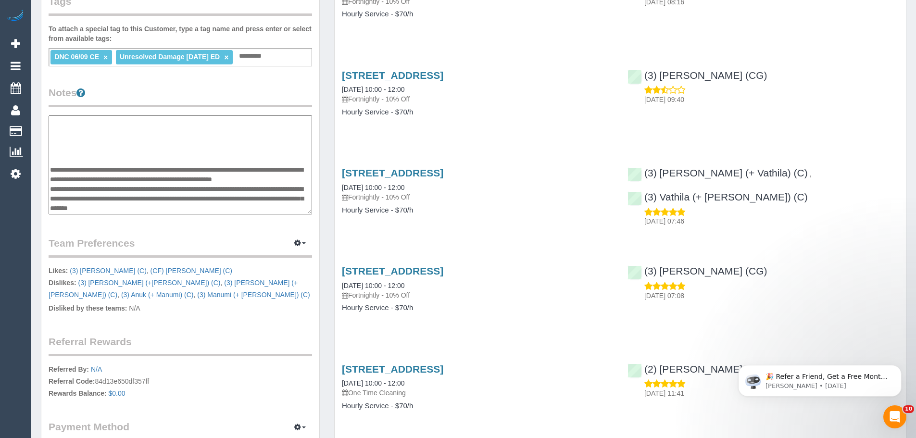
drag, startPoint x: 50, startPoint y: 161, endPoint x: 94, endPoint y: 177, distance: 47.3
click at [94, 177] on textarea at bounding box center [181, 164] width 264 height 99
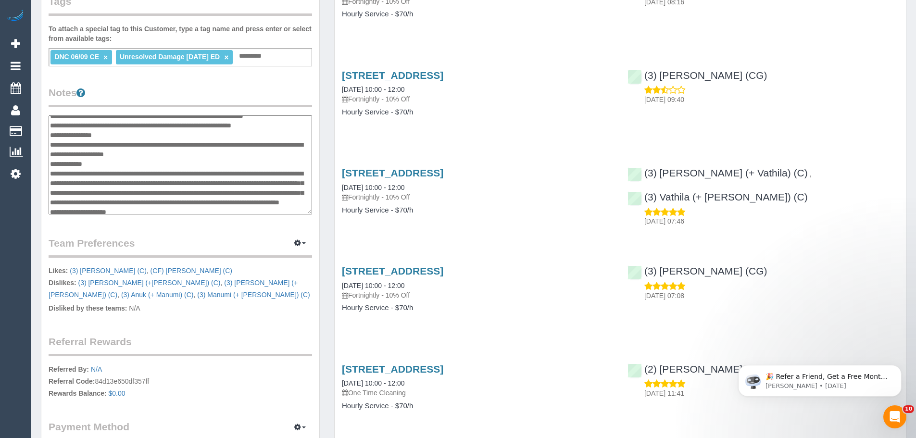
scroll to position [10, 0]
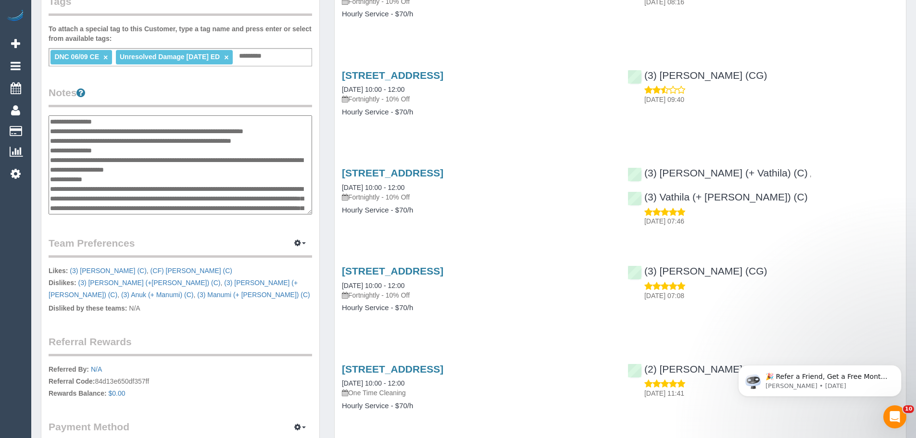
click at [100, 179] on textarea at bounding box center [181, 164] width 264 height 99
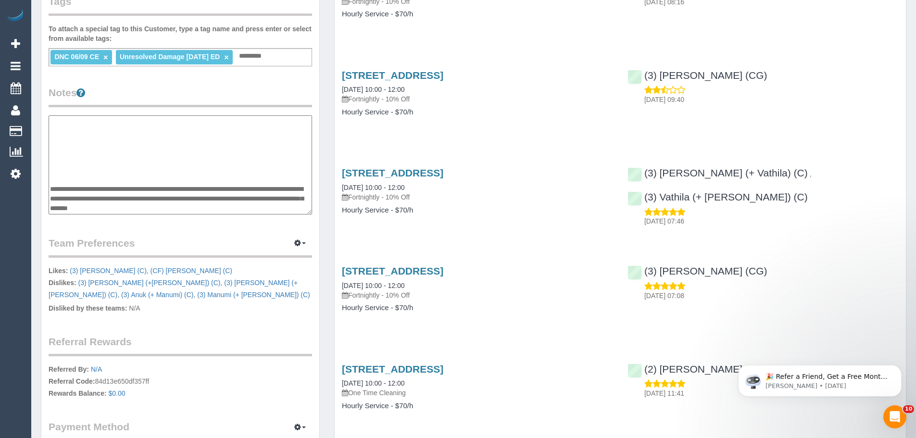
scroll to position [337, 0]
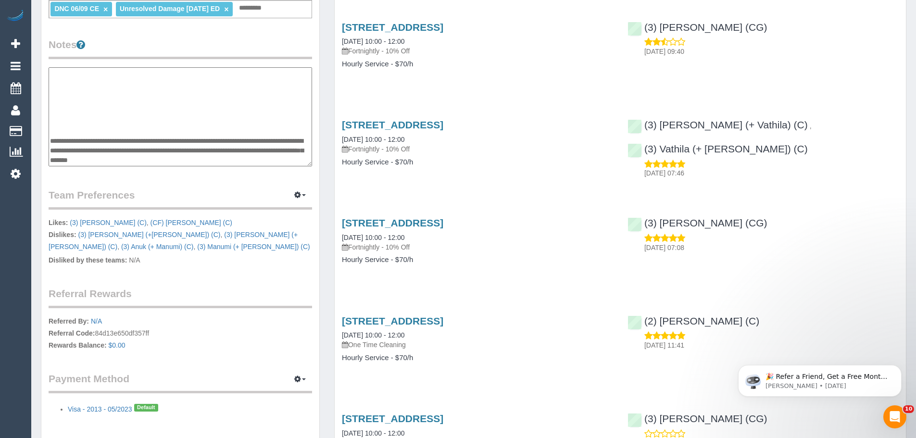
drag, startPoint x: 51, startPoint y: 140, endPoint x: 248, endPoint y: 160, distance: 198.2
click at [248, 160] on textarea at bounding box center [181, 116] width 264 height 99
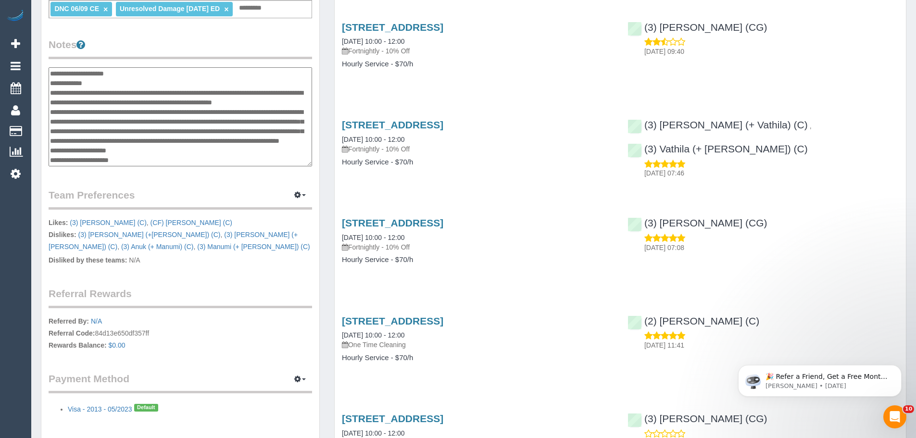
scroll to position [48, 0]
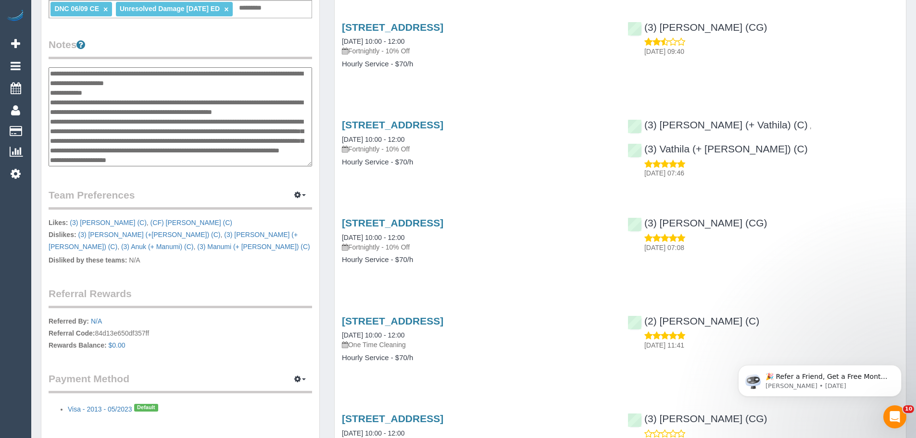
click at [108, 91] on textarea "**********" at bounding box center [181, 116] width 264 height 99
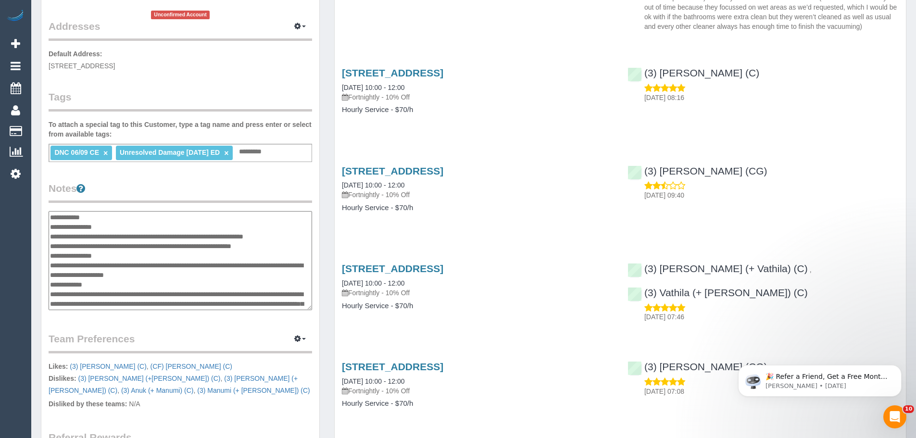
scroll to position [192, 0]
click at [117, 258] on textarea at bounding box center [181, 261] width 264 height 99
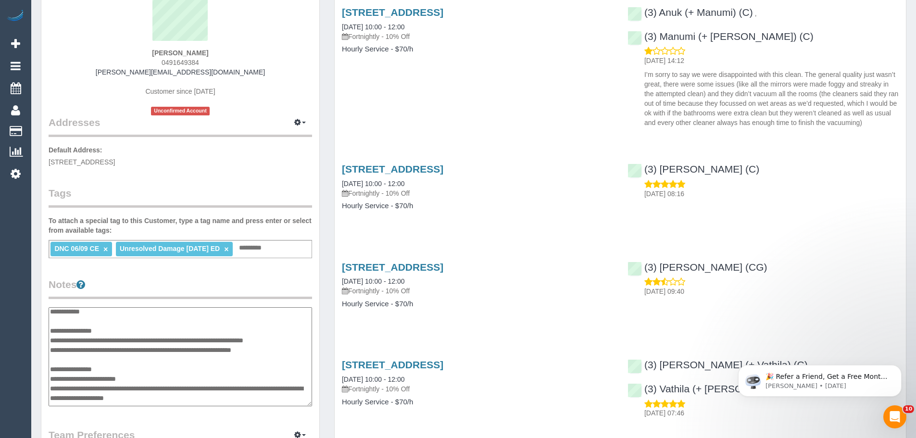
scroll to position [0, 0]
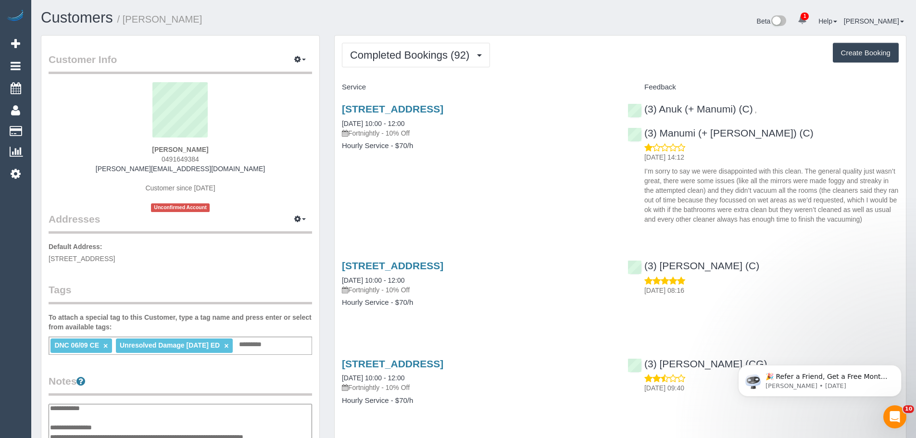
type textarea "**********"
drag, startPoint x: 756, startPoint y: 112, endPoint x: 644, endPoint y: 108, distance: 112.6
click at [644, 108] on div "(3) Anuk (+ Manumi) (C) ," at bounding box center [695, 109] width 134 height 12
copy link "(3) Anuk (+ Manumi) (C)"
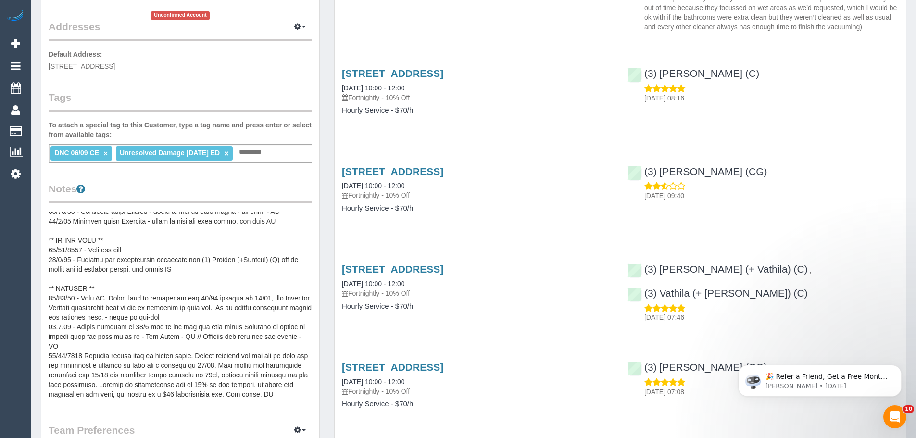
scroll to position [67, 0]
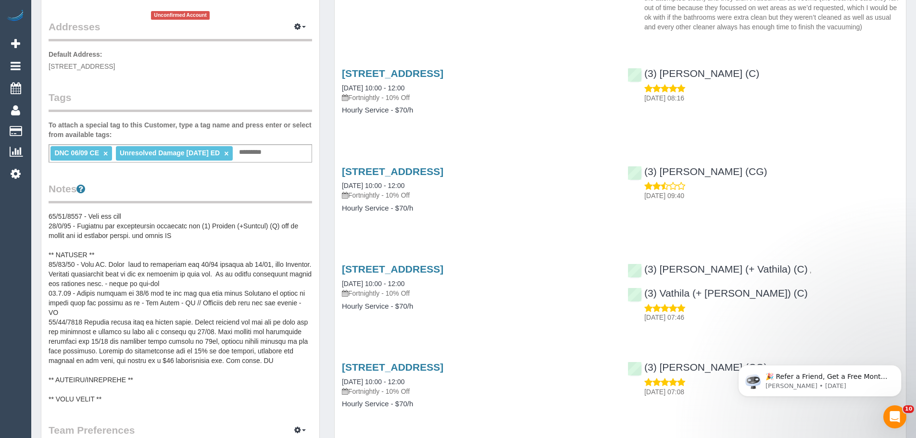
click at [109, 258] on pre at bounding box center [181, 308] width 264 height 192
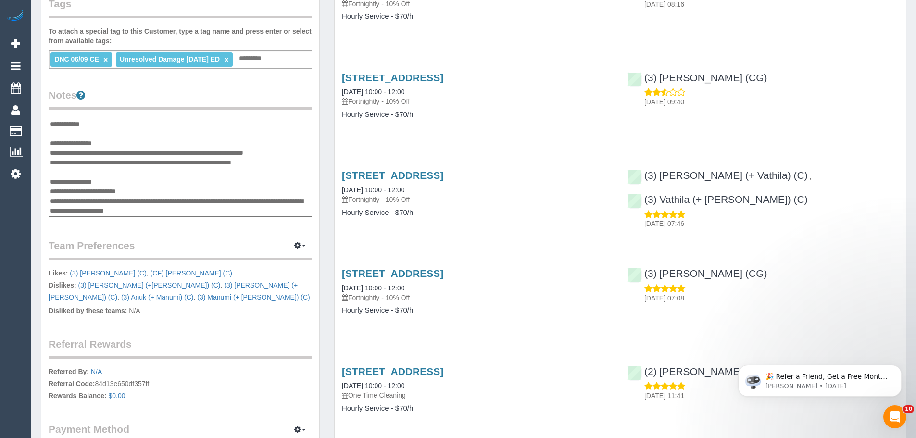
scroll to position [289, 0]
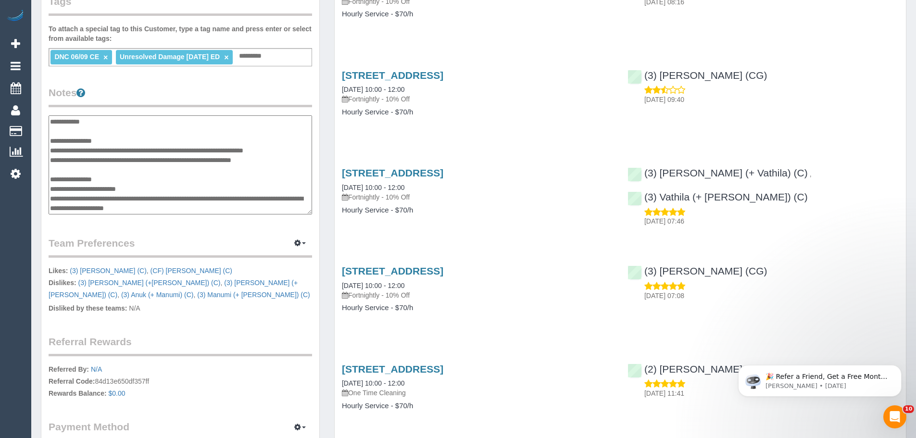
click at [147, 190] on textarea at bounding box center [181, 164] width 264 height 99
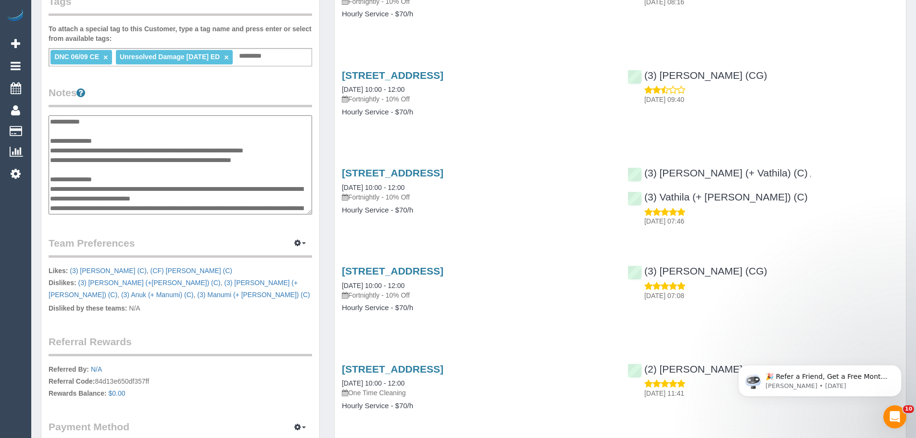
click at [197, 130] on textarea at bounding box center [181, 164] width 264 height 99
type textarea "**********"
click at [202, 91] on legend "Notes" at bounding box center [181, 97] width 264 height 22
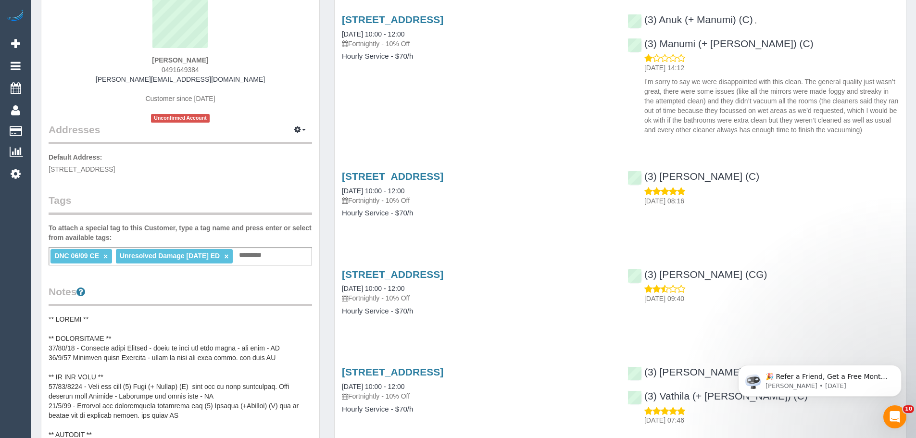
scroll to position [0, 0]
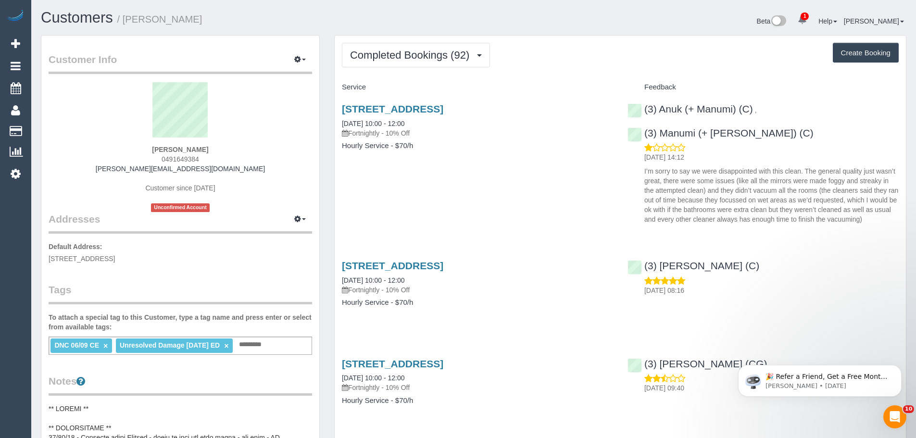
click at [255, 156] on div "Katherine Gregor 0491649384 katherinemariegregor@gmail.com Customer since 2021 …" at bounding box center [181, 147] width 264 height 130
click at [266, 188] on div "Katherine Gregor 0491649384 katherinemariegregor@gmail.com Customer since 2021 …" at bounding box center [181, 147] width 264 height 130
click at [250, 129] on sui-profile-pic at bounding box center [180, 113] width 249 height 63
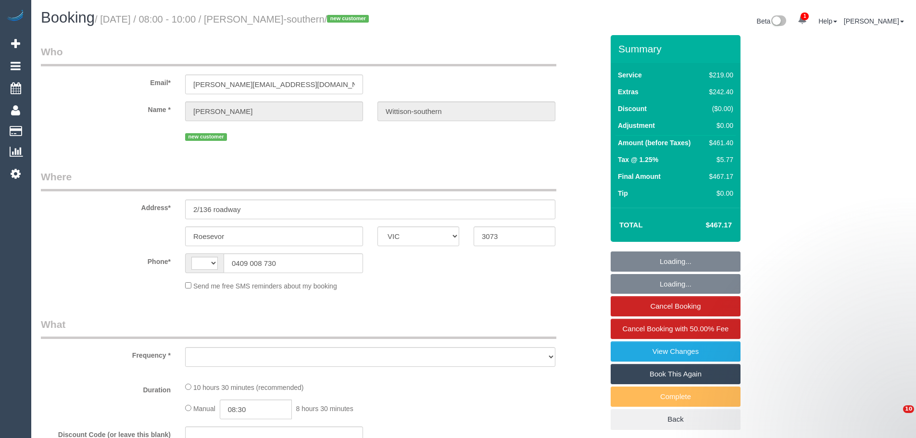
select select "VIC"
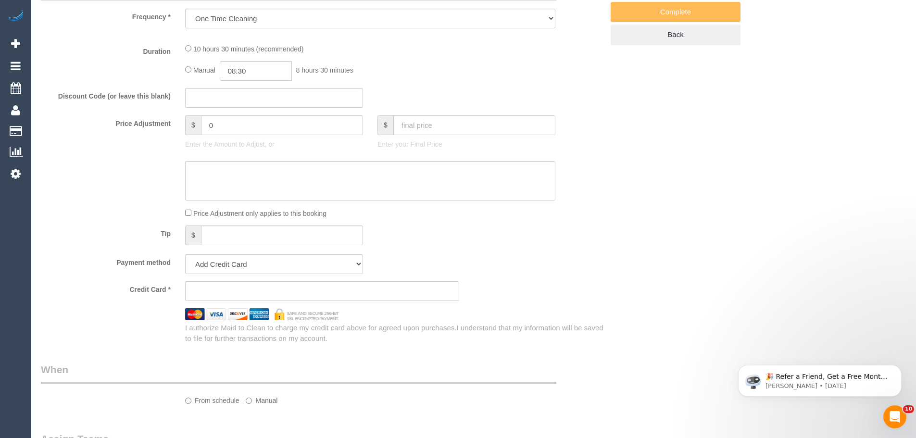
select select "string:AU"
select select "object:2617"
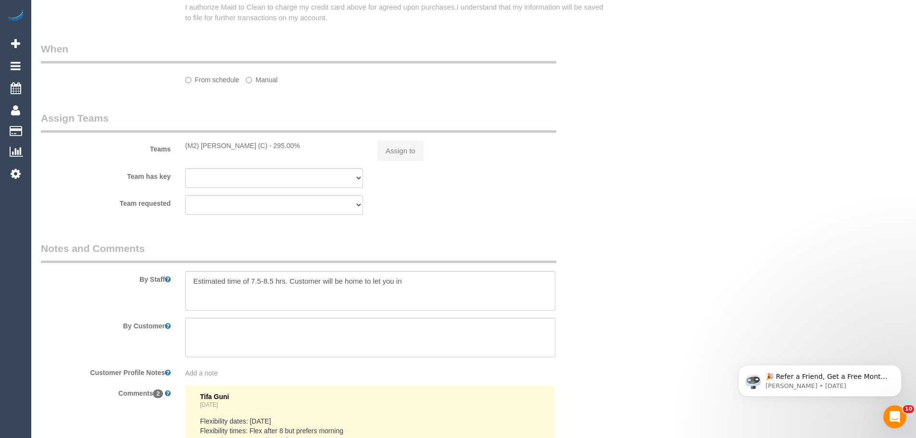
select select "string:stripe-pm_1S3Vpt2GScqysDRV4IwPfZIW"
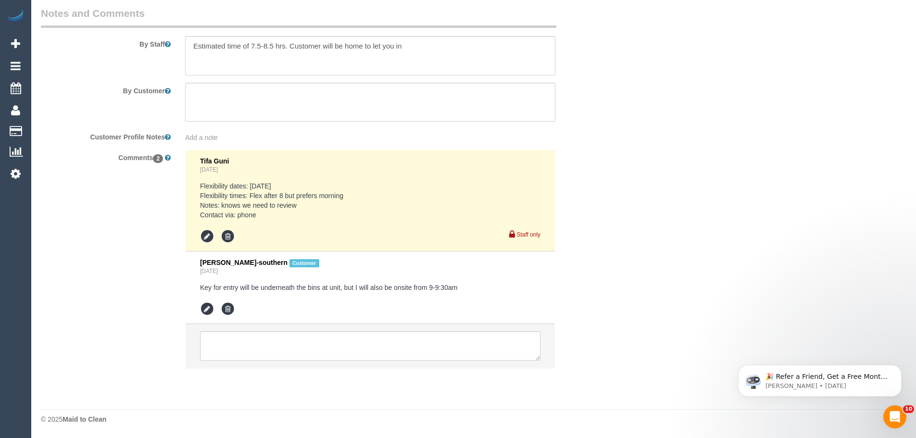
select select "number:28"
select select "number:14"
select select "number:19"
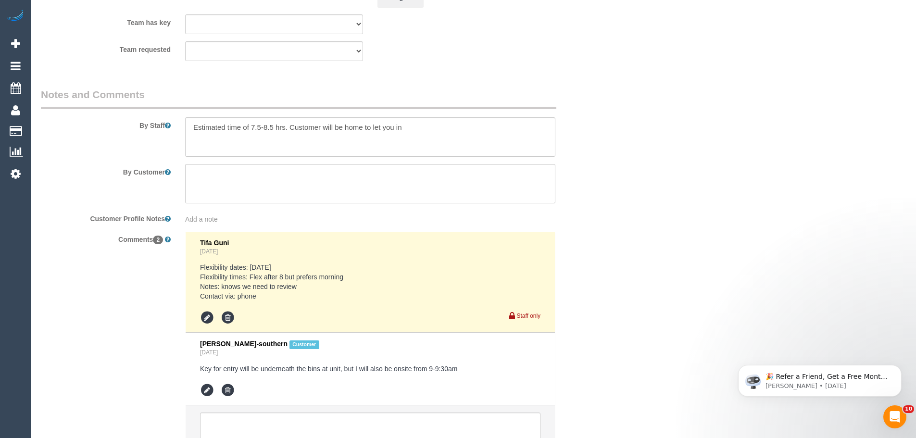
select select "object:3487"
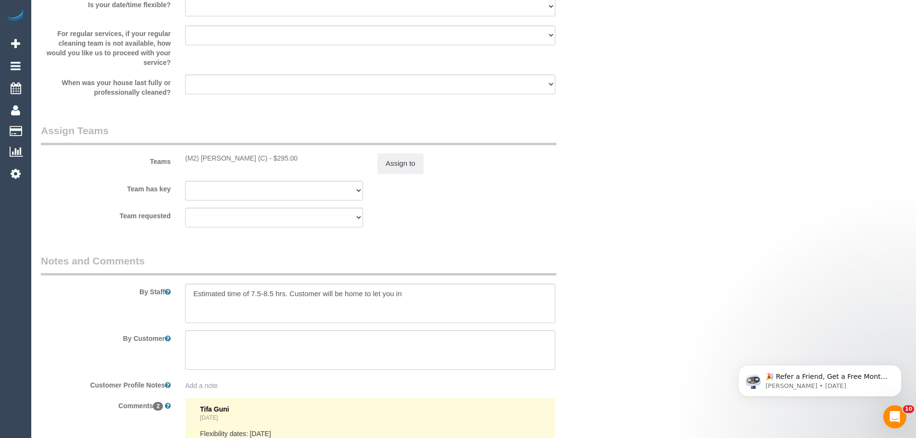
scroll to position [1600, 0]
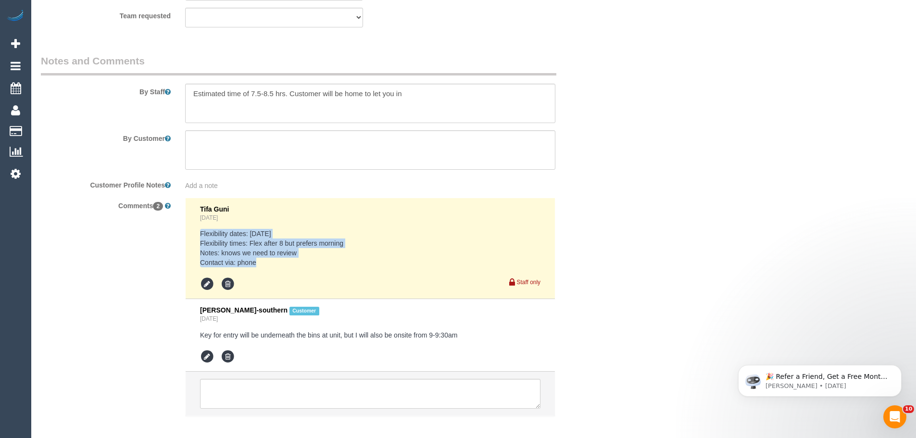
drag, startPoint x: 201, startPoint y: 236, endPoint x: 281, endPoint y: 263, distance: 84.9
click at [280, 263] on pre "Flexibility dates: [DATE] Flexibility times: Flex after 8 but prefers morning N…" at bounding box center [370, 248] width 341 height 38
click at [281, 264] on pre "Flexibility dates: [DATE] Flexibility times: Flex after 8 but prefers morning N…" at bounding box center [370, 248] width 341 height 38
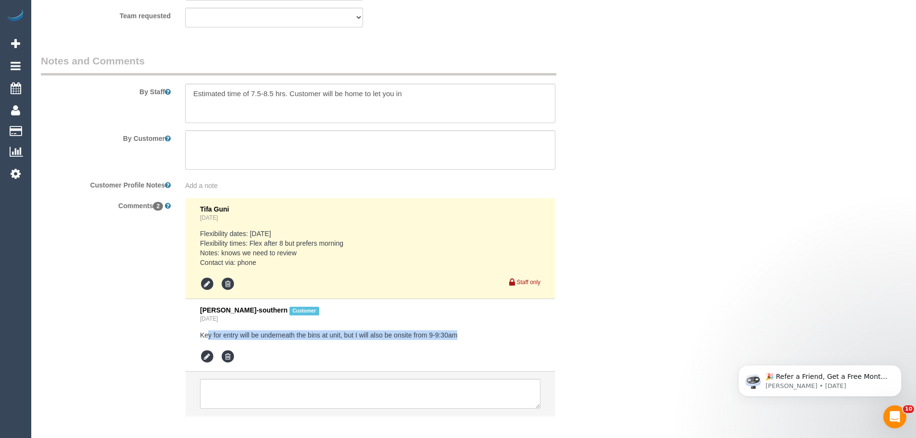
drag, startPoint x: 207, startPoint y: 335, endPoint x: 526, endPoint y: 339, distance: 318.9
click at [523, 339] on pre "Key for entry will be underneath the bins at unit, but I will also be onsite fr…" at bounding box center [370, 335] width 341 height 10
click at [353, 335] on pre "Key for entry will be underneath the bins at unit, but I will also be onsite fr…" at bounding box center [370, 335] width 341 height 10
drag, startPoint x: 295, startPoint y: 337, endPoint x: 491, endPoint y: 337, distance: 195.3
click at [491, 337] on pre "Key for entry will be underneath the bins at unit, but I will also be onsite fr…" at bounding box center [370, 335] width 341 height 10
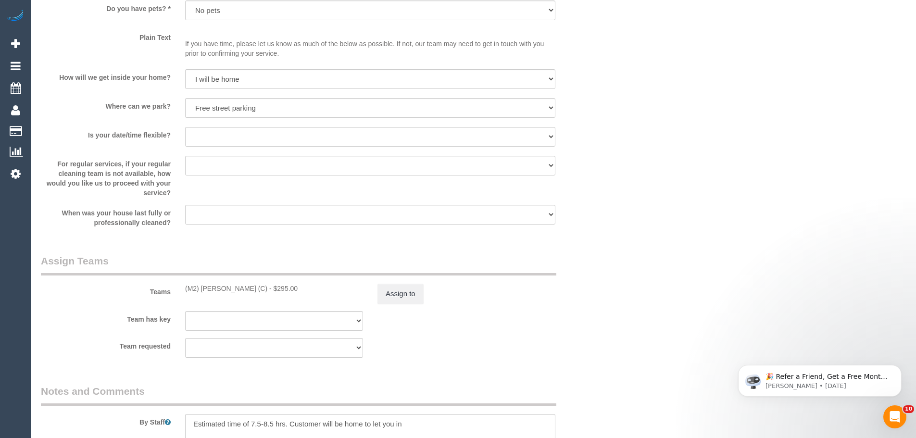
scroll to position [1215, 0]
